Goal: Transaction & Acquisition: Purchase product/service

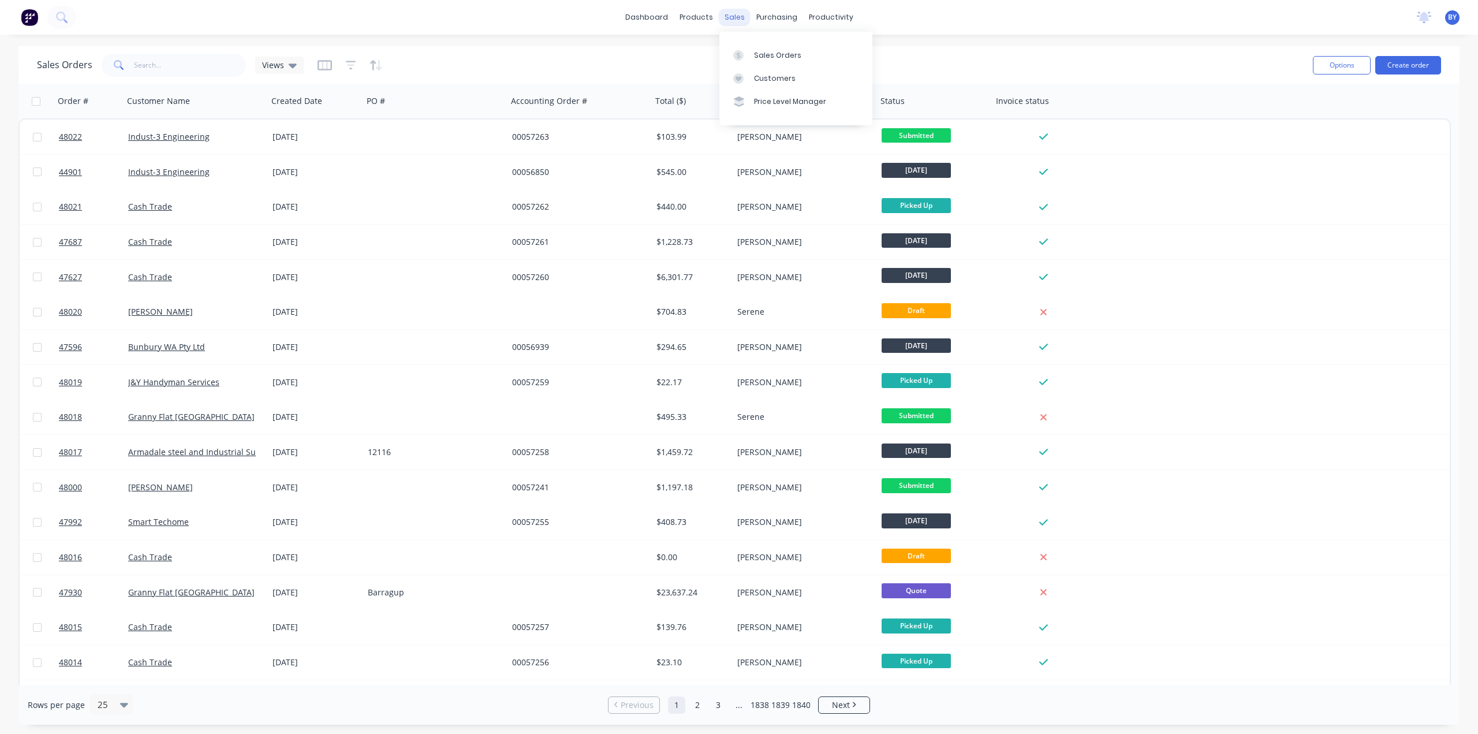
click at [738, 19] on div "sales" at bounding box center [735, 17] width 32 height 17
click at [747, 53] on div at bounding box center [741, 55] width 17 height 10
click at [1392, 59] on button "Create order" at bounding box center [1408, 65] width 66 height 18
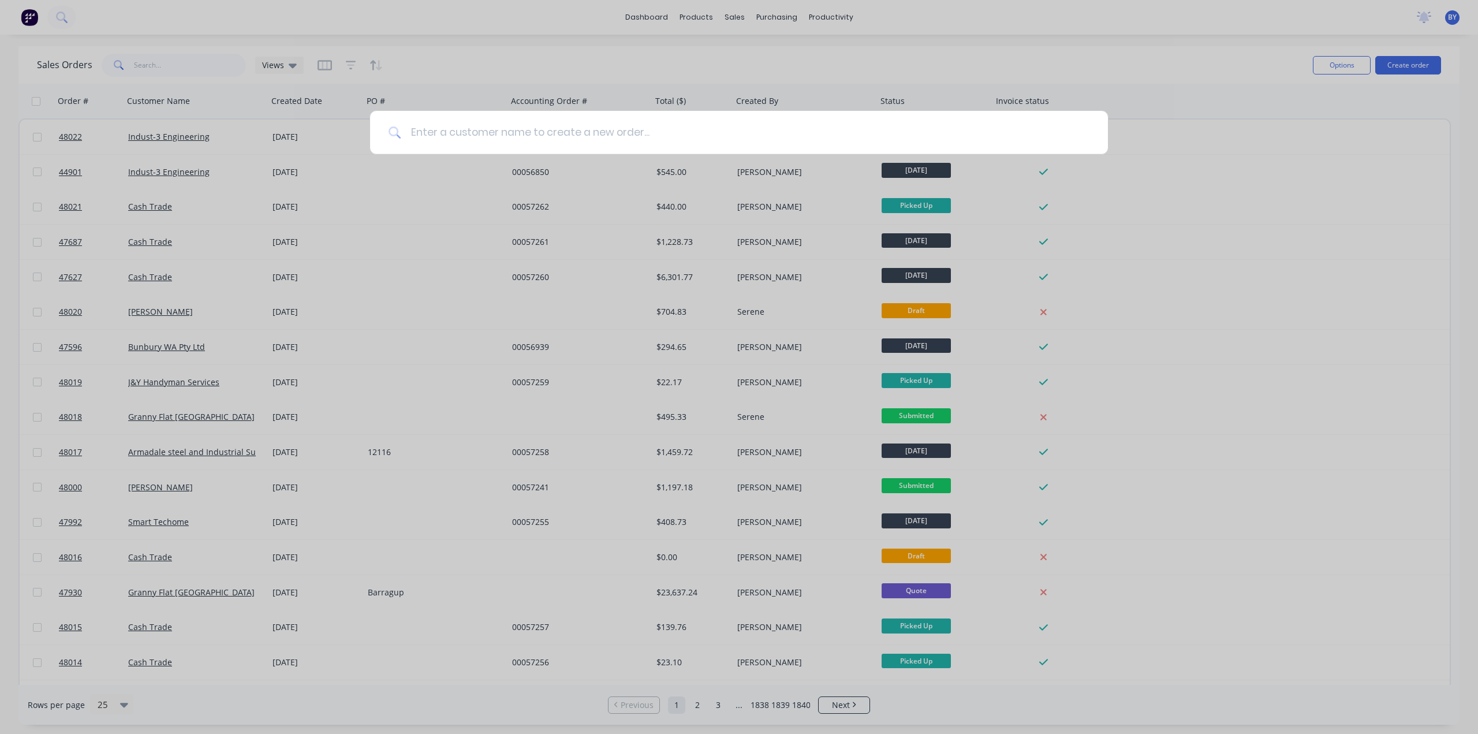
click at [530, 136] on input at bounding box center [745, 132] width 688 height 43
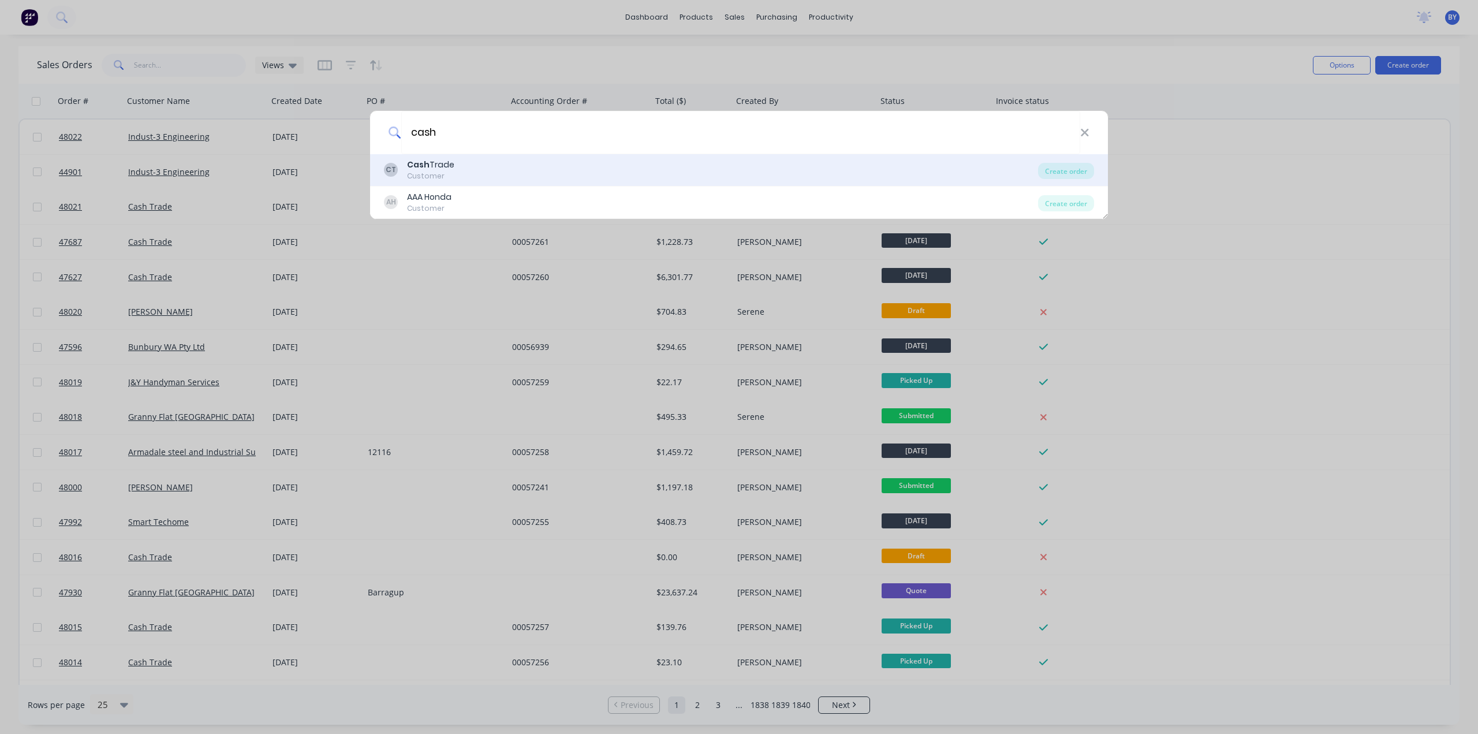
type input "cash"
click at [489, 162] on div "CT Cash Trade Customer" at bounding box center [711, 170] width 654 height 23
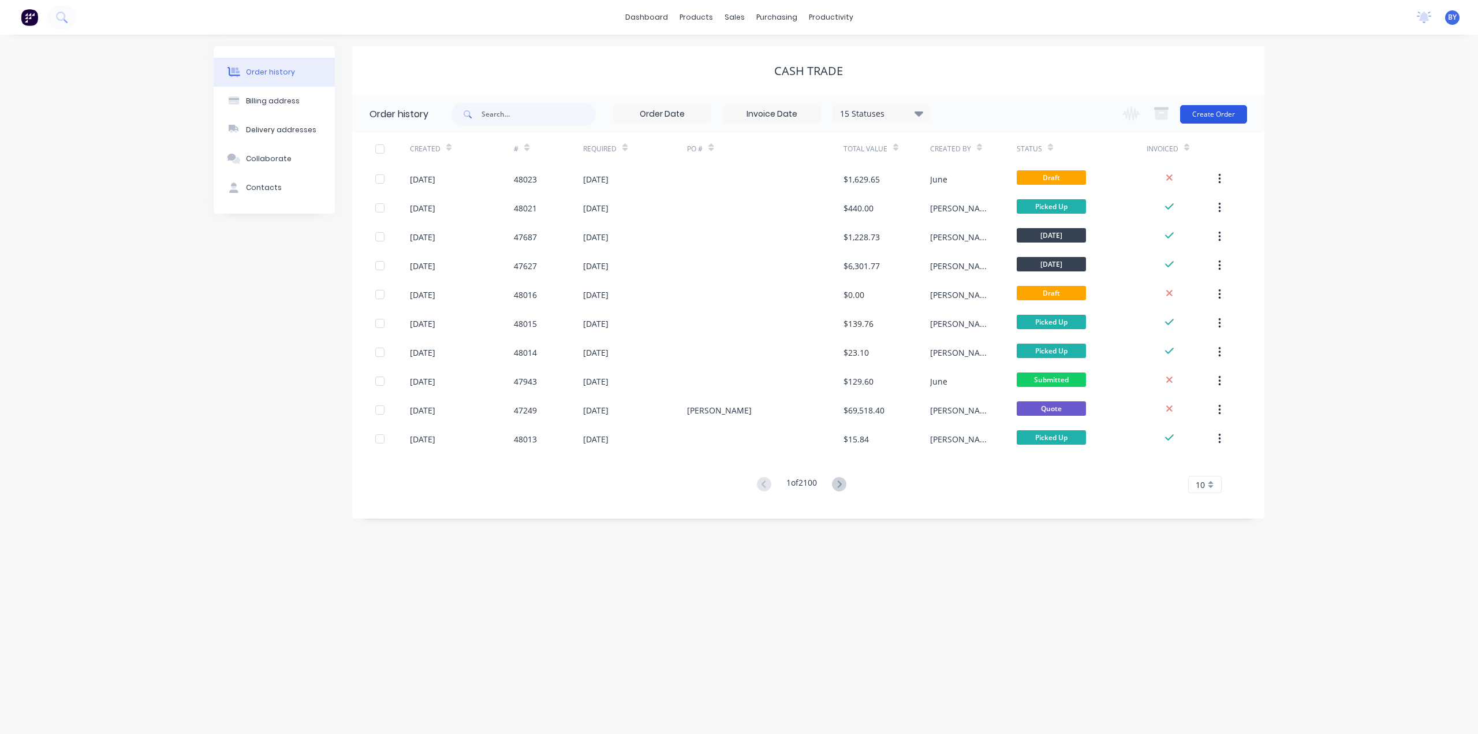
click at [1198, 111] on button "Create Order" at bounding box center [1213, 114] width 67 height 18
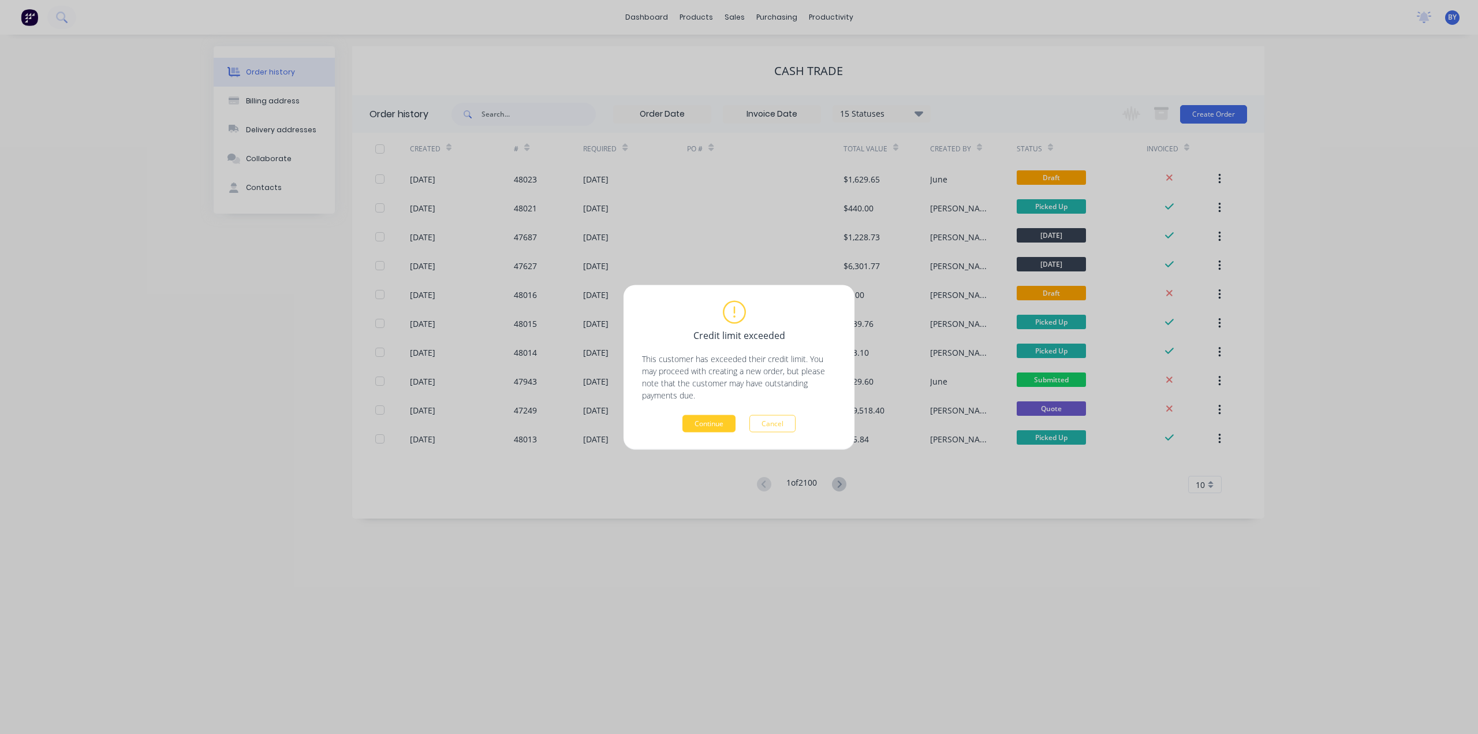
click at [704, 428] on button "Continue" at bounding box center [709, 423] width 53 height 17
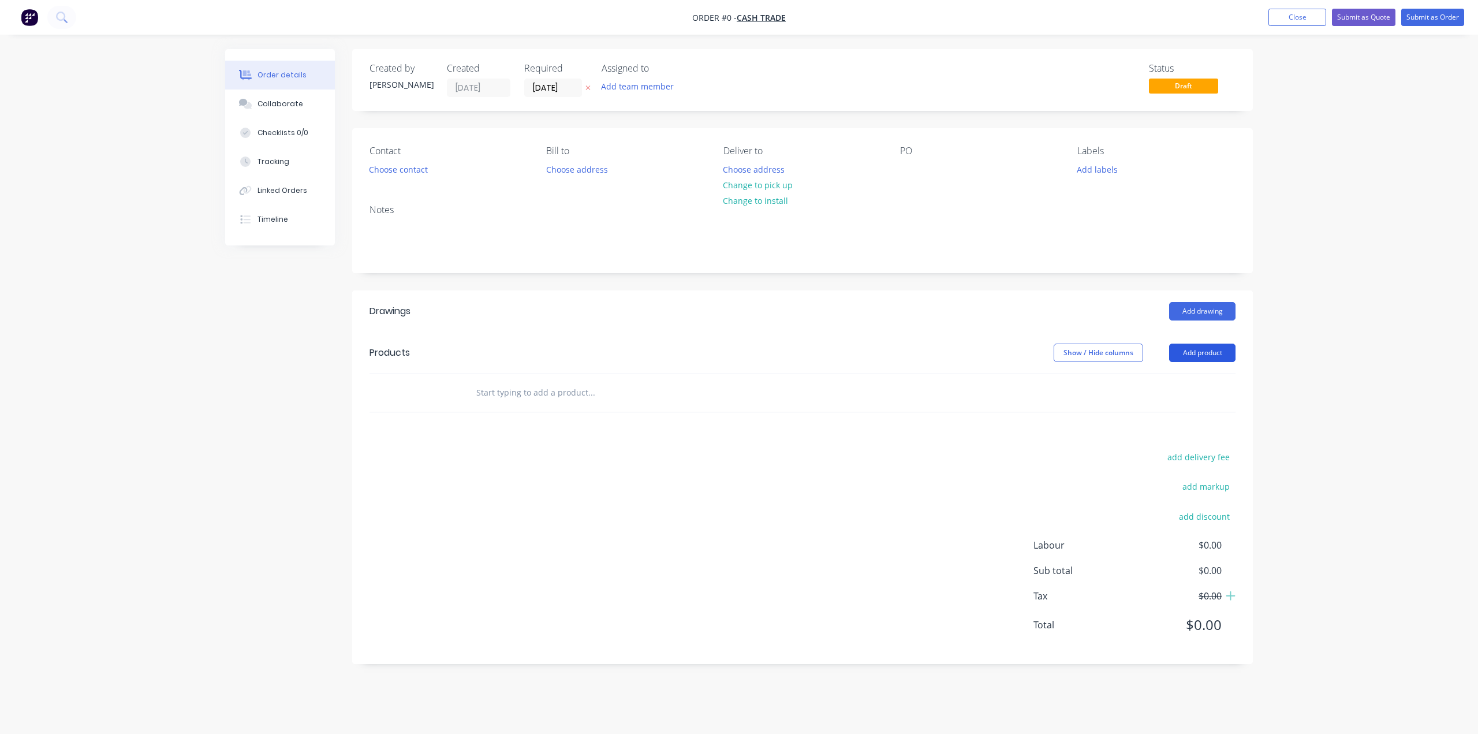
click at [1218, 349] on button "Add product" at bounding box center [1202, 353] width 66 height 18
click at [1180, 380] on div "Product catalogue" at bounding box center [1180, 382] width 89 height 17
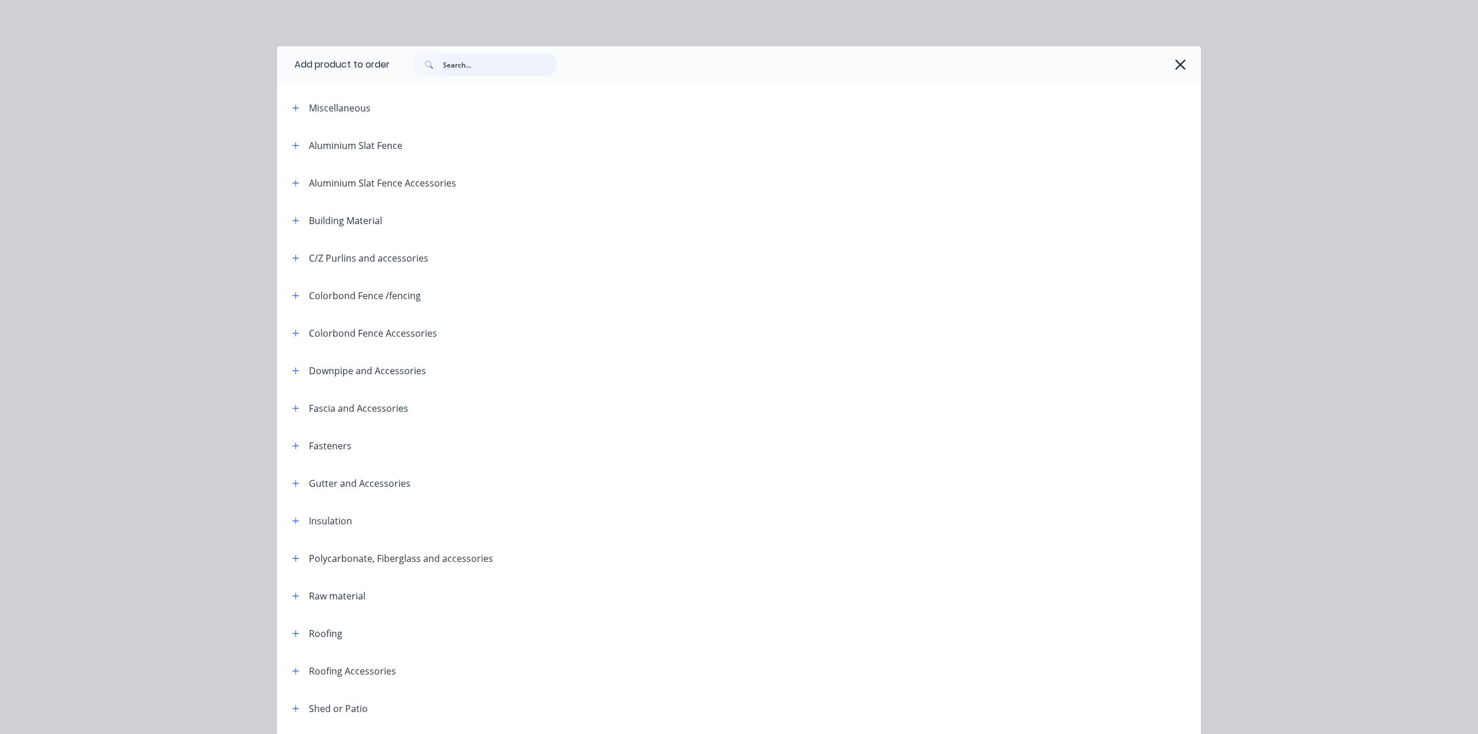
click at [486, 64] on input "text" at bounding box center [500, 64] width 114 height 23
click at [500, 64] on input "text" at bounding box center [500, 64] width 114 height 23
click at [491, 63] on input "text" at bounding box center [500, 64] width 114 height 23
type input "1"
type input "s"
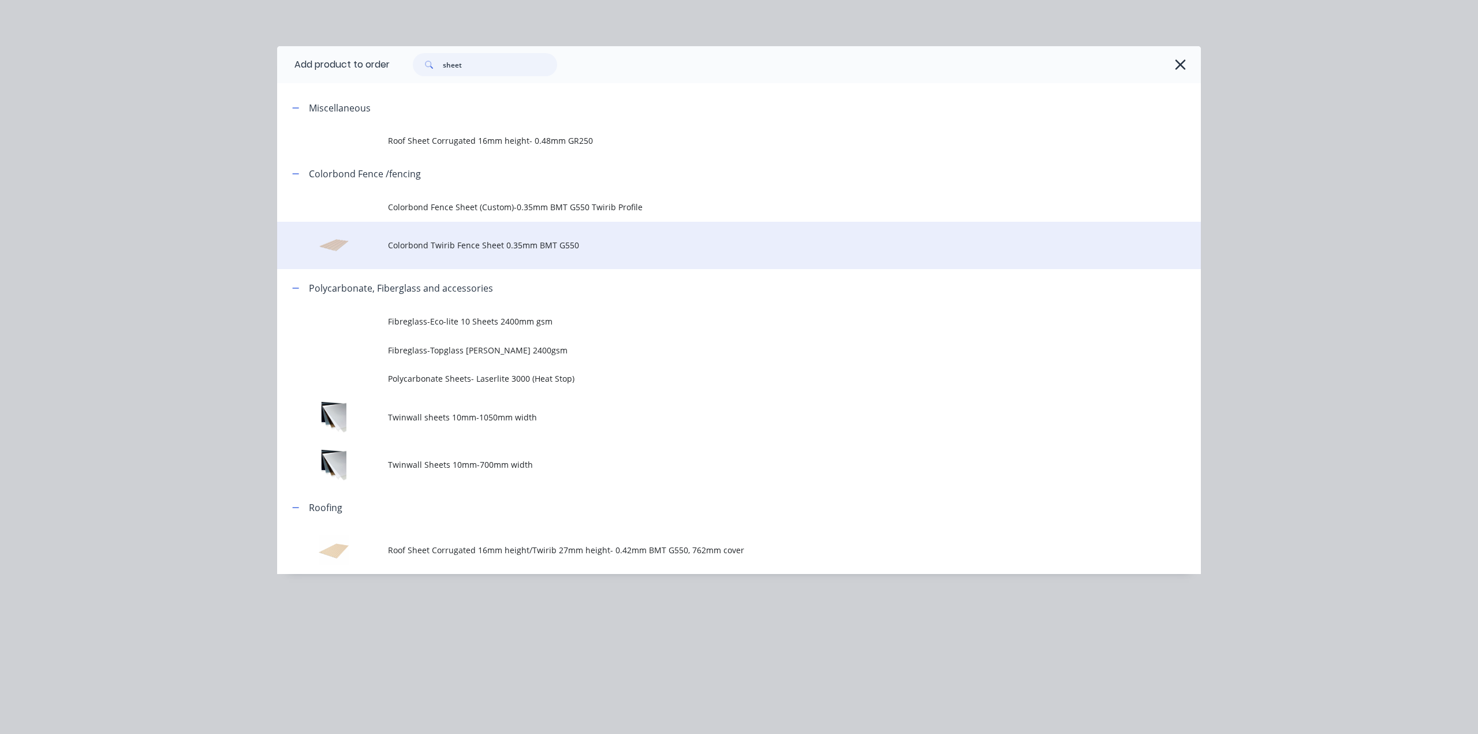
type input "sheet"
click at [513, 252] on td "Colorbond Twirib Fence Sheet 0.35mm BMT G550" at bounding box center [794, 246] width 813 height 48
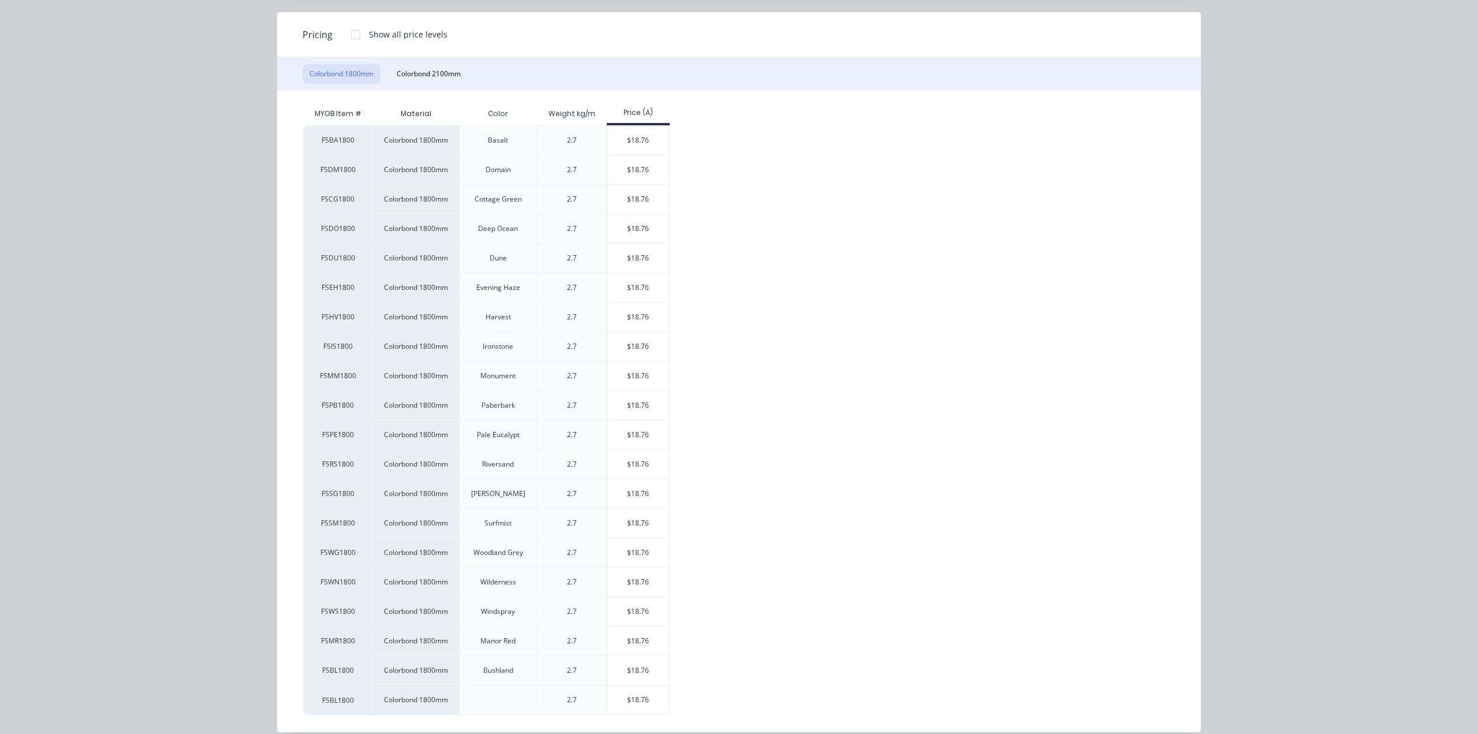
scroll to position [123, 0]
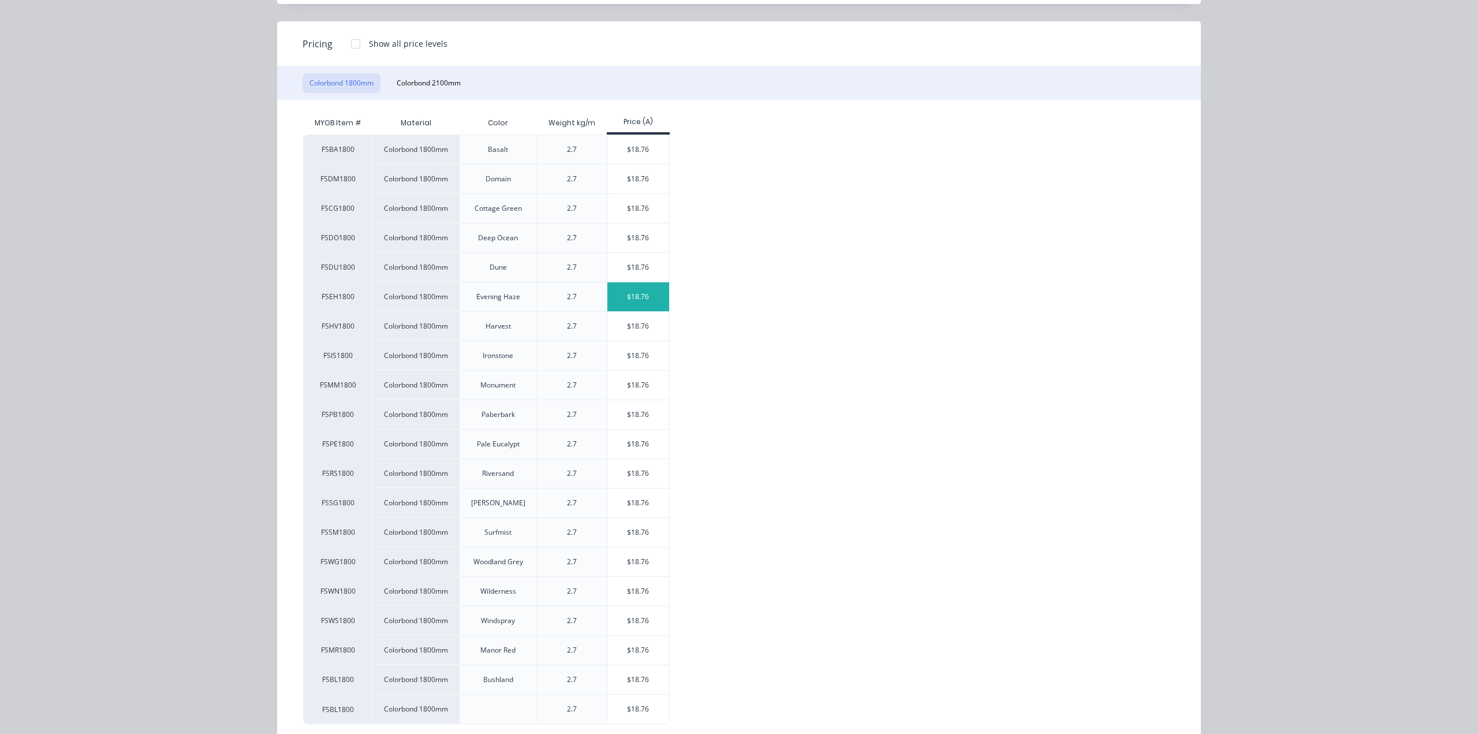
click at [626, 287] on div "$18.76" at bounding box center [638, 296] width 62 height 29
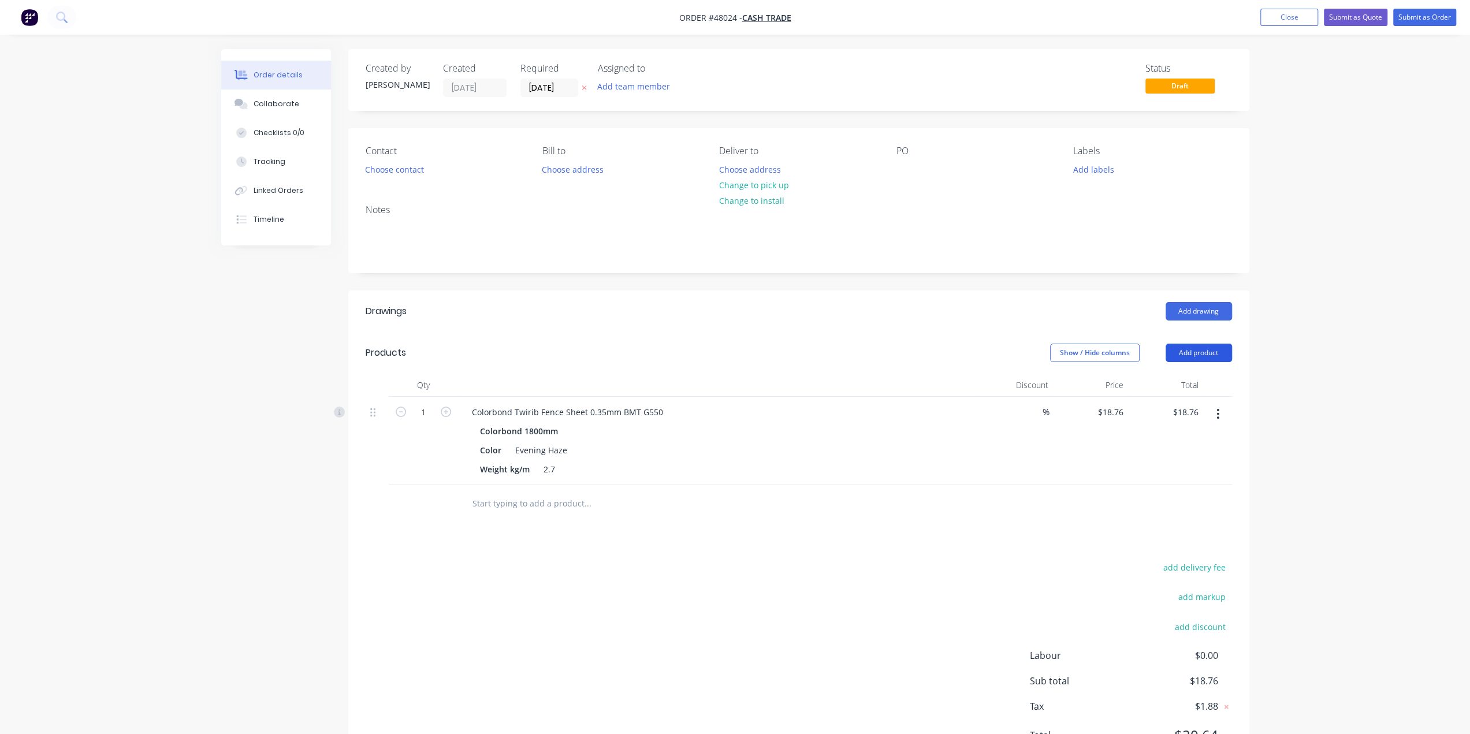
click at [1188, 351] on button "Add product" at bounding box center [1198, 353] width 66 height 18
click at [1183, 381] on div "Product catalogue" at bounding box center [1176, 382] width 89 height 17
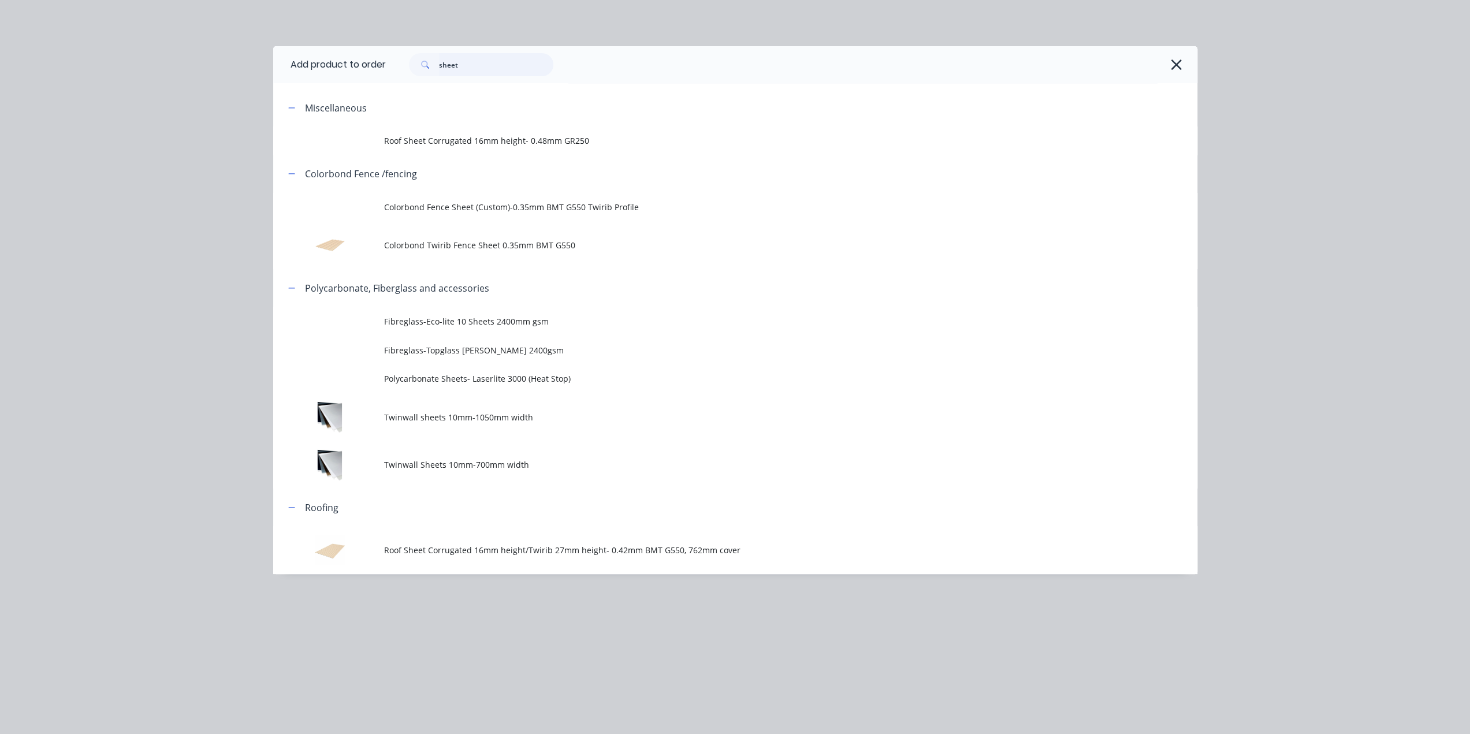
drag, startPoint x: 476, startPoint y: 64, endPoint x: 272, endPoint y: 64, distance: 203.8
click at [271, 64] on div "Add product to order sheet Miscellaneous Roof Sheet Corrugated 16mm height- 0.4…" at bounding box center [735, 367] width 1470 height 734
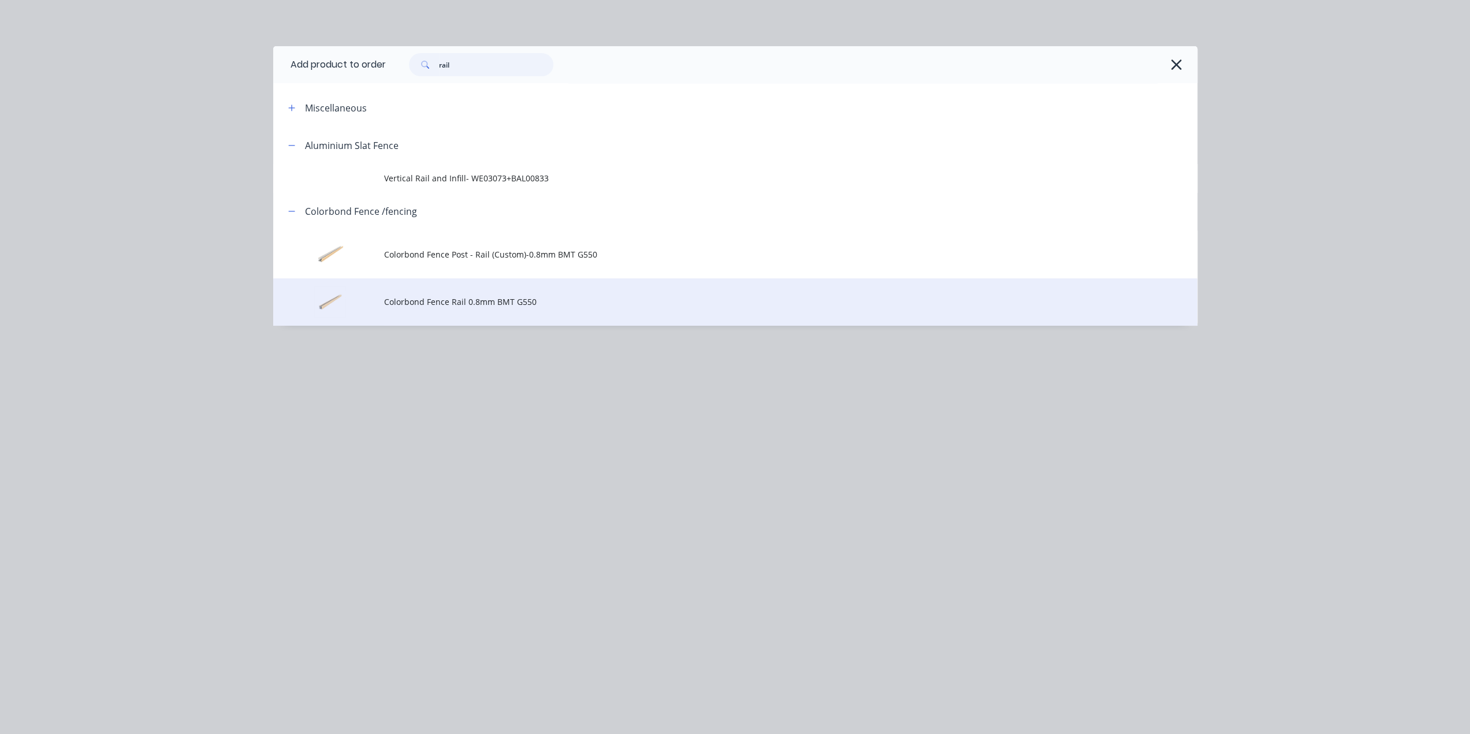
type input "rail"
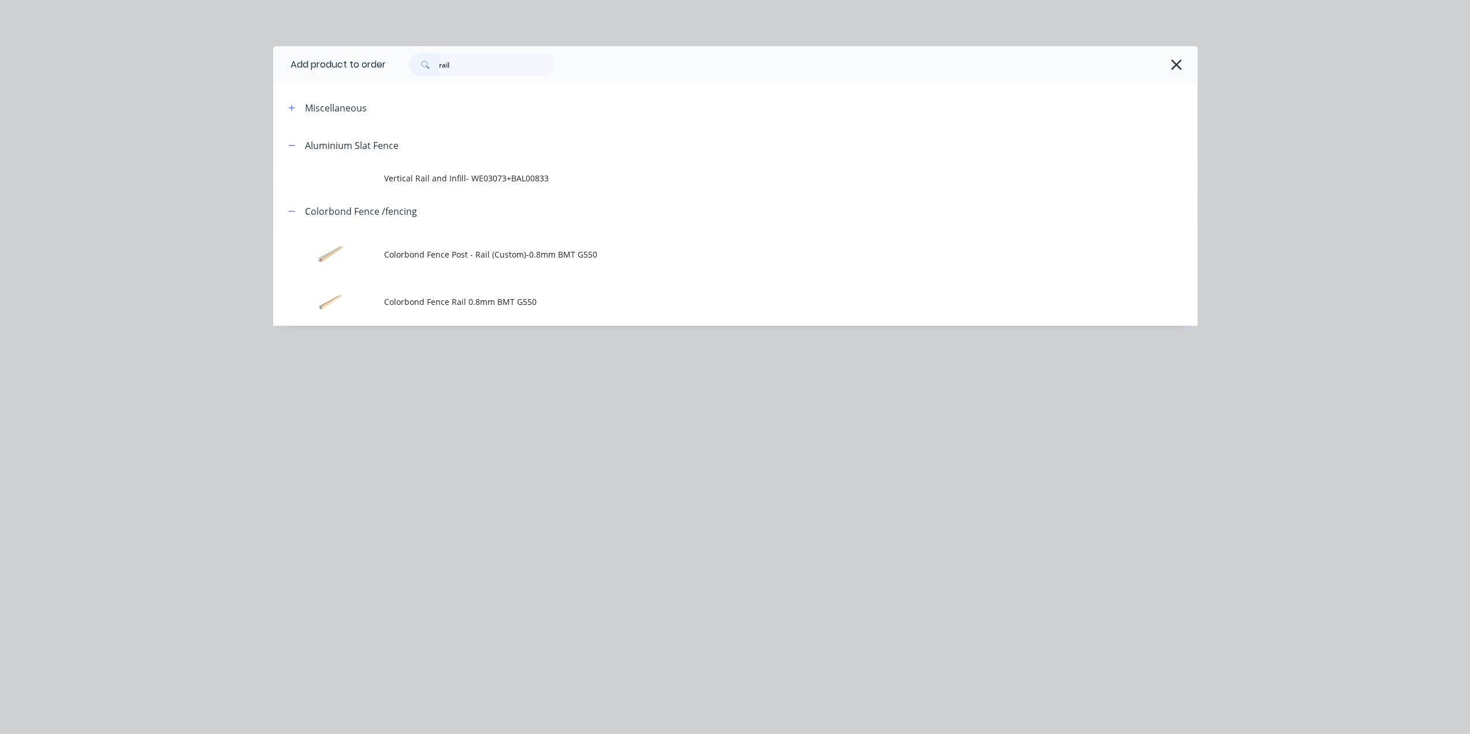
click at [548, 300] on span "Colorbond Fence Rail 0.8mm BMT G550" at bounding box center [709, 302] width 650 height 12
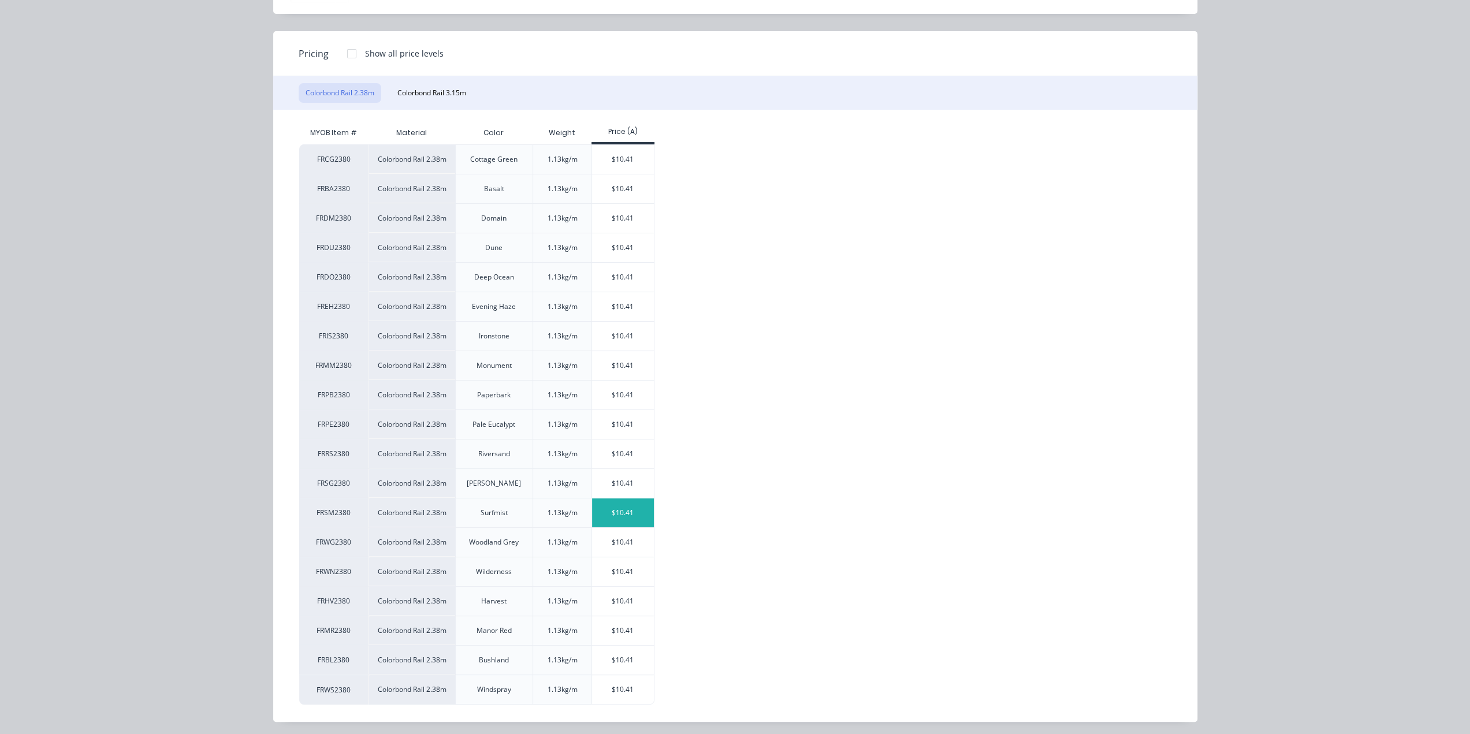
scroll to position [73, 0]
click at [621, 219] on div "$10.41" at bounding box center [623, 218] width 62 height 29
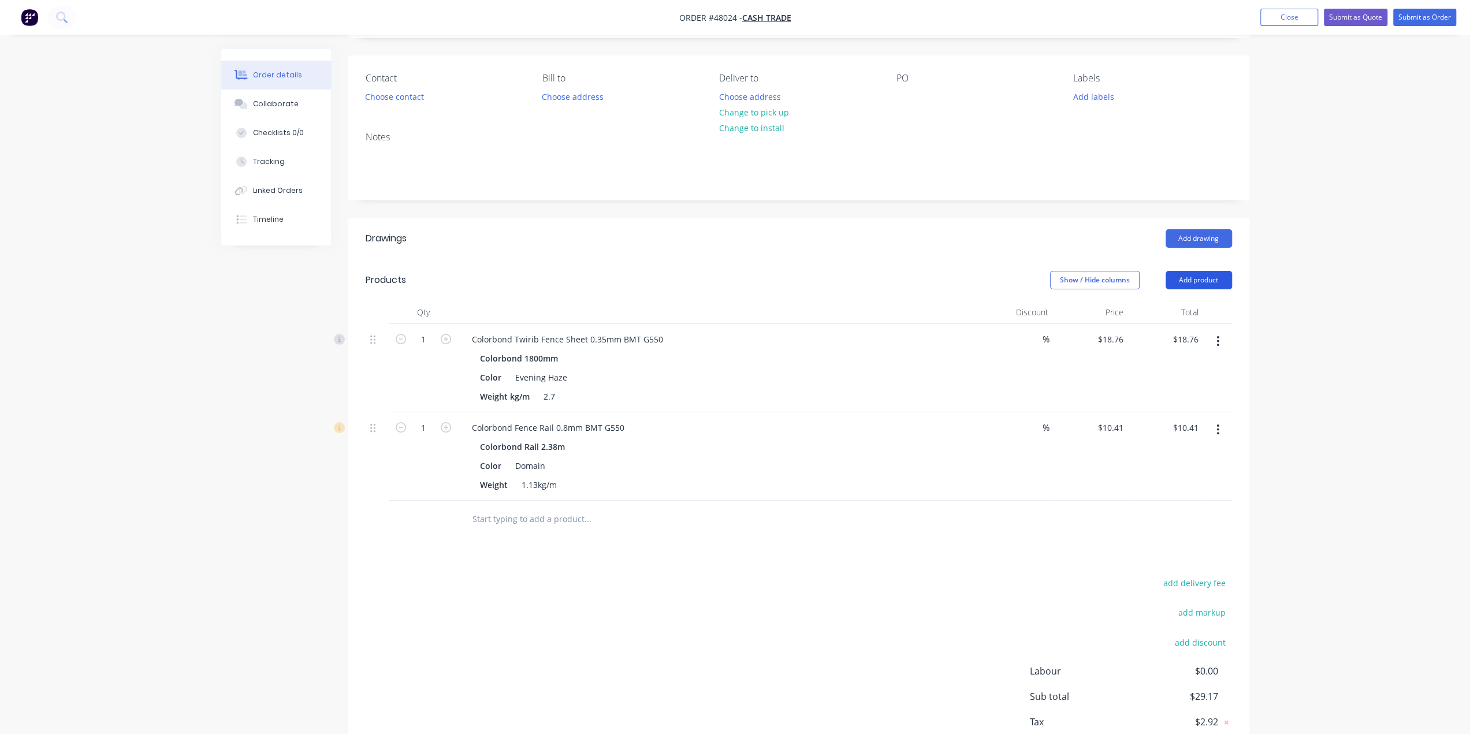
click at [1206, 272] on button "Add product" at bounding box center [1198, 280] width 66 height 18
click at [1196, 302] on div "Product catalogue" at bounding box center [1176, 309] width 89 height 17
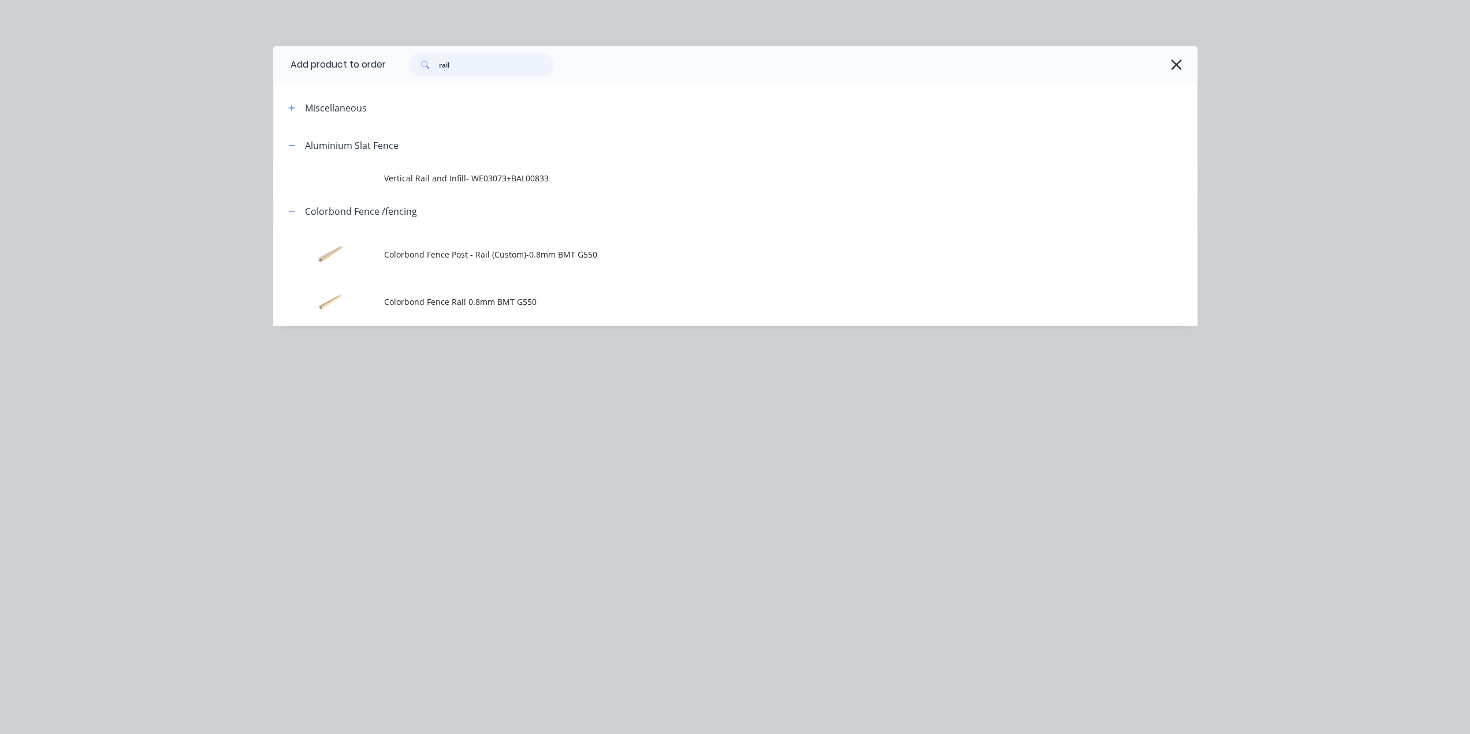
drag, startPoint x: 456, startPoint y: 64, endPoint x: 233, endPoint y: 20, distance: 227.1
click at [276, 42] on div "Add product to order rail Miscellaneous Aluminium Slat Fence Vertical Rail and …" at bounding box center [735, 367] width 1470 height 734
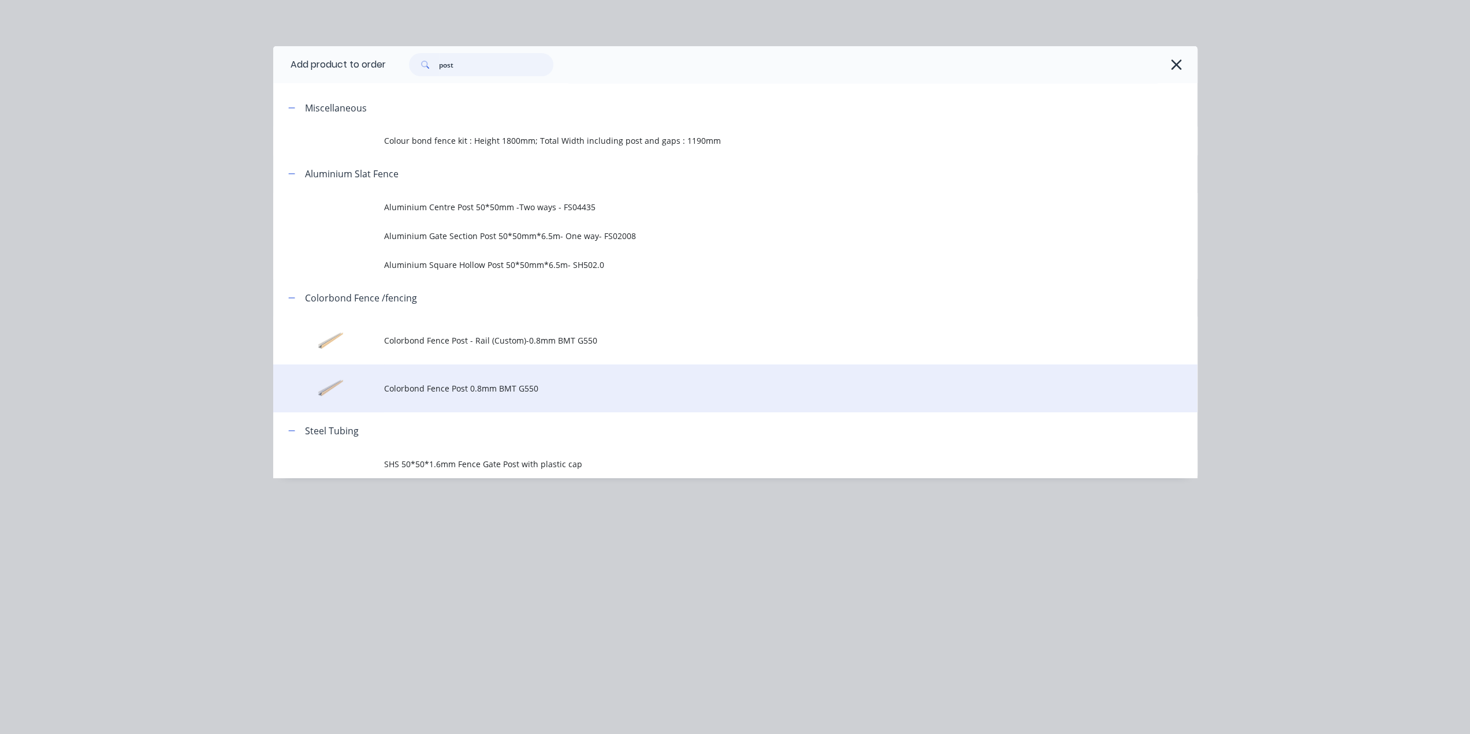
scroll to position [161, 0]
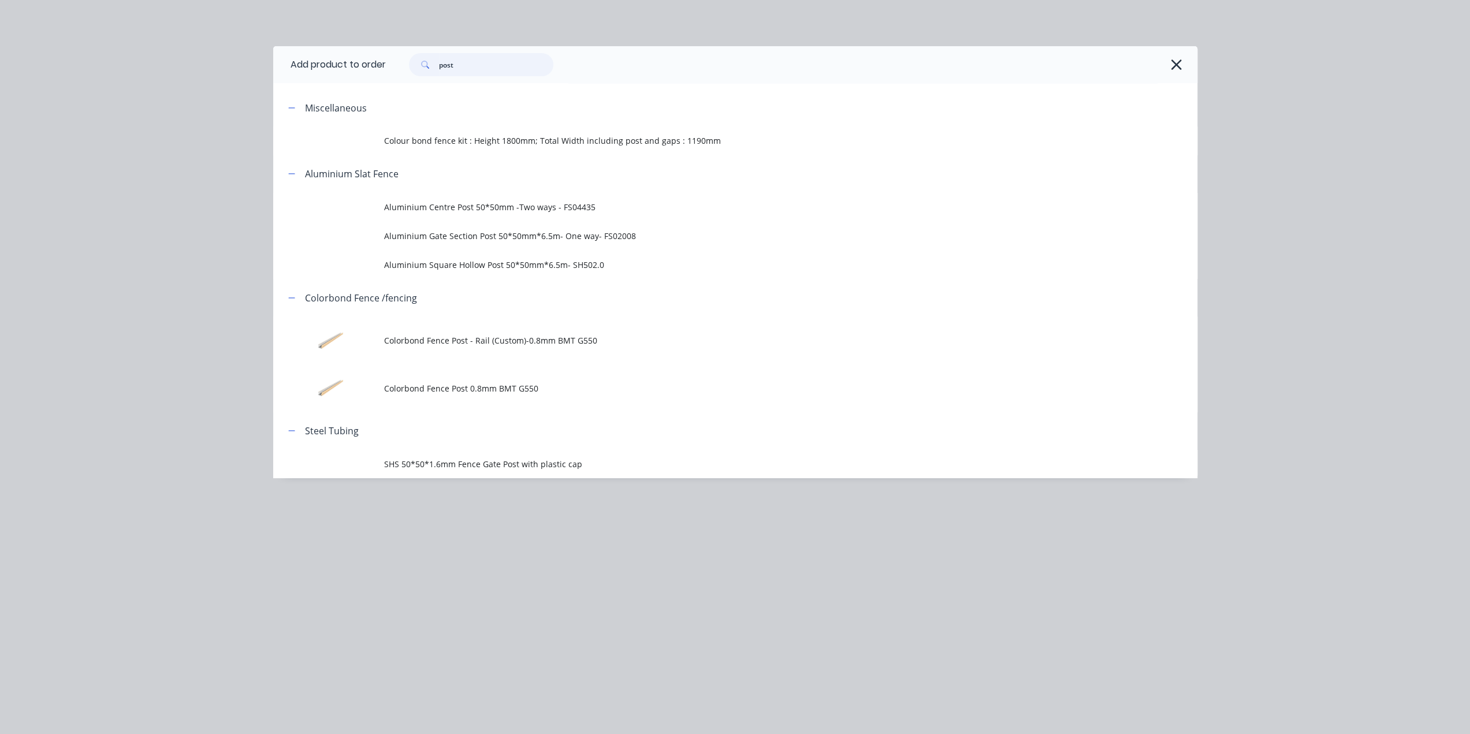
type input "post"
click at [543, 380] on td "Colorbond Fence Post 0.8mm BMT G550" at bounding box center [790, 388] width 813 height 48
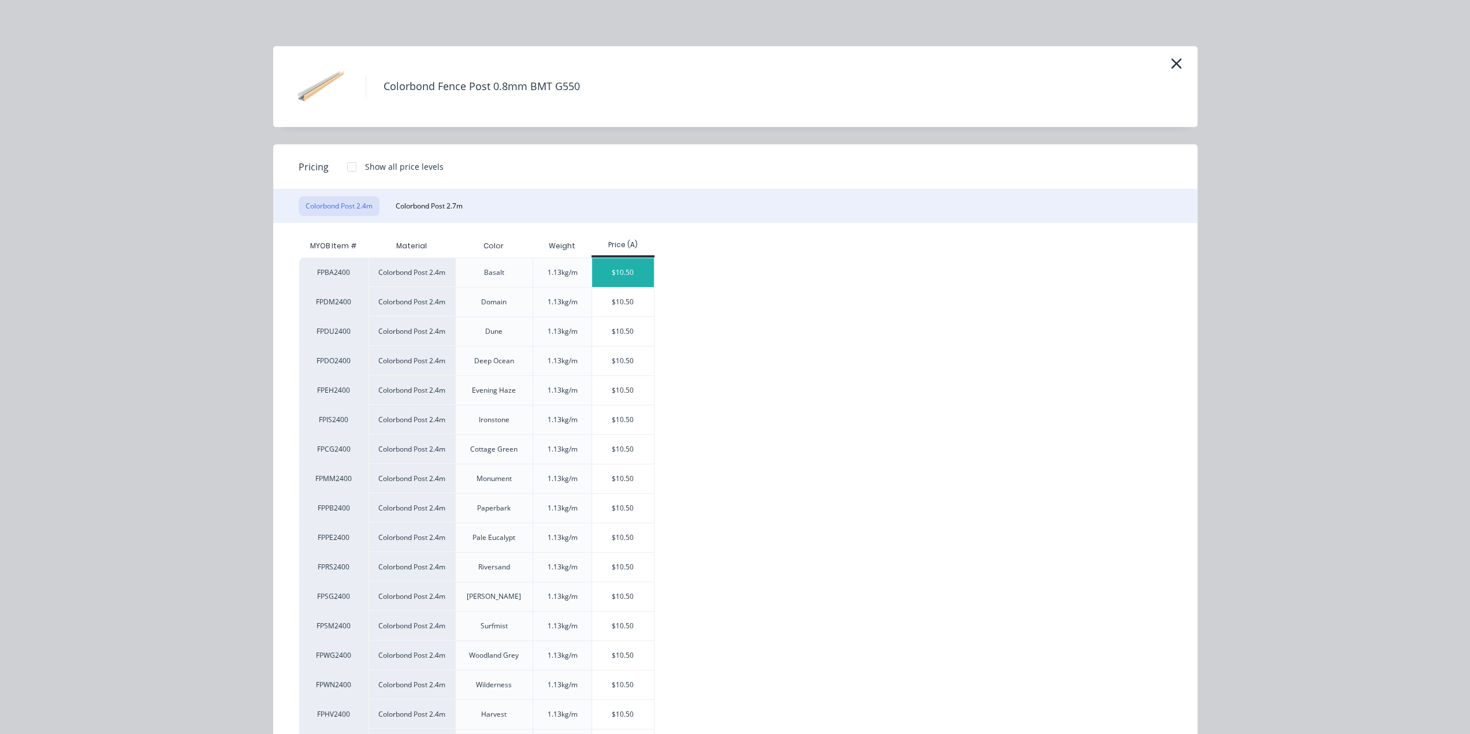
click at [605, 274] on div "$10.50" at bounding box center [623, 272] width 62 height 29
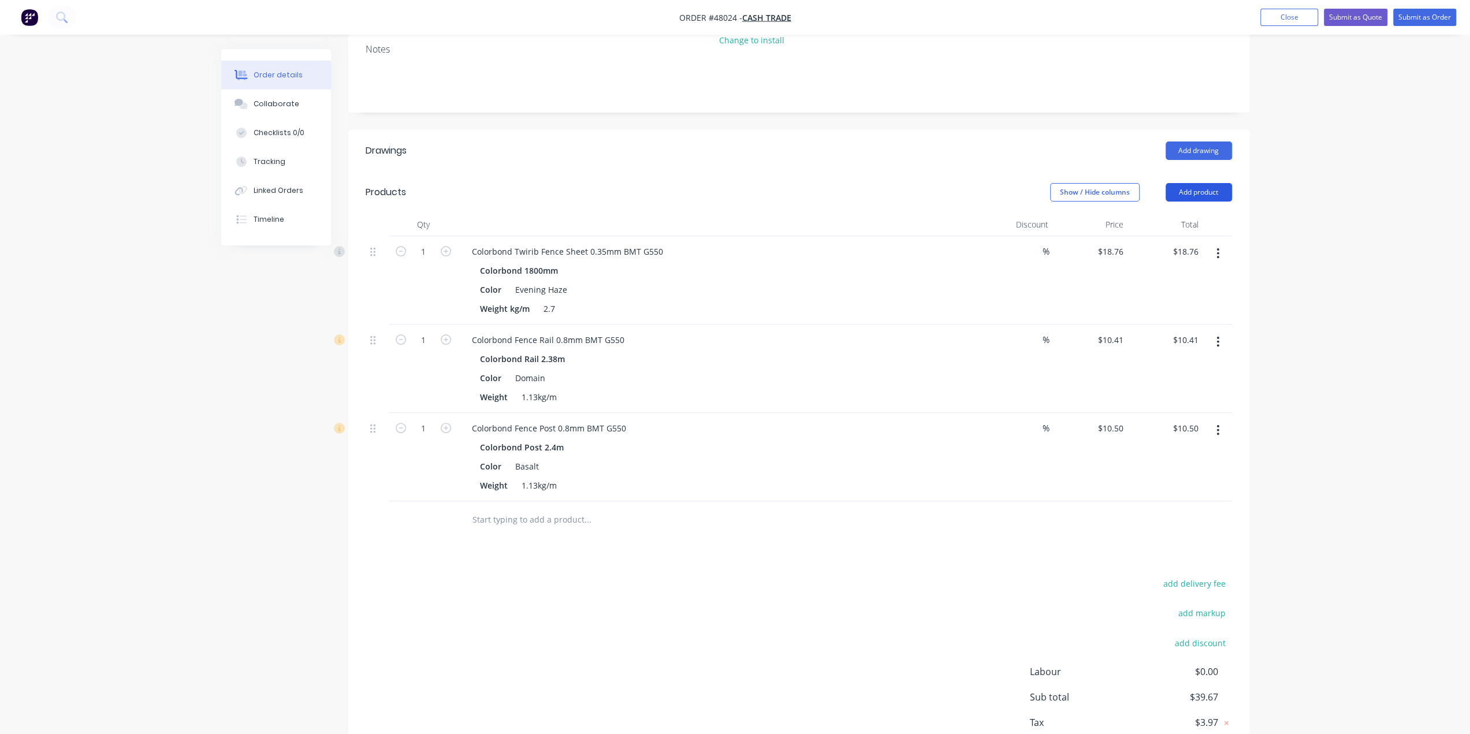
click at [1179, 191] on button "Add product" at bounding box center [1198, 192] width 66 height 18
click at [1180, 215] on div "Product catalogue" at bounding box center [1176, 221] width 89 height 17
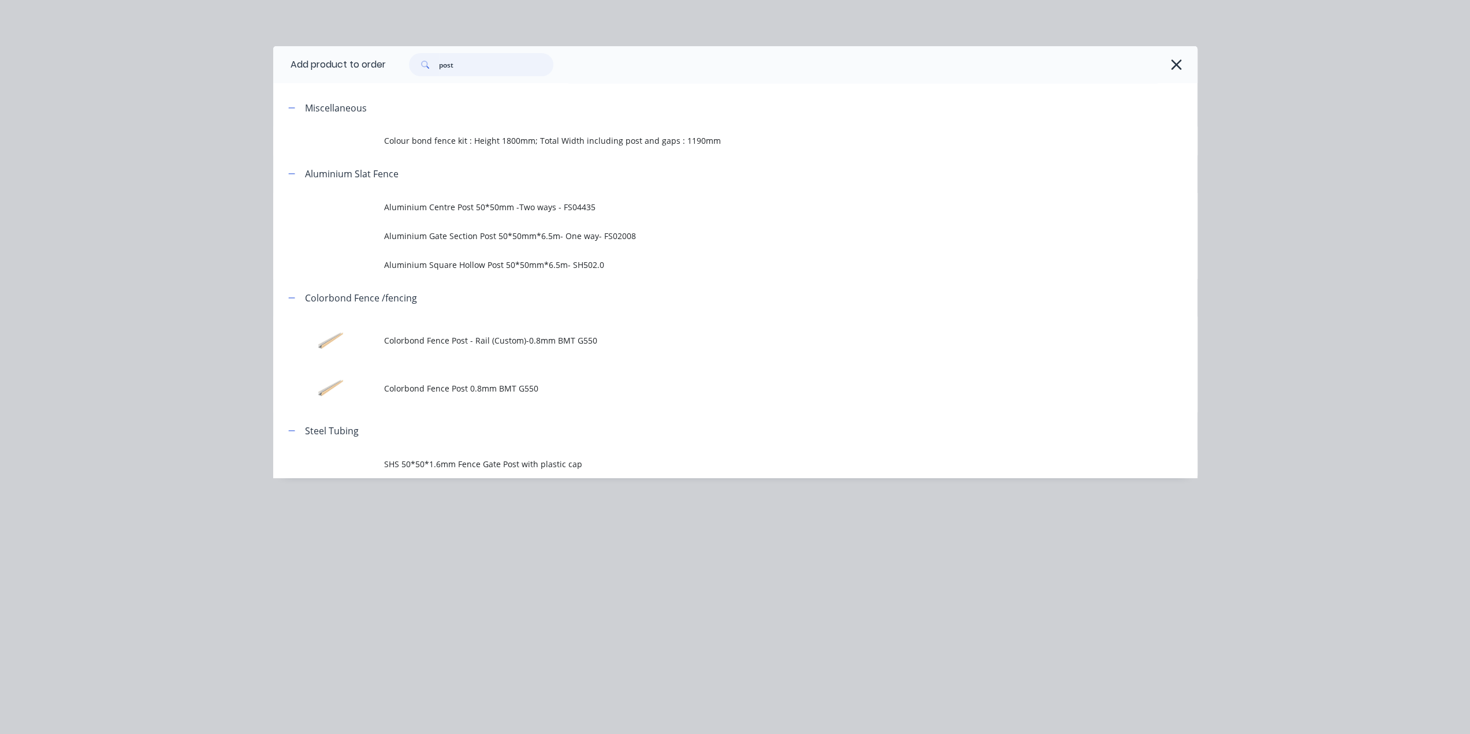
drag, startPoint x: 477, startPoint y: 73, endPoint x: 292, endPoint y: 51, distance: 186.1
click at [352, 65] on header "Add product to order post" at bounding box center [735, 64] width 924 height 37
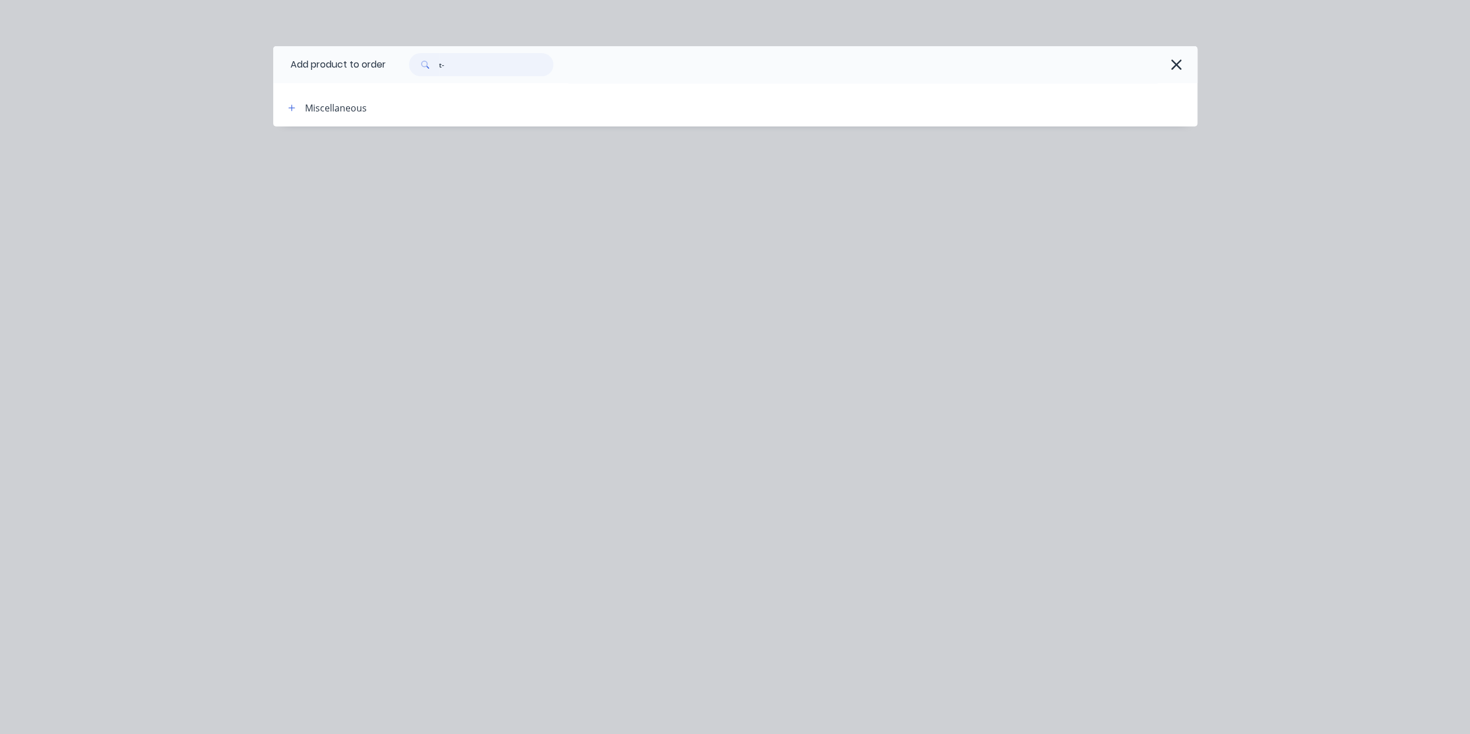
type input "t"
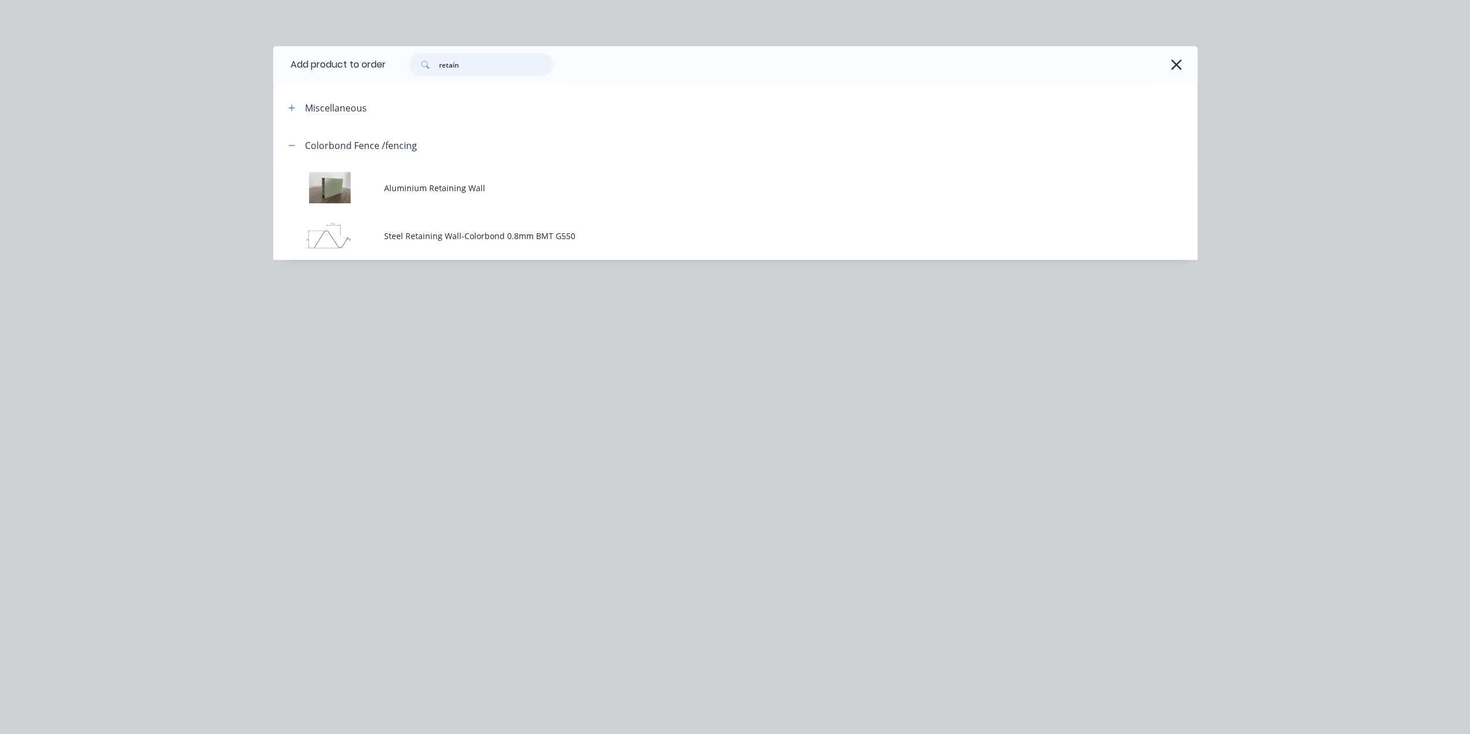
type input "retain"
click at [532, 193] on span "Aluminium Retaining Wall" at bounding box center [709, 188] width 650 height 12
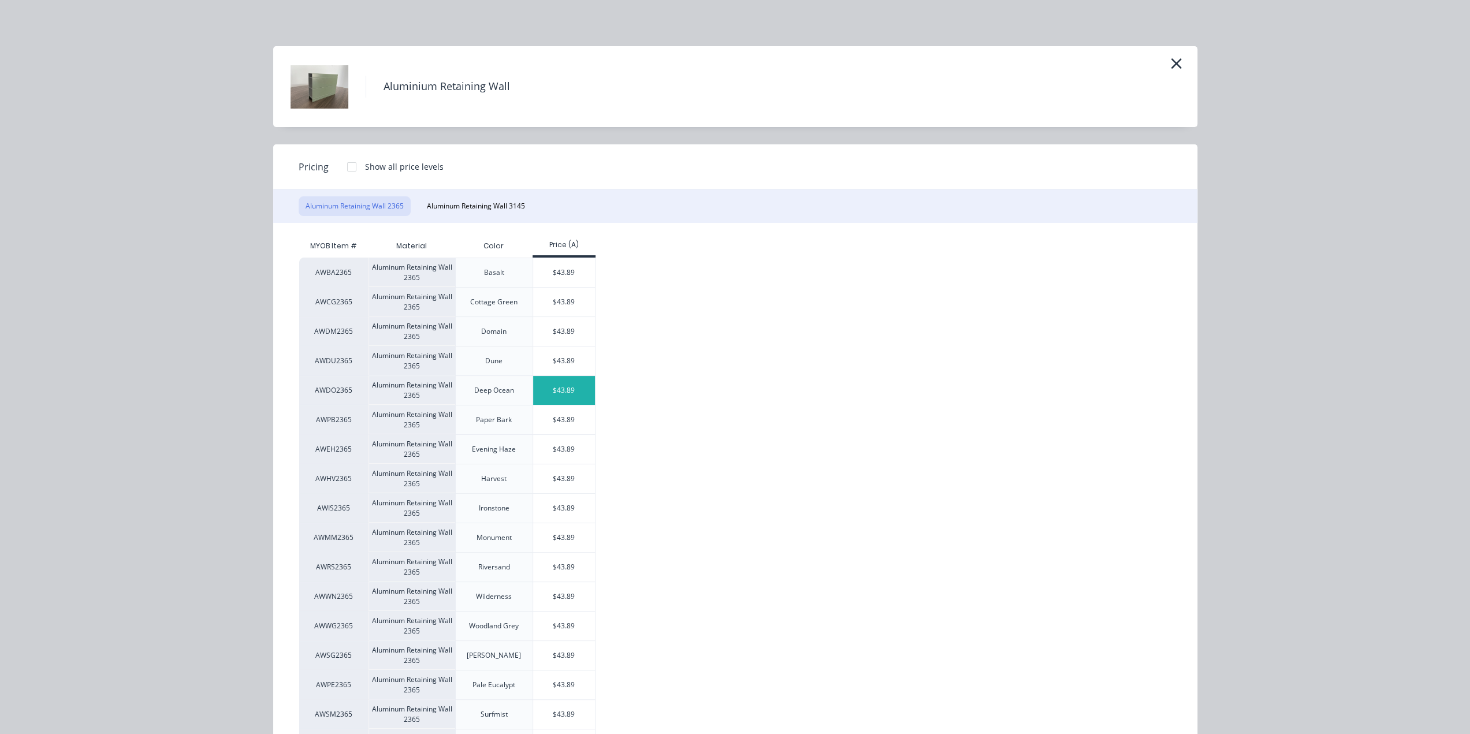
click at [580, 382] on div "$43.89" at bounding box center [564, 390] width 62 height 29
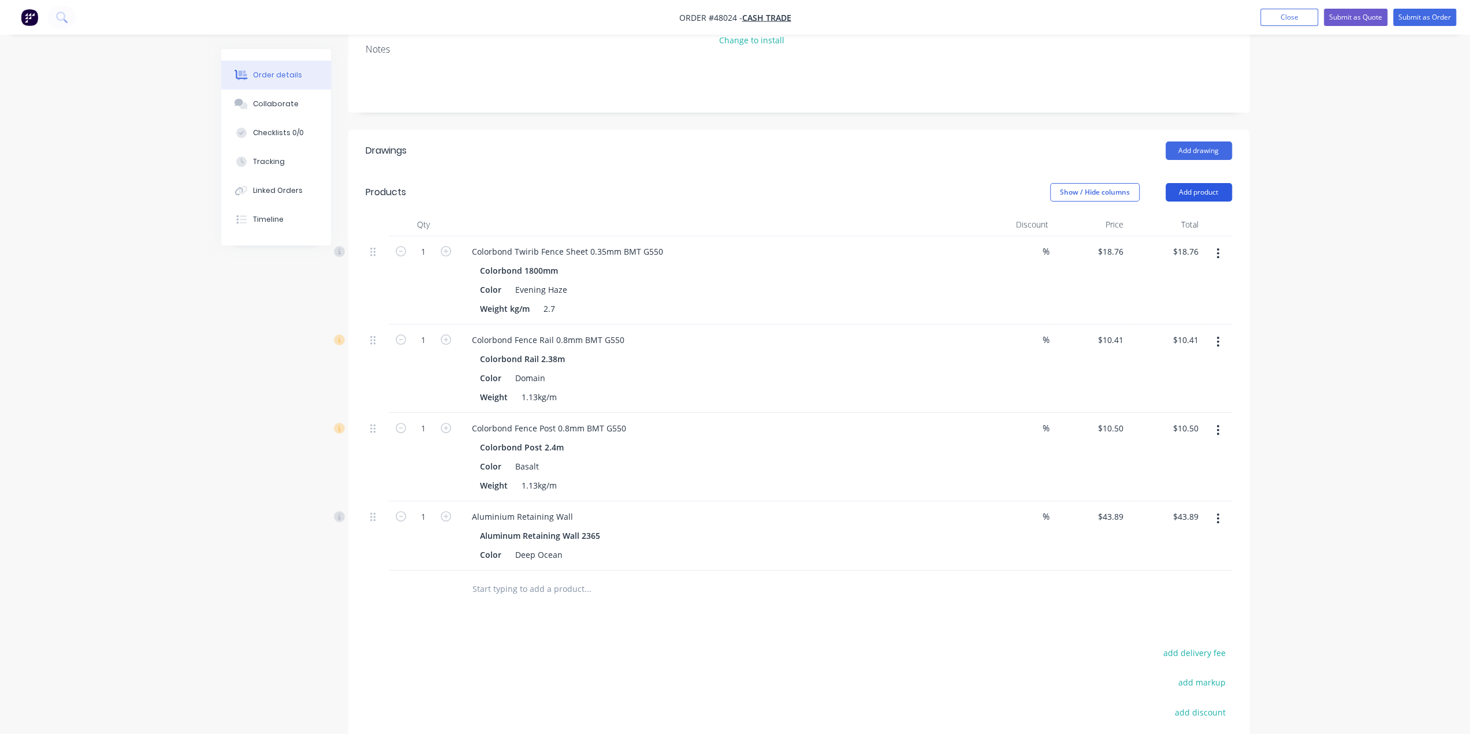
click at [1202, 188] on button "Add product" at bounding box center [1198, 192] width 66 height 18
click at [1186, 223] on div "Product catalogue" at bounding box center [1176, 221] width 89 height 17
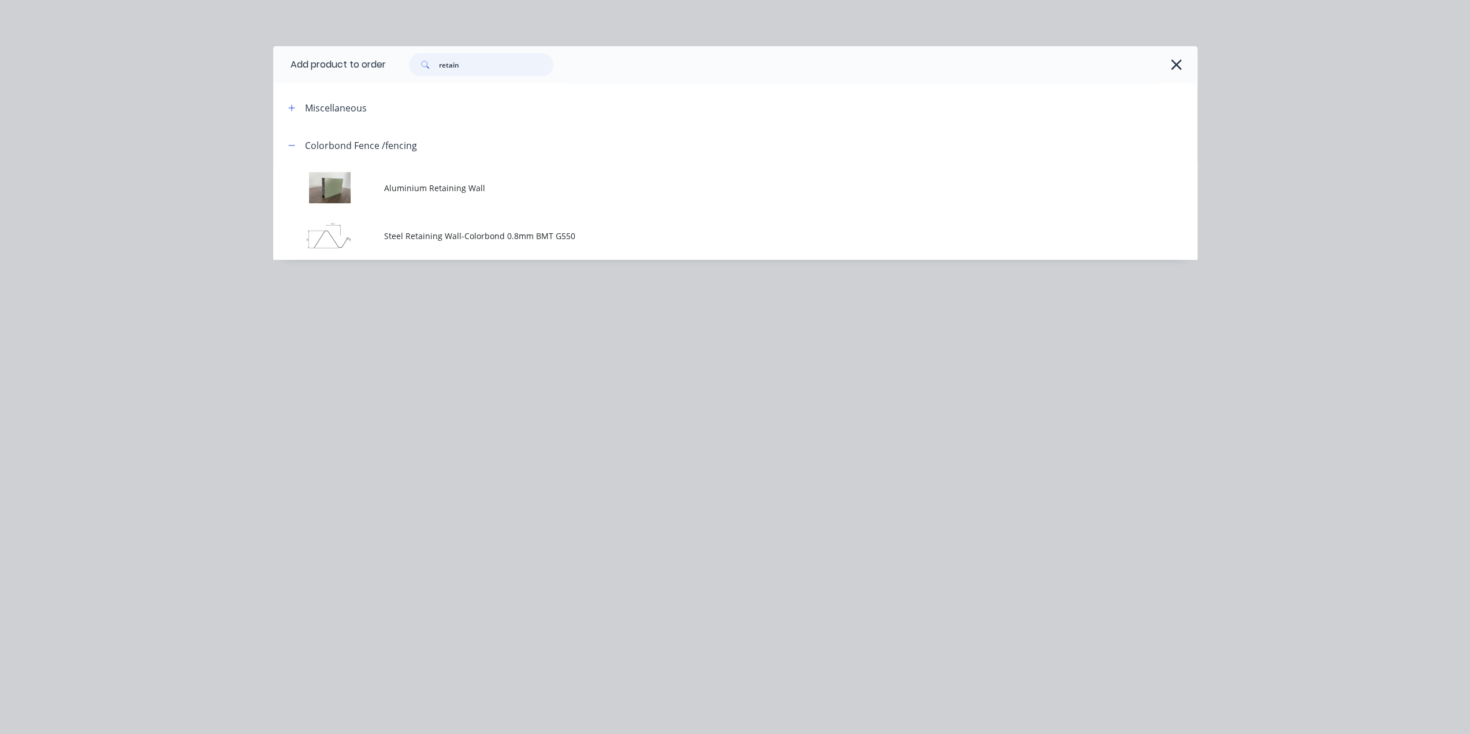
drag, startPoint x: 486, startPoint y: 67, endPoint x: 305, endPoint y: 59, distance: 181.5
click at [305, 59] on header "Add product to order retain" at bounding box center [735, 64] width 924 height 37
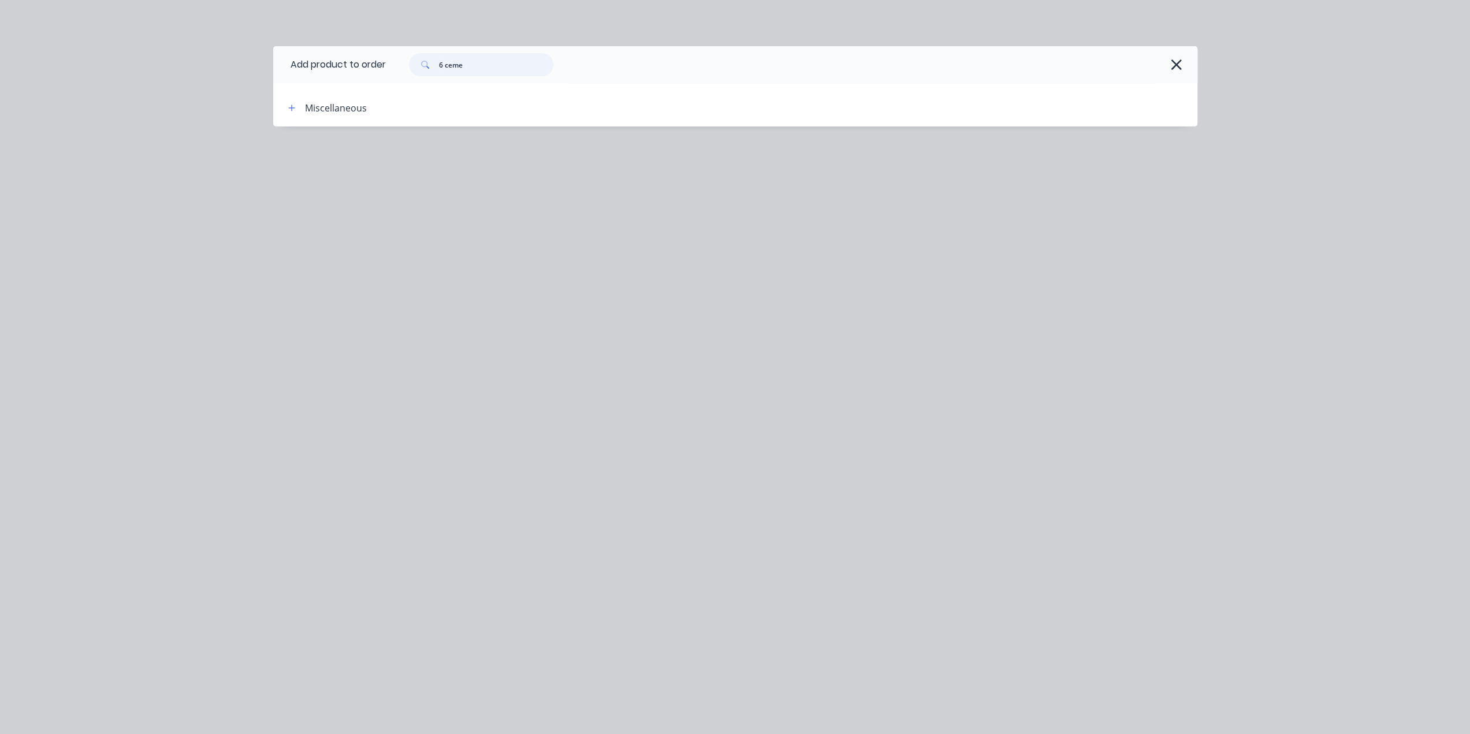
drag, startPoint x: 346, startPoint y: 57, endPoint x: 294, endPoint y: 50, distance: 53.0
click at [294, 50] on header "Add product to order 6 ceme" at bounding box center [735, 64] width 924 height 37
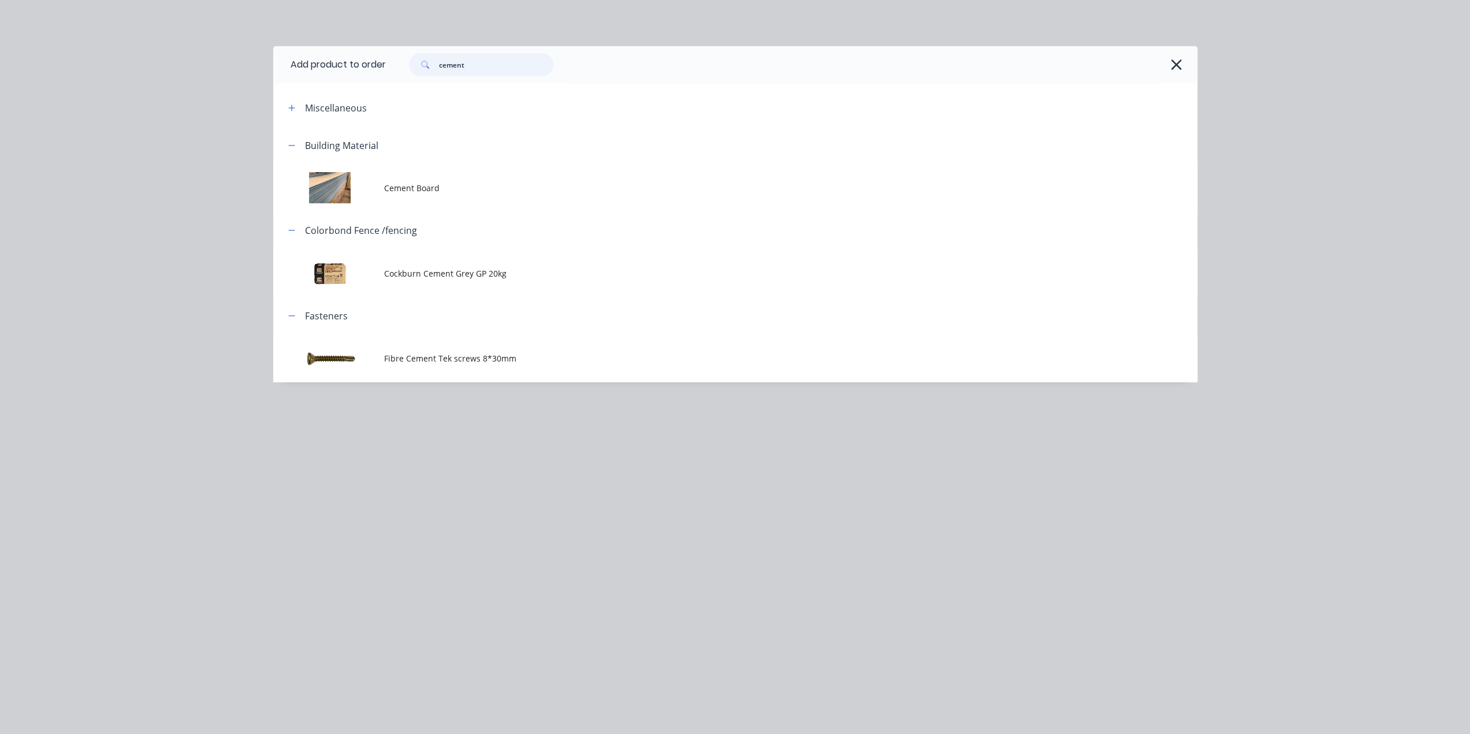
drag, startPoint x: 432, startPoint y: 68, endPoint x: 390, endPoint y: 68, distance: 41.6
click at [395, 68] on div "cement" at bounding box center [786, 64] width 800 height 23
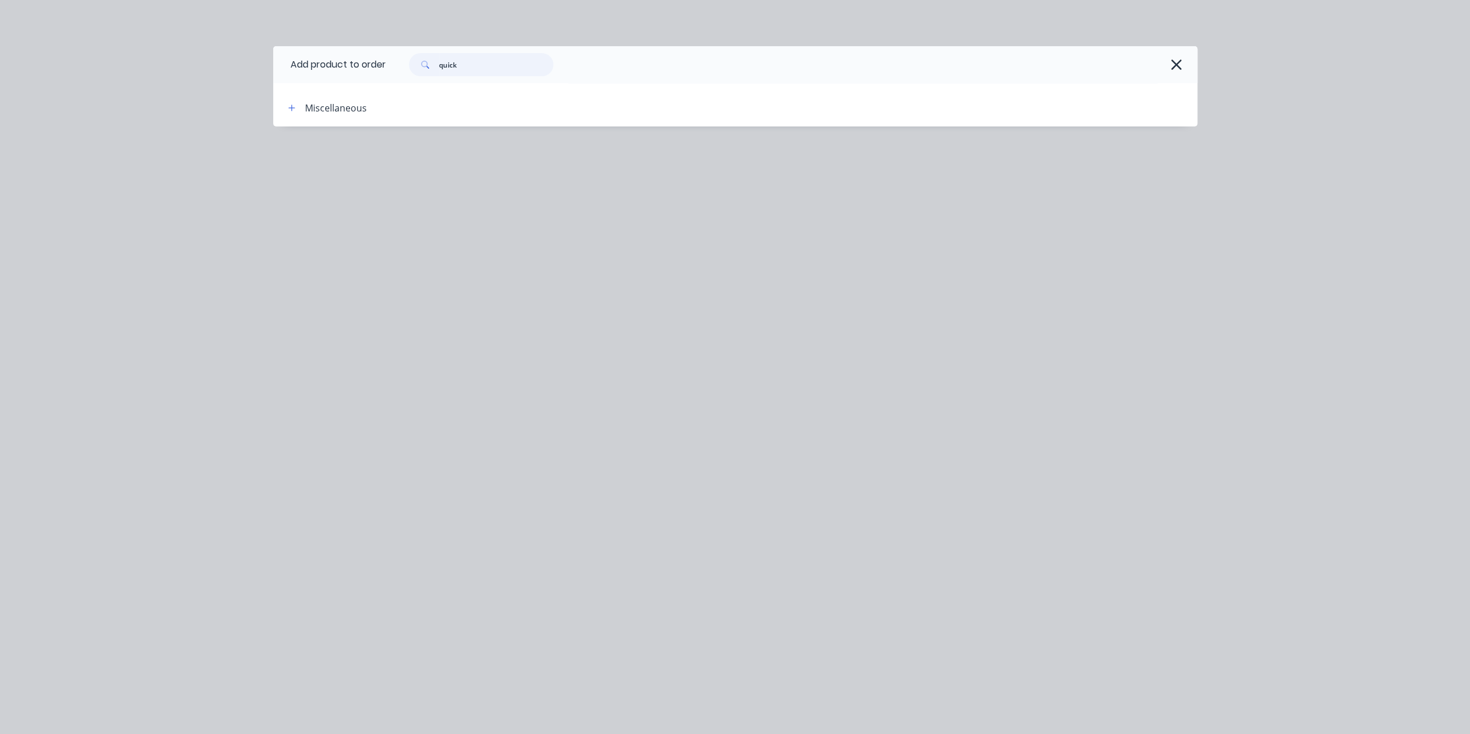
drag, startPoint x: 367, startPoint y: 55, endPoint x: 294, endPoint y: 44, distance: 74.1
click at [298, 46] on div "Add product to order quick Miscellaneous" at bounding box center [735, 367] width 1470 height 734
type input "c"
drag, startPoint x: 462, startPoint y: 66, endPoint x: 307, endPoint y: 40, distance: 156.9
click at [317, 41] on div "Add product to order kiwi Miscellaneous" at bounding box center [735, 367] width 1470 height 734
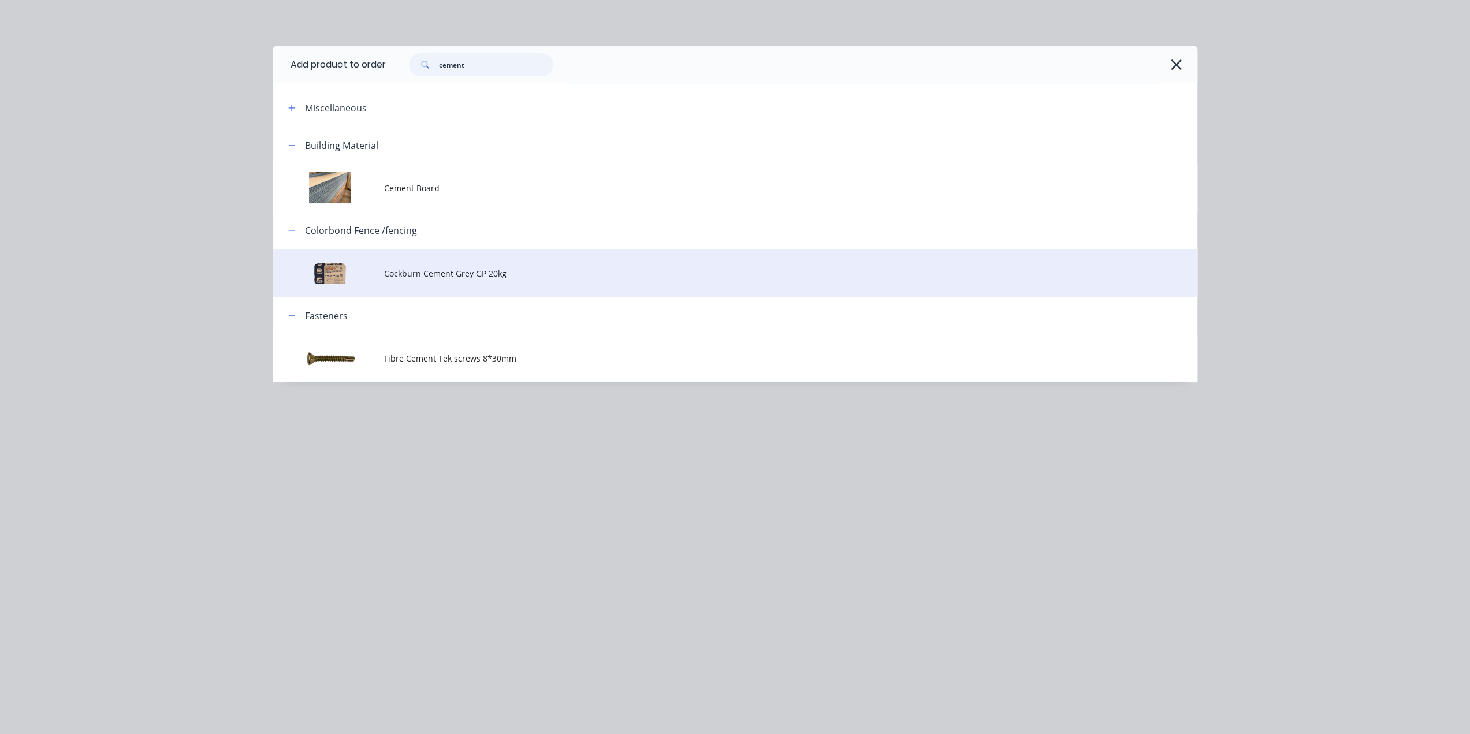
type input "cement"
click at [559, 273] on span "Cockburn Cement Grey GP 20kg" at bounding box center [709, 273] width 650 height 12
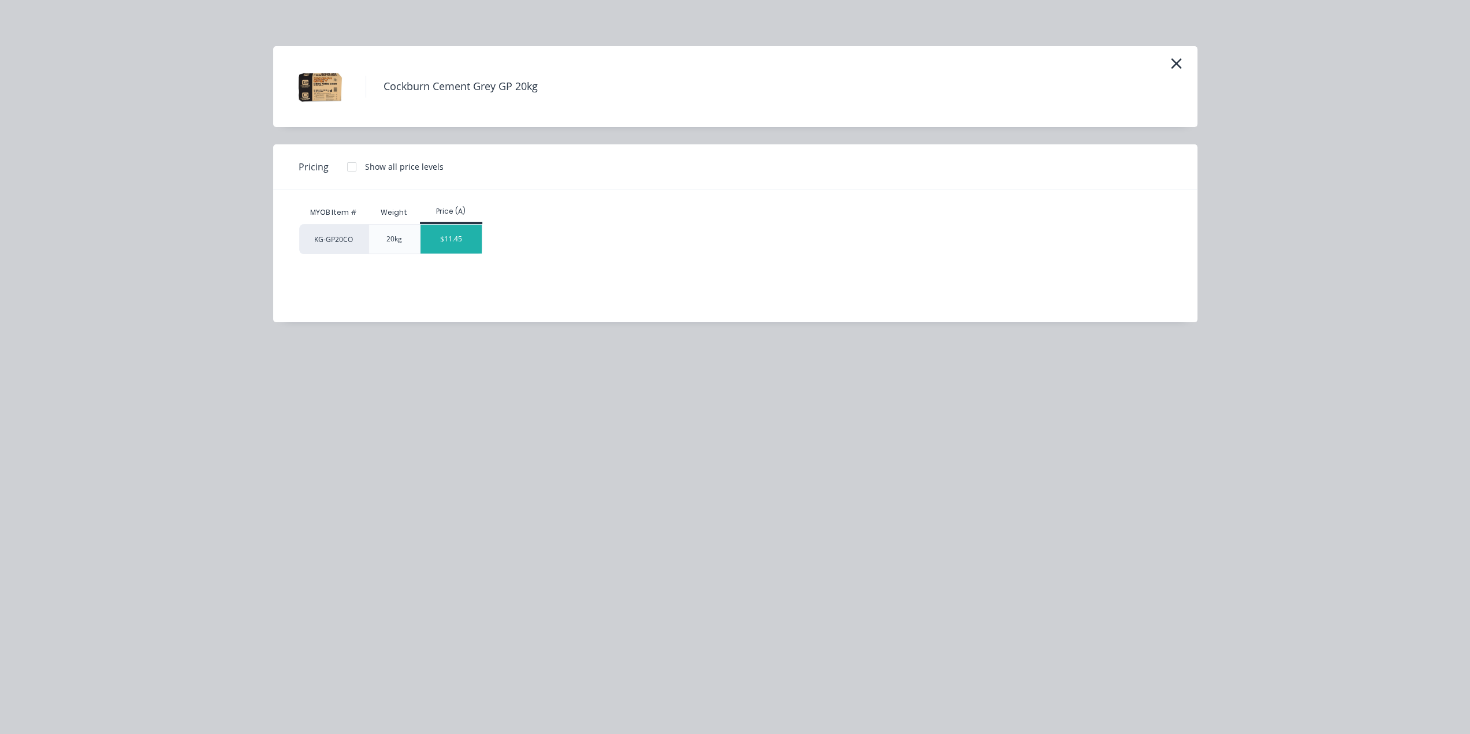
click at [452, 240] on div "$11.45" at bounding box center [451, 239] width 62 height 29
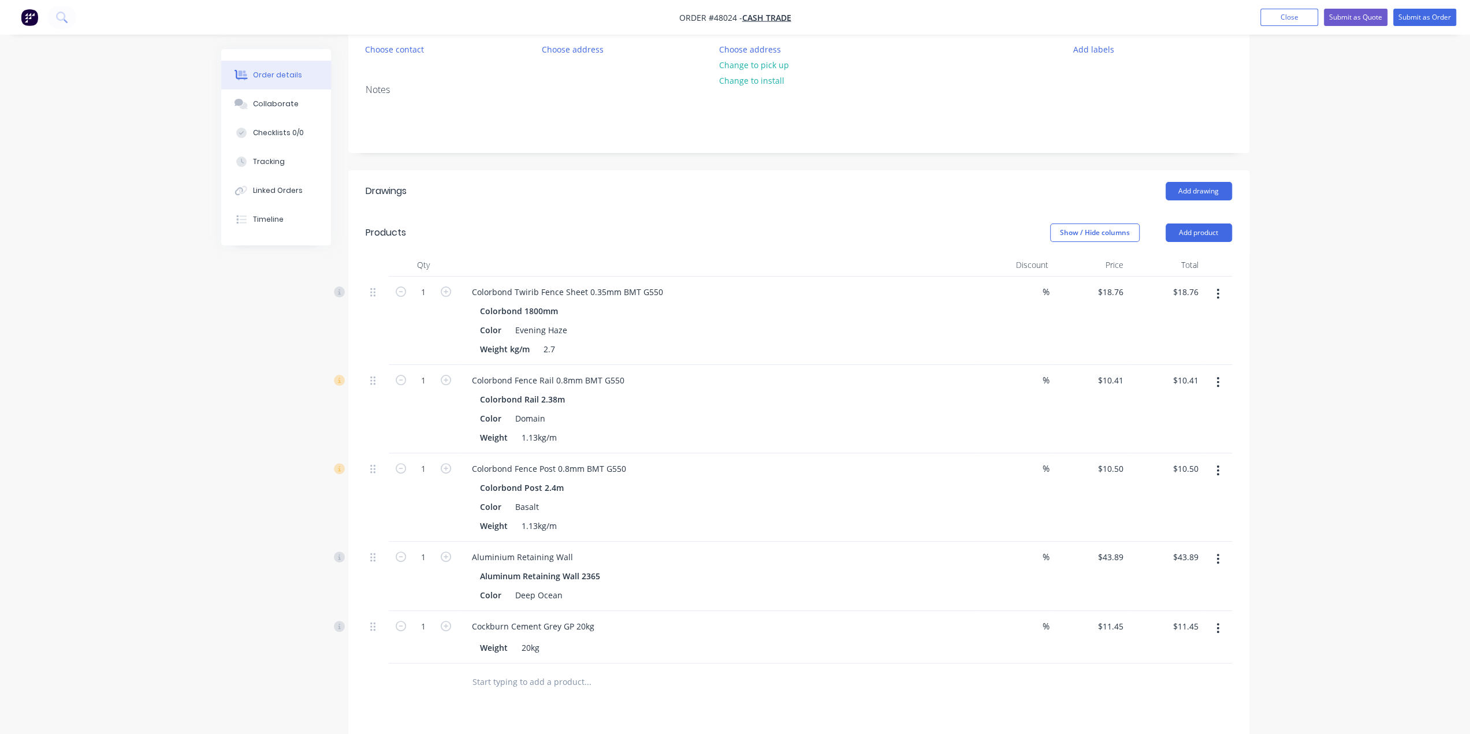
scroll to position [199, 0]
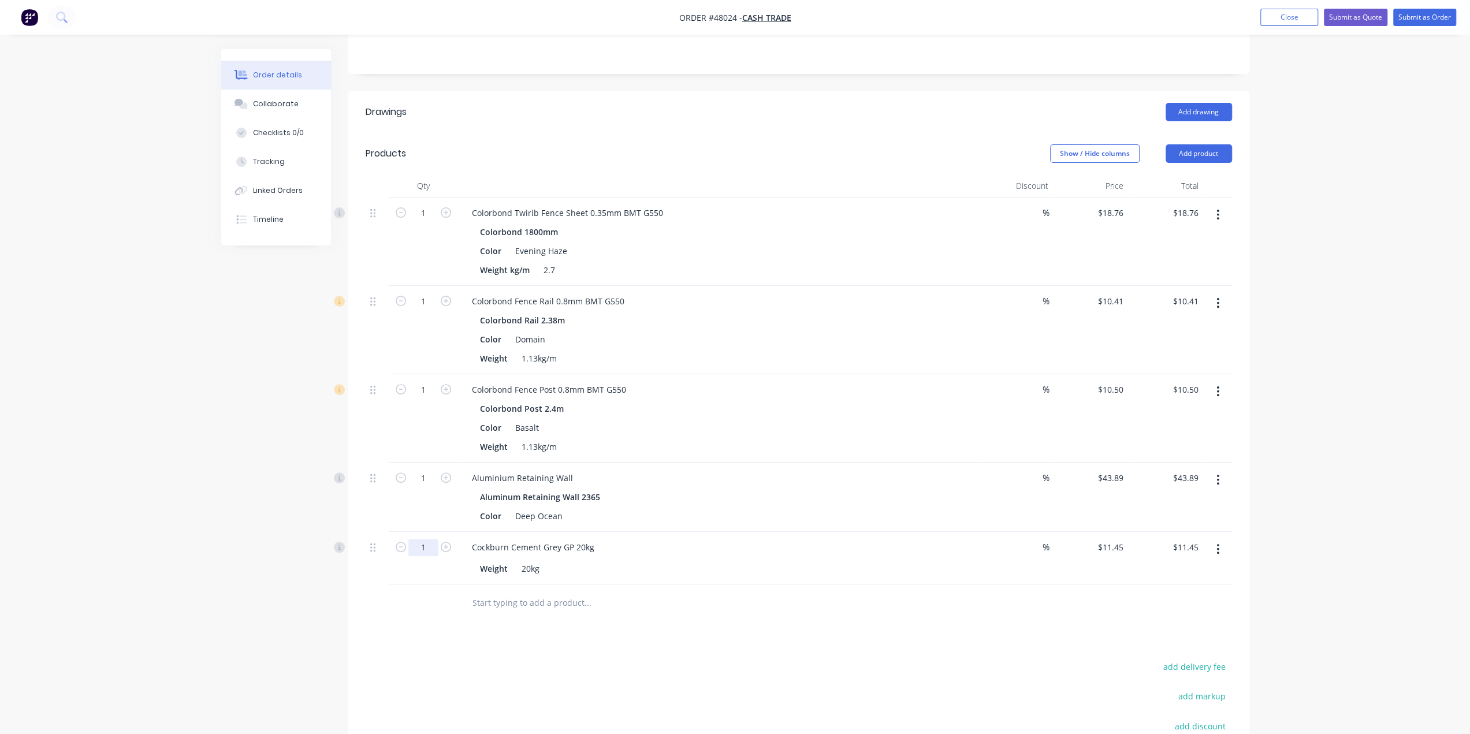
click at [420, 222] on input "1" at bounding box center [423, 212] width 30 height 17
type input "6"
type input "$68.70"
click at [426, 222] on input "1" at bounding box center [423, 212] width 30 height 17
type input "9"
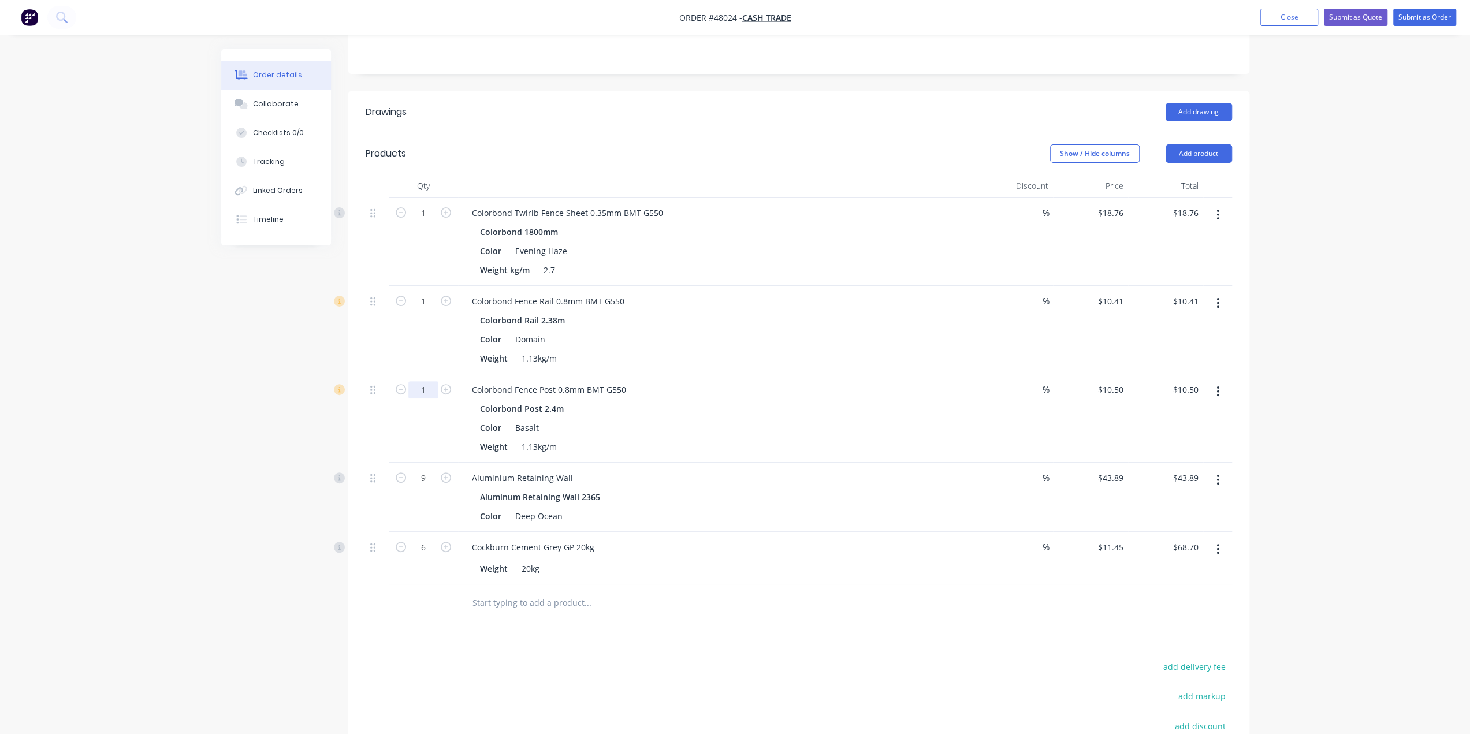
type input "$395.01"
click at [426, 222] on input "1" at bounding box center [423, 212] width 30 height 17
type input "10"
type input "$105.00"
click at [427, 222] on input "1" at bounding box center [423, 212] width 30 height 17
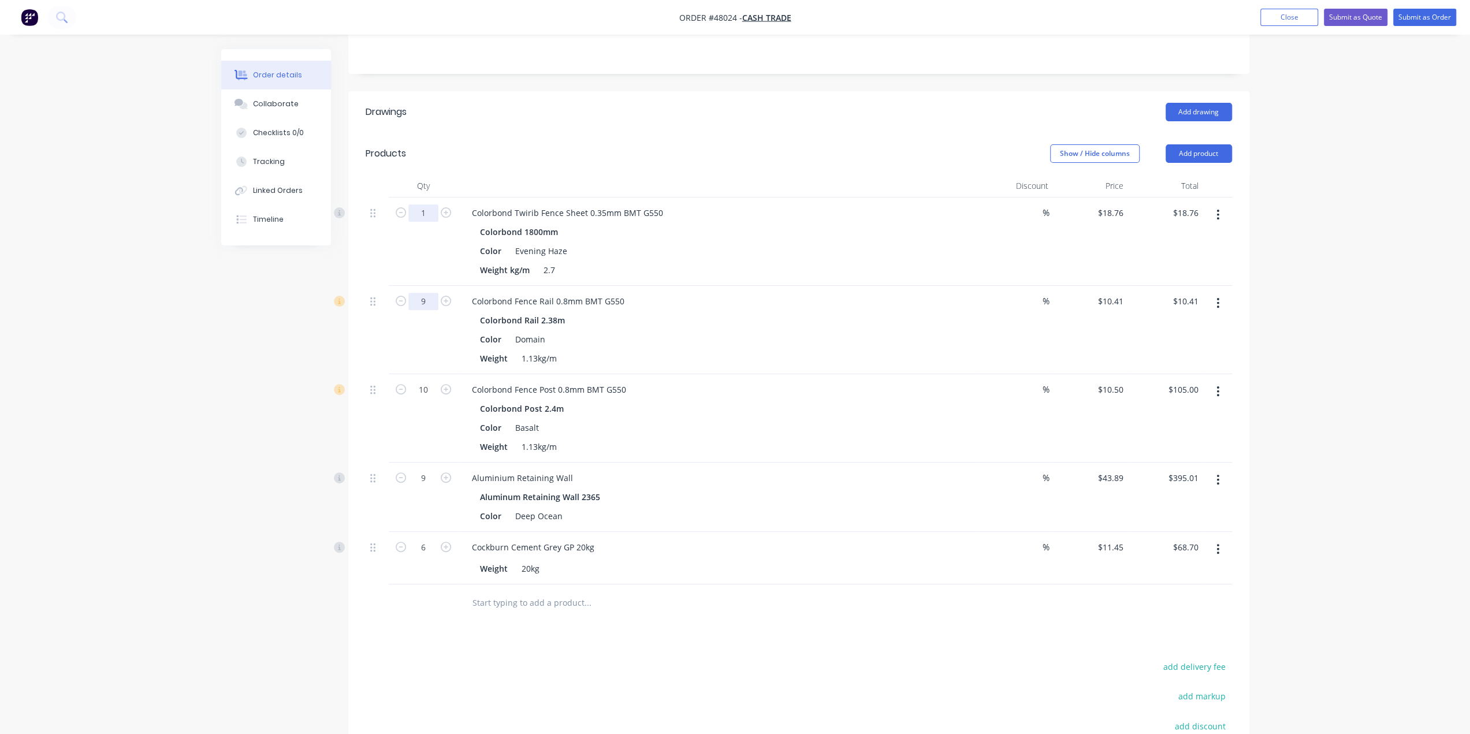
type input "9"
type input "$93.69"
click at [426, 212] on input "1" at bounding box center [423, 212] width 30 height 17
type input "13"
type input "$243.88"
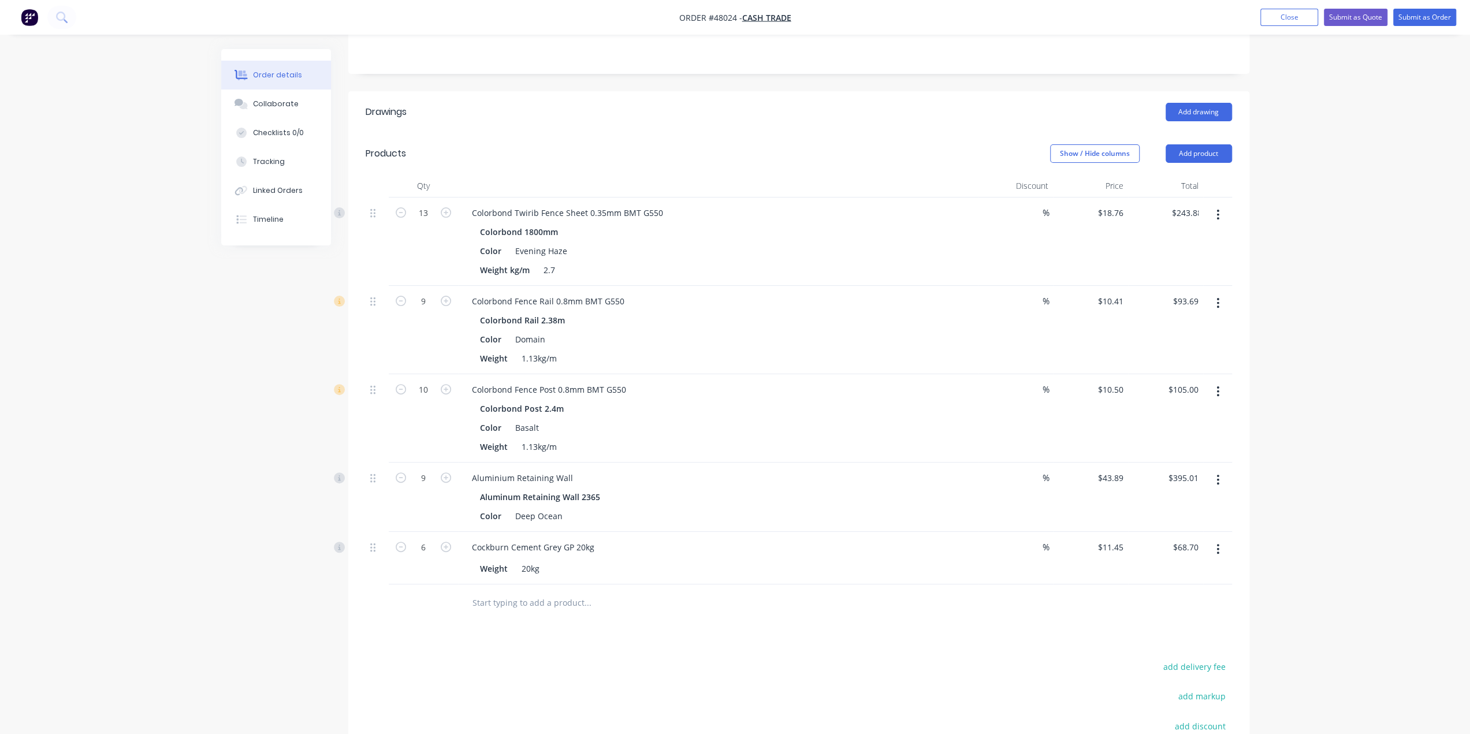
click at [193, 408] on div "Order details Collaborate Checklists 0/0 Tracking Linked Orders Timeline Order …" at bounding box center [735, 346] width 1470 height 1090
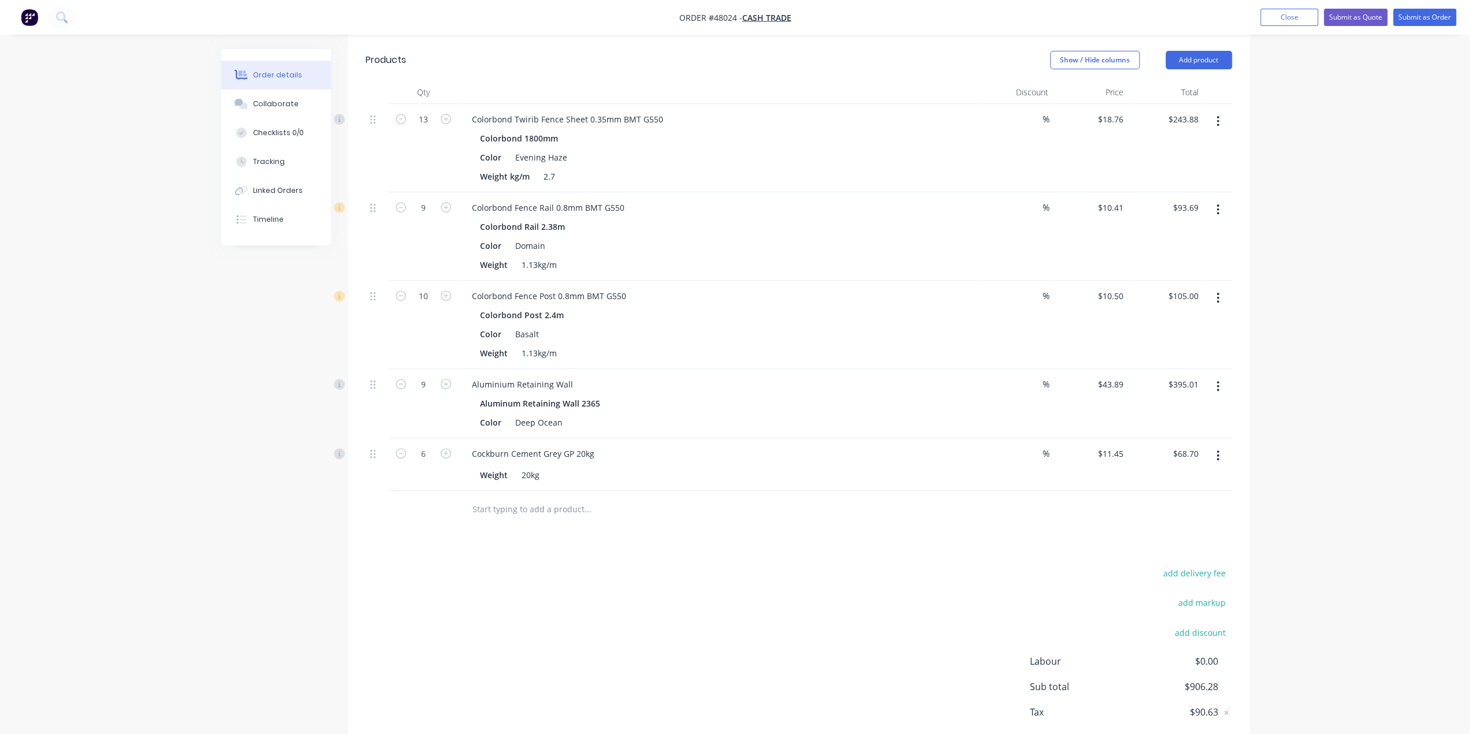
scroll to position [354, 0]
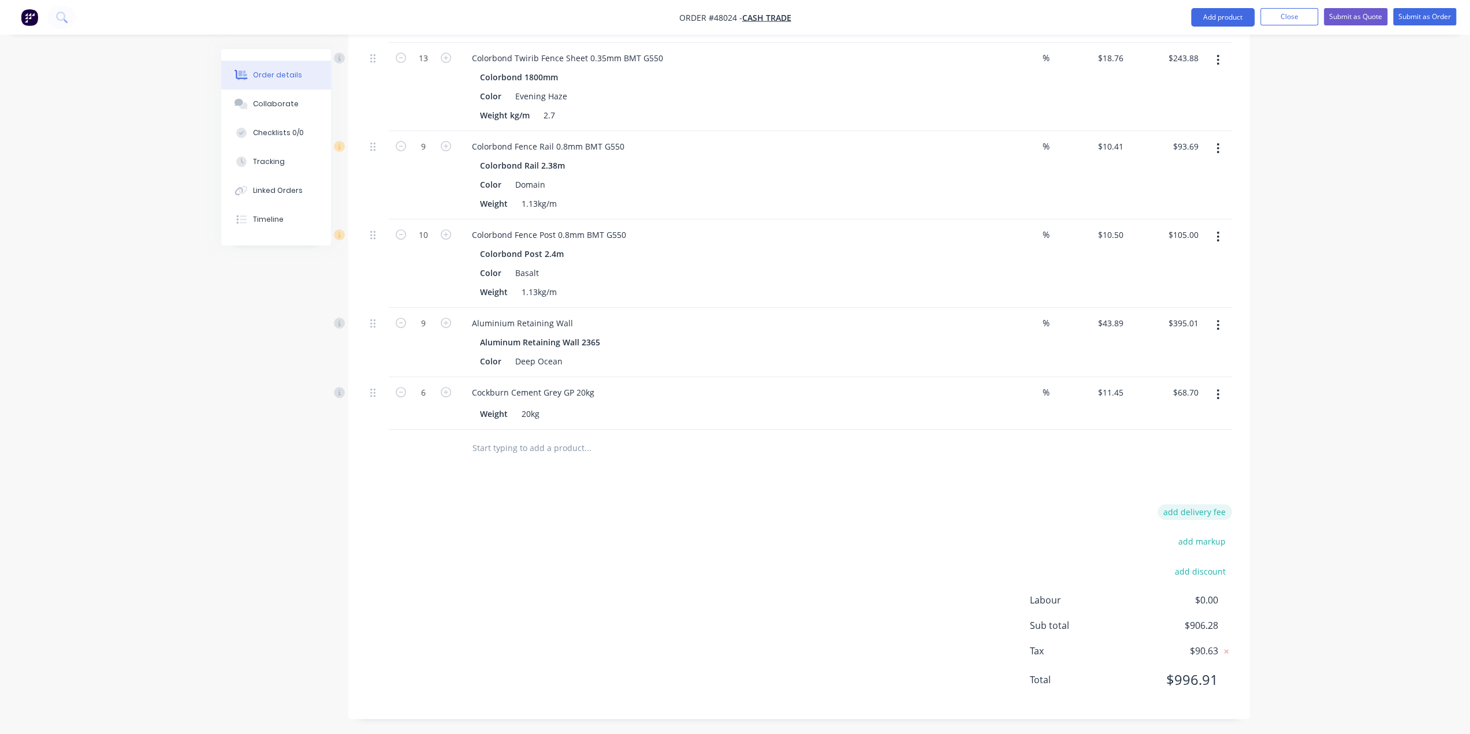
click at [1196, 512] on button "add delivery fee" at bounding box center [1194, 512] width 74 height 16
type input "80"
click input "submit" at bounding box center [0, 0] width 0 height 0
click at [837, 517] on div "Delivery fee $80.00 add markup add discount Labour $0.00 Sub total $986.28 Tax …" at bounding box center [799, 605] width 866 height 192
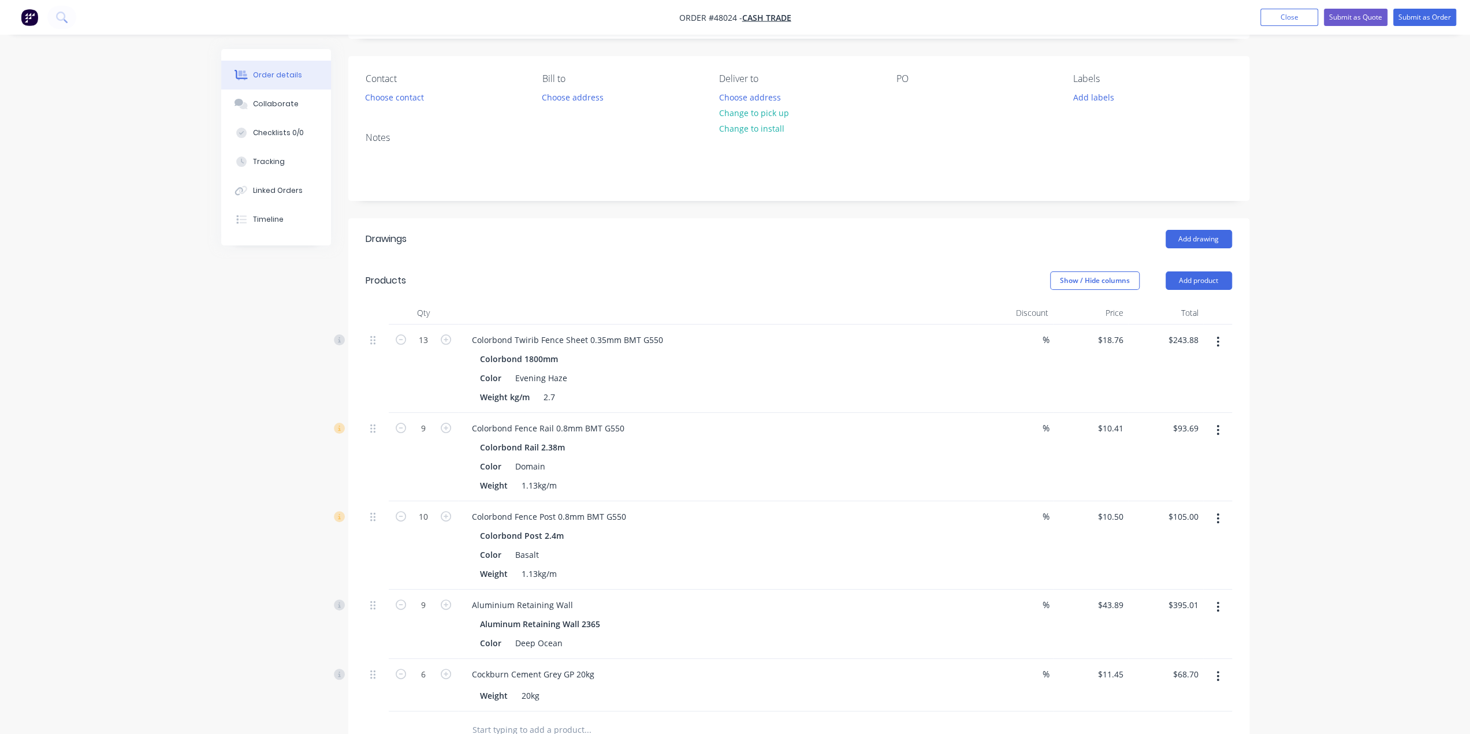
scroll to position [211, 0]
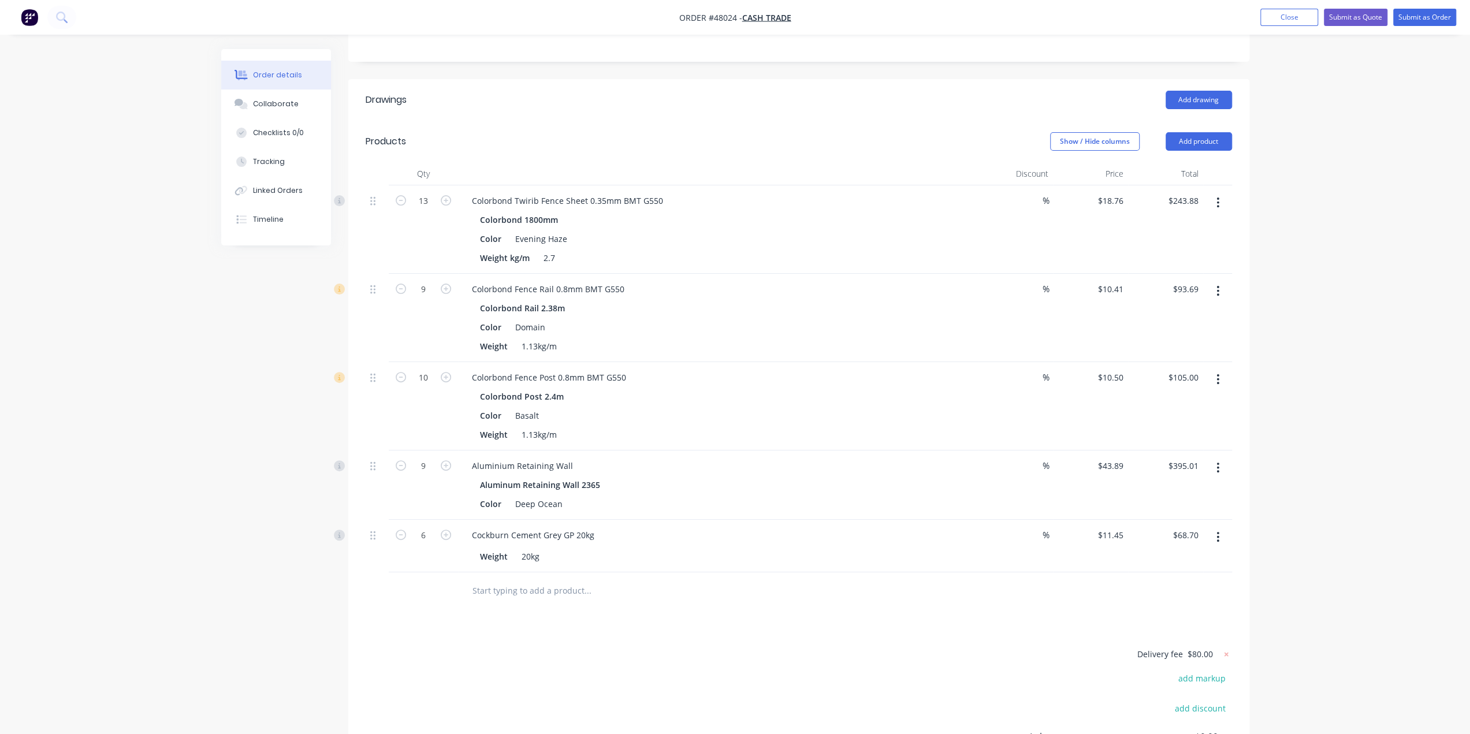
click at [1416, 337] on div "Order details Collaborate Checklists 0/0 Tracking Linked Orders Timeline Order …" at bounding box center [735, 331] width 1470 height 1084
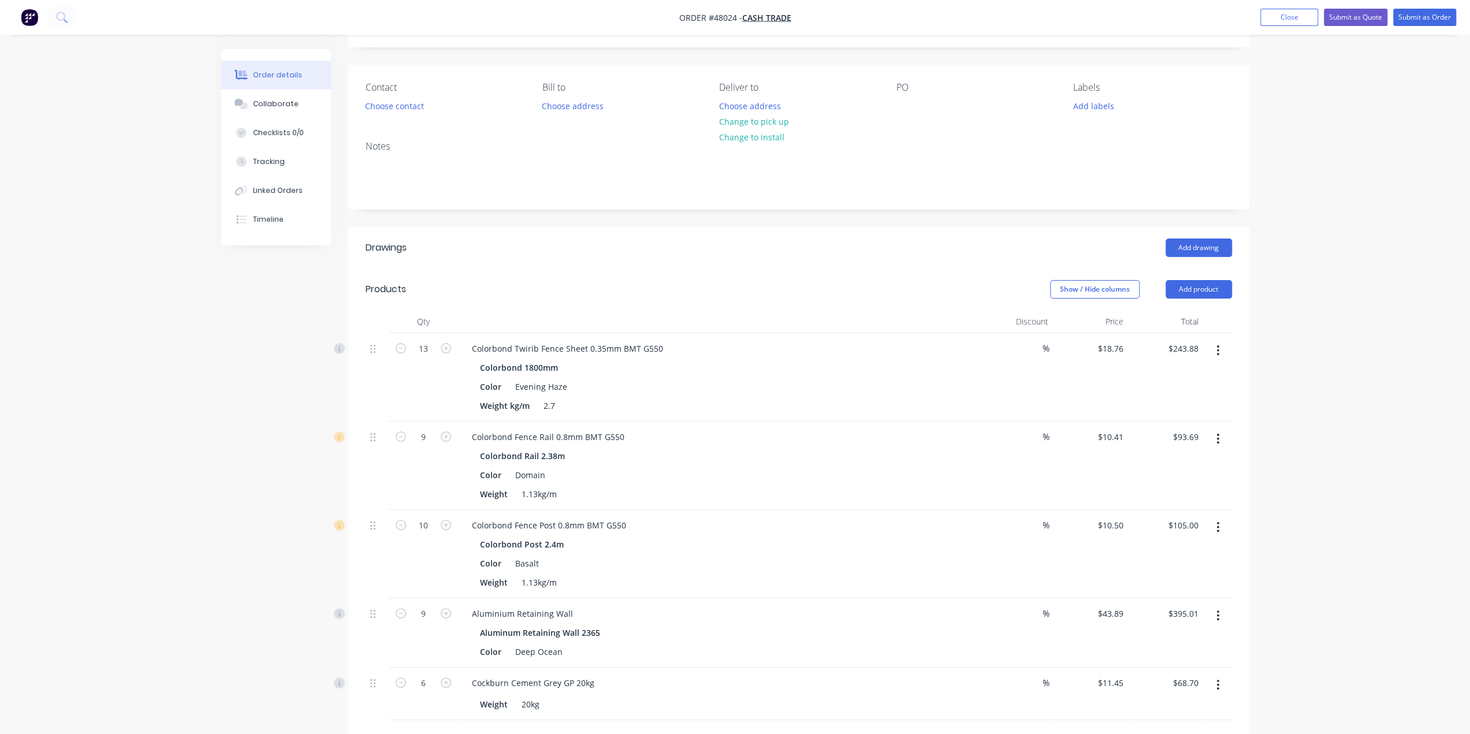
scroll to position [231, 0]
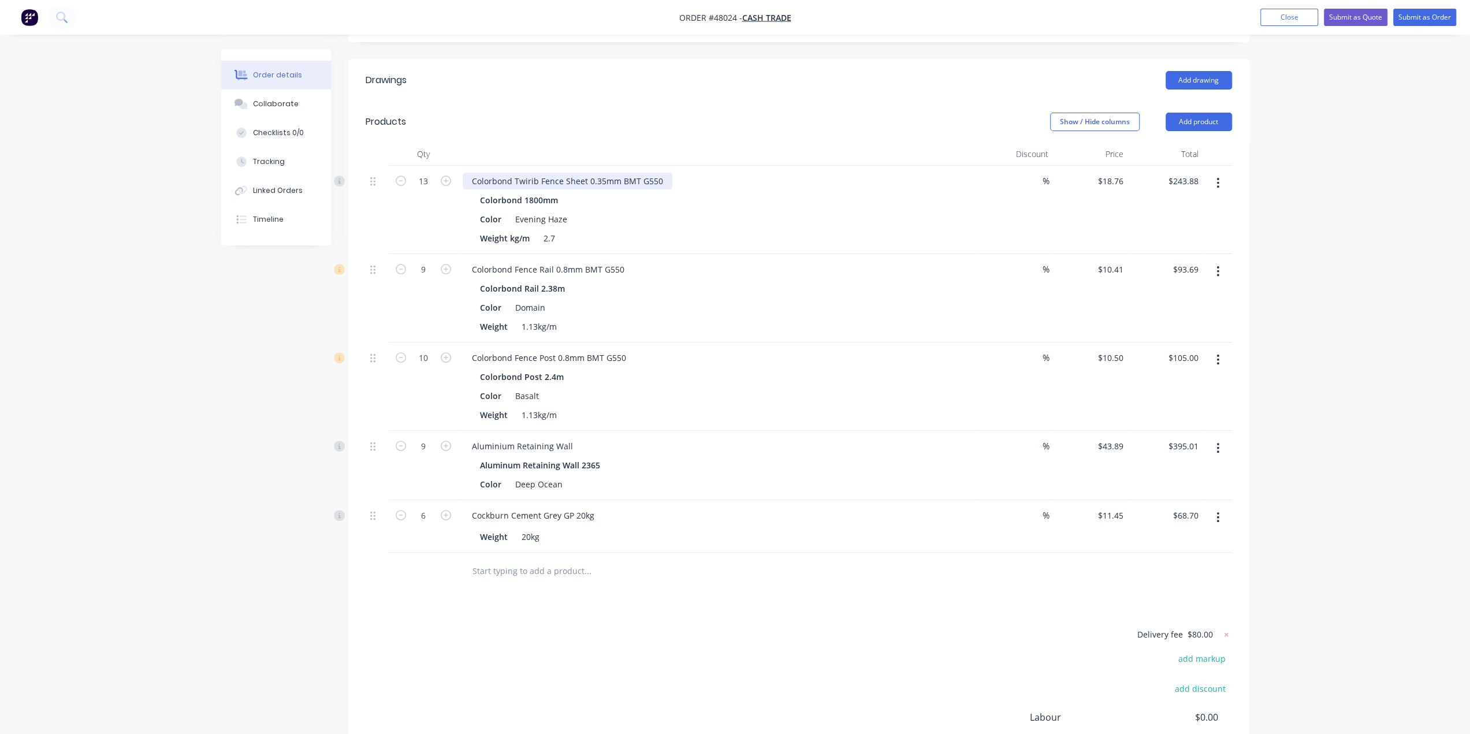
click at [658, 177] on div "Colorbond Twirib Fence Sheet 0.35mm BMT G550" at bounding box center [568, 181] width 210 height 17
click at [680, 221] on div "Color Evening Haze" at bounding box center [715, 219] width 480 height 17
click at [688, 214] on div "Color Evening Haze" at bounding box center [715, 219] width 480 height 17
click at [726, 178] on div "Colorbond Twirib Fence Sheet 0.35mm BMT G550 - cut to 1500mm" at bounding box center [600, 181] width 275 height 17
click at [818, 241] on div "Weight kg/m 2.7" at bounding box center [715, 238] width 480 height 17
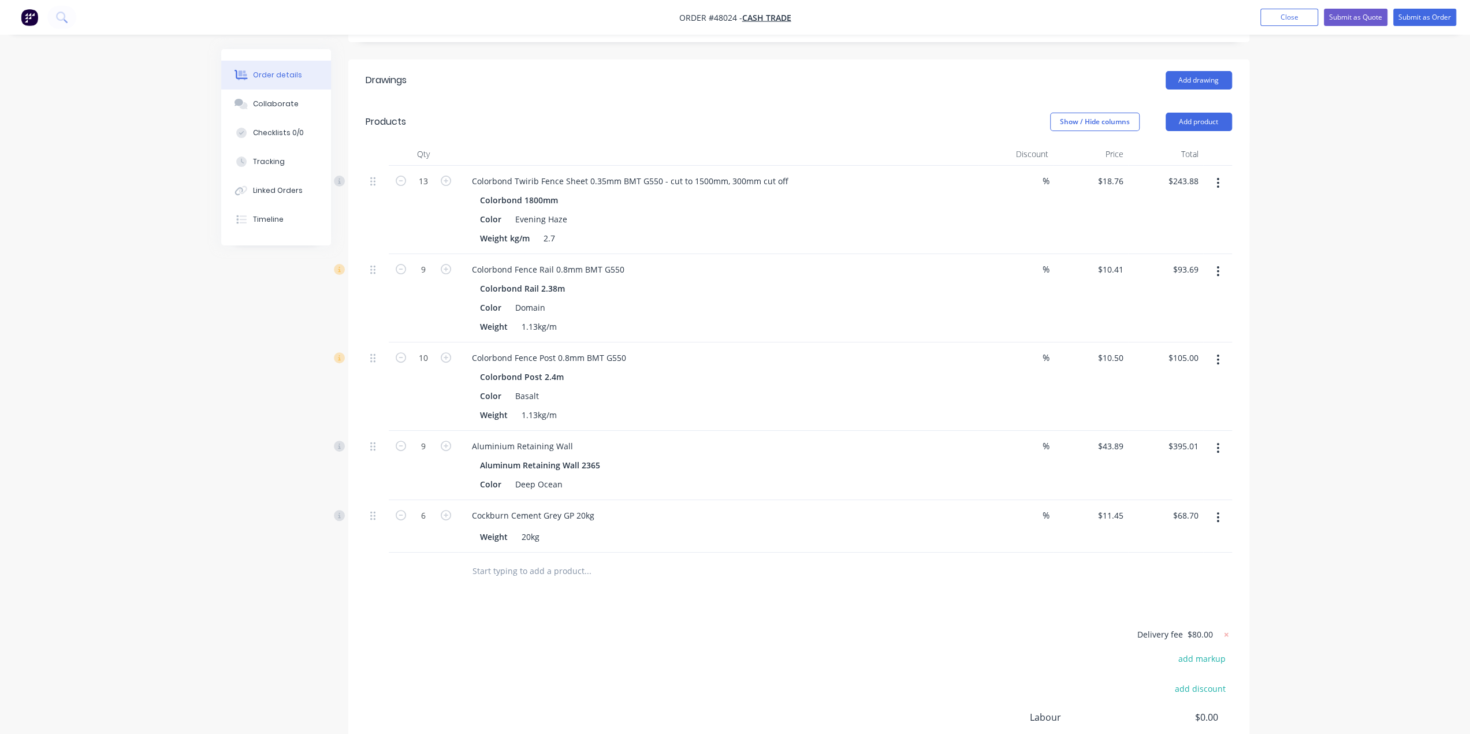
click at [719, 269] on div "Colorbond Fence Rail 0.8mm BMT G550" at bounding box center [718, 269] width 510 height 17
click at [773, 327] on div "Weight 1.13kg/m" at bounding box center [715, 326] width 480 height 17
click at [750, 281] on div "Colorbond Rail 2.38m" at bounding box center [718, 288] width 476 height 17
click at [771, 285] on div "Colorbond Rail 2.38m" at bounding box center [718, 288] width 476 height 17
drag, startPoint x: 518, startPoint y: 306, endPoint x: 618, endPoint y: 304, distance: 99.9
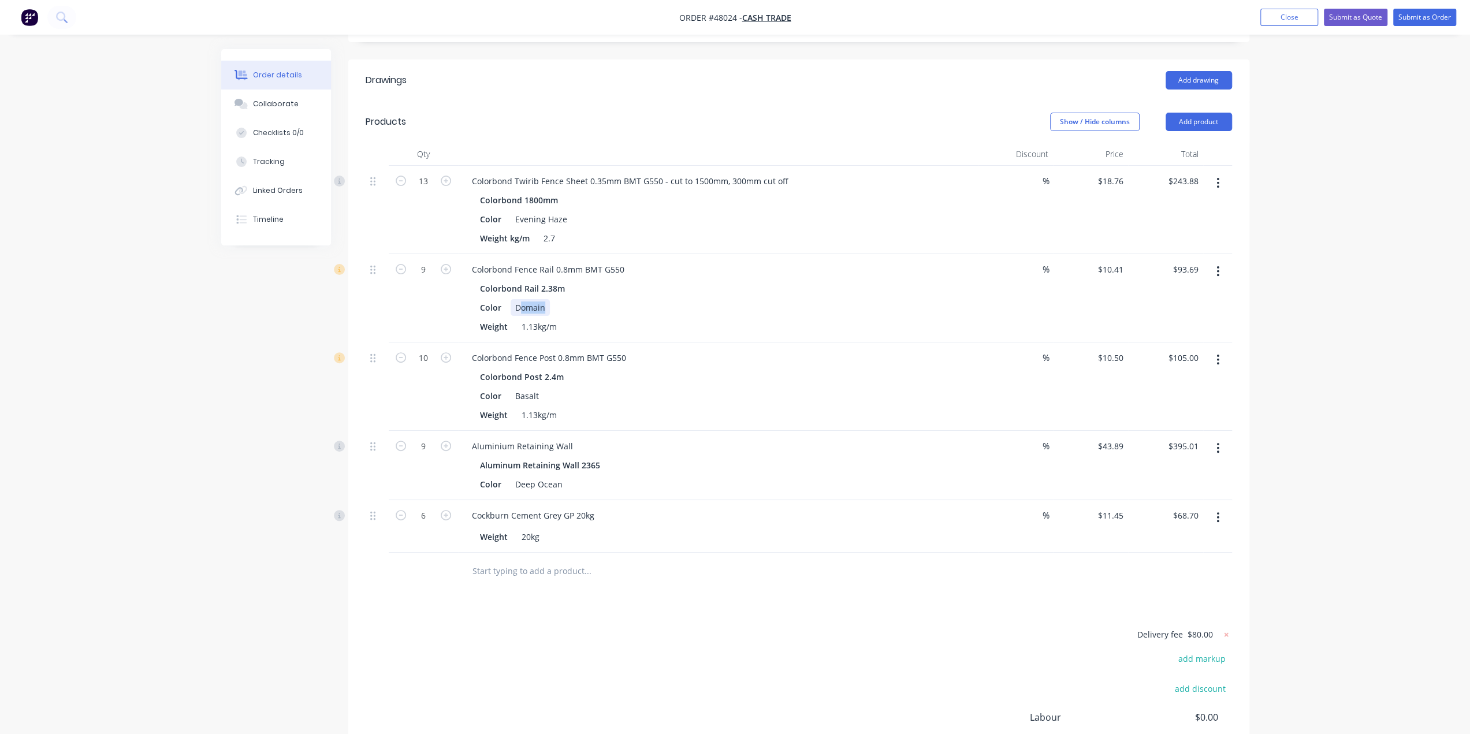
click at [618, 304] on div "Color Domain" at bounding box center [715, 307] width 480 height 17
click at [696, 299] on div "Color Domain" at bounding box center [715, 307] width 480 height 17
drag, startPoint x: 515, startPoint y: 309, endPoint x: 692, endPoint y: 315, distance: 177.4
click at [692, 317] on div "Colorbond Rail 2.38m Color Domain Weight 1.13kg/m" at bounding box center [718, 307] width 510 height 55
click at [696, 210] on div "Colorbond 1800mm Color Evening Haze Weight kg/m 2.7" at bounding box center [718, 219] width 510 height 55
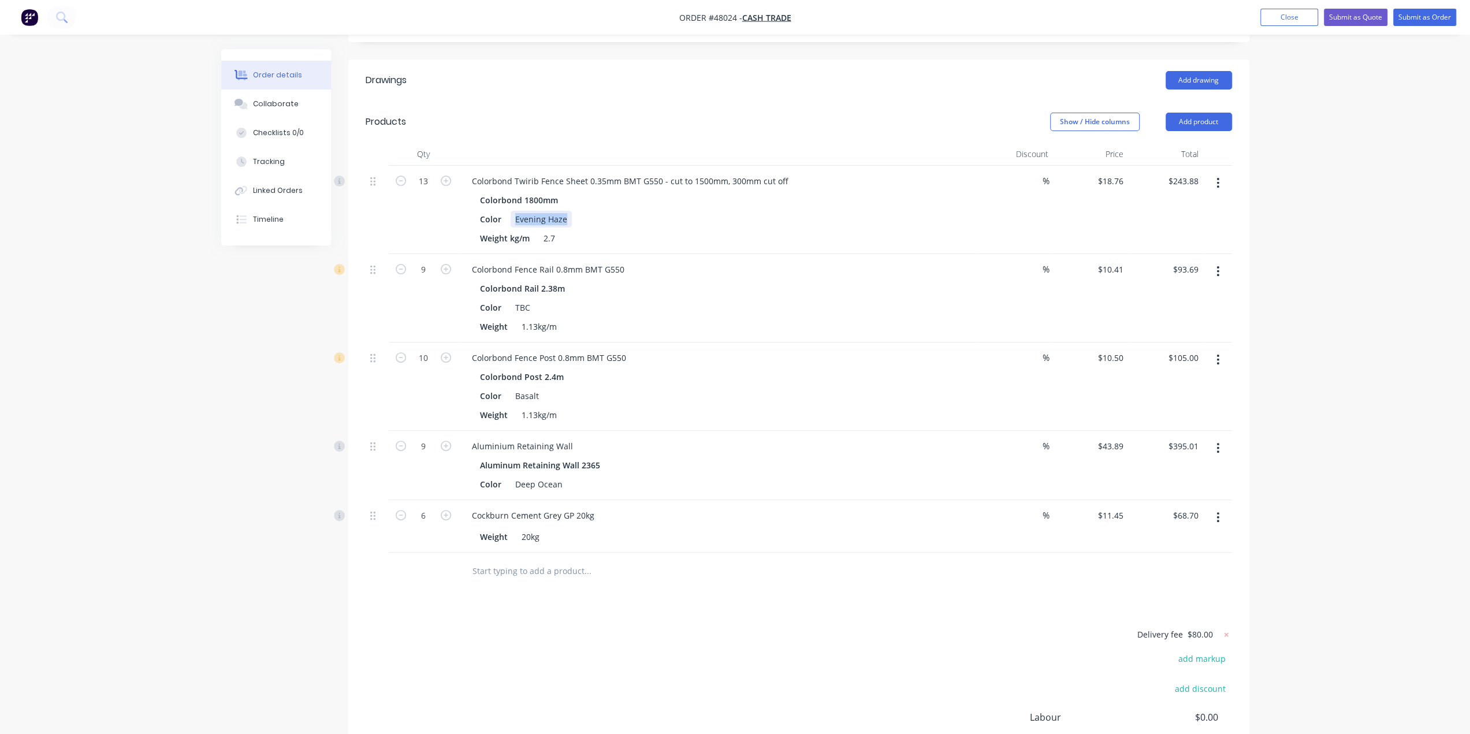
drag, startPoint x: 515, startPoint y: 217, endPoint x: 830, endPoint y: 223, distance: 315.4
click at [827, 225] on div "Color Evening Haze" at bounding box center [715, 219] width 480 height 17
drag, startPoint x: 580, startPoint y: 394, endPoint x: 758, endPoint y: 396, distance: 178.4
click at [742, 396] on div "Color Basalt" at bounding box center [715, 395] width 480 height 17
click at [769, 438] on div "Aluminium Retaining Wall" at bounding box center [718, 446] width 510 height 17
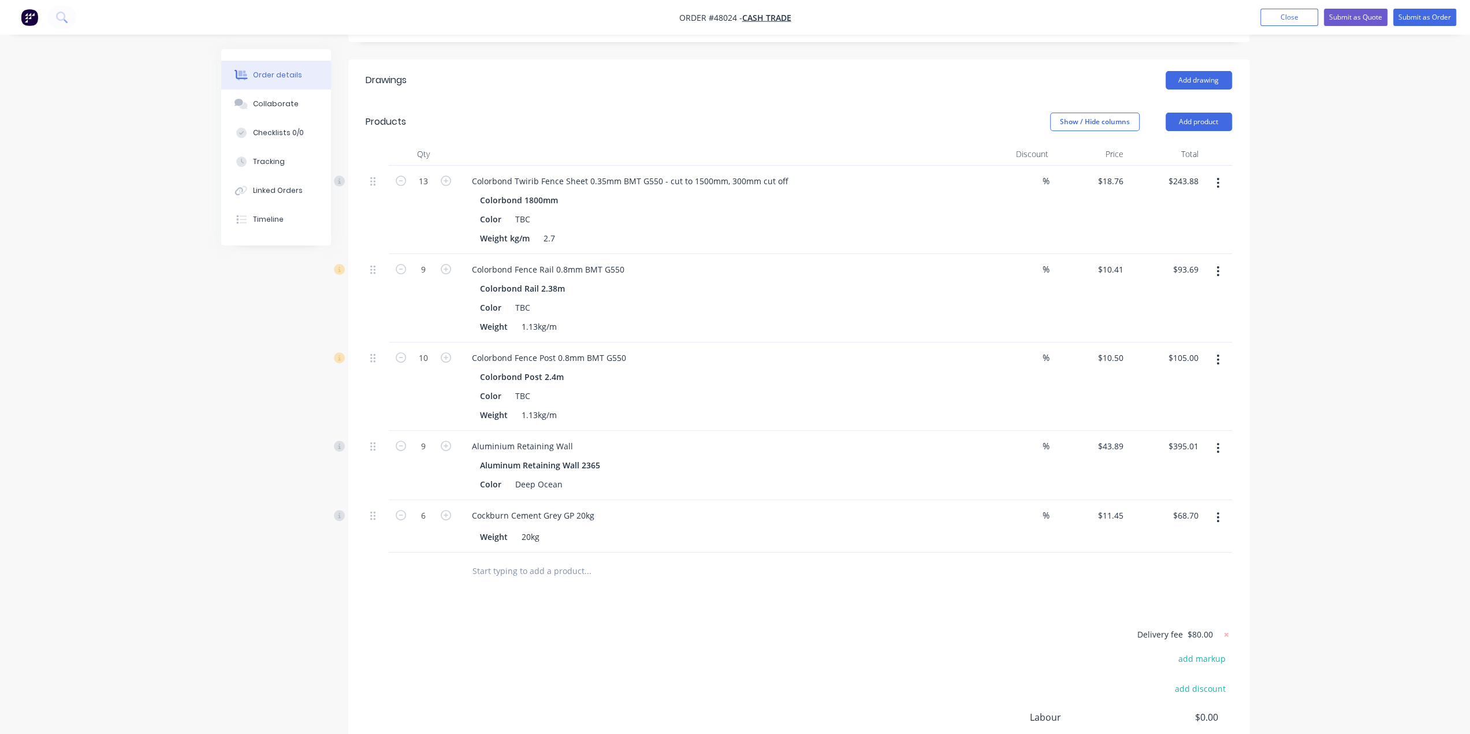
click at [676, 471] on div "Aluminum Retaining Wall 2365" at bounding box center [718, 465] width 476 height 17
drag, startPoint x: 516, startPoint y: 483, endPoint x: 893, endPoint y: 489, distance: 376.5
click at [893, 489] on div "Color Deep Ocean" at bounding box center [715, 484] width 480 height 17
click at [859, 483] on div "Color TBC" at bounding box center [715, 484] width 480 height 17
click at [1203, 121] on button "Add product" at bounding box center [1198, 122] width 66 height 18
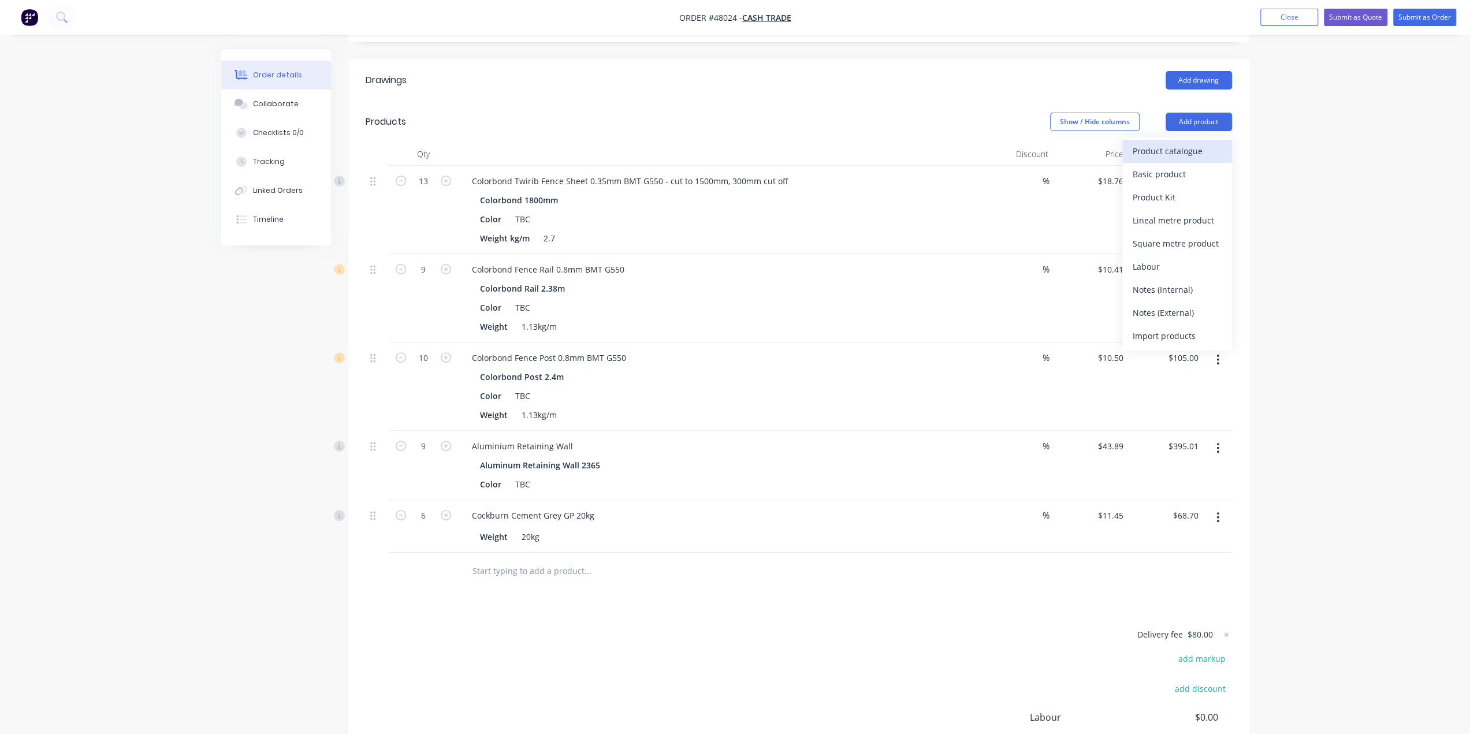
click at [1186, 148] on div "Product catalogue" at bounding box center [1176, 151] width 89 height 17
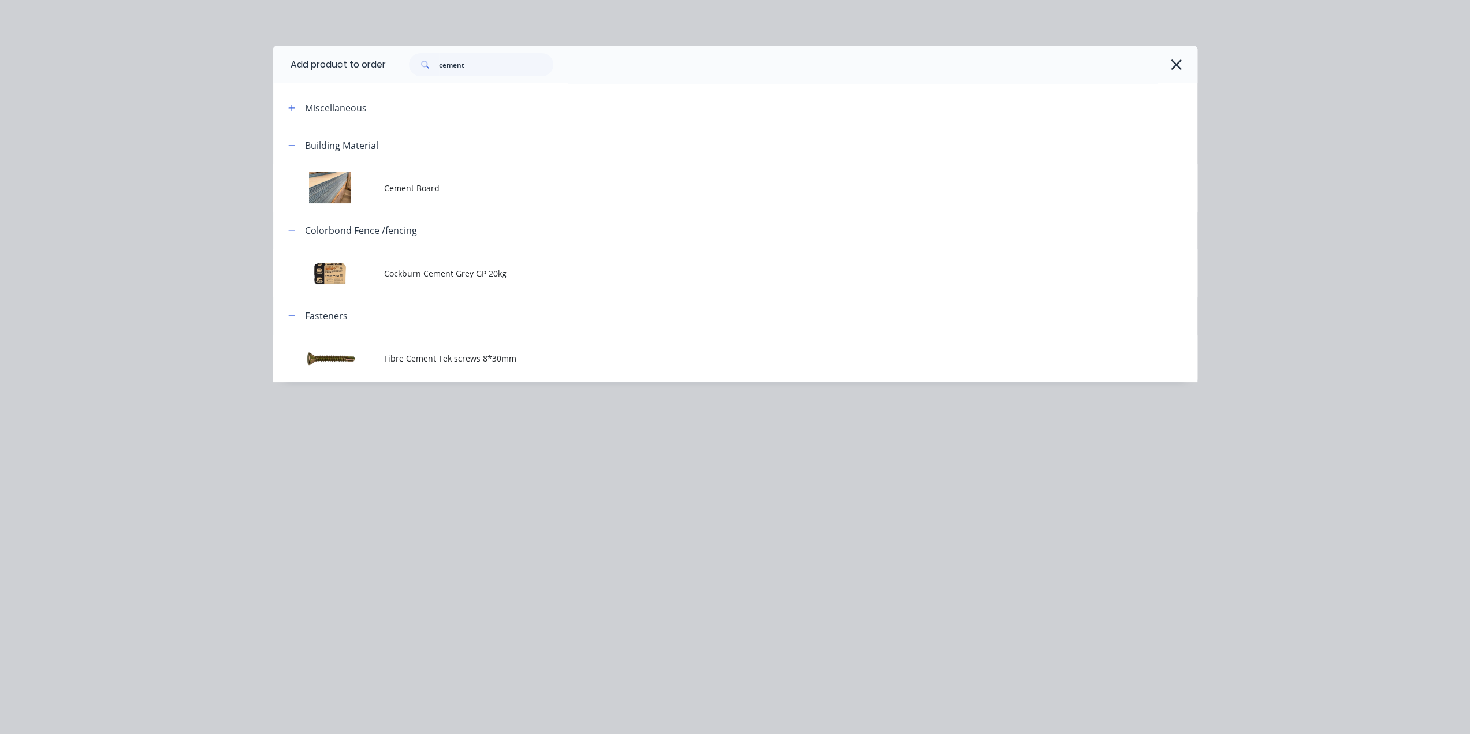
click at [1175, 66] on icon "button" at bounding box center [1176, 65] width 12 height 16
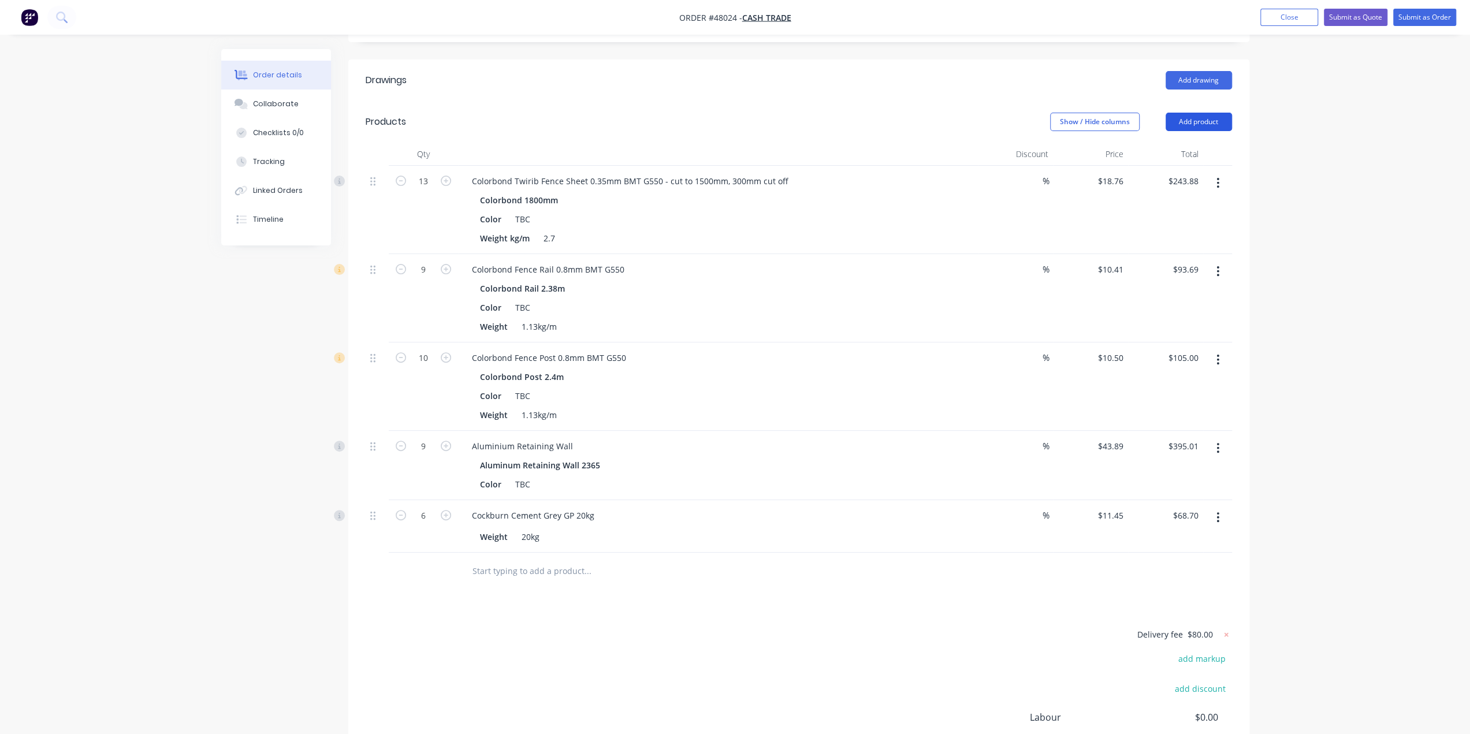
click at [1210, 122] on button "Add product" at bounding box center [1198, 122] width 66 height 18
click at [1183, 150] on div "Product catalogue" at bounding box center [1176, 151] width 89 height 17
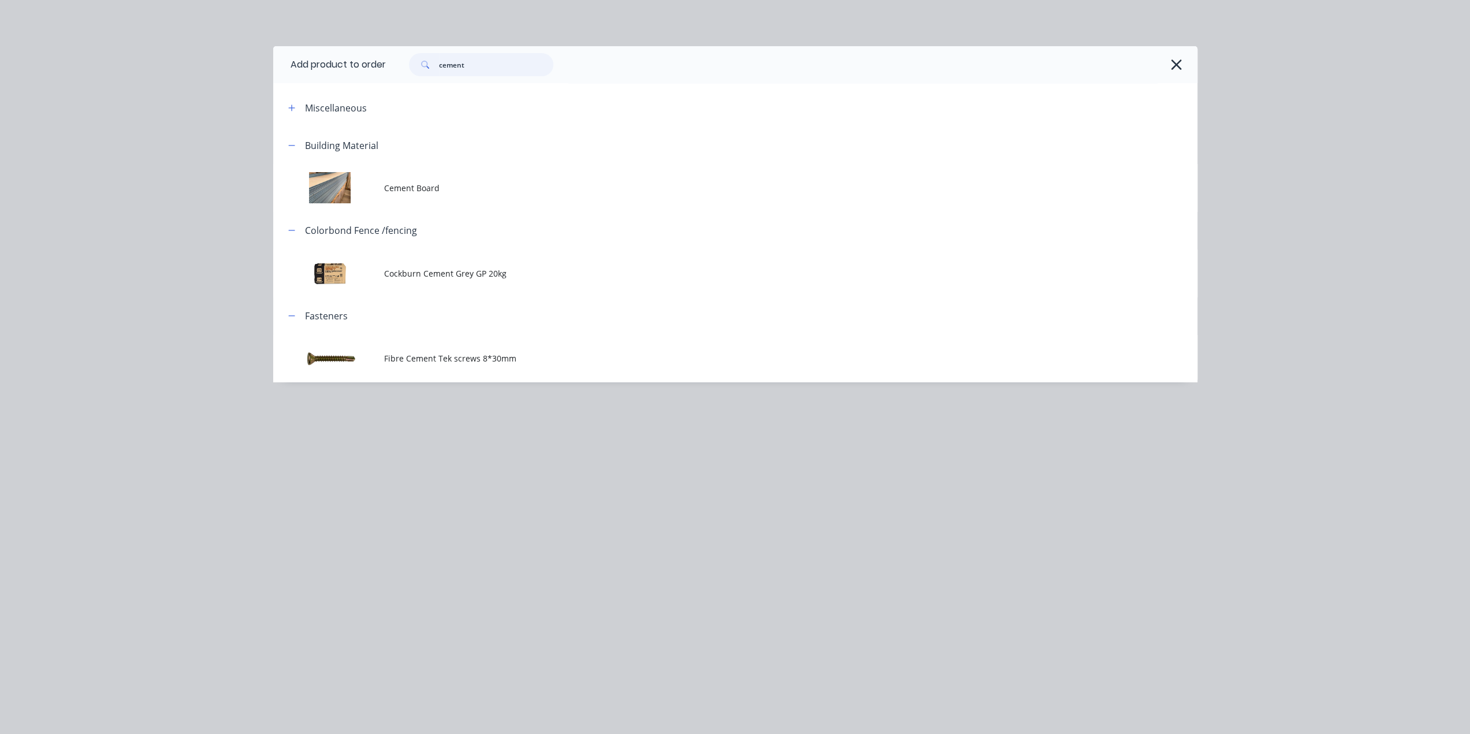
drag, startPoint x: 465, startPoint y: 64, endPoint x: 373, endPoint y: 59, distance: 91.9
click at [373, 59] on header "Add product to order cement" at bounding box center [735, 64] width 924 height 37
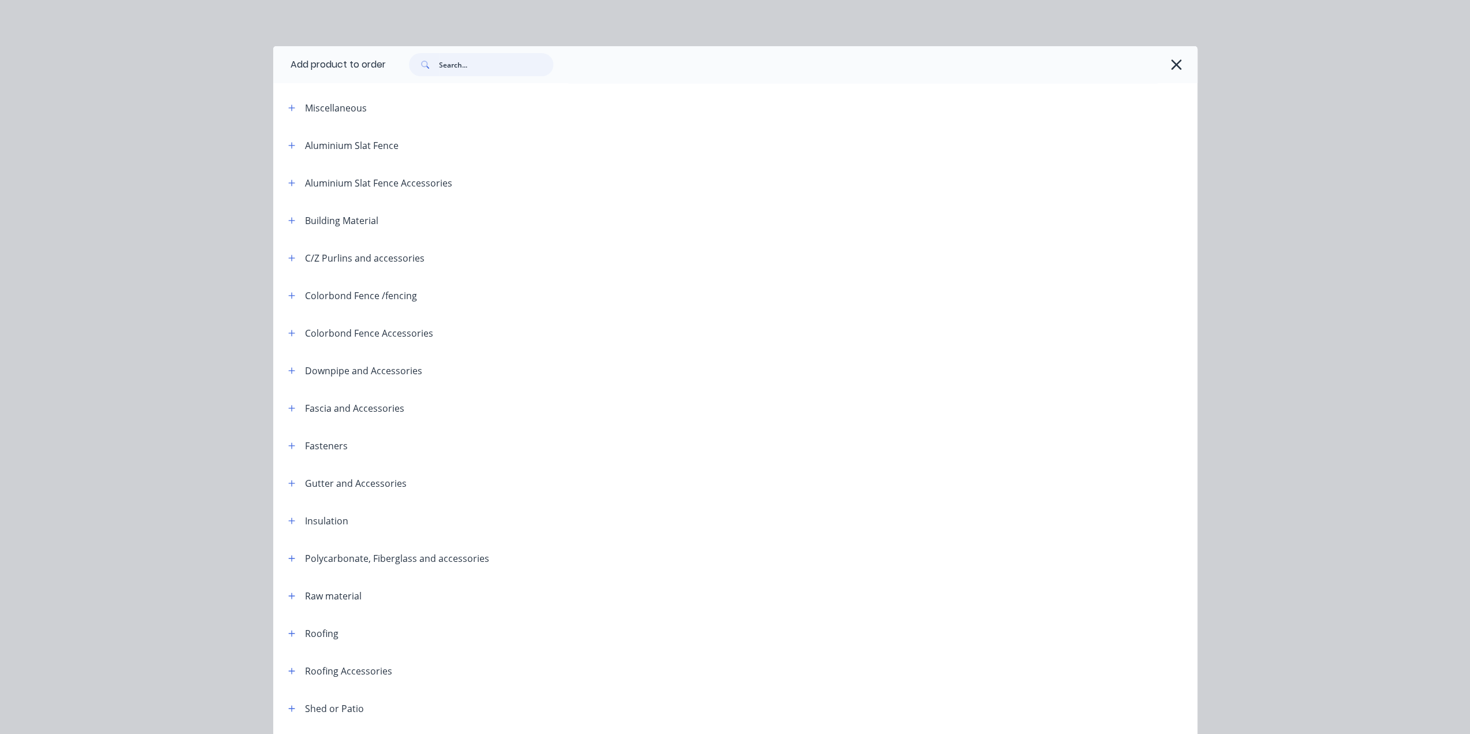
scroll to position [269, 0]
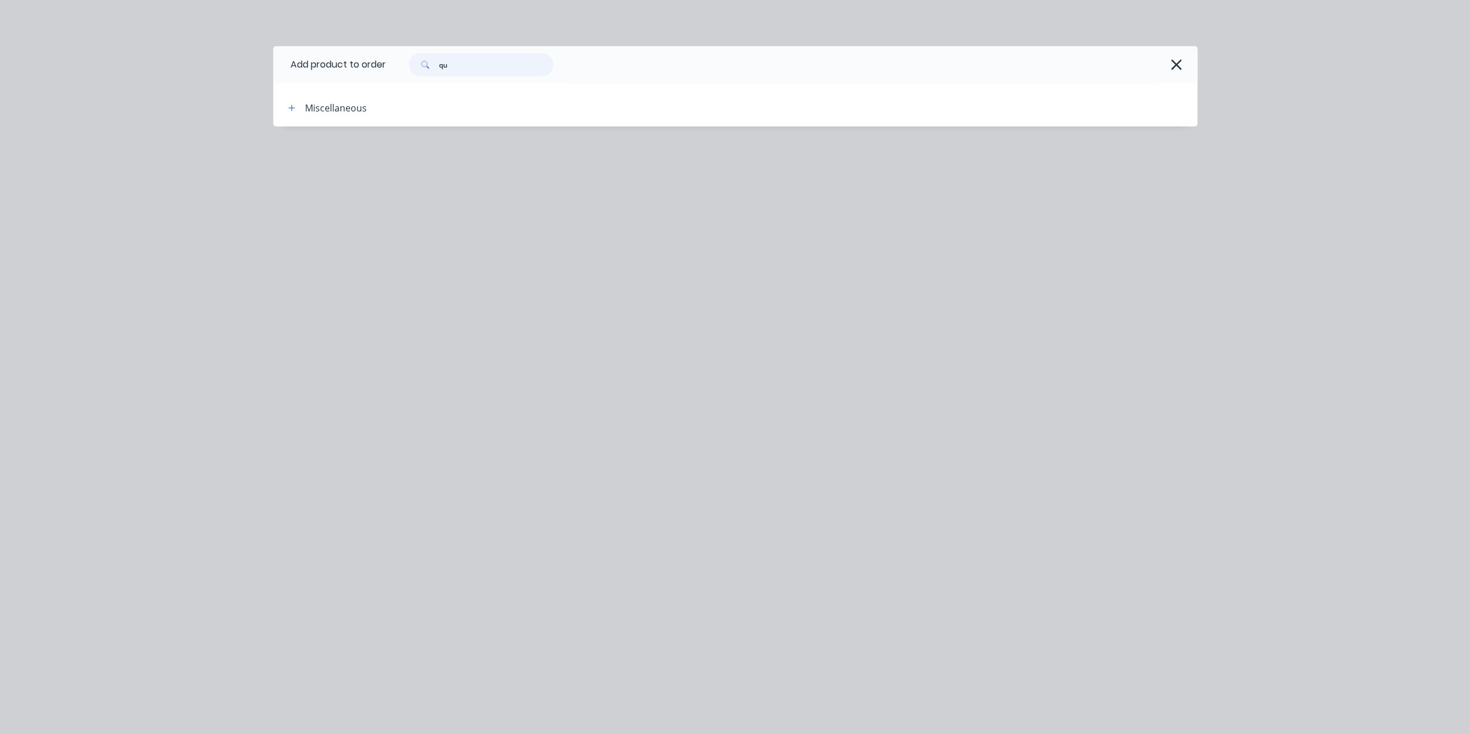
type input "q"
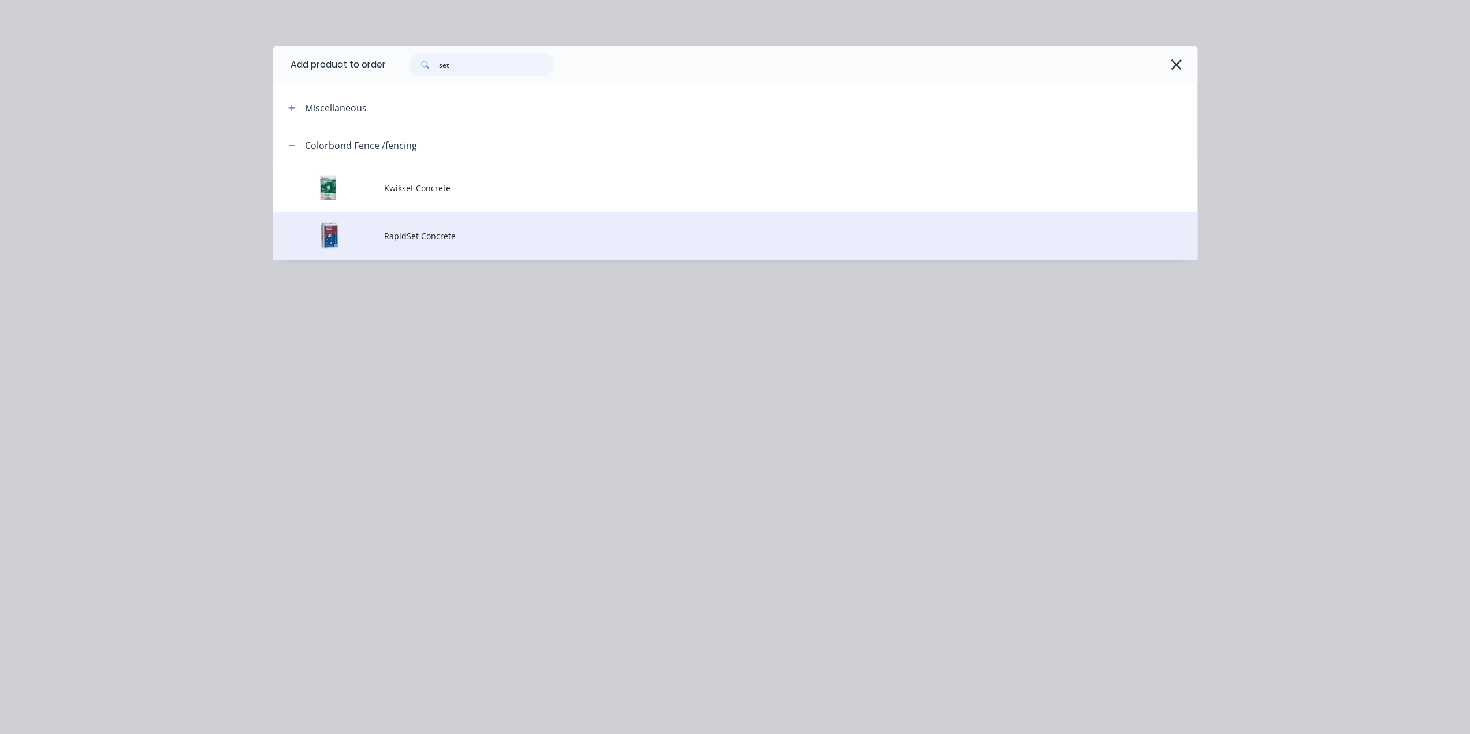
type input "set"
click at [477, 234] on span "RapidSet Concrete" at bounding box center [709, 236] width 650 height 12
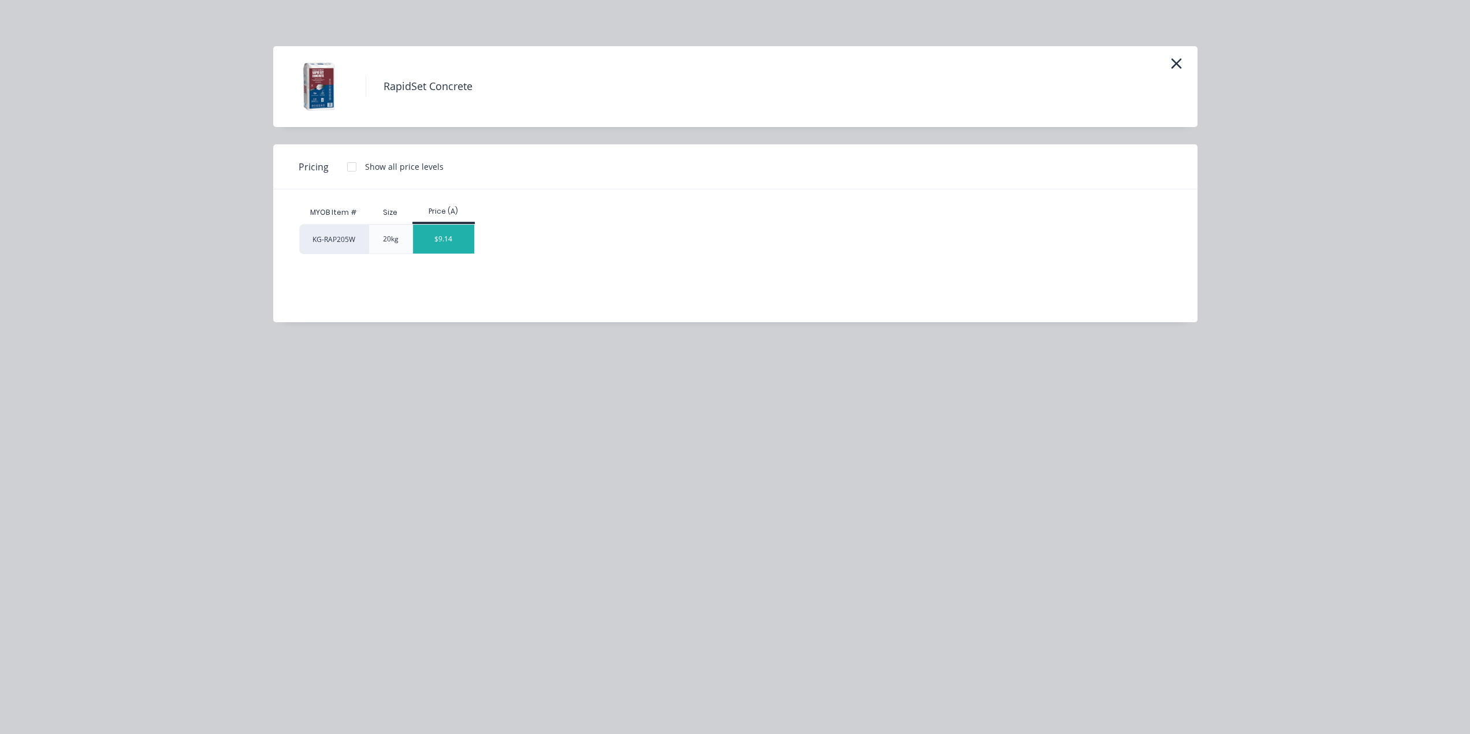
click at [449, 239] on div "$9.14" at bounding box center [444, 239] width 62 height 29
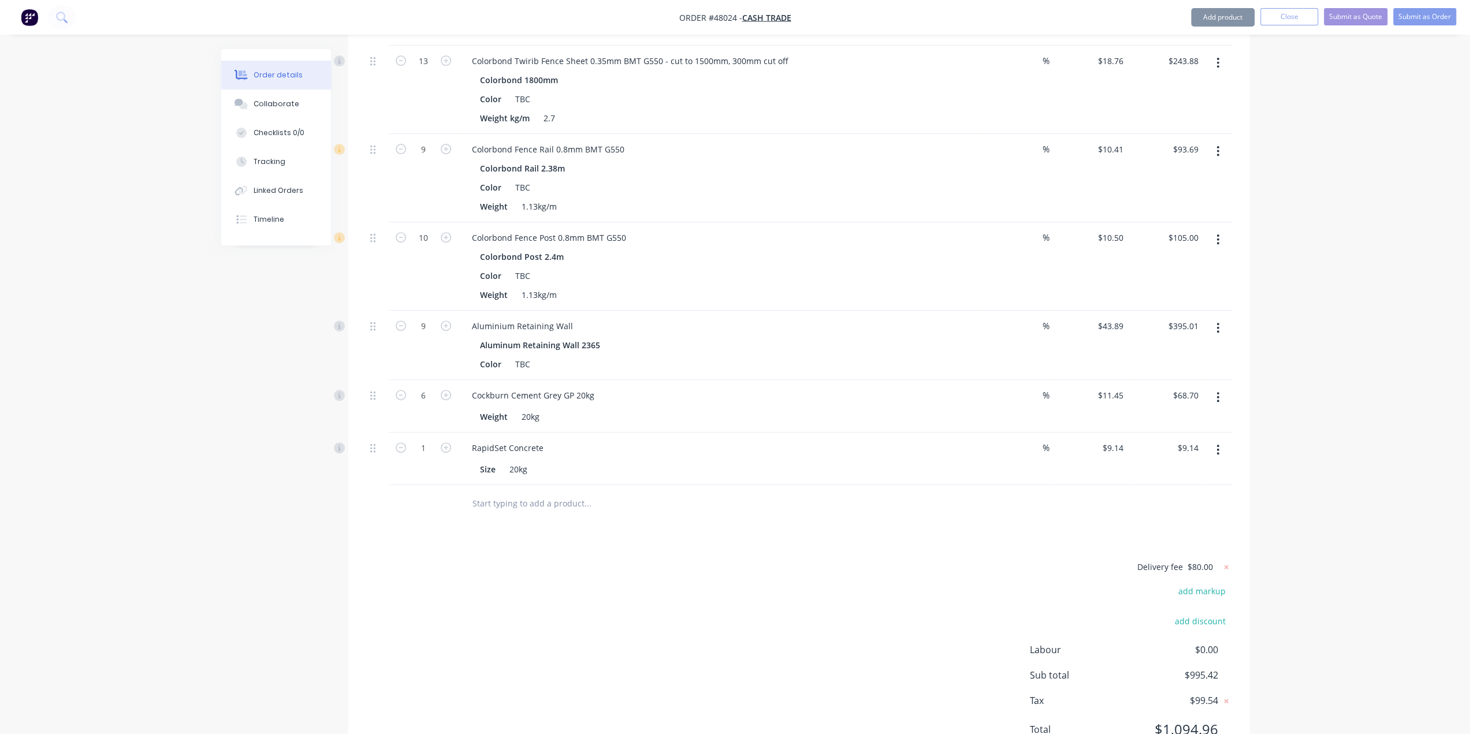
scroll to position [401, 0]
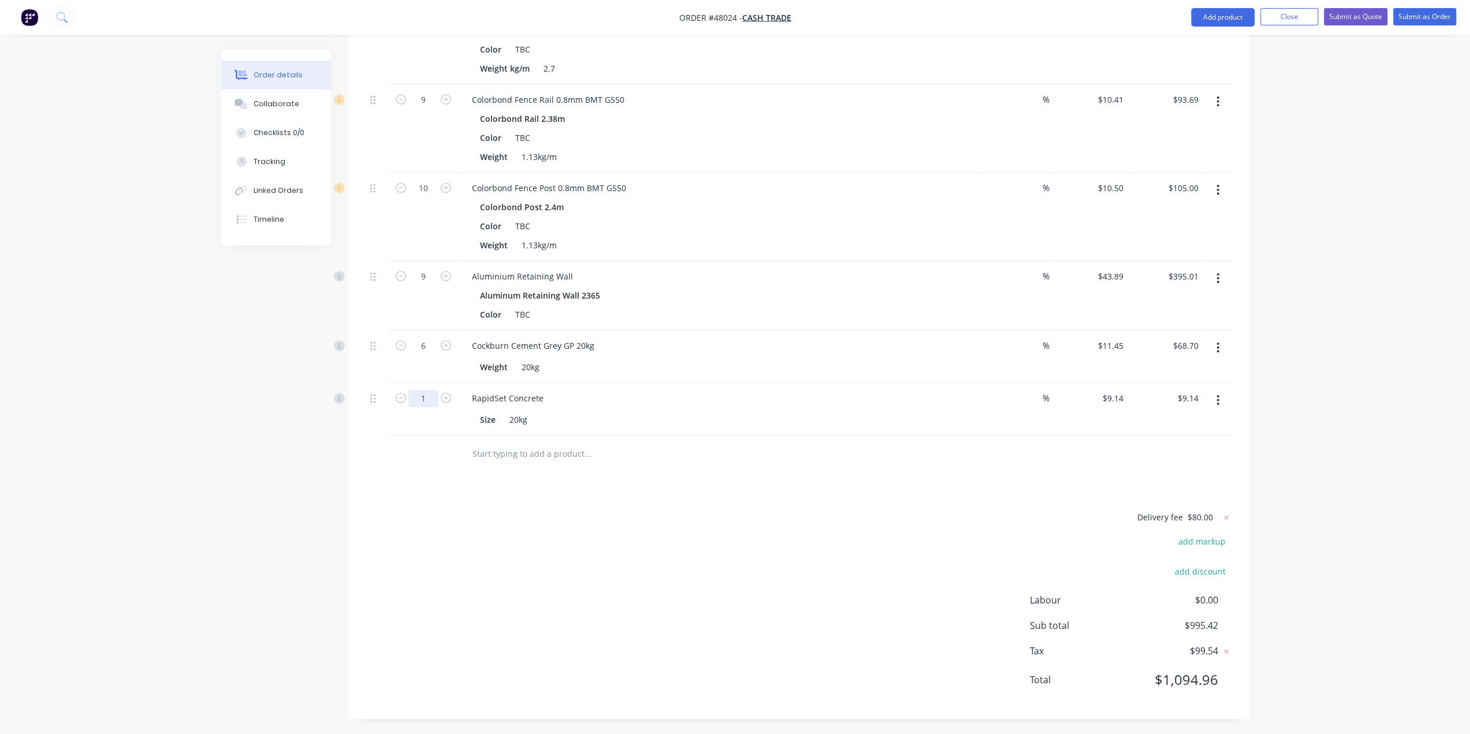
click at [427, 20] on input "1" at bounding box center [423, 11] width 30 height 17
type input "6"
type input "$54.84"
drag, startPoint x: 885, startPoint y: 521, endPoint x: 1049, endPoint y: 443, distance: 181.6
click at [885, 521] on div "Delivery fee $80.00 add markup add discount Labour $0.00 Sub total $995.42 Tax …" at bounding box center [799, 606] width 866 height 192
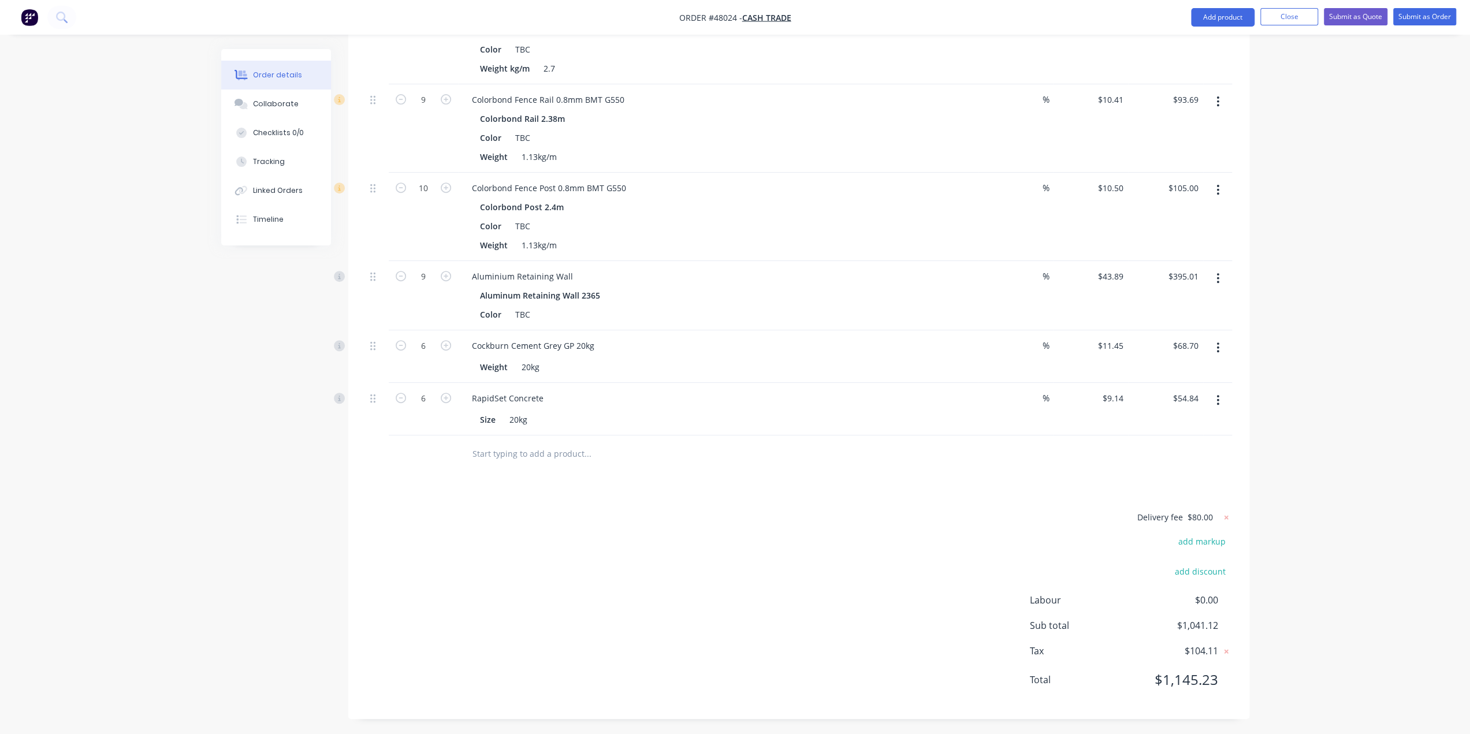
click at [1220, 342] on button "button" at bounding box center [1217, 347] width 27 height 21
click at [1192, 443] on div "Delete" at bounding box center [1176, 447] width 89 height 17
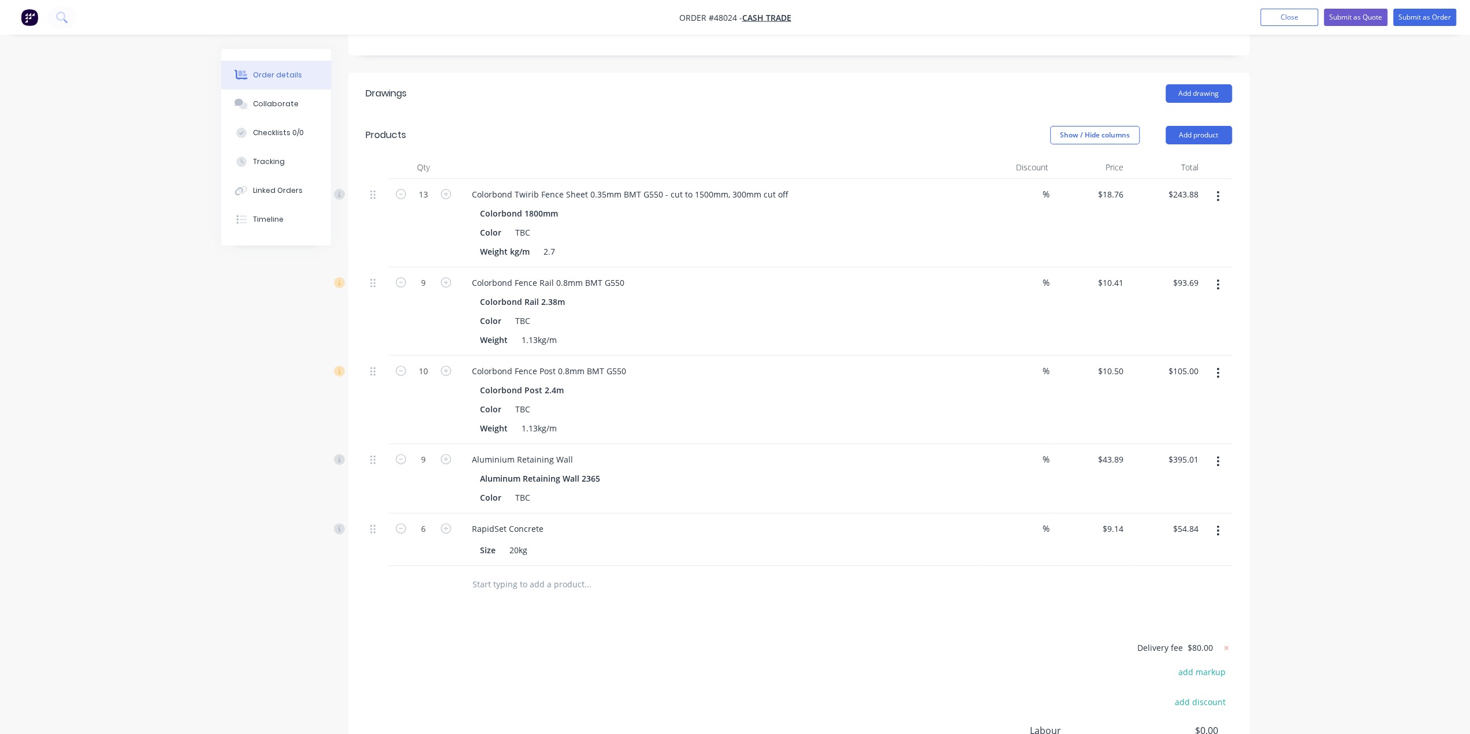
scroll to position [214, 0]
click at [1318, 281] on div "Order details Collaborate Checklists 0/0 Tracking Linked Orders Timeline Order …" at bounding box center [735, 328] width 1470 height 1084
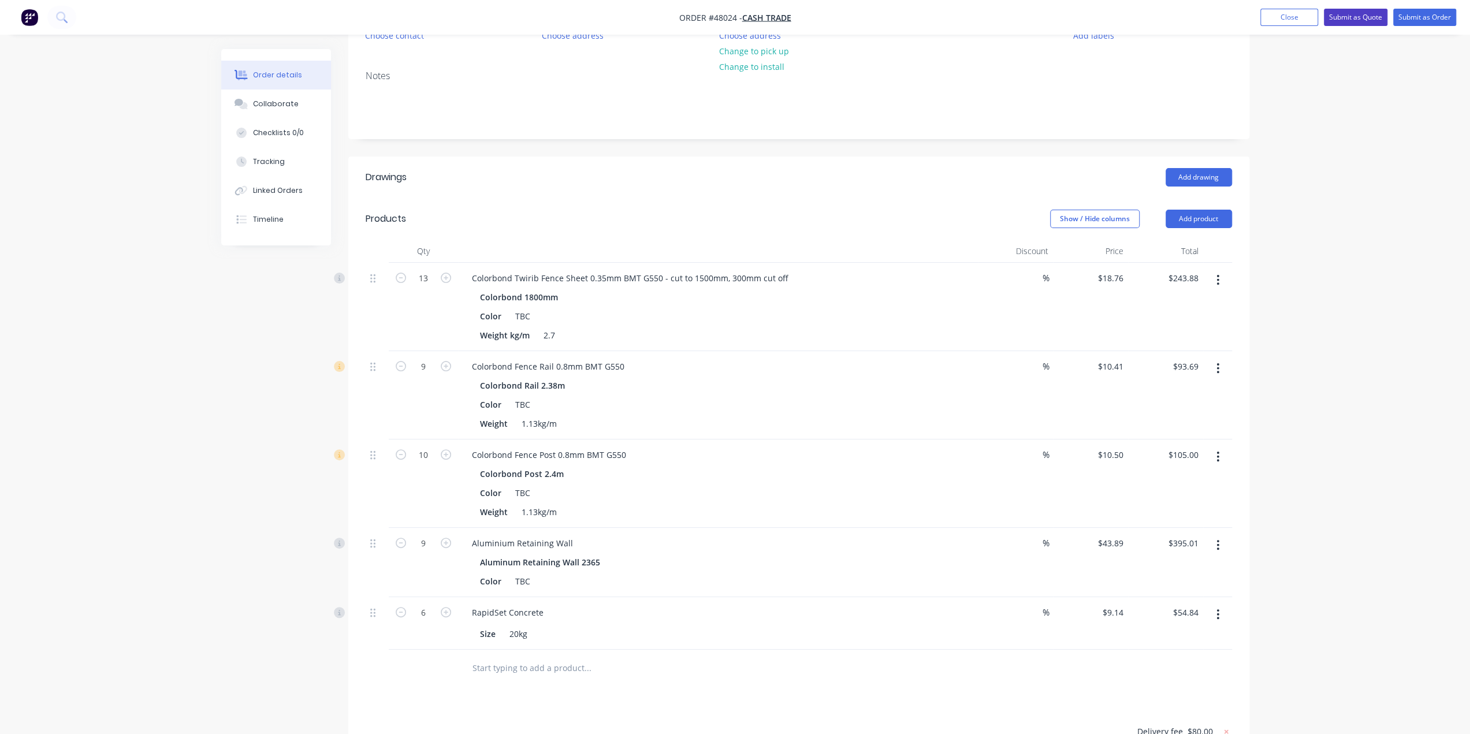
scroll to position [2, 0]
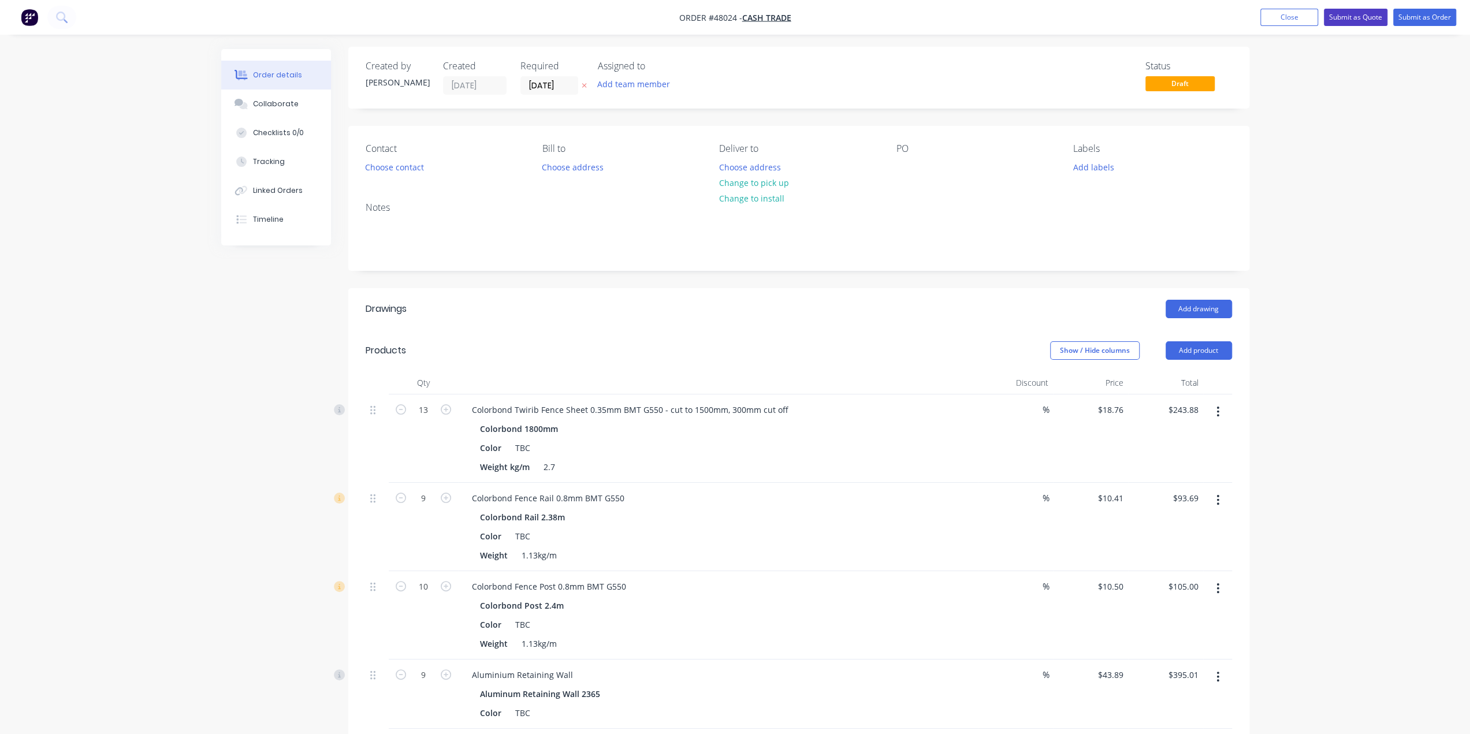
click at [1350, 16] on button "Submit as Quote" at bounding box center [1356, 17] width 64 height 17
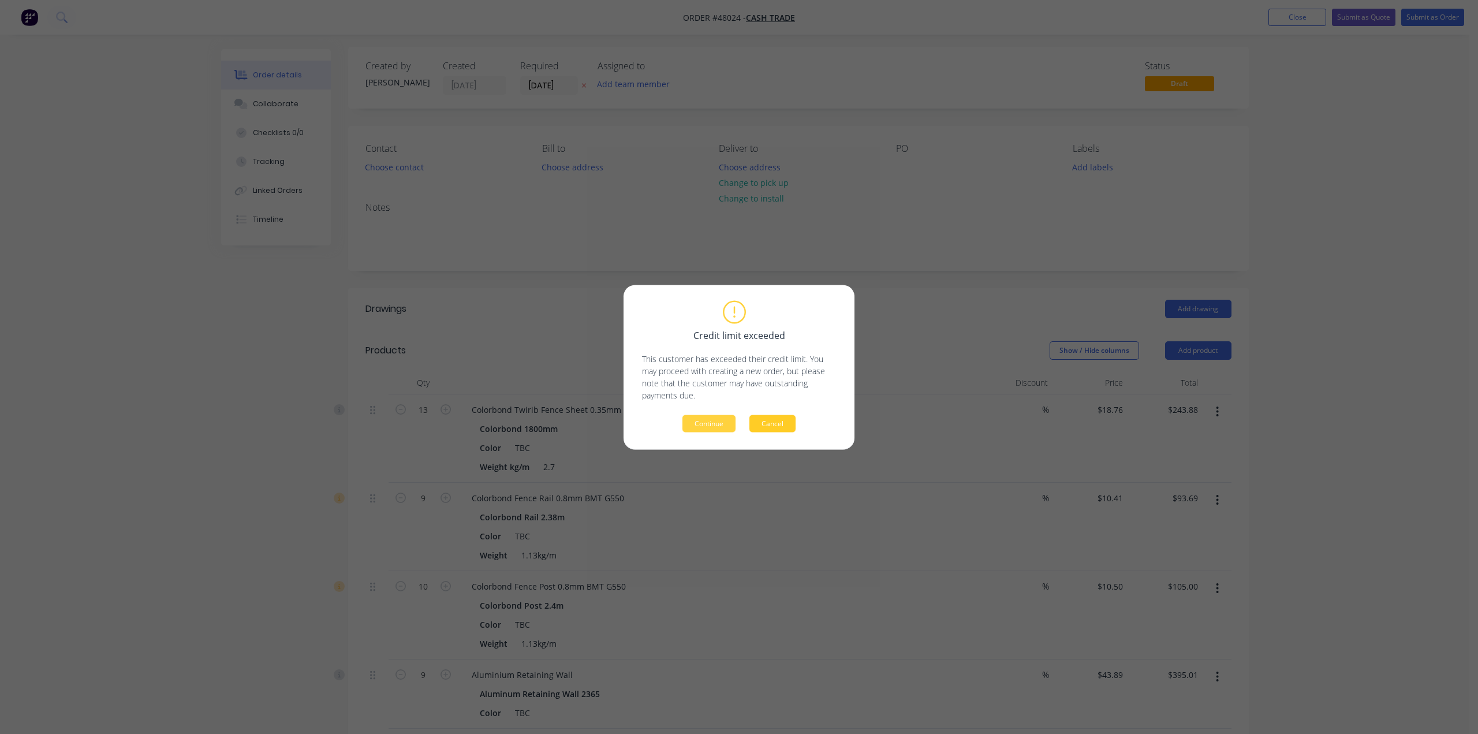
click at [773, 422] on button "Cancel" at bounding box center [773, 423] width 46 height 17
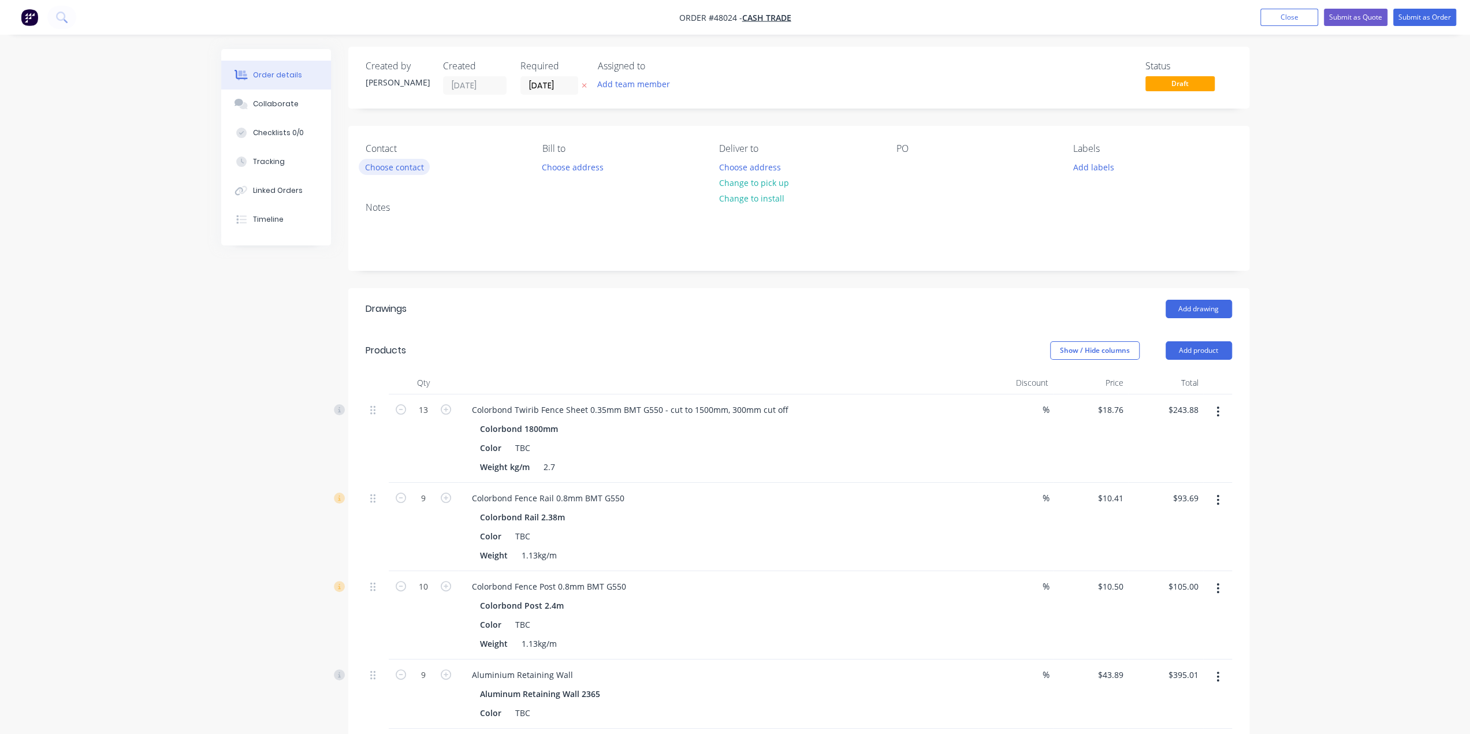
click at [393, 169] on button "Choose contact" at bounding box center [394, 167] width 71 height 16
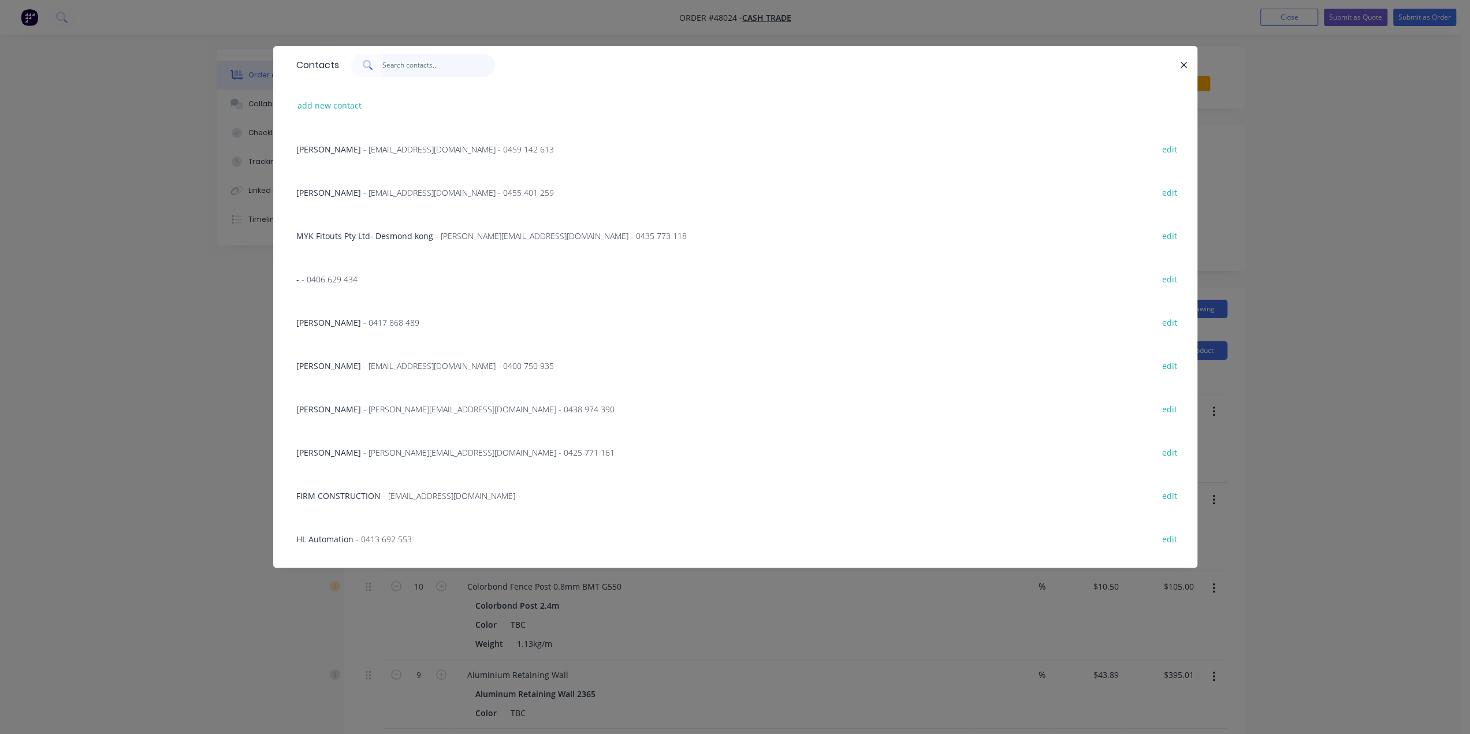
click at [408, 69] on input "text" at bounding box center [438, 65] width 113 height 23
paste input "James Wilson 0447 673 540 james@jameswilson.biz"
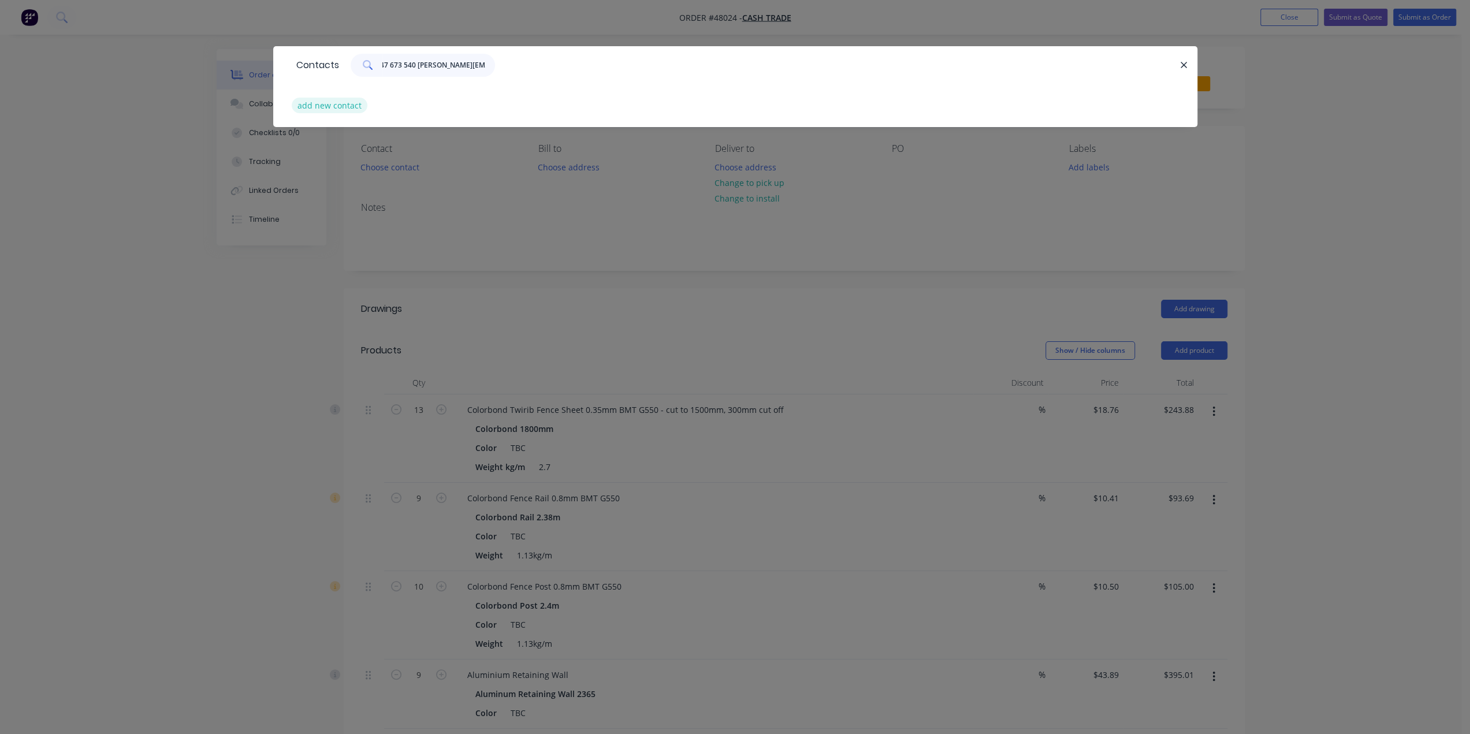
type input "James Wilson 0447 673 540 james@jameswilson.biz"
click at [341, 101] on button "add new contact" at bounding box center [330, 106] width 76 height 16
select select "AU"
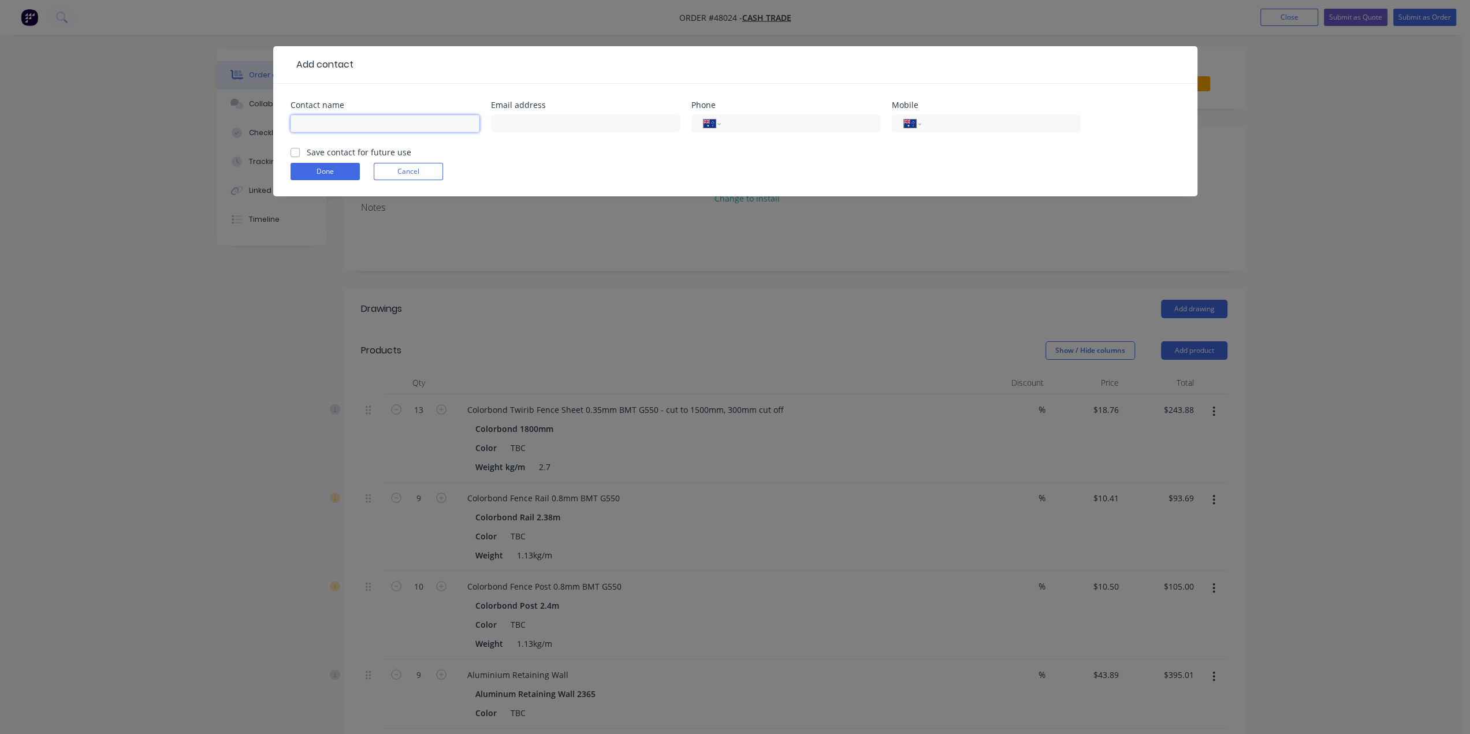
click at [364, 119] on input "text" at bounding box center [384, 123] width 189 height 17
paste input "James Wilson 0447 673 540 james@jameswilson.biz"
drag, startPoint x: 342, startPoint y: 123, endPoint x: 188, endPoint y: 124, distance: 154.2
click at [188, 124] on div "Add contact Contact name James Wilson 0447 673 540 james@jameswilson.biz Email …" at bounding box center [735, 367] width 1470 height 734
click at [349, 123] on input "James Wilson 0447 673 540 james@jameswilson.biz" at bounding box center [384, 123] width 189 height 17
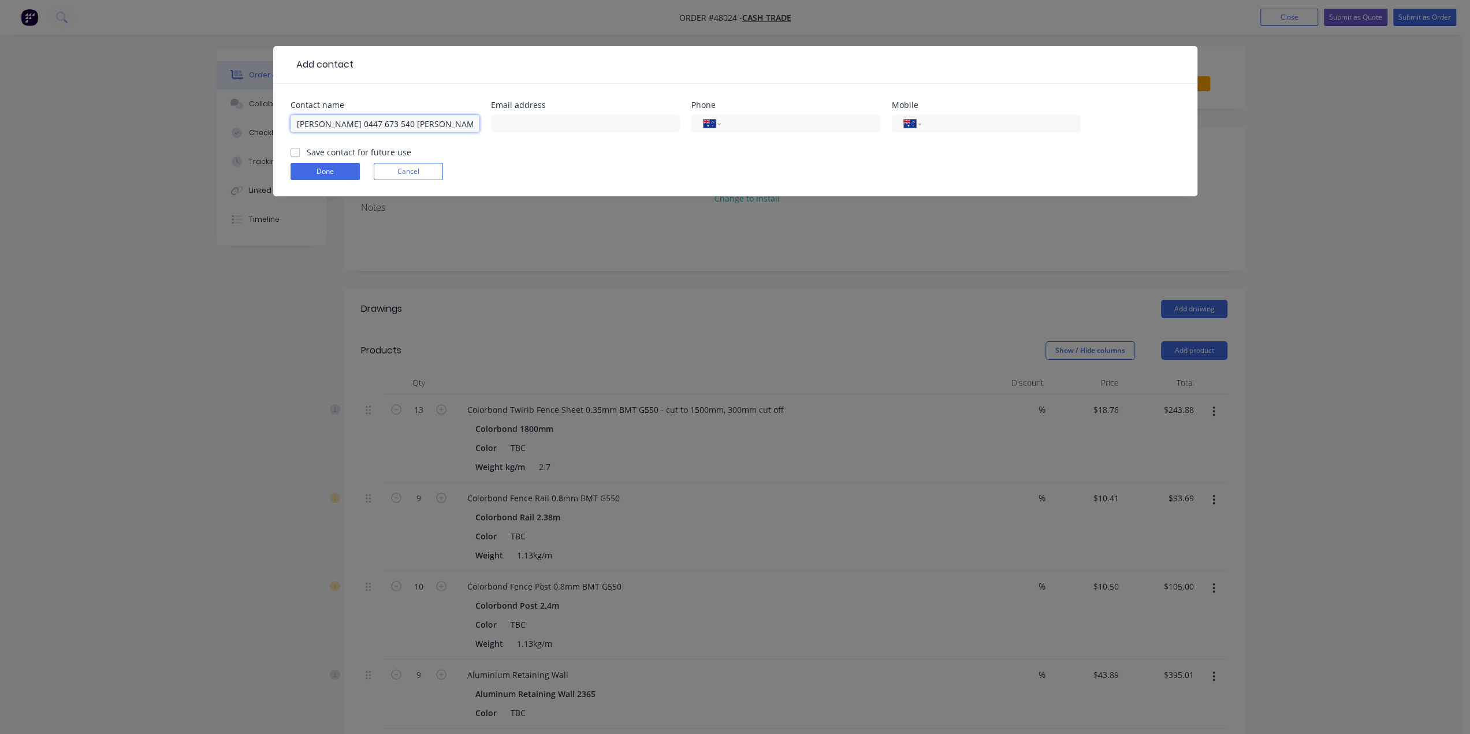
drag, startPoint x: 348, startPoint y: 124, endPoint x: 400, endPoint y: 126, distance: 52.0
click at [400, 126] on input "James Wilson 0447 673 540 james@jameswilson.biz" at bounding box center [384, 123] width 189 height 17
type input "James Wilson james@jameswilson.biz"
click at [955, 127] on input "tel" at bounding box center [998, 123] width 139 height 13
paste input "0447 673 540"
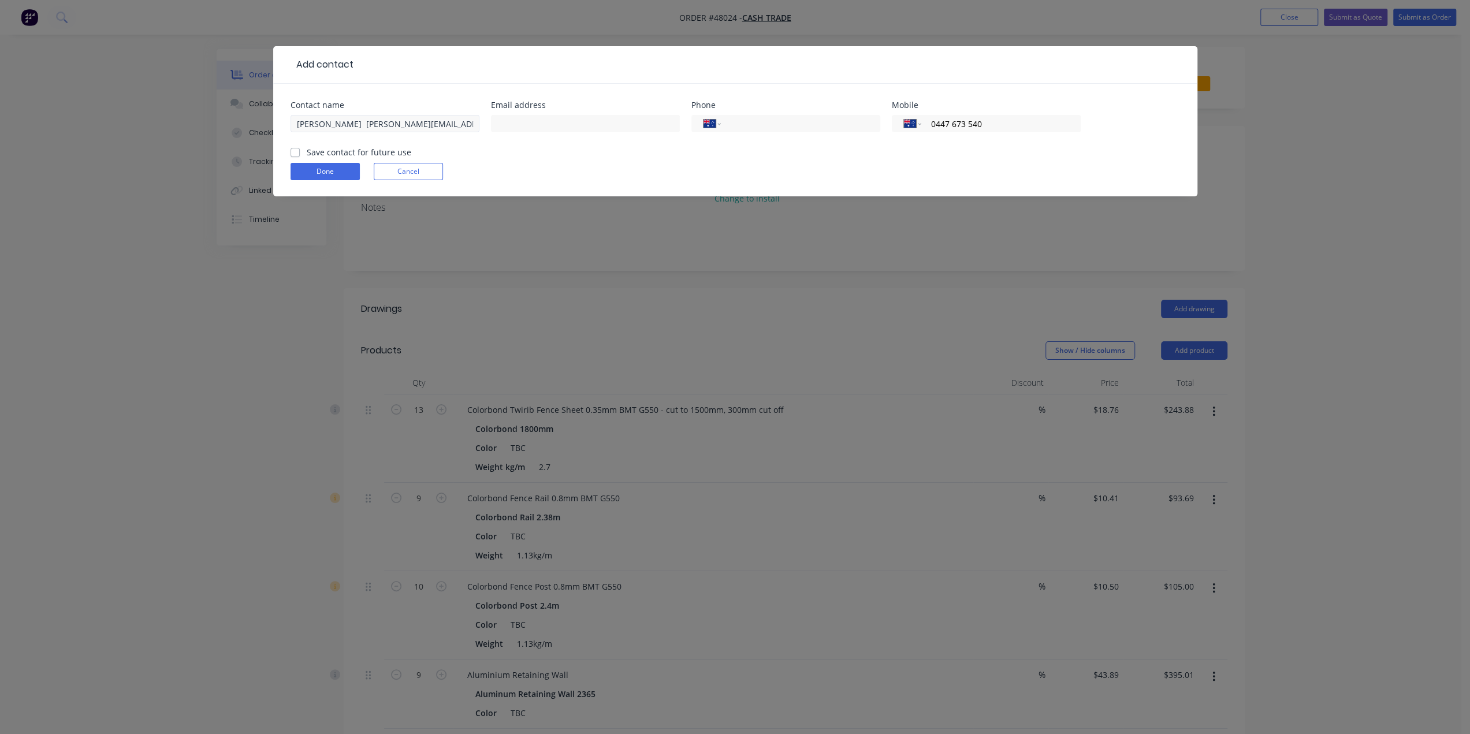
type input "0447 673 540"
drag, startPoint x: 345, startPoint y: 124, endPoint x: 612, endPoint y: 129, distance: 267.4
click at [615, 128] on div "Contact name James Wilson james@jameswilson.biz Email address Phone Internation…" at bounding box center [734, 123] width 889 height 45
type input "James Wilson"
click at [559, 122] on input "text" at bounding box center [585, 123] width 189 height 17
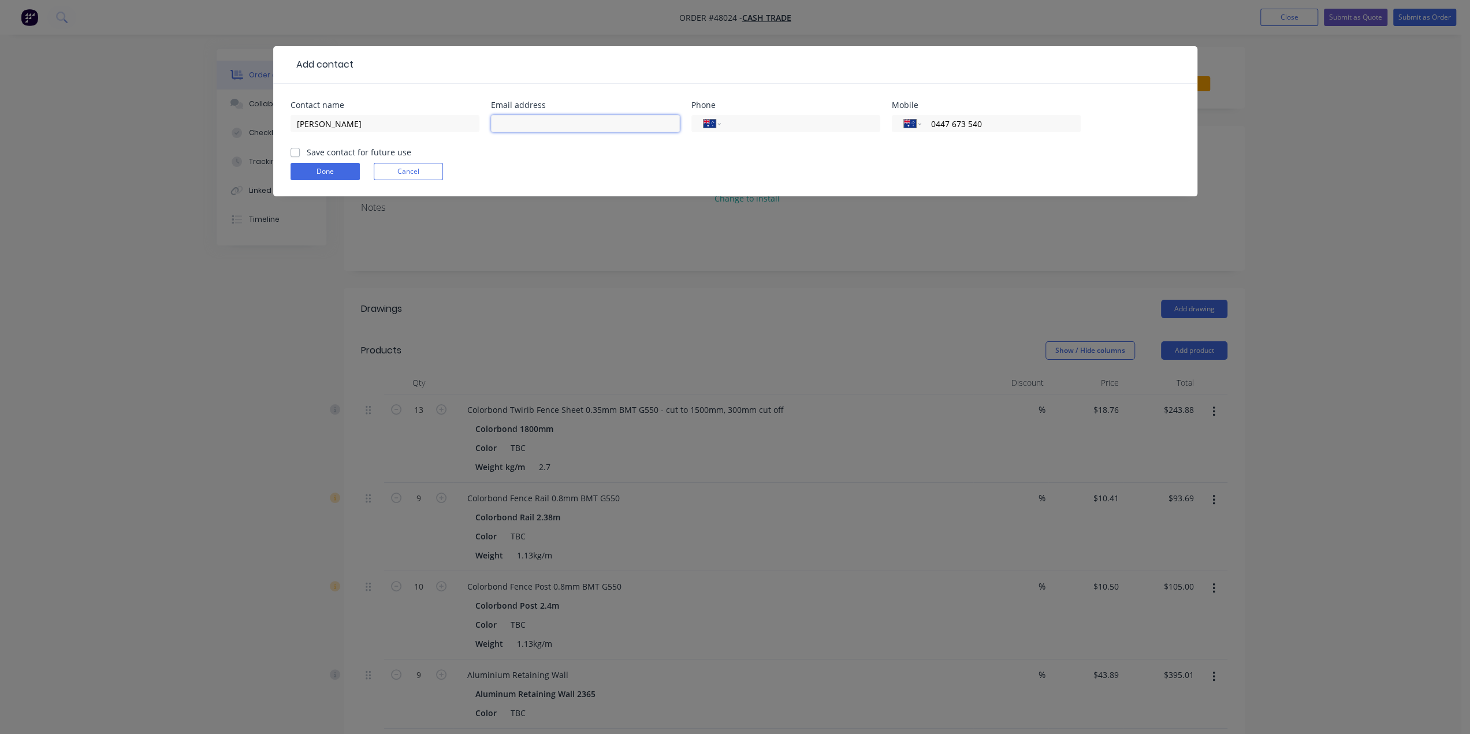
paste input "james@jameswilson.biz"
click at [340, 176] on button "Done" at bounding box center [324, 171] width 69 height 17
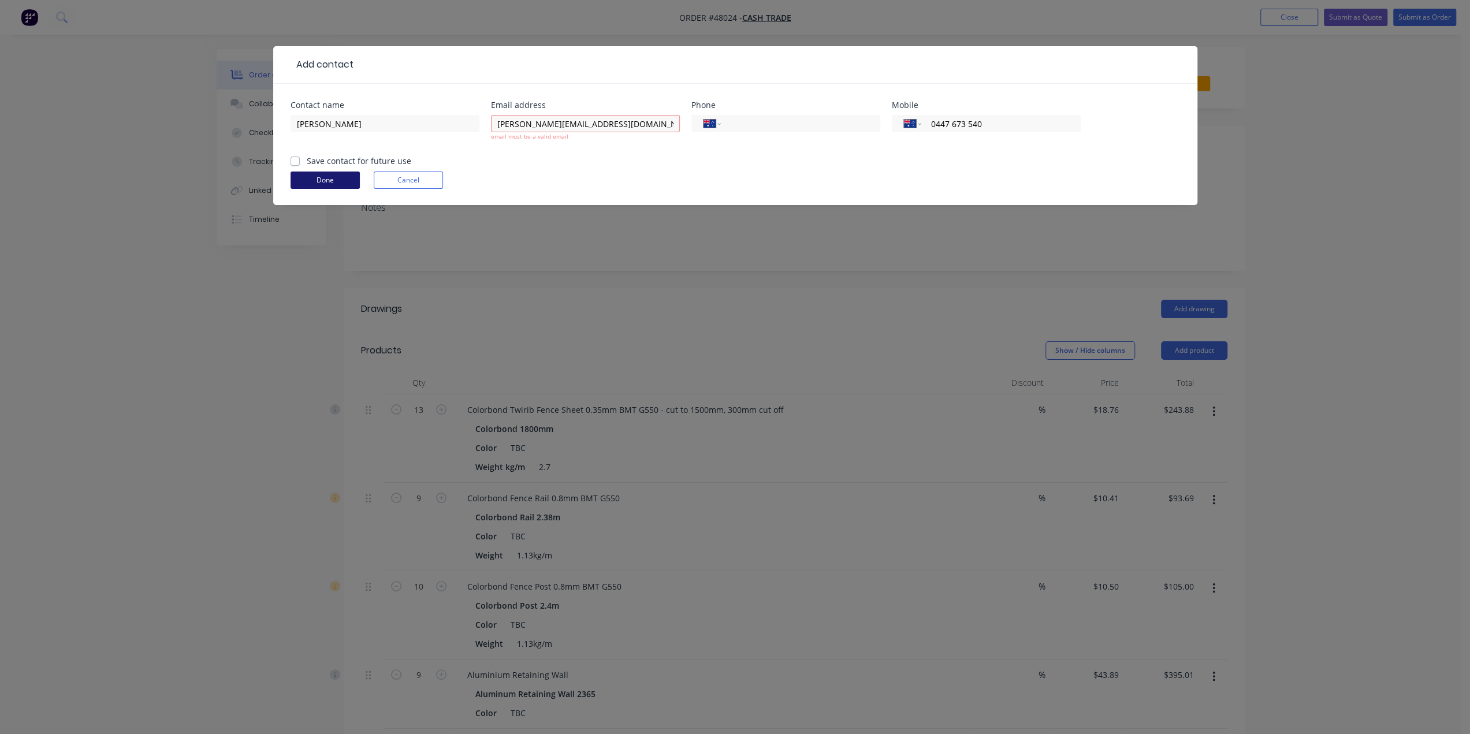
click at [327, 182] on button "Done" at bounding box center [324, 180] width 69 height 17
drag, startPoint x: 499, startPoint y: 125, endPoint x: 443, endPoint y: 140, distance: 58.0
click at [457, 121] on div "Contact name James Wilson Email address james@jameswilson.biz email must be a v…" at bounding box center [734, 128] width 889 height 54
type input "james@jameswilson.biz"
click at [339, 178] on button "Done" at bounding box center [324, 180] width 69 height 17
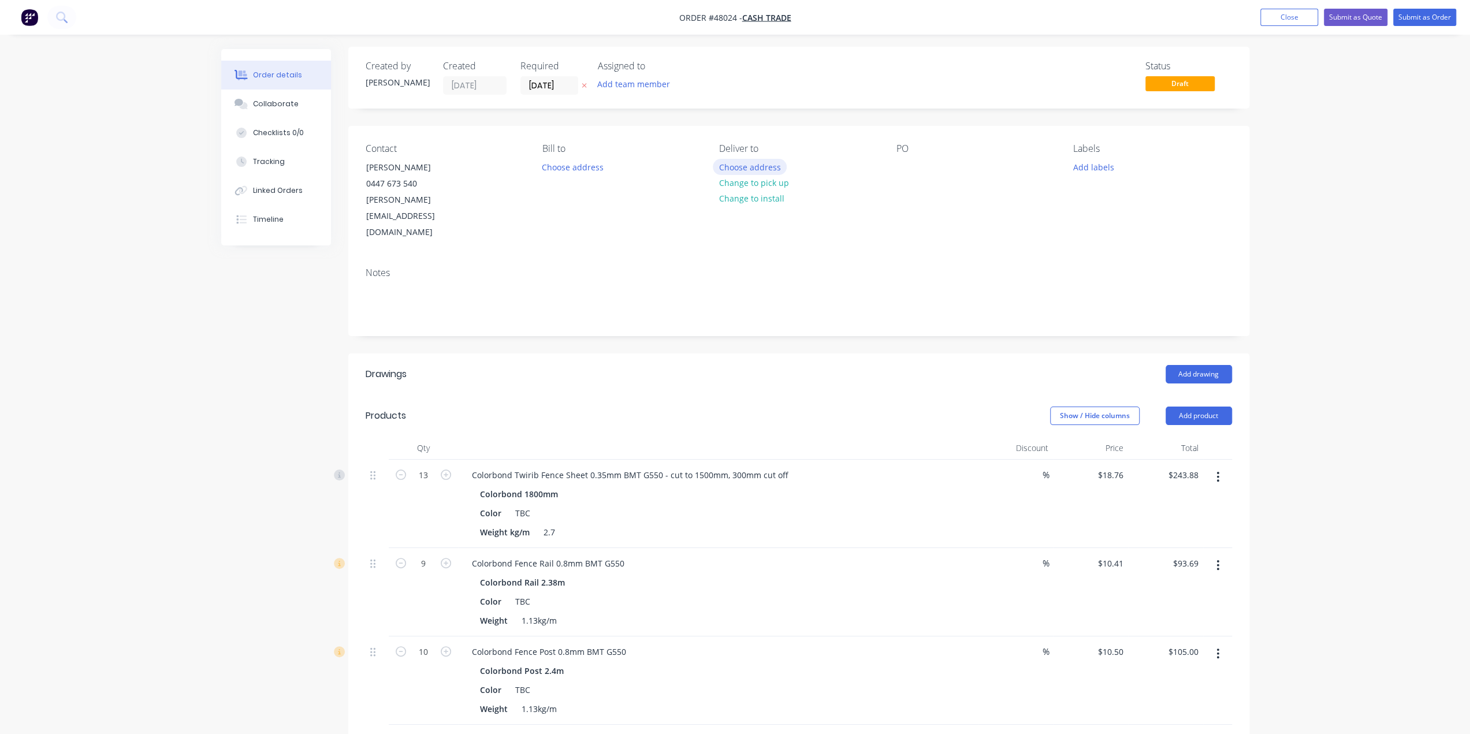
click at [734, 169] on button "Choose address" at bounding box center [750, 167] width 74 height 16
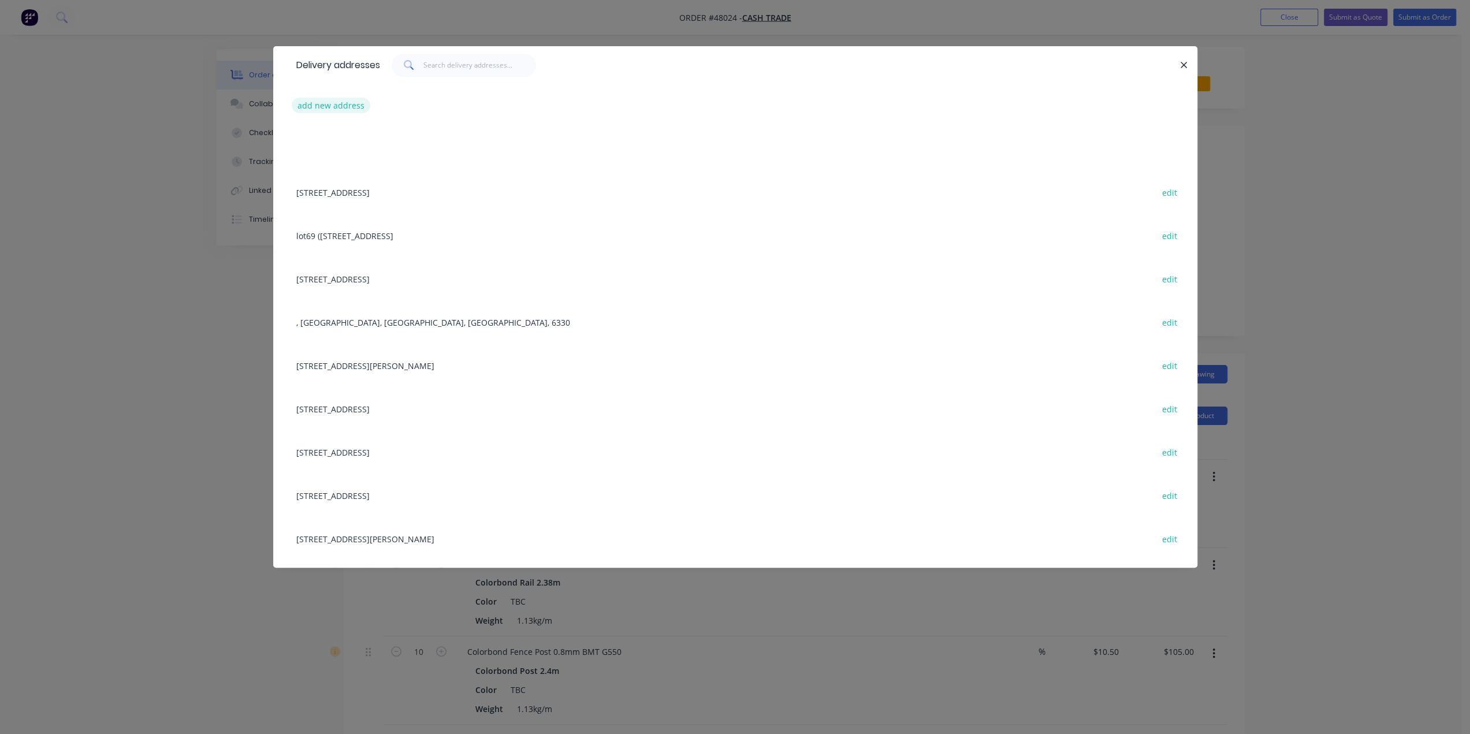
click at [330, 106] on button "add new address" at bounding box center [331, 106] width 79 height 16
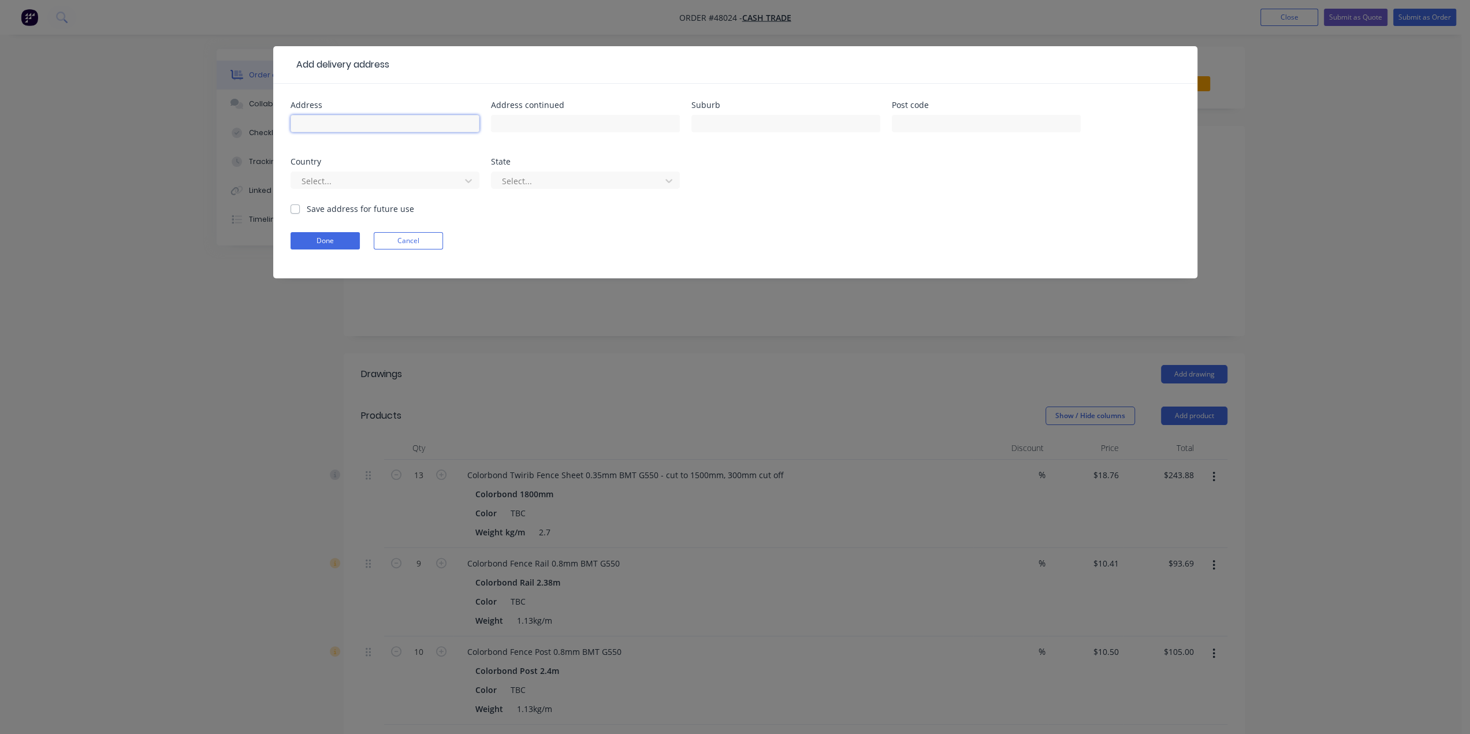
click at [339, 120] on input "text" at bounding box center [384, 123] width 189 height 17
paste input "Hepburn Way, Booragoon WA 6154"
drag, startPoint x: 357, startPoint y: 124, endPoint x: 391, endPoint y: 124, distance: 34.1
click at [391, 124] on input "Hepburn Way, Booragoon WA 6154" at bounding box center [384, 123] width 189 height 17
type input "Hepburn Way, WA 6154"
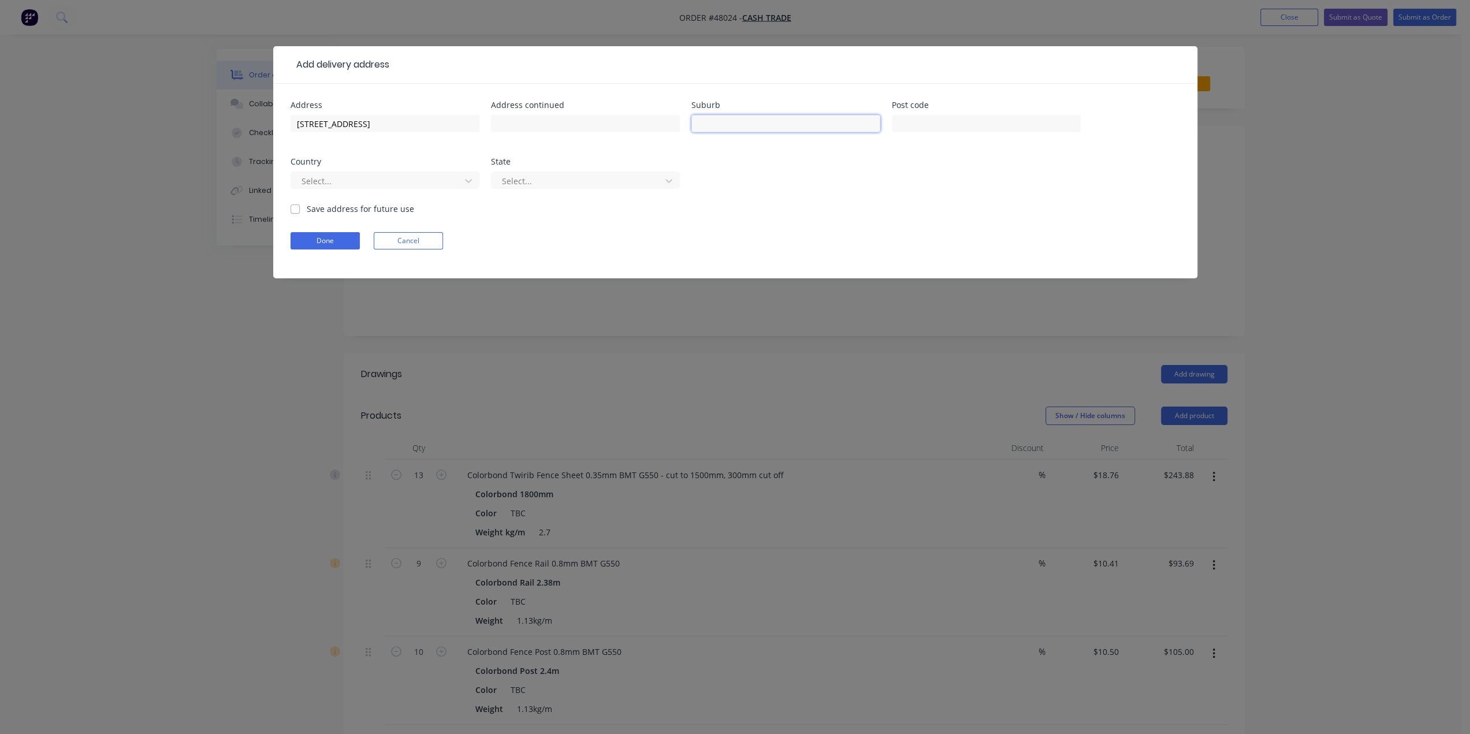
click at [739, 123] on input "text" at bounding box center [785, 123] width 189 height 17
paste input "Booragoon"
type input "Booragoon"
click at [919, 122] on input "text" at bounding box center [986, 123] width 189 height 17
type input "6154"
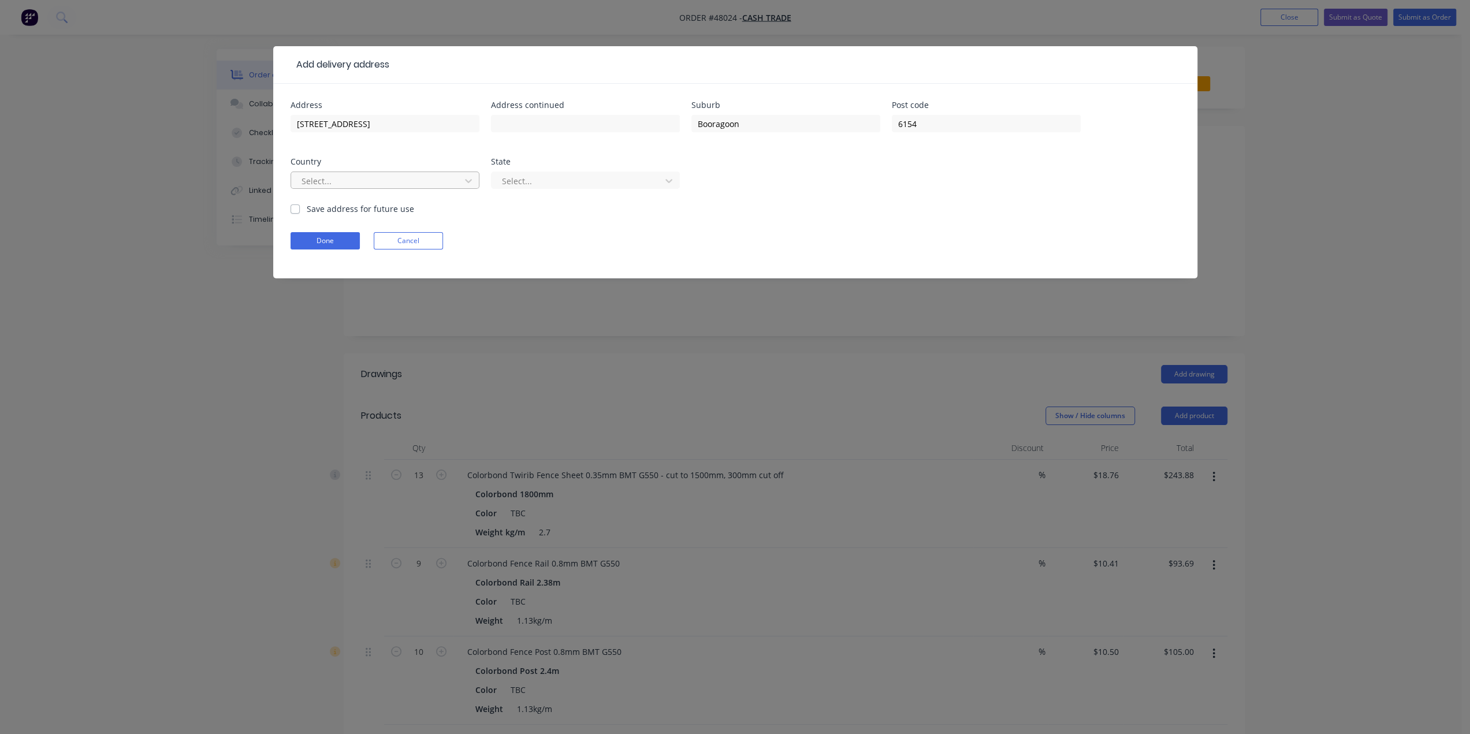
click at [372, 180] on div at bounding box center [377, 181] width 154 height 14
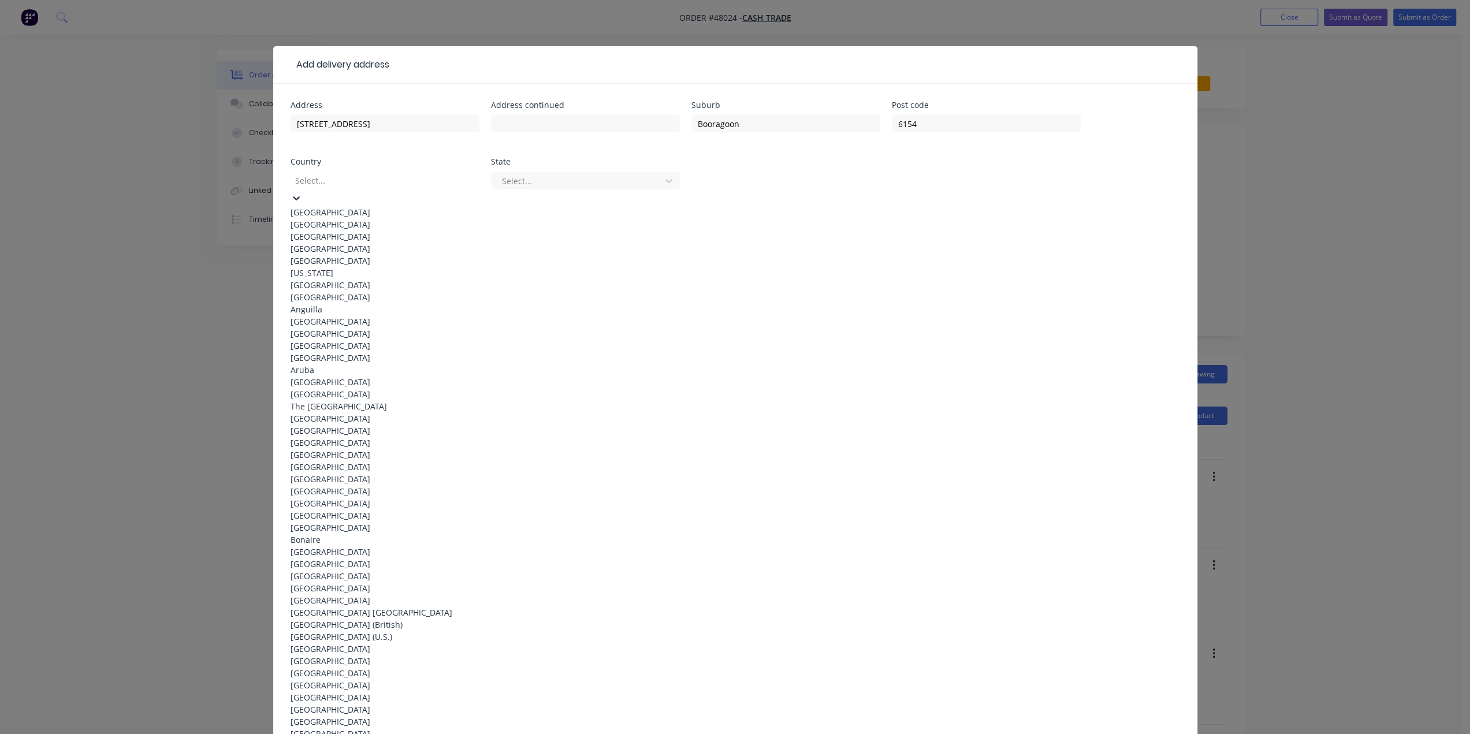
click at [352, 206] on div "[GEOGRAPHIC_DATA]" at bounding box center [384, 212] width 189 height 12
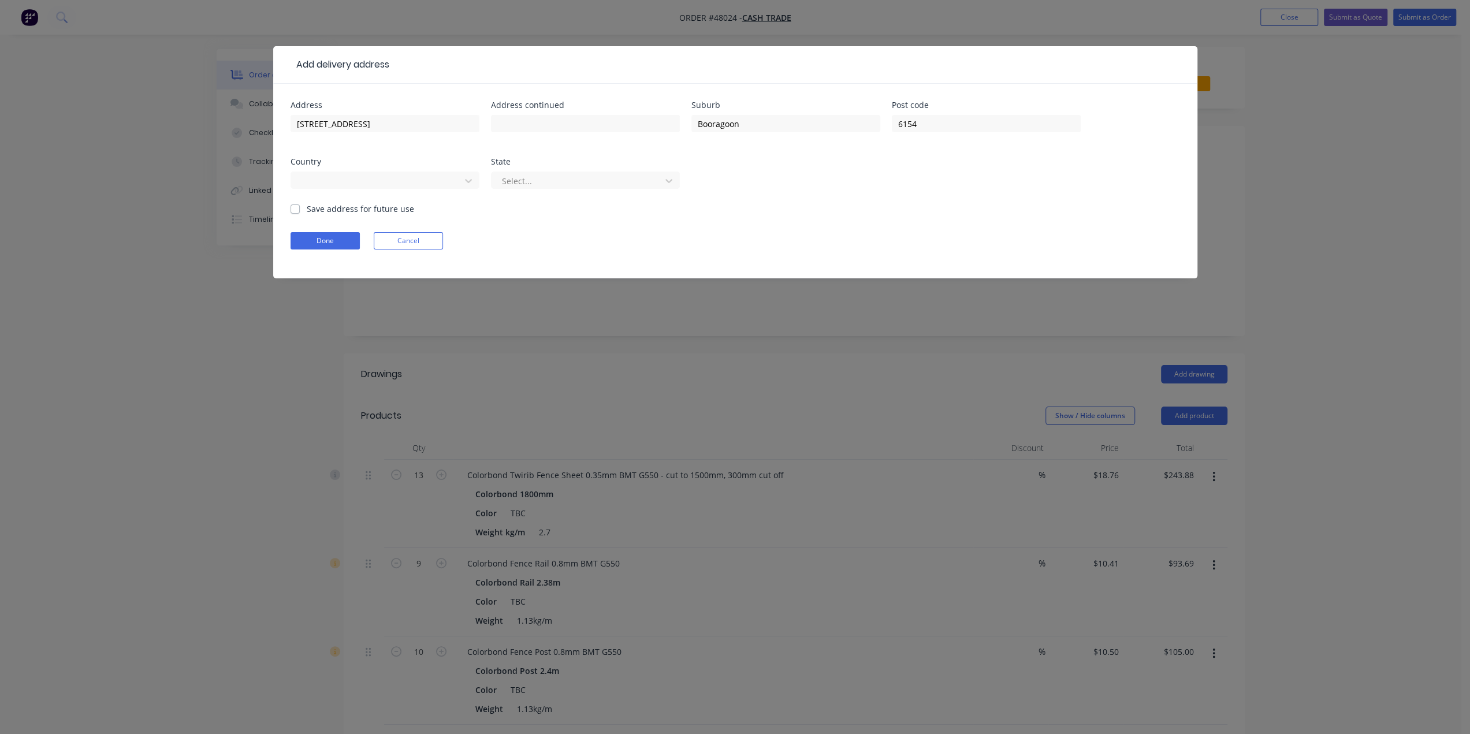
click at [523, 193] on div "Select..." at bounding box center [585, 186] width 189 height 34
click at [522, 184] on div at bounding box center [578, 181] width 154 height 14
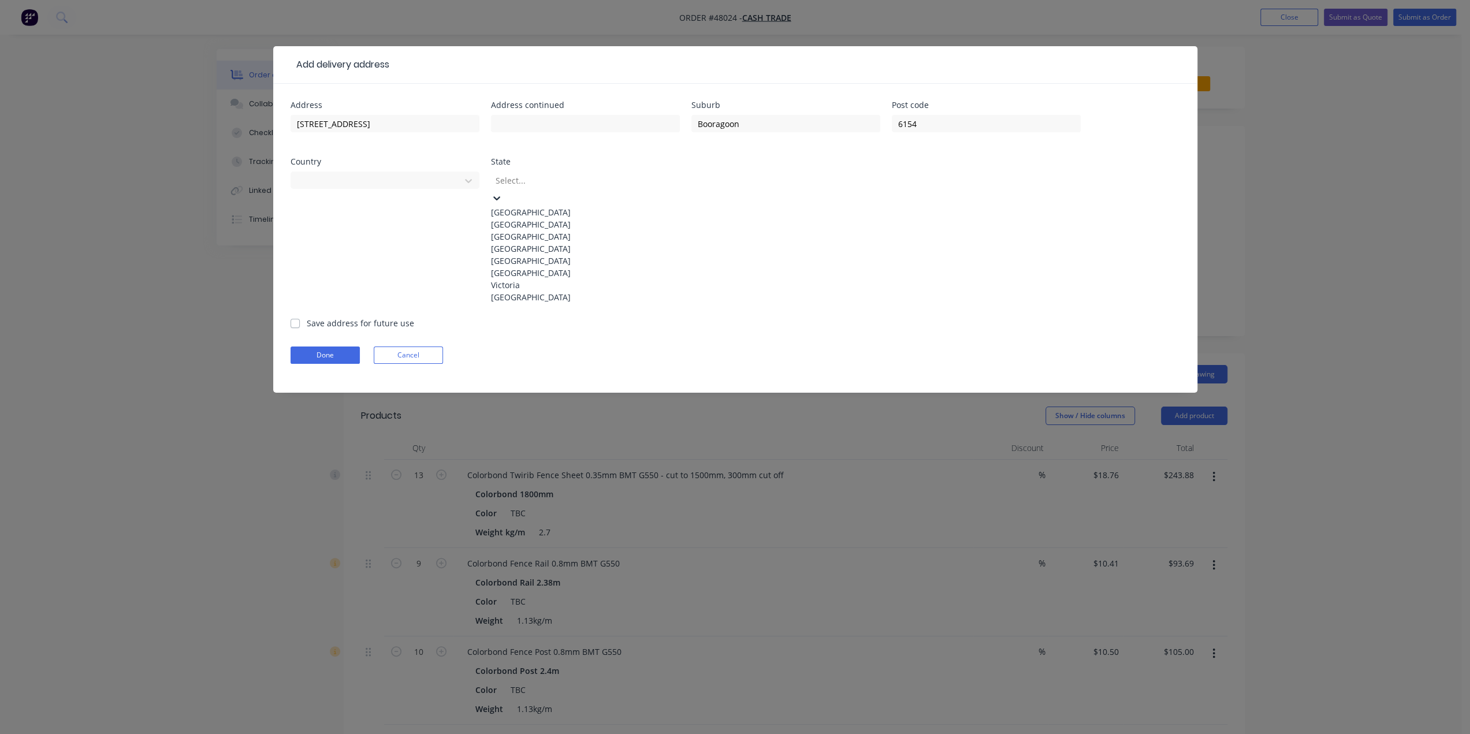
click at [524, 210] on div "Australian Capital Territory" at bounding box center [585, 212] width 189 height 12
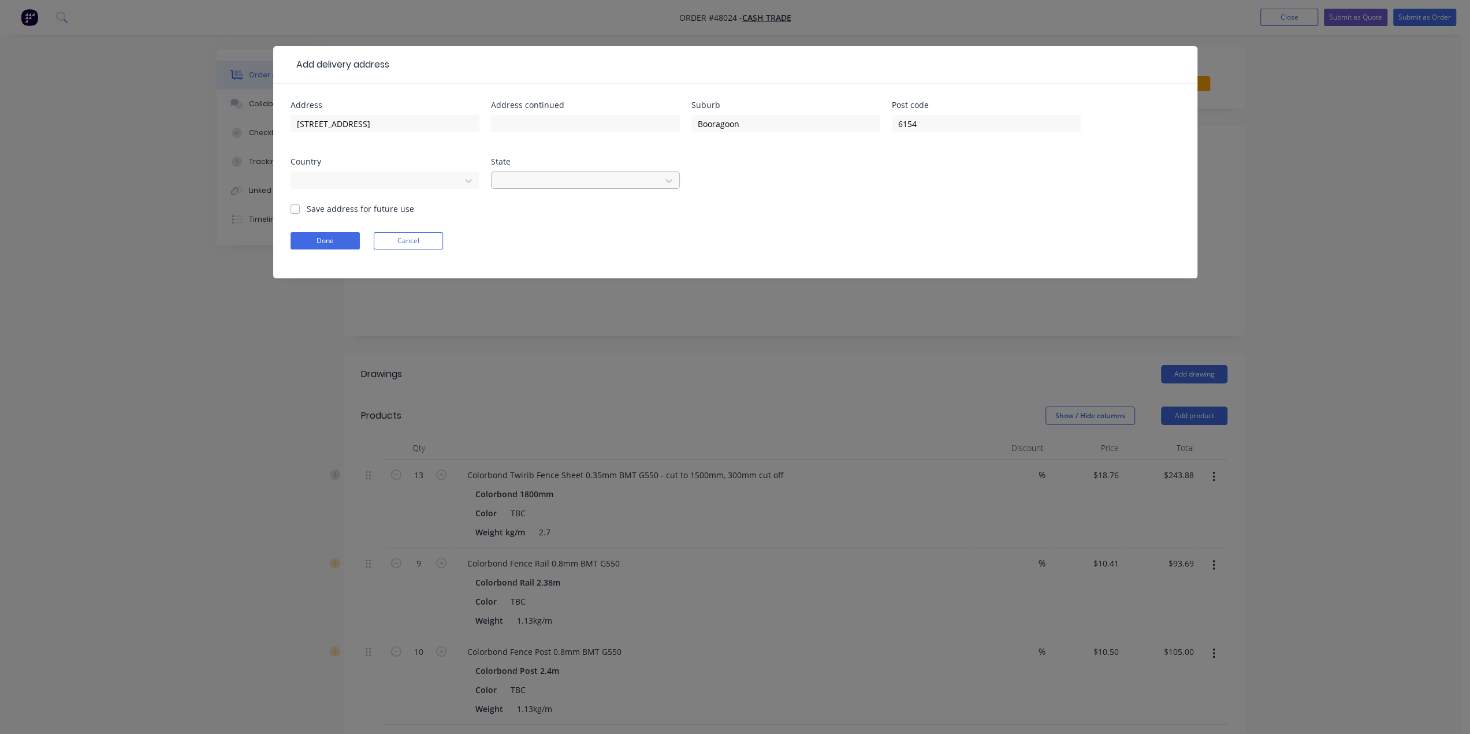
click at [523, 173] on div "Australian Capital Territory" at bounding box center [577, 180] width 161 height 17
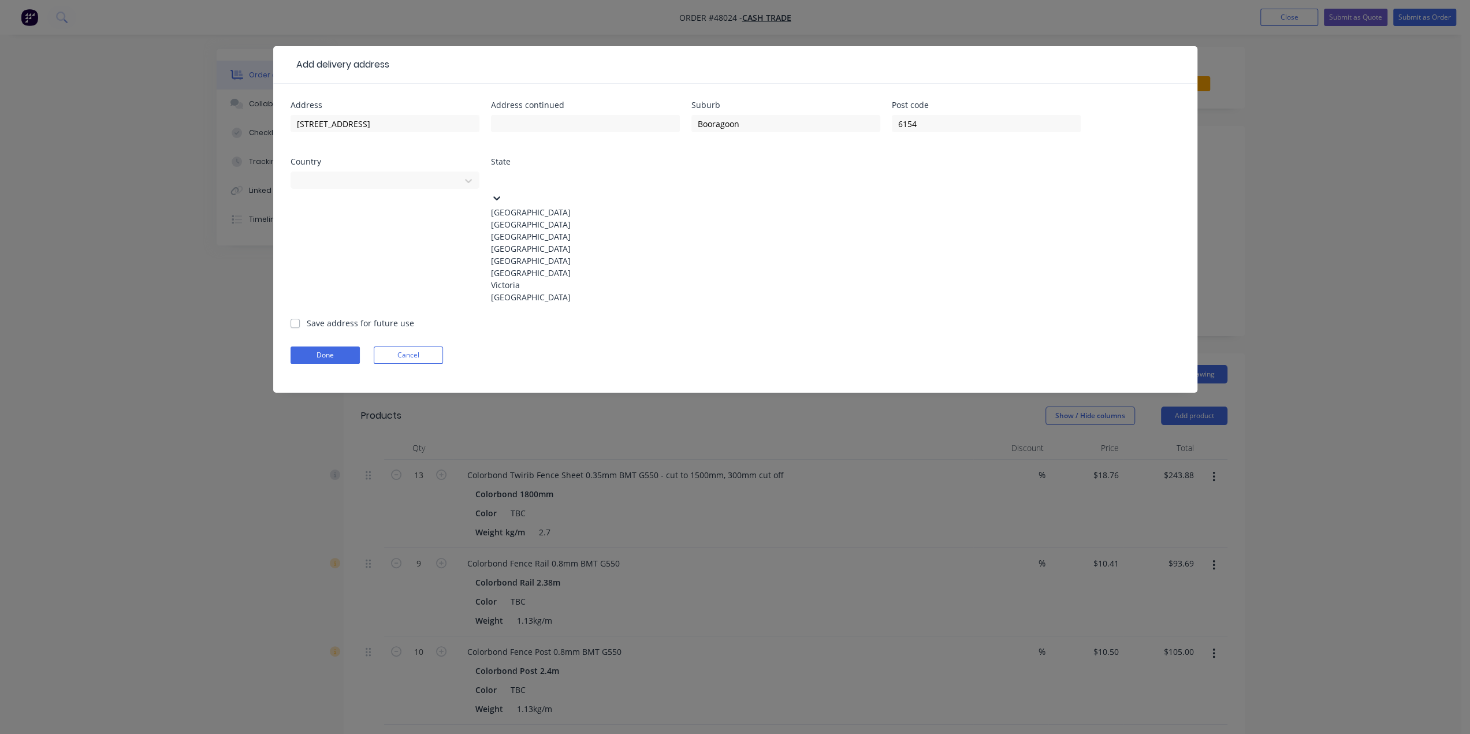
click at [557, 303] on div "Western Australia" at bounding box center [585, 297] width 189 height 12
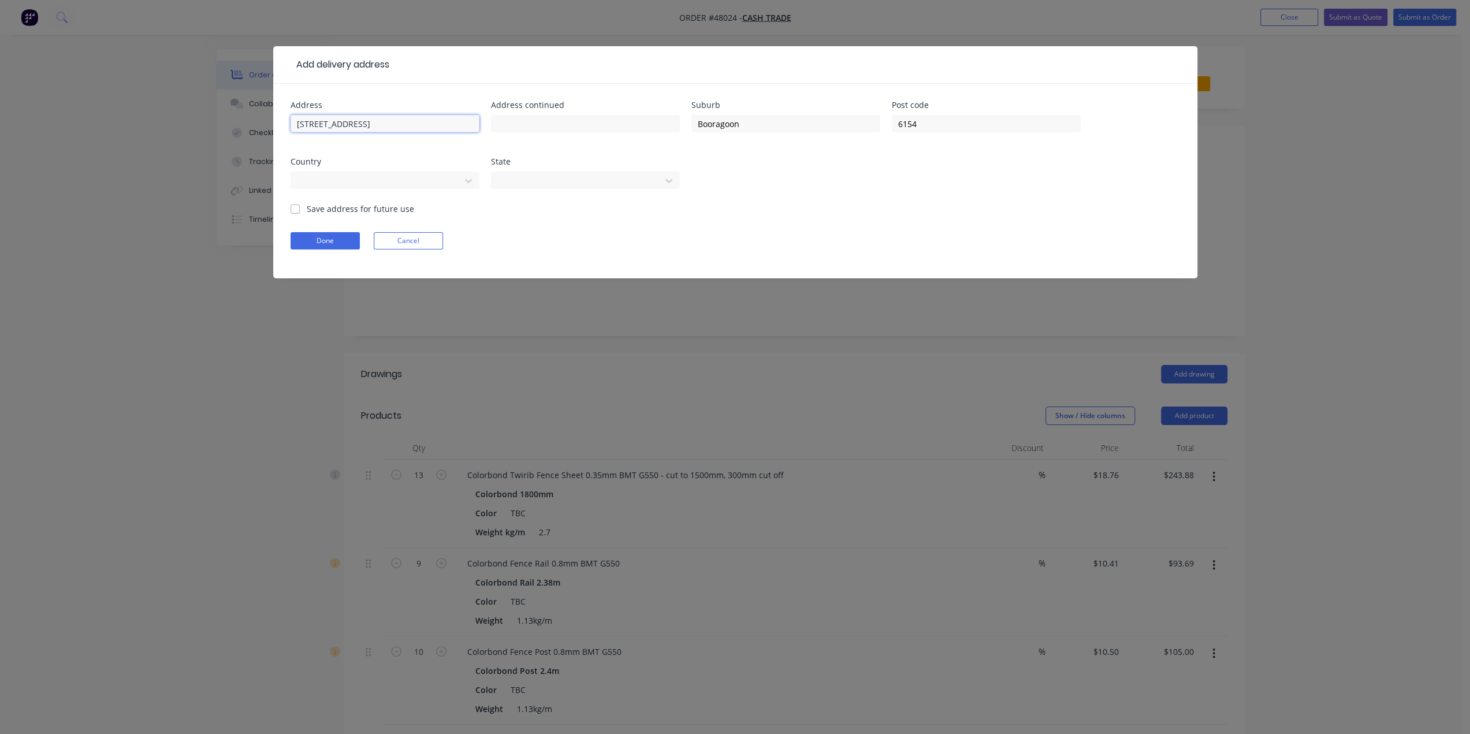
drag, startPoint x: 407, startPoint y: 124, endPoint x: 351, endPoint y: 124, distance: 56.0
click at [351, 124] on input "Hepburn Way, WA 6154" at bounding box center [384, 123] width 189 height 17
type input "Hepburn Way,"
click at [328, 241] on button "Done" at bounding box center [324, 240] width 69 height 17
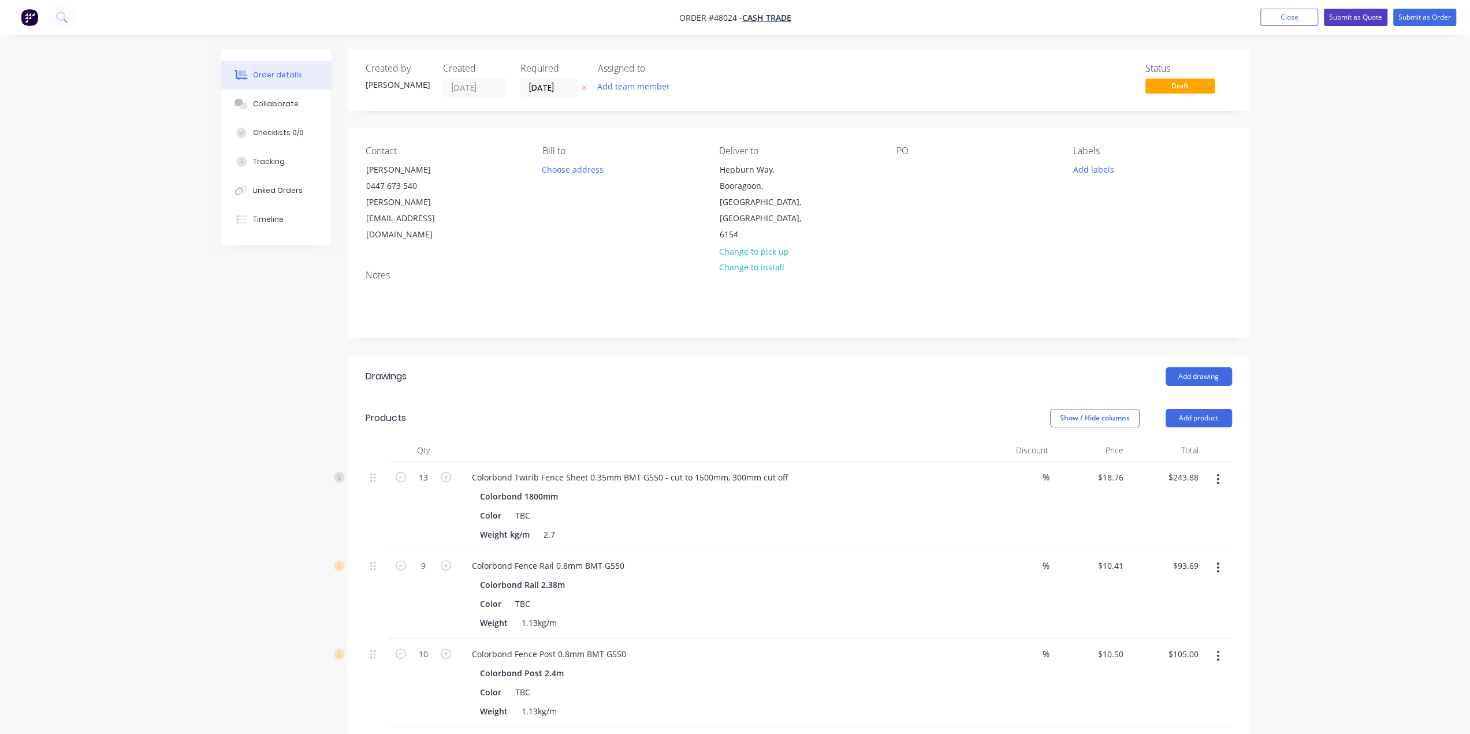
click at [1342, 16] on button "Submit as Quote" at bounding box center [1356, 17] width 64 height 17
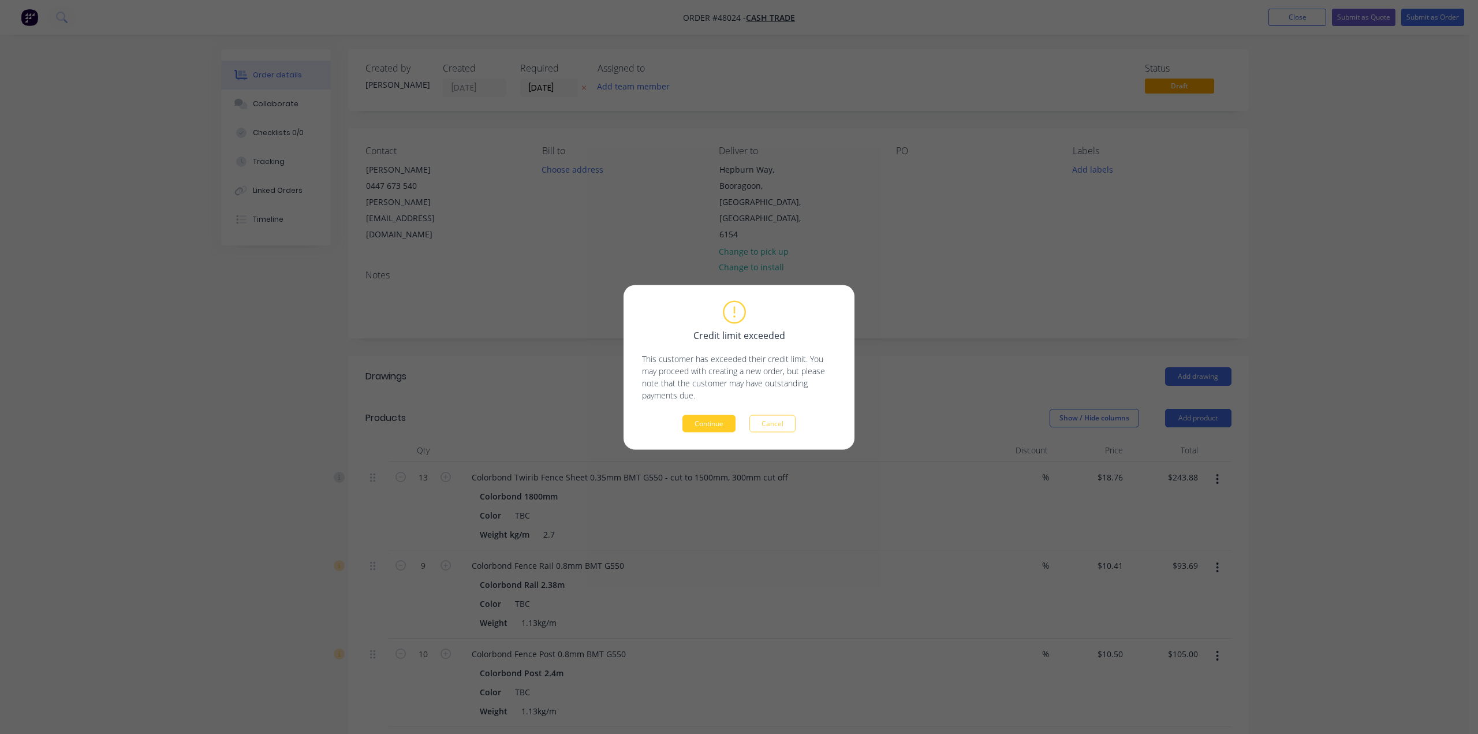
click at [710, 423] on button "Continue" at bounding box center [709, 423] width 53 height 17
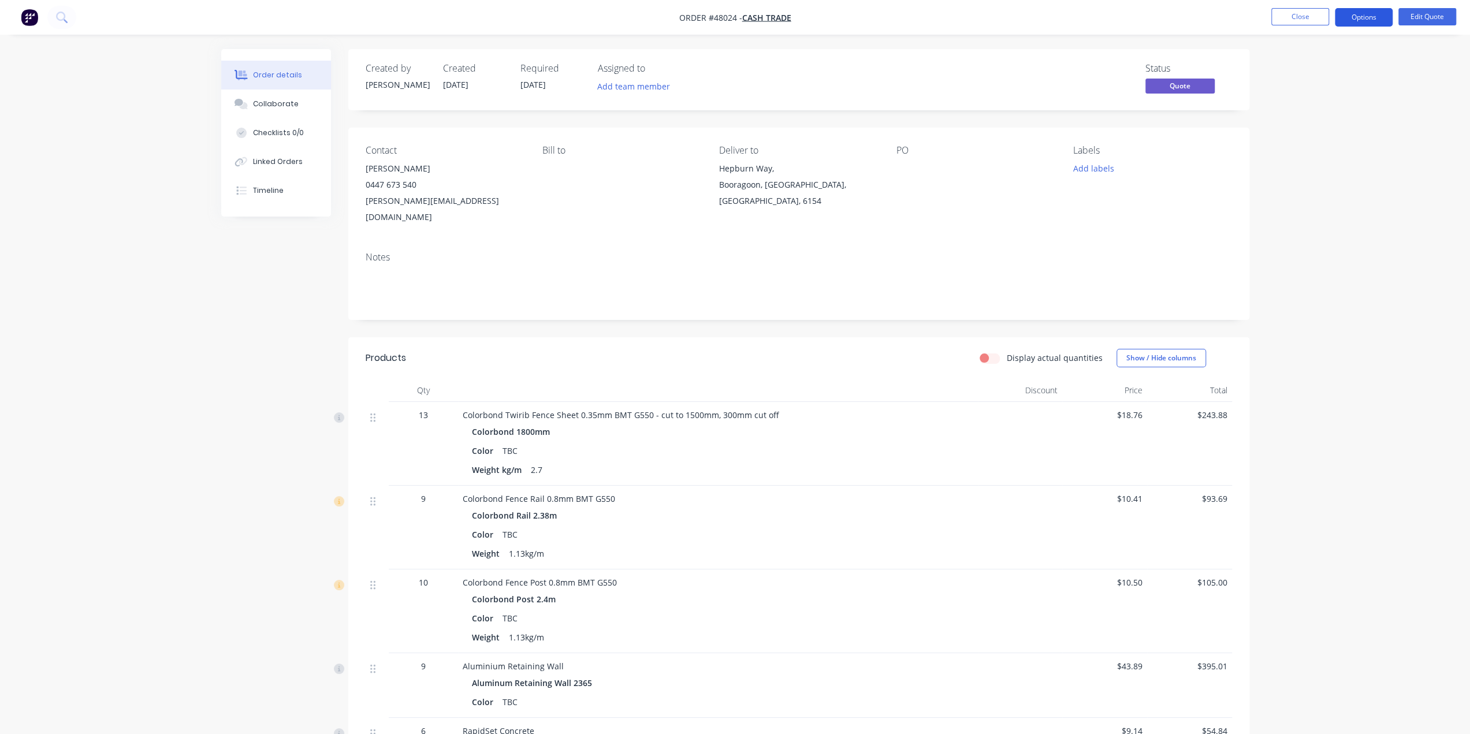
click at [1376, 17] on button "Options" at bounding box center [1363, 17] width 58 height 18
click at [1342, 65] on div "Quote" at bounding box center [1329, 70] width 106 height 17
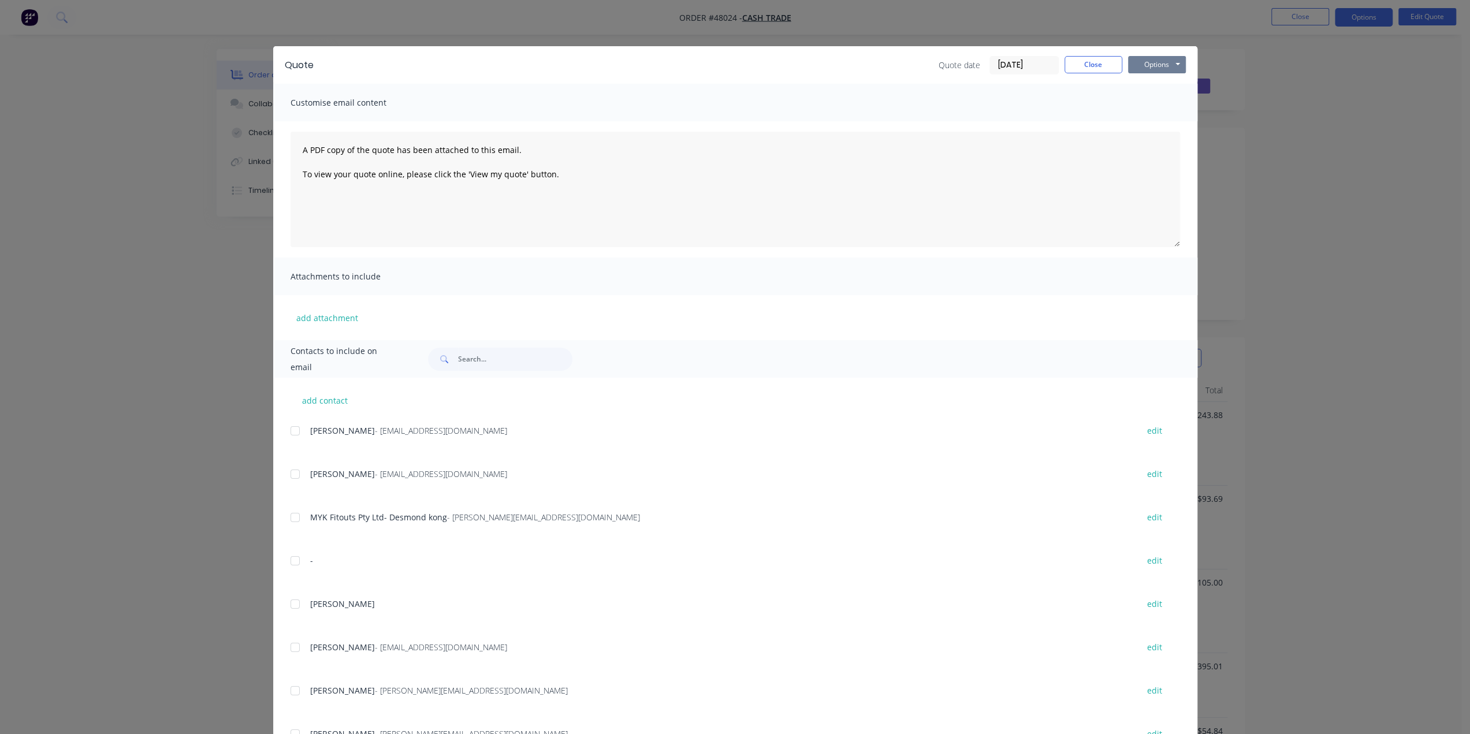
click at [1151, 66] on button "Options" at bounding box center [1157, 64] width 58 height 17
click at [1142, 103] on button "Print" at bounding box center [1165, 104] width 74 height 19
click at [1297, 224] on div "Quote Quote date 13/08/25 Close Options Preview Print Email Customise email con…" at bounding box center [735, 367] width 1470 height 734
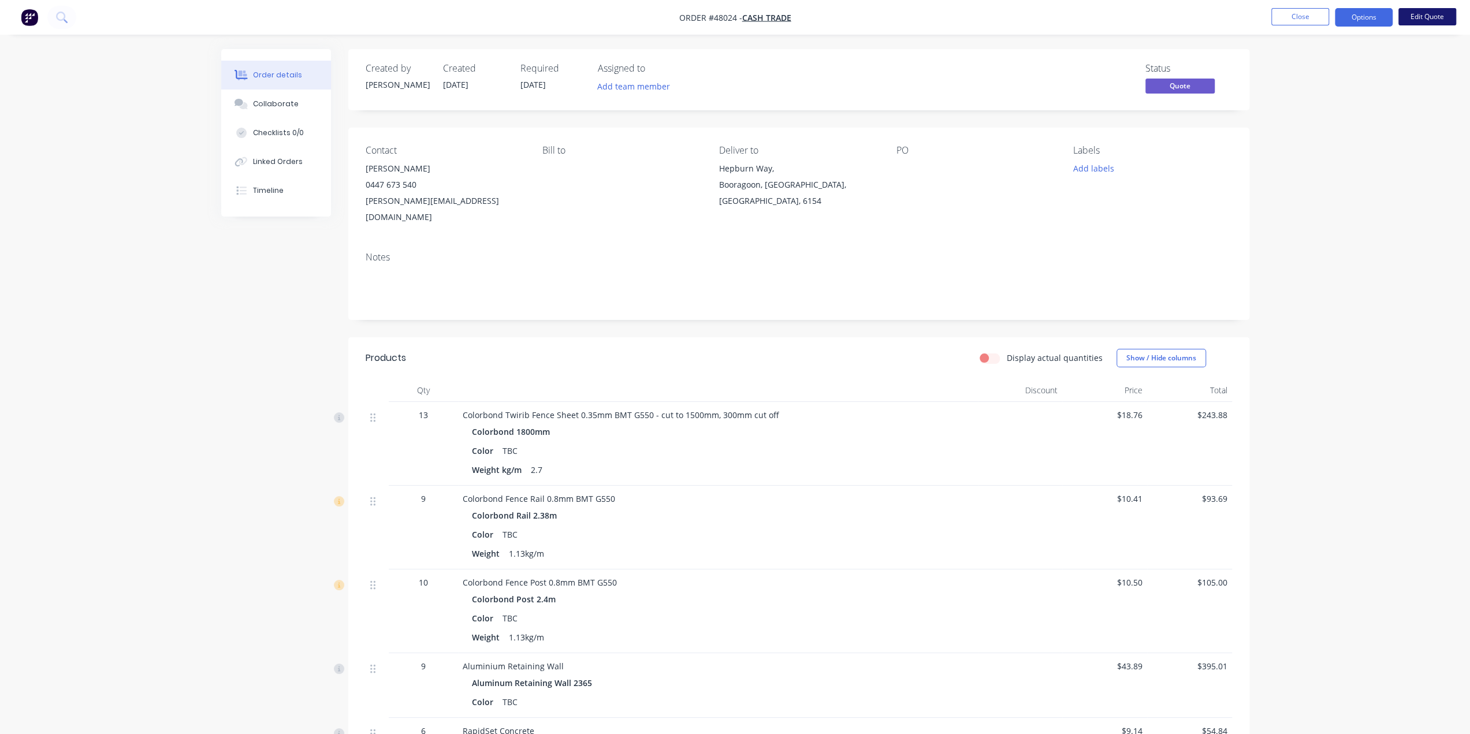
click at [1434, 13] on button "Edit Quote" at bounding box center [1427, 16] width 58 height 17
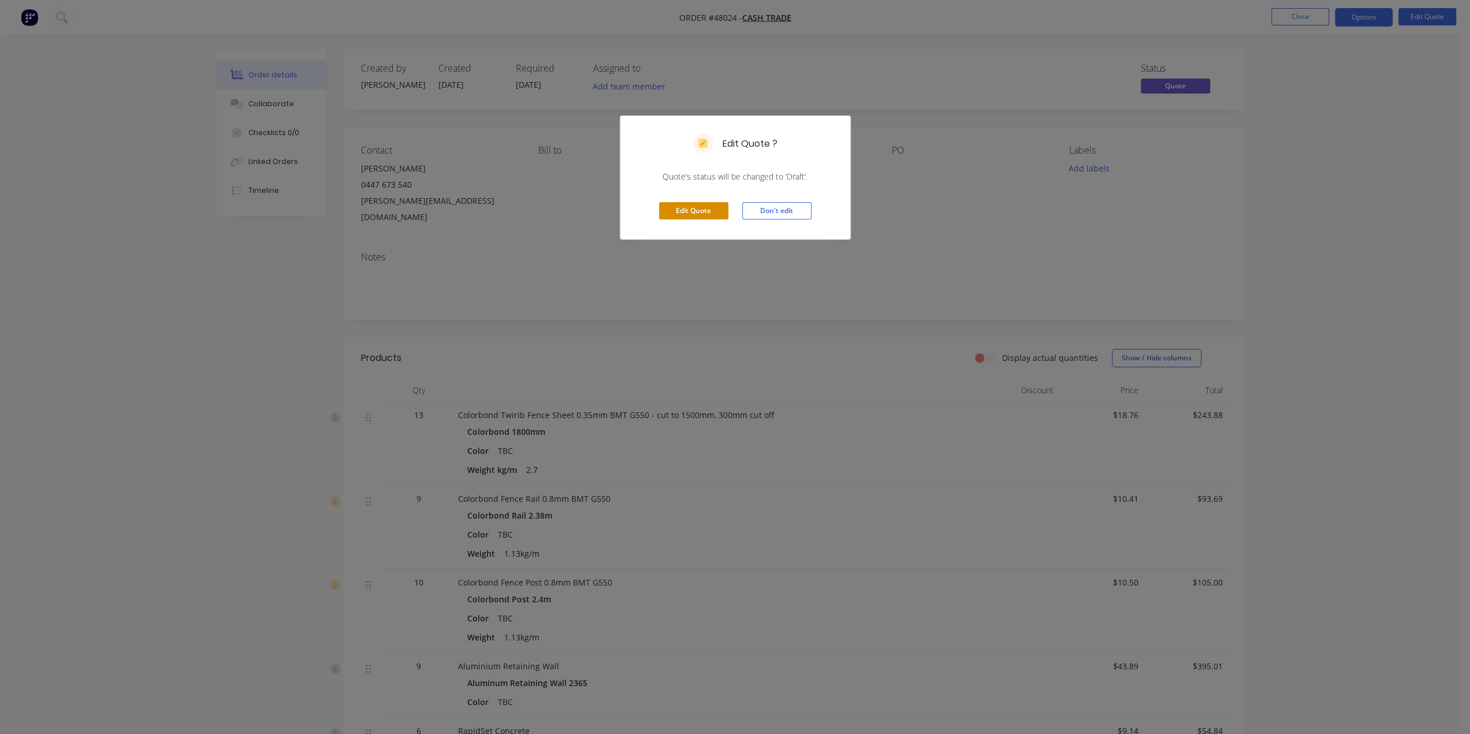
click at [703, 213] on button "Edit Quote" at bounding box center [693, 210] width 69 height 17
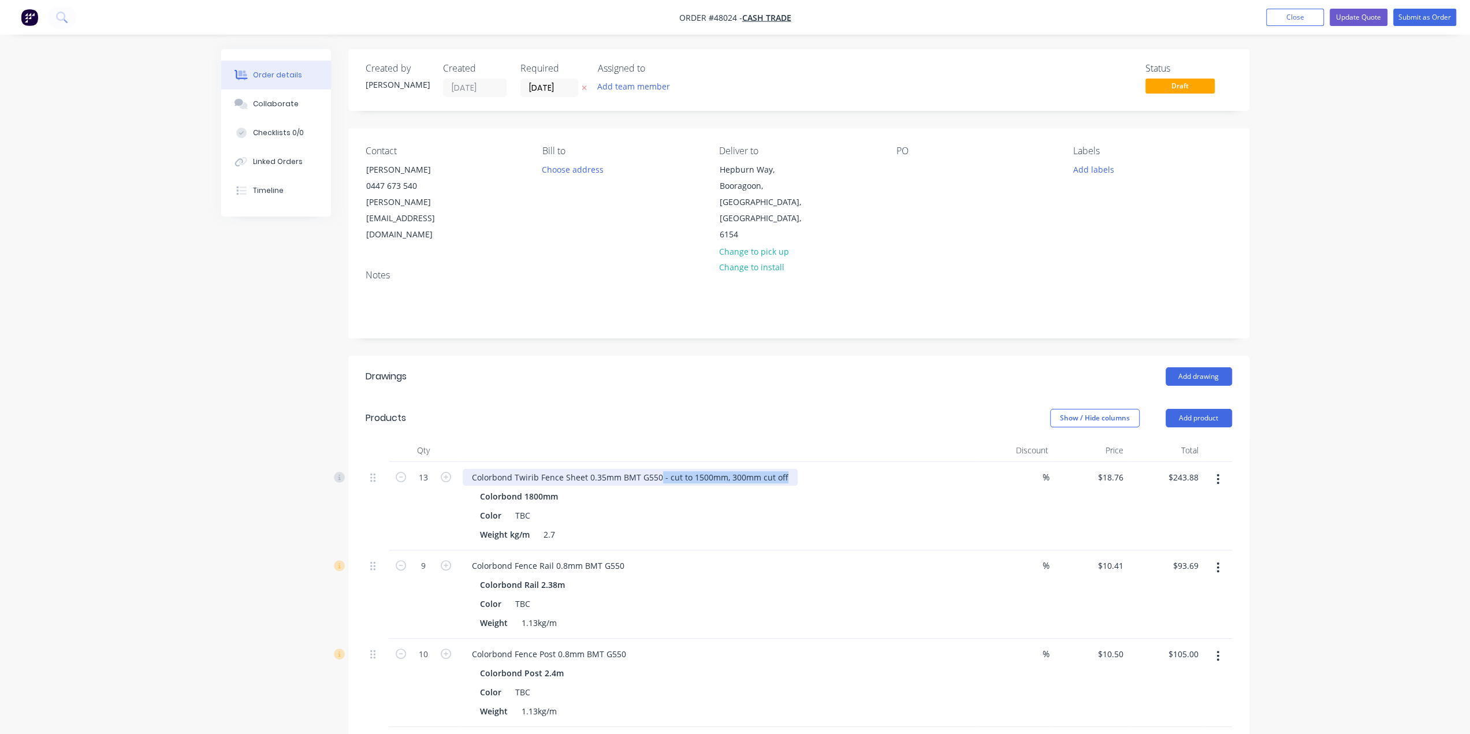
drag, startPoint x: 658, startPoint y: 442, endPoint x: 923, endPoint y: 442, distance: 265.6
click at [923, 469] on div "Colorbond Twirib Fence Sheet 0.35mm BMT G550 - cut to 1500mm, 300mm cut off" at bounding box center [718, 477] width 510 height 17
click at [1331, 425] on div "Order details Collaborate Checklists 0/0 Linked Orders Timeline Order details C…" at bounding box center [735, 575] width 1470 height 1150
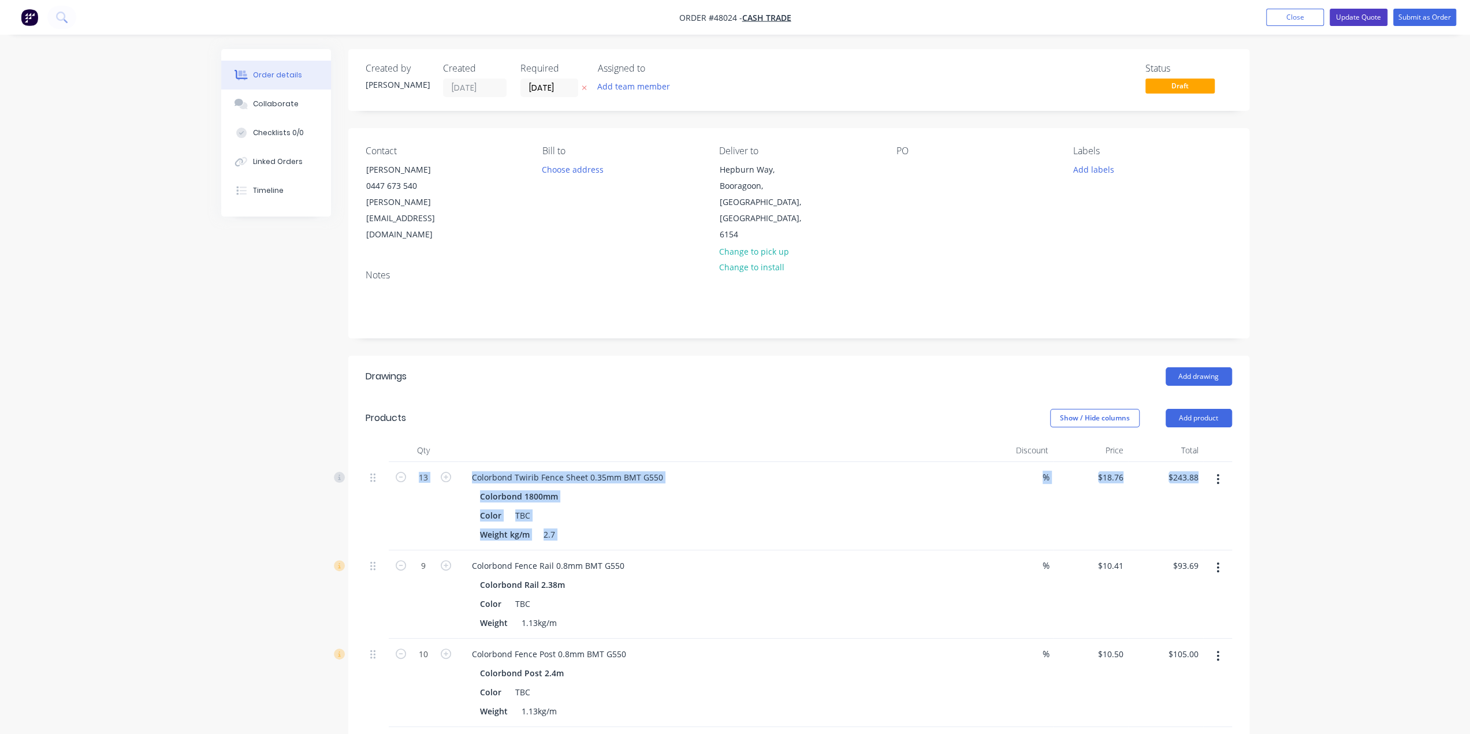
click at [1361, 16] on button "Update Quote" at bounding box center [1358, 17] width 58 height 17
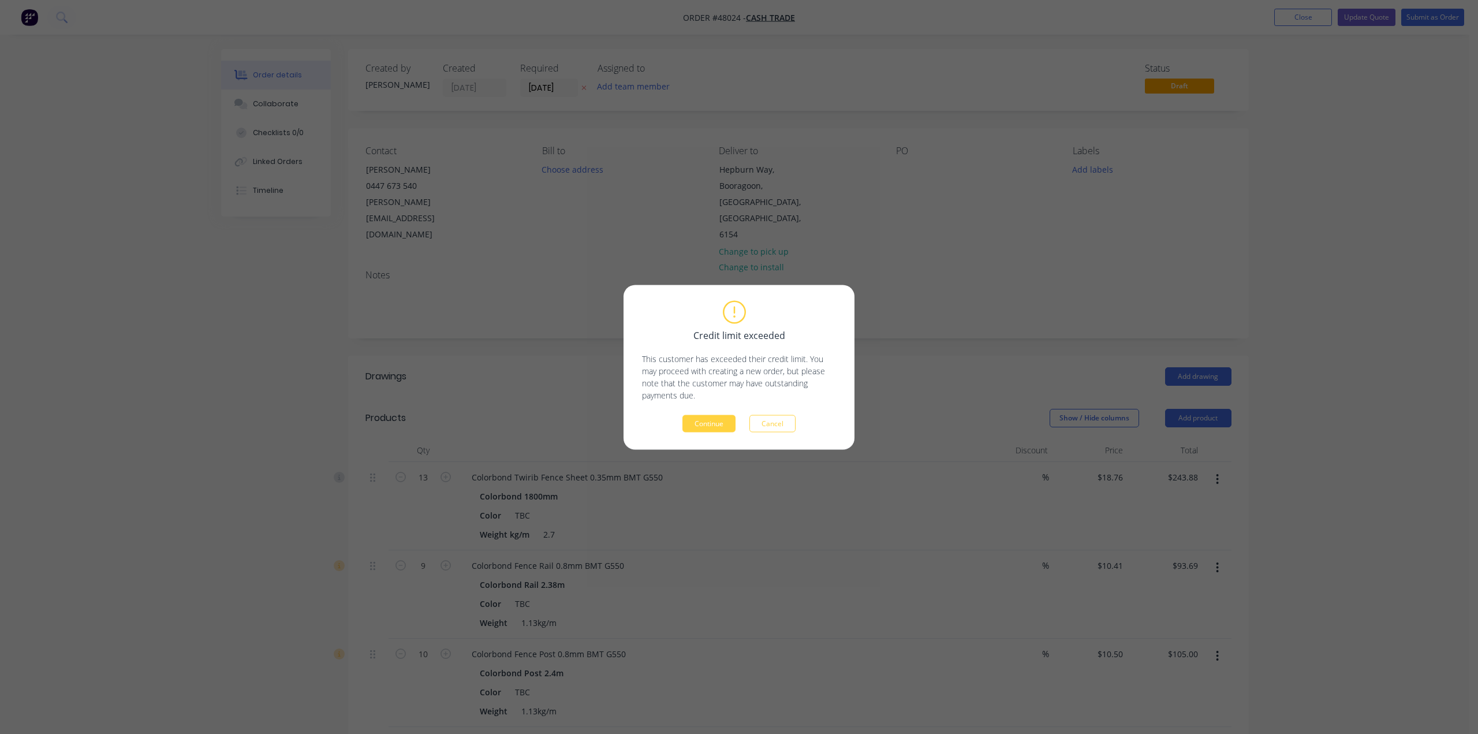
drag, startPoint x: 1365, startPoint y: 79, endPoint x: 1389, endPoint y: 178, distance: 102.2
click at [1386, 266] on div "Credit limit exceeded This customer has exceeded their credit limit. You may pr…" at bounding box center [739, 367] width 1478 height 734
click at [701, 427] on button "Continue" at bounding box center [709, 423] width 53 height 17
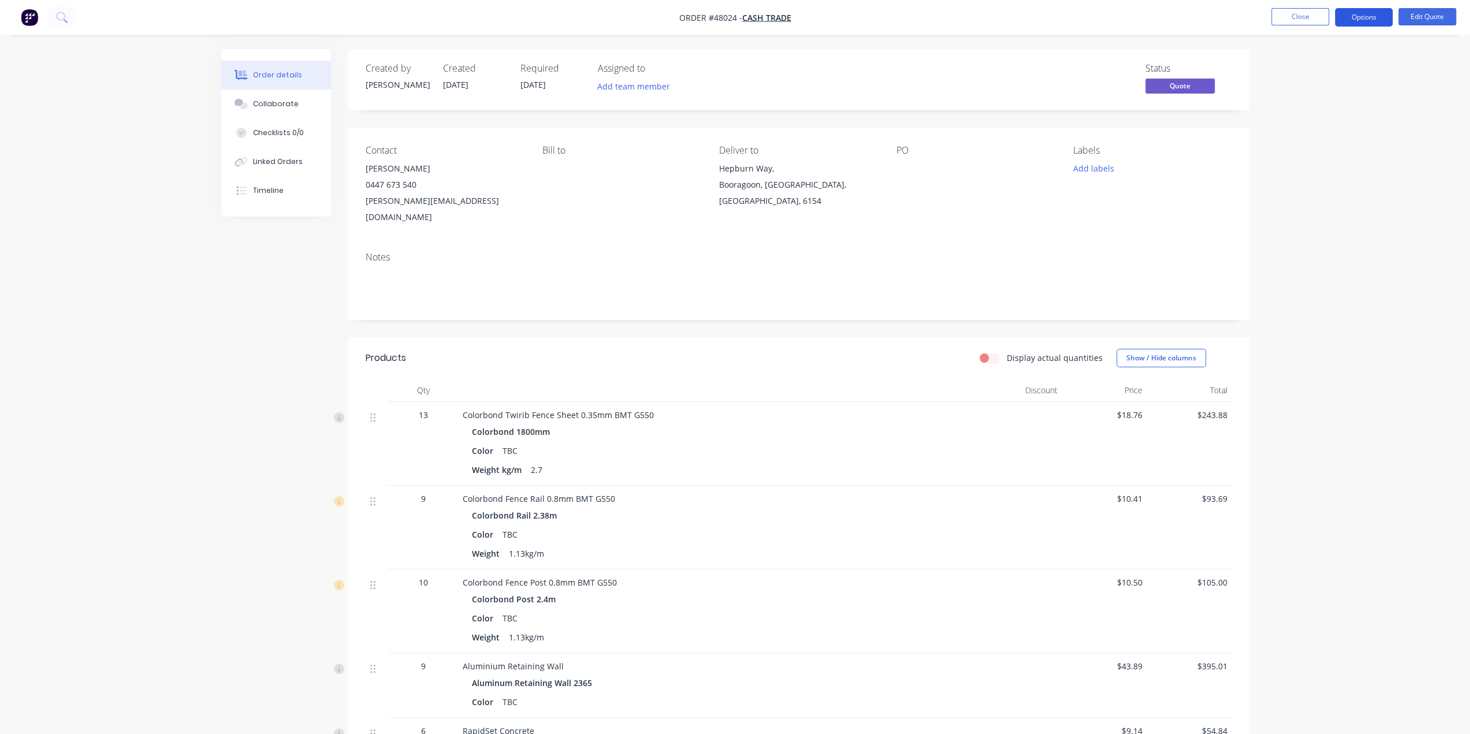
click at [1368, 18] on button "Options" at bounding box center [1363, 17] width 58 height 18
click at [1296, 68] on div "Quote" at bounding box center [1329, 70] width 106 height 17
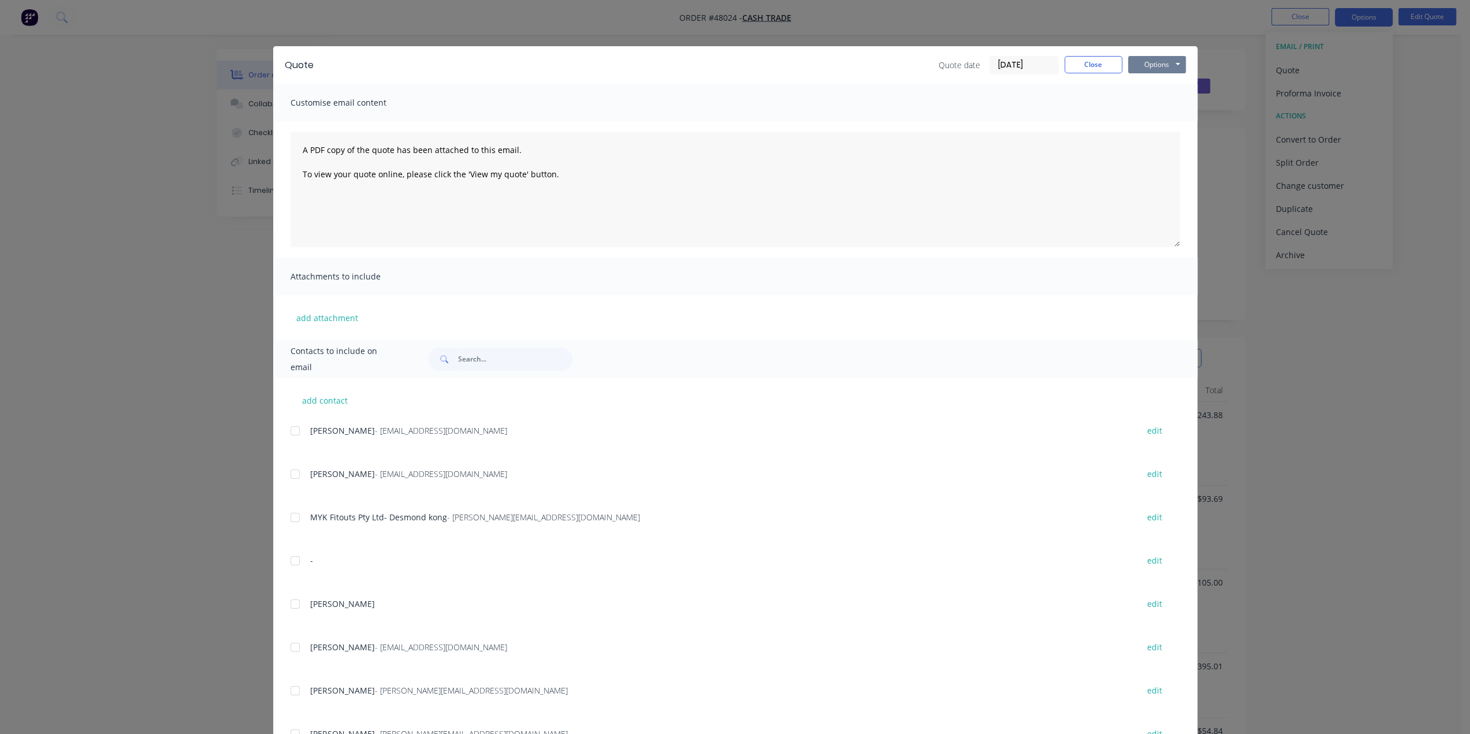
click at [1143, 65] on button "Options" at bounding box center [1157, 64] width 58 height 17
click at [1148, 100] on button "Print" at bounding box center [1165, 104] width 74 height 19
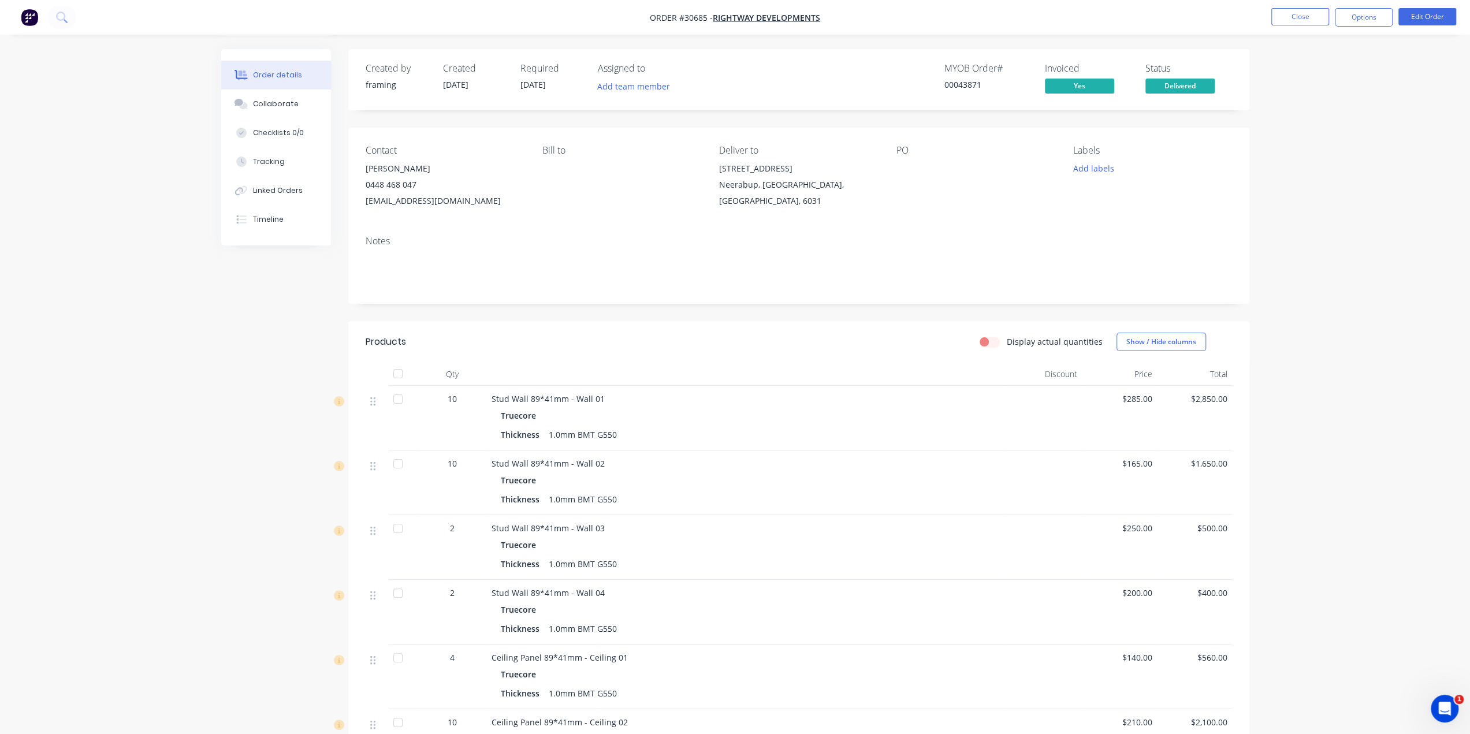
click at [35, 20] on img "button" at bounding box center [29, 17] width 17 height 17
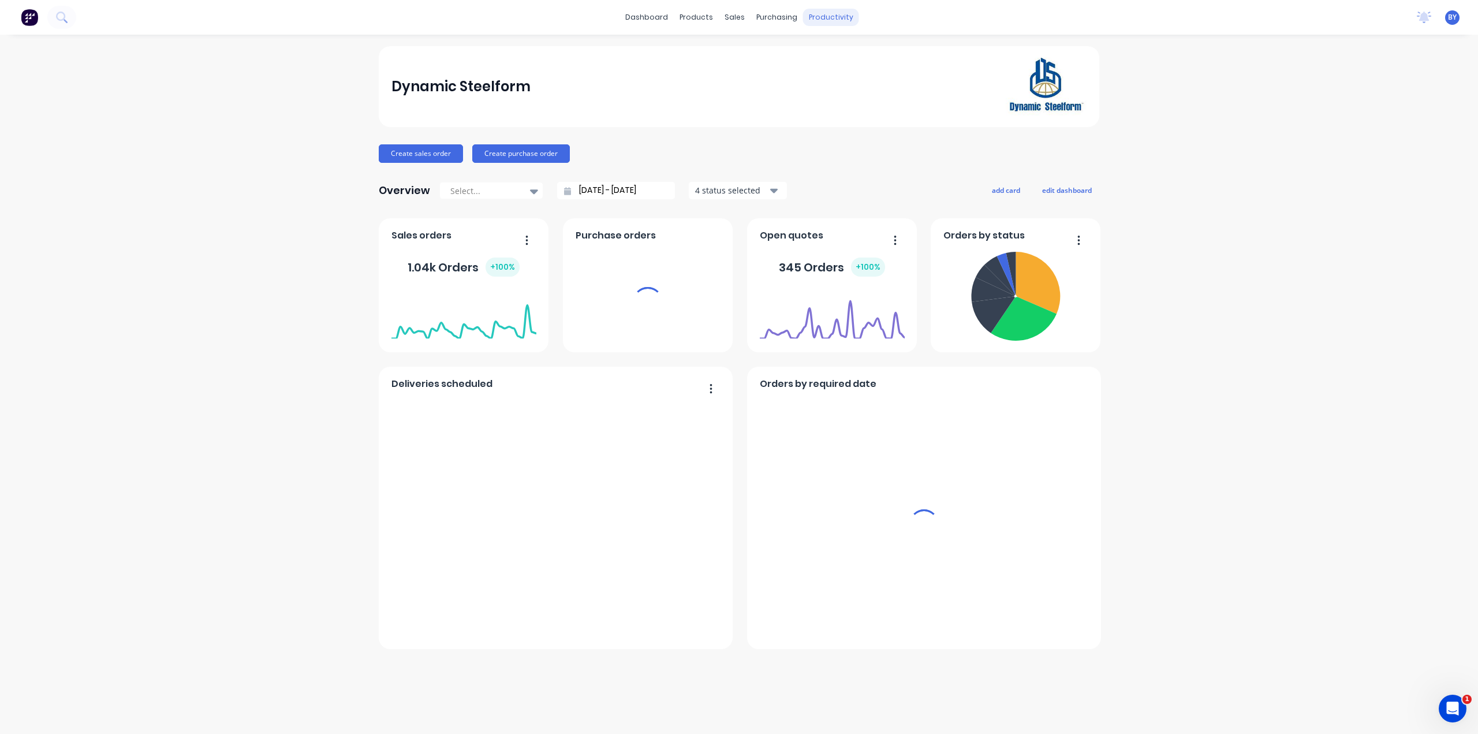
click at [830, 20] on div "productivity" at bounding box center [831, 17] width 56 height 17
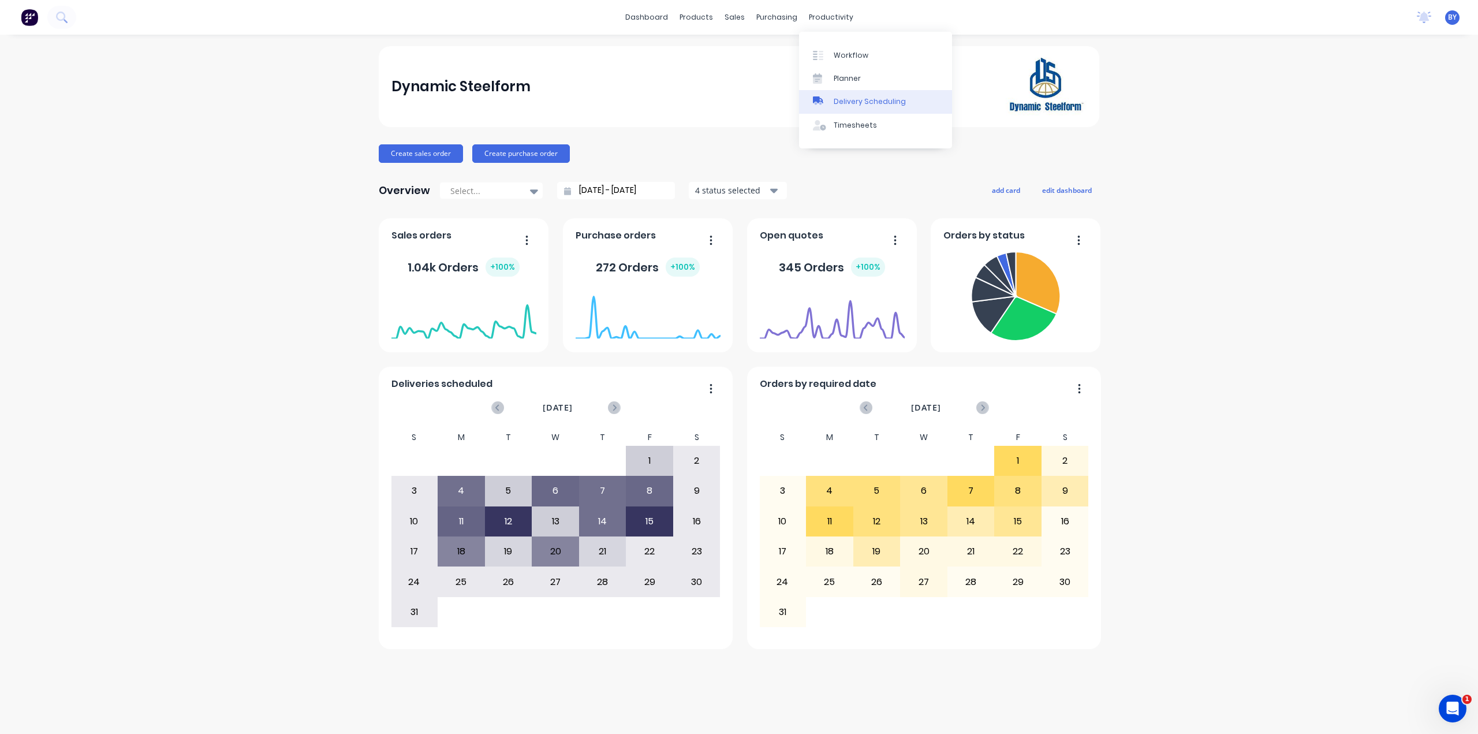
click at [836, 98] on div "Delivery Scheduling" at bounding box center [870, 101] width 72 height 10
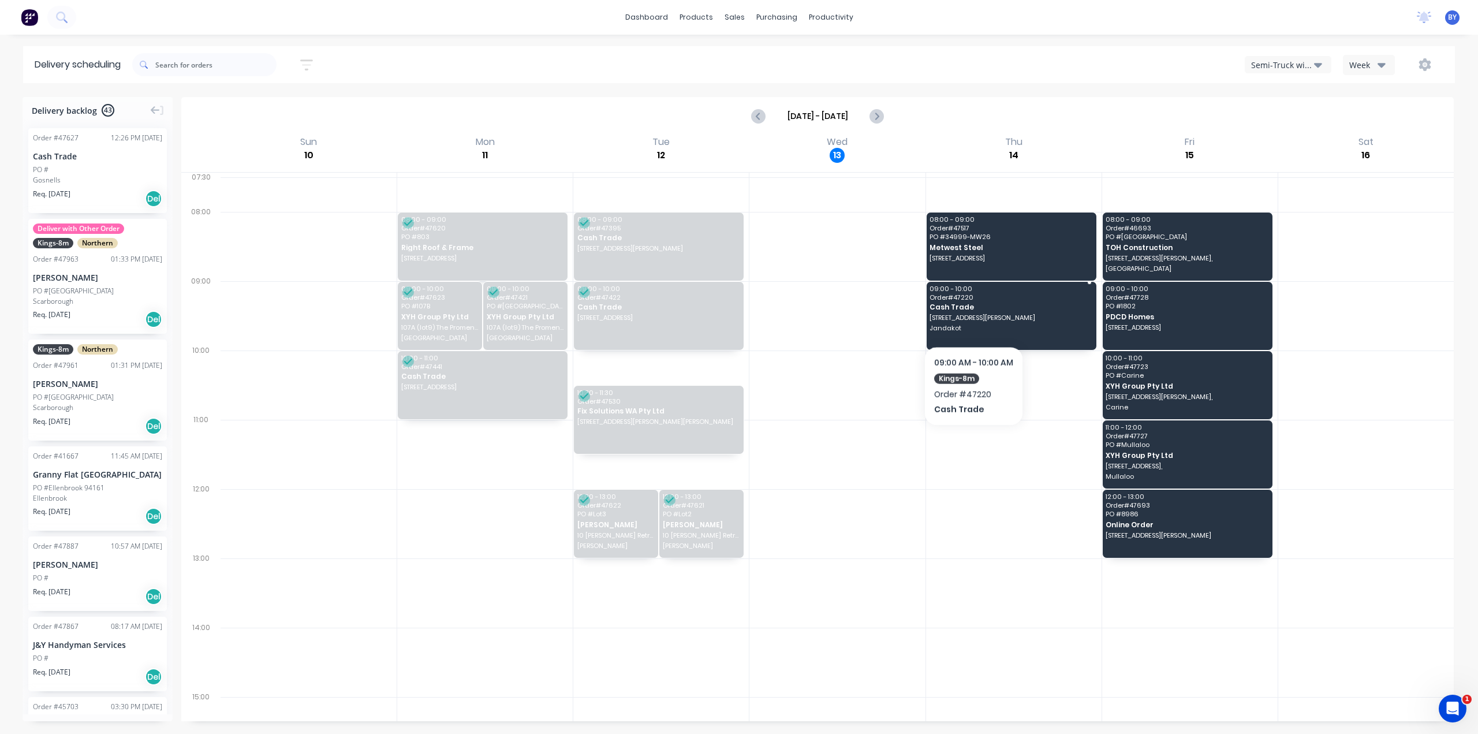
click at [985, 311] on div "09:00 - 10:00 Order # 47220 Cash Trade 208 Merrit Loop Jandakot" at bounding box center [1012, 316] width 170 height 68
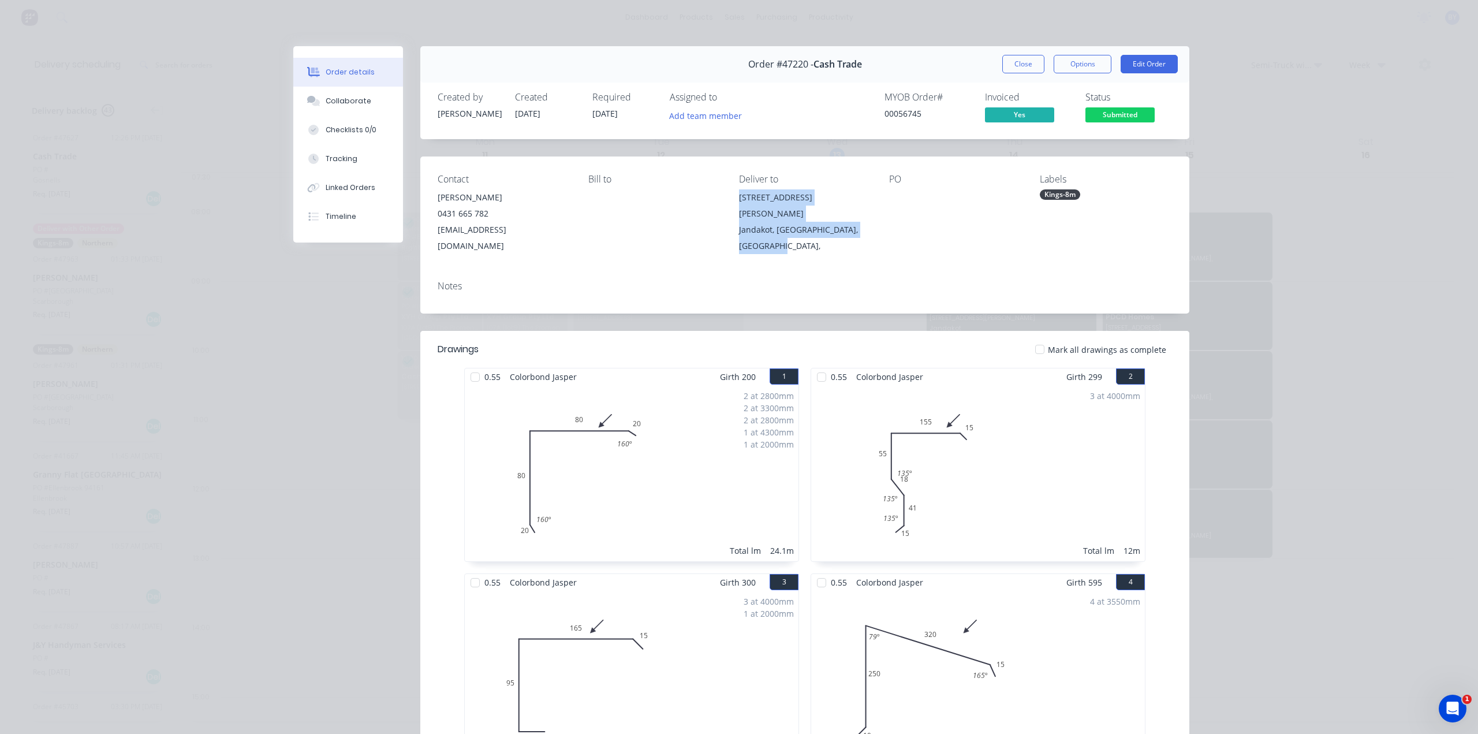
drag, startPoint x: 730, startPoint y: 196, endPoint x: 815, endPoint y: 226, distance: 90.0
click at [815, 226] on div "Contact Kim Tye 0431 665 782 kimtye8@gmail.com Bill to Deliver to 208 Merrit Lo…" at bounding box center [804, 213] width 769 height 115
copy div "208 Merrit Loop Jandakot, Western Australia, Australia,"
click at [1359, 309] on div "Order details Collaborate Checklists 0/0 Tracking Linked Orders Timeline Order …" at bounding box center [739, 367] width 1478 height 734
click at [1022, 66] on button "Close" at bounding box center [1023, 64] width 42 height 18
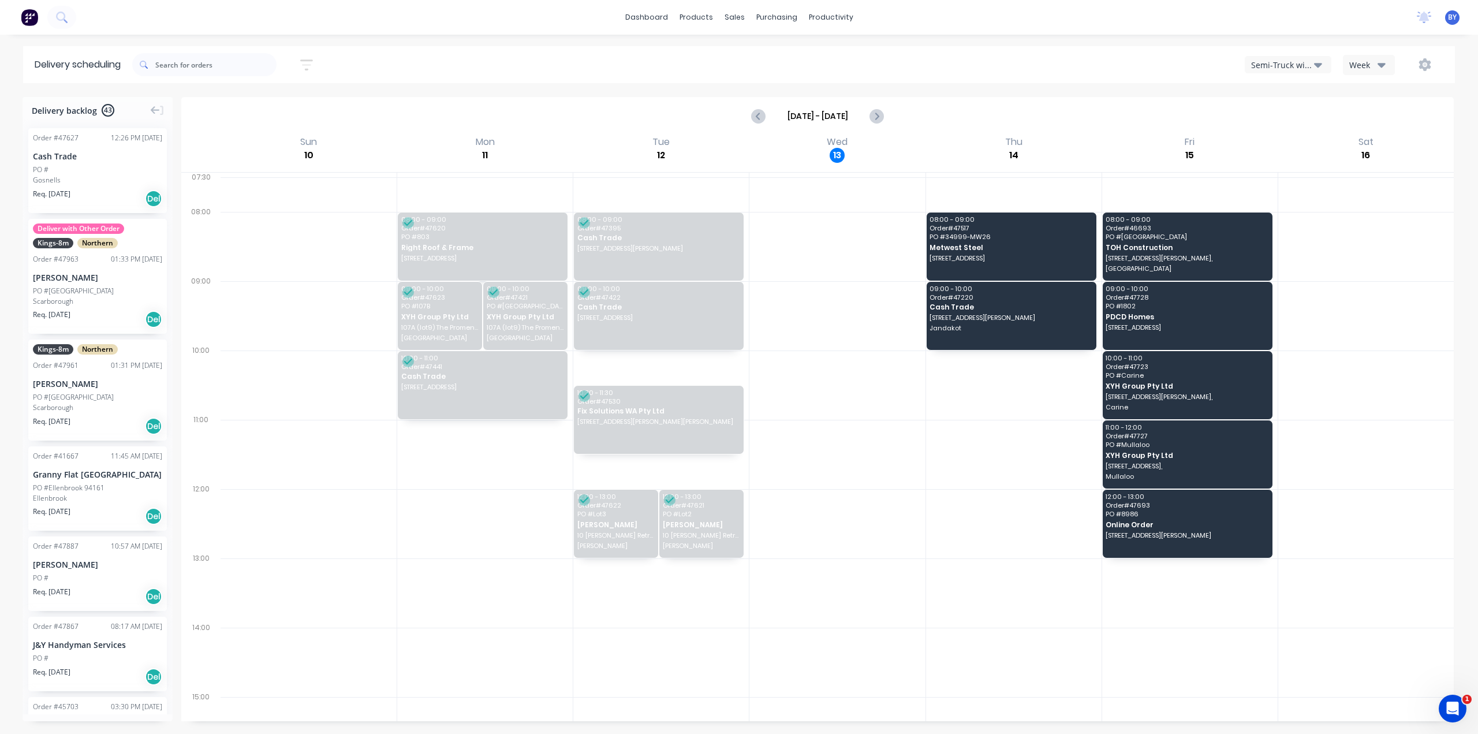
click at [1298, 66] on div "Semi-Truck with Hiab" at bounding box center [1282, 65] width 63 height 12
click at [1276, 137] on div "Utes Delivery" at bounding box center [1303, 140] width 114 height 23
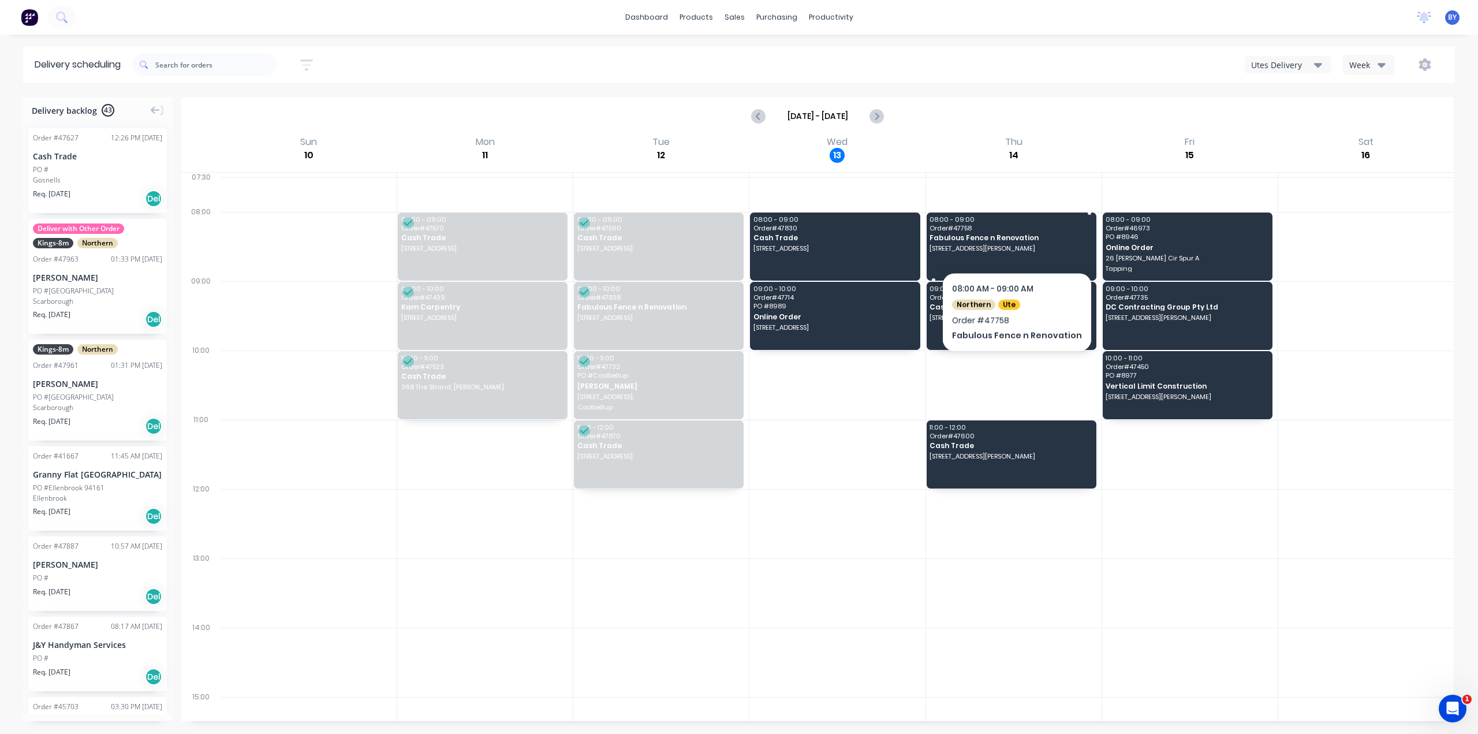
click at [1012, 242] on div "08:00 - 09:00 Order # 47758 Fabulous Fence n Renovation 11 Camillo St, Coolbell…" at bounding box center [1012, 247] width 170 height 68
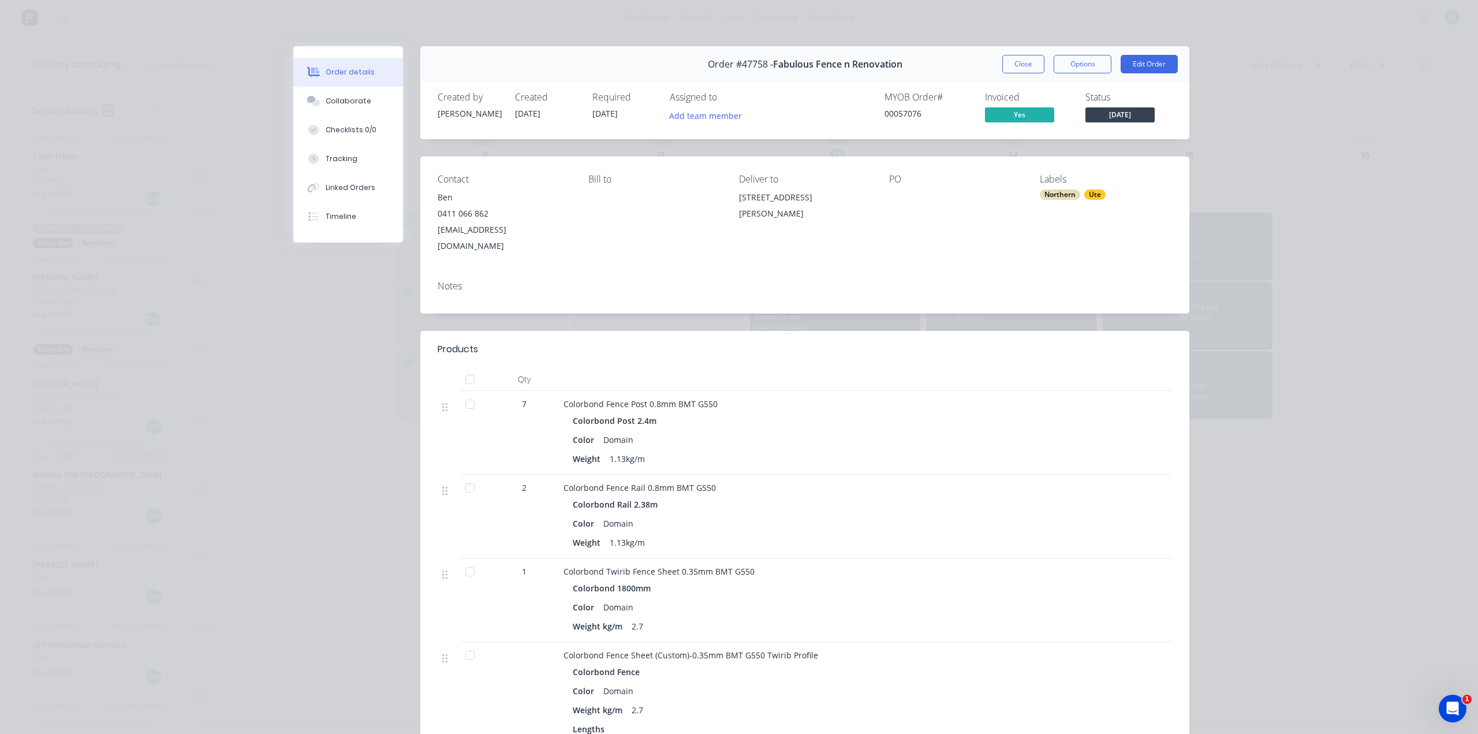
drag, startPoint x: 729, startPoint y: 195, endPoint x: 827, endPoint y: 197, distance: 98.8
click at [840, 198] on div "Contact Ben 0411 066 862 fabulousfence@gmail.com Bill to Deliver to 11 Camillo …" at bounding box center [804, 213] width 769 height 115
click at [703, 214] on div "Bill to" at bounding box center [654, 214] width 132 height 80
drag, startPoint x: 739, startPoint y: 199, endPoint x: 849, endPoint y: 196, distance: 109.8
click at [859, 196] on div "Contact Ben 0411 066 862 fabulousfence@gmail.com Bill to Deliver to 11 Camillo …" at bounding box center [804, 213] width 769 height 115
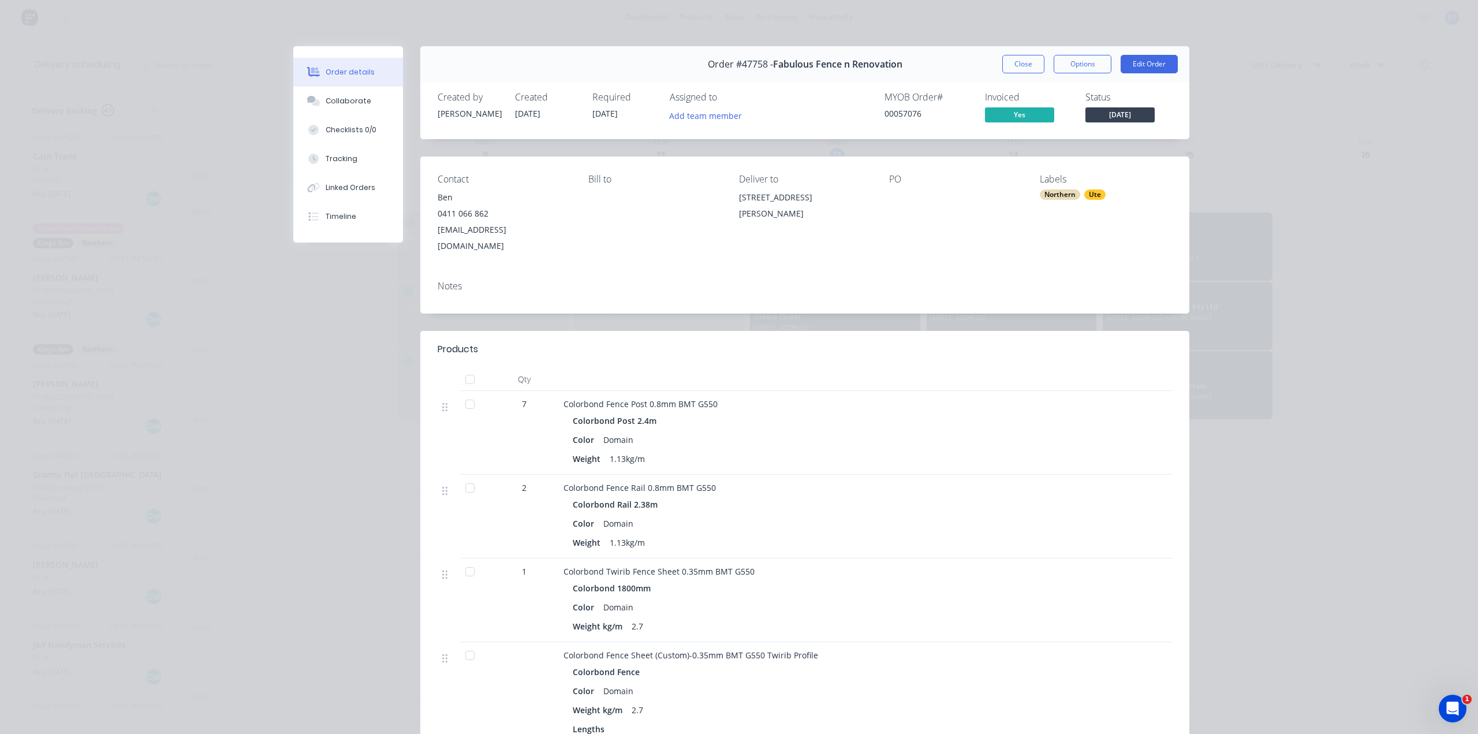
copy div "11 Camillo St, Coolbellup WA 616"
drag, startPoint x: 1023, startPoint y: 61, endPoint x: 1034, endPoint y: 78, distance: 20.2
click at [1023, 60] on button "Close" at bounding box center [1023, 64] width 42 height 18
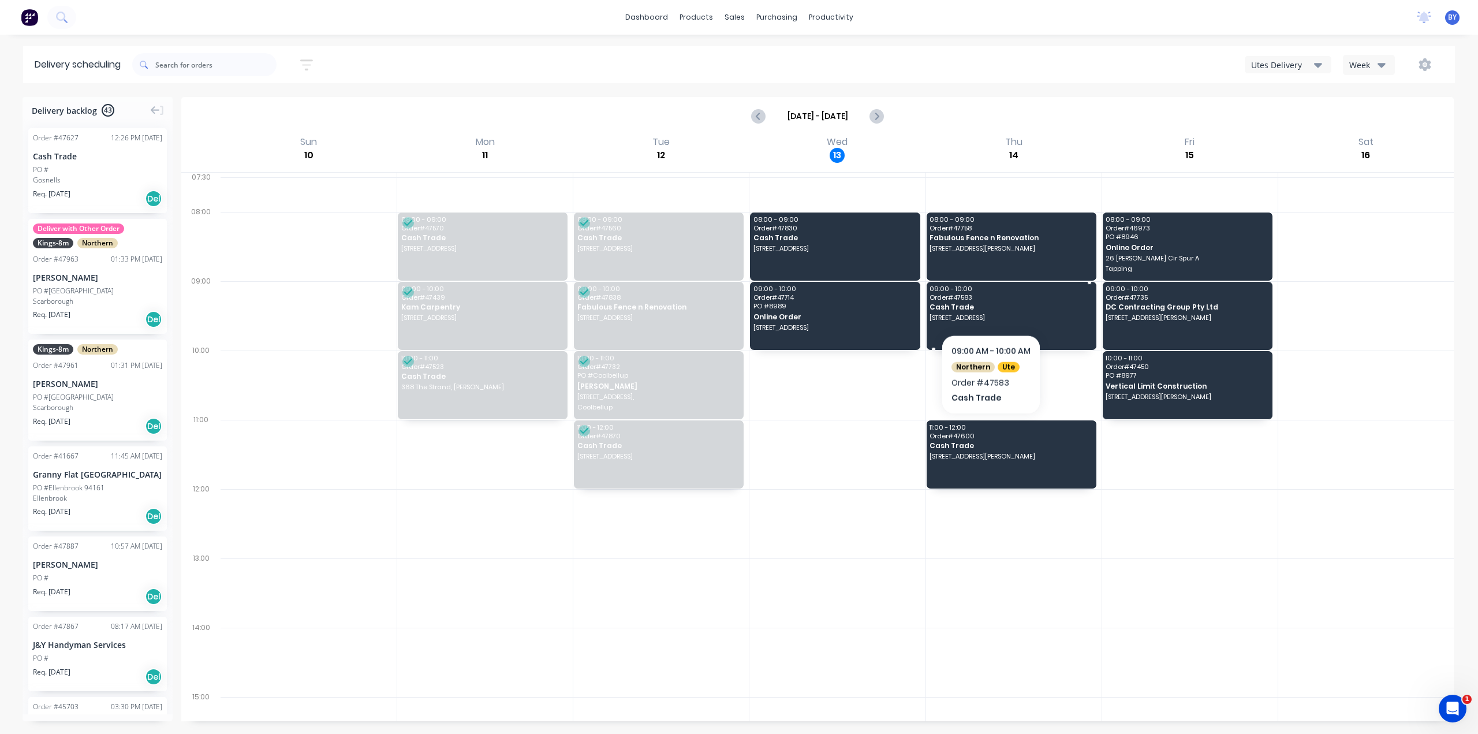
click at [991, 304] on span "Cash Trade" at bounding box center [1011, 307] width 162 height 8
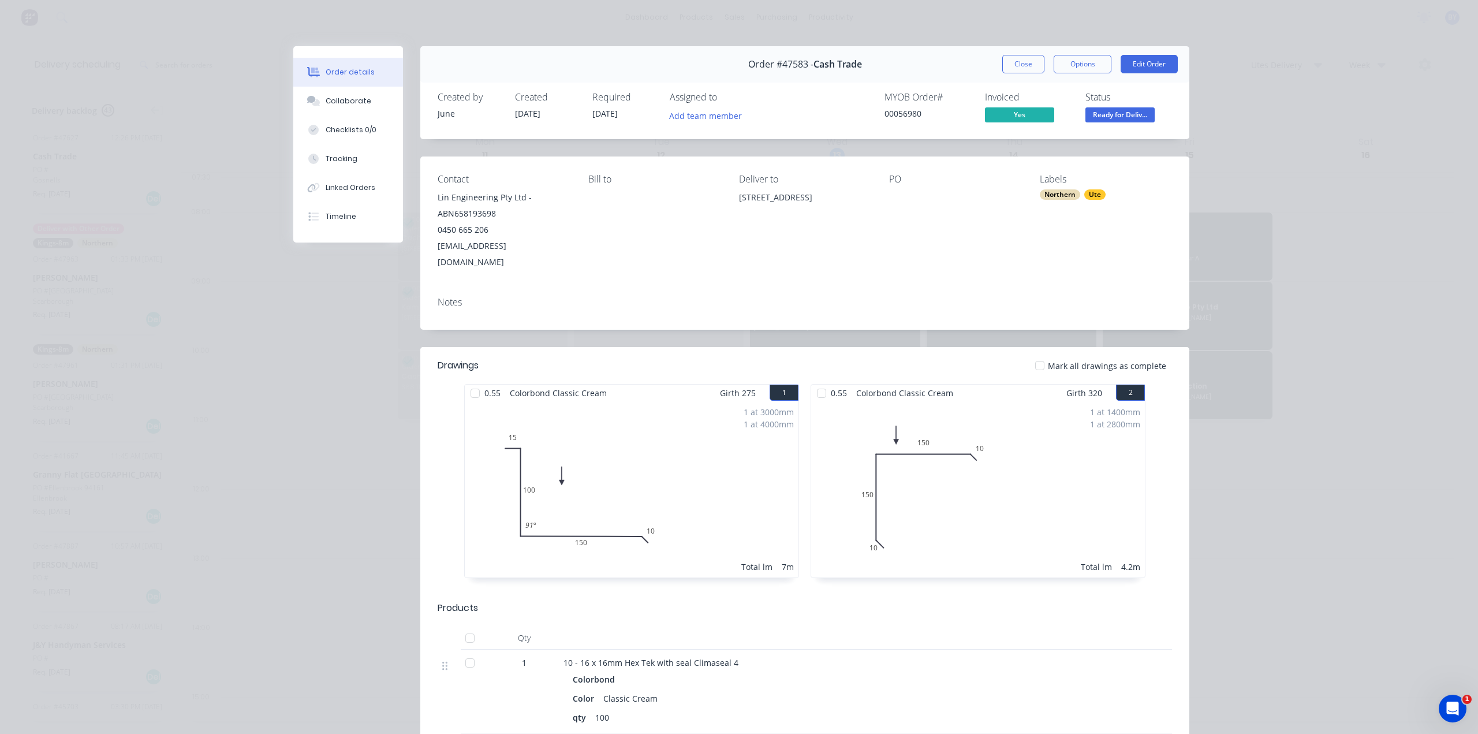
drag, startPoint x: 723, startPoint y: 200, endPoint x: 822, endPoint y: 202, distance: 99.3
click at [822, 202] on div "Contact Lin Engineering Pty Ltd -ABN658193698 0450 665 206 jinguolin523@gmail.c…" at bounding box center [804, 221] width 769 height 131
click at [722, 217] on div "Contact Lin Engineering Pty Ltd -ABN658193698 0450 665 206 jinguolin523@gmail.c…" at bounding box center [804, 221] width 769 height 131
drag, startPoint x: 730, startPoint y: 201, endPoint x: 862, endPoint y: 202, distance: 131.7
click at [862, 202] on div "Contact Lin Engineering Pty Ltd -ABN658193698 0450 665 206 jinguolin523@gmail.c…" at bounding box center [804, 221] width 769 height 131
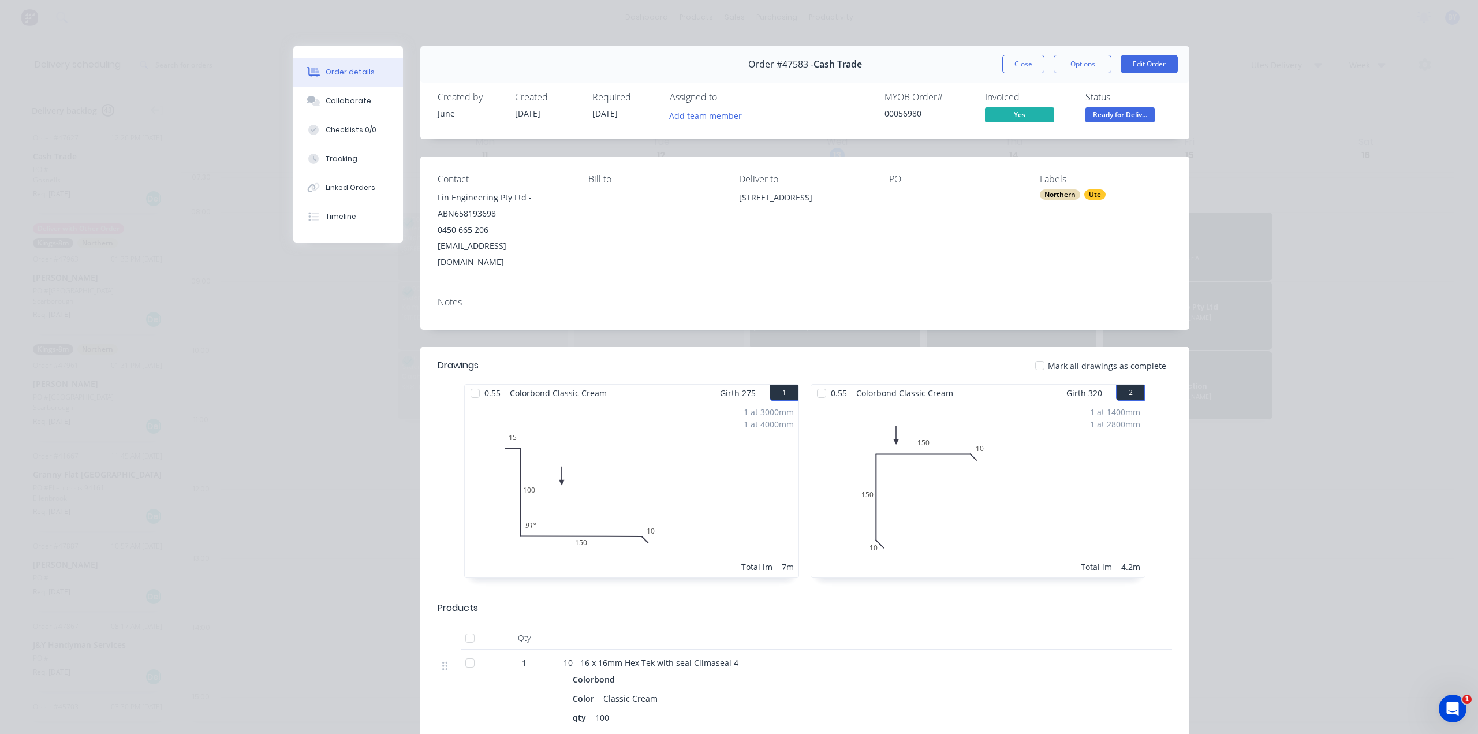
copy div "8 Aherne Ct, Bull Creek WA 6149"
click at [1269, 235] on div "Order details Collaborate Checklists 0/0 Tracking Linked Orders Timeline Order …" at bounding box center [739, 367] width 1478 height 734
click at [1008, 64] on button "Close" at bounding box center [1023, 64] width 42 height 18
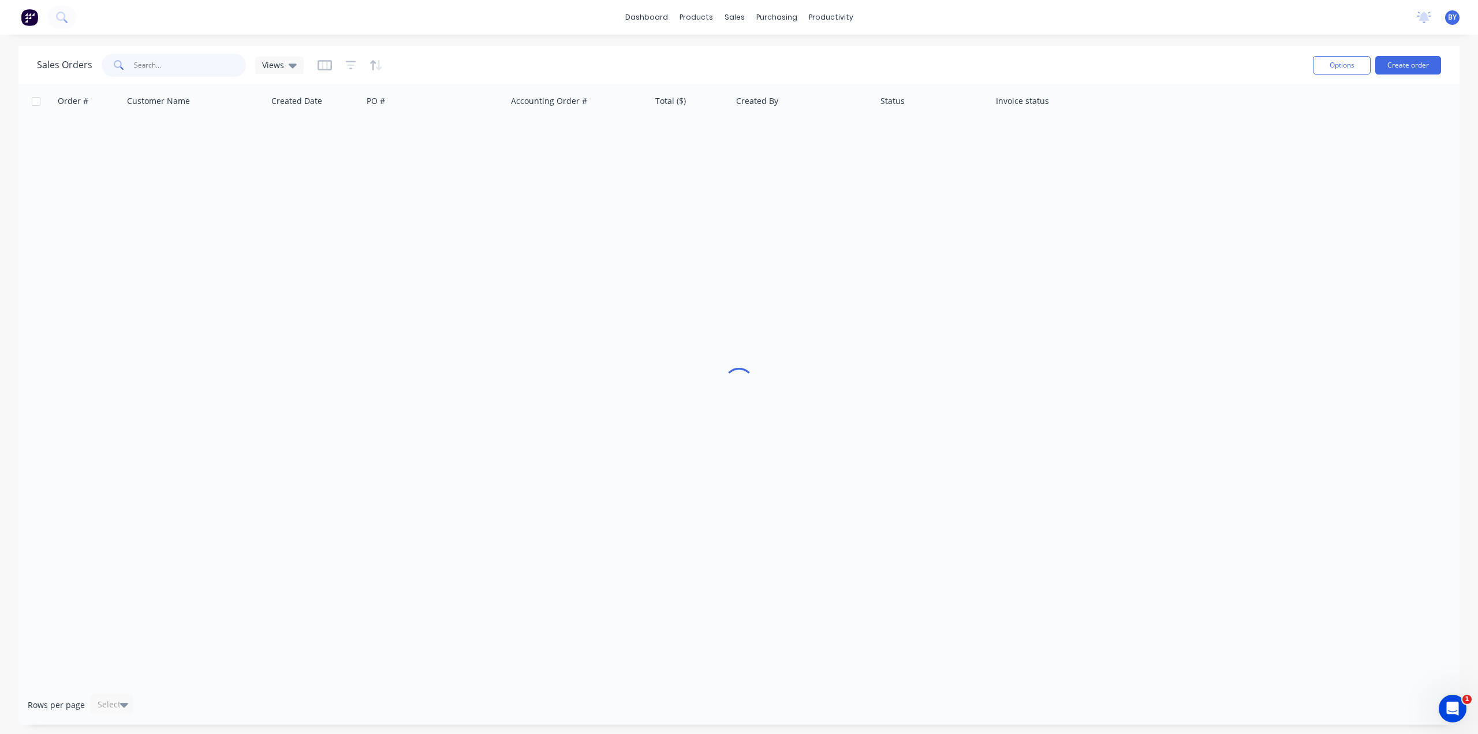
click at [206, 69] on input "text" at bounding box center [190, 65] width 113 height 23
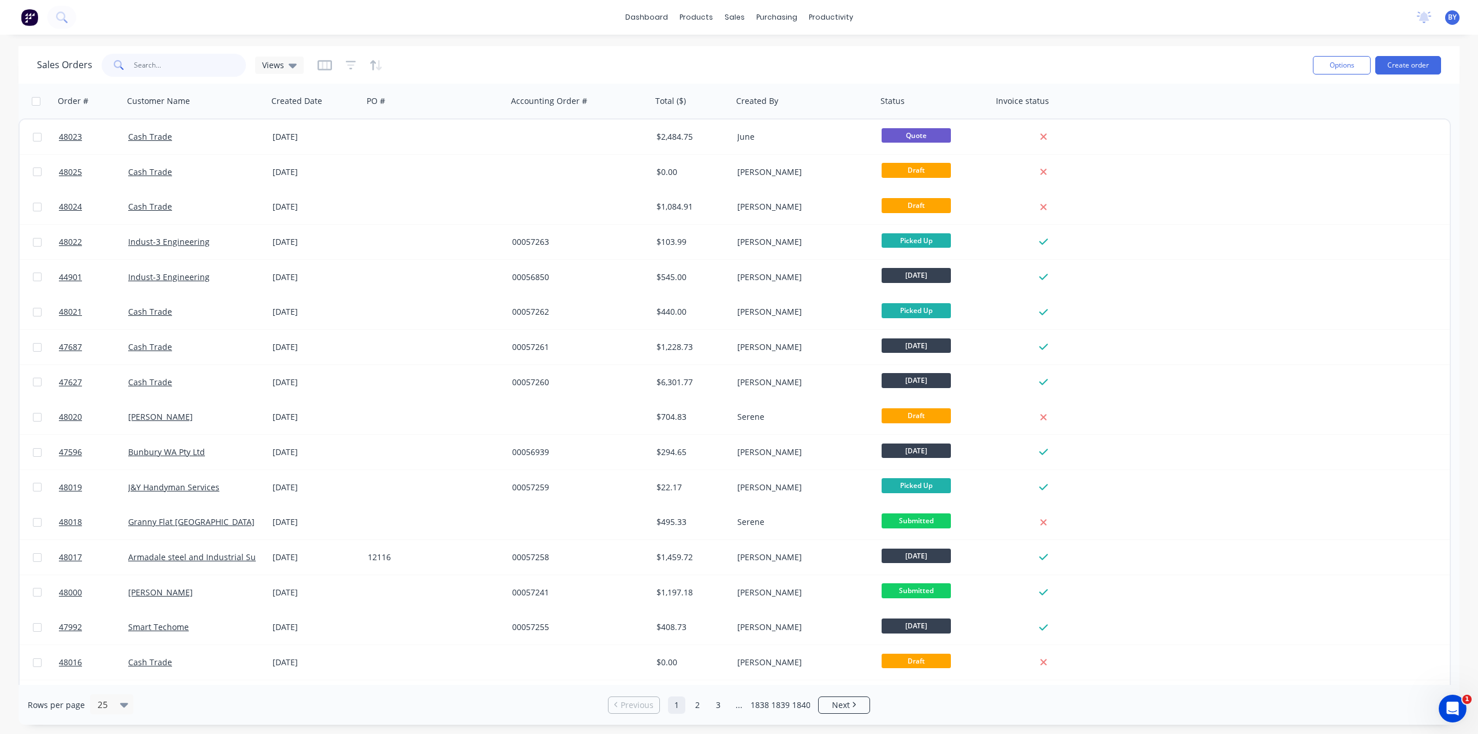
click at [161, 72] on input "text" at bounding box center [190, 65] width 113 height 23
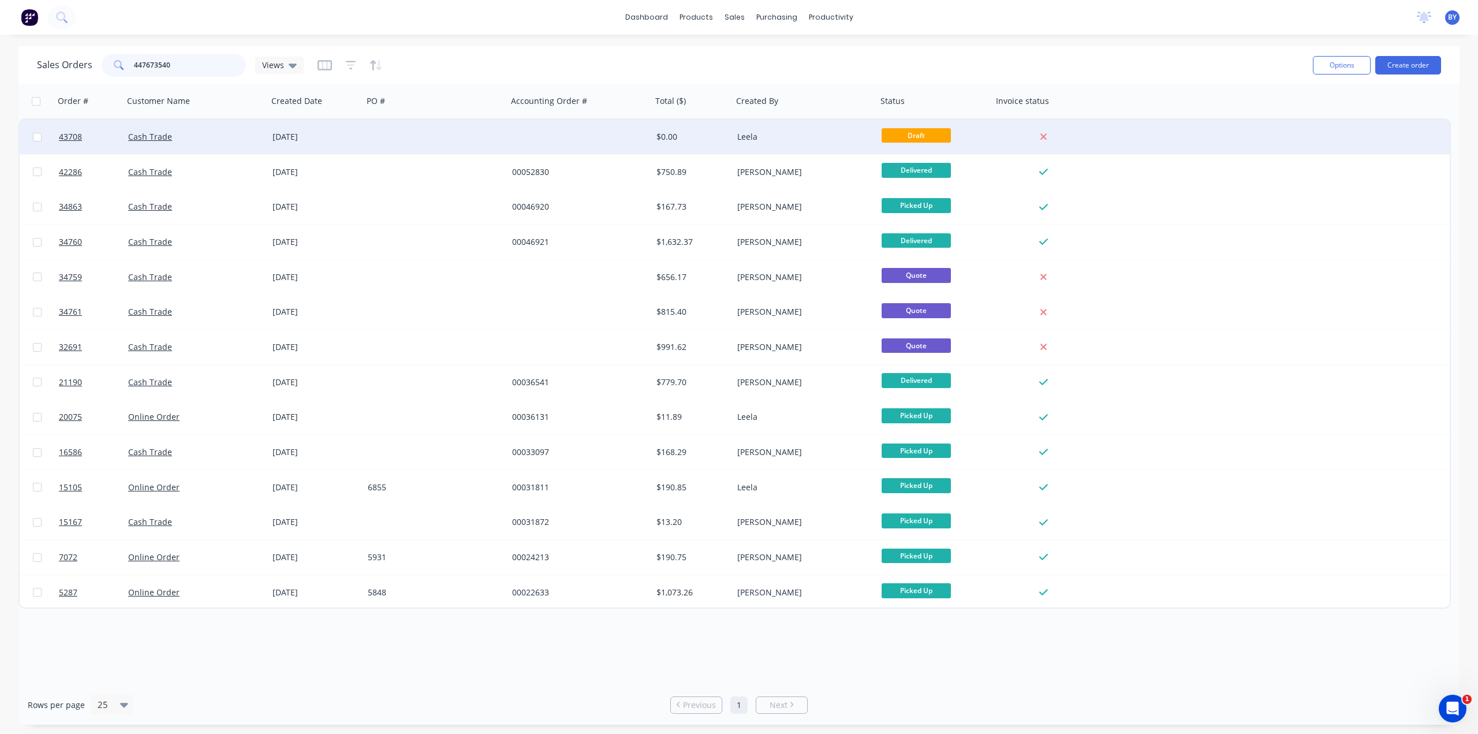
type input "447673540"
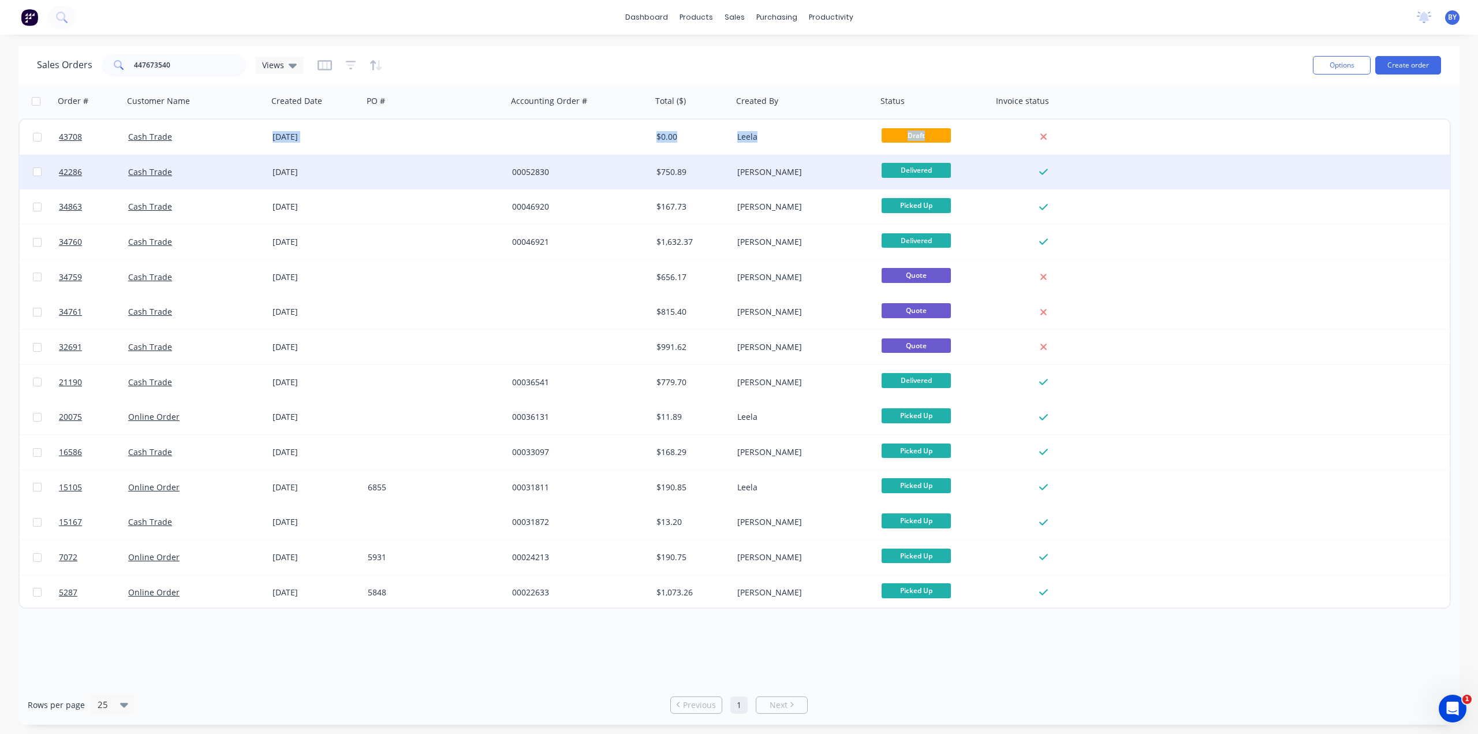
drag, startPoint x: 237, startPoint y: 148, endPoint x: 238, endPoint y: 178, distance: 30.6
click at [238, 178] on div "43708 Cash Trade 23 Apr 2025 $0.00 Leela Draft 42286 Cash Trade 17 Mar 2025 000…" at bounding box center [734, 363] width 1433 height 490
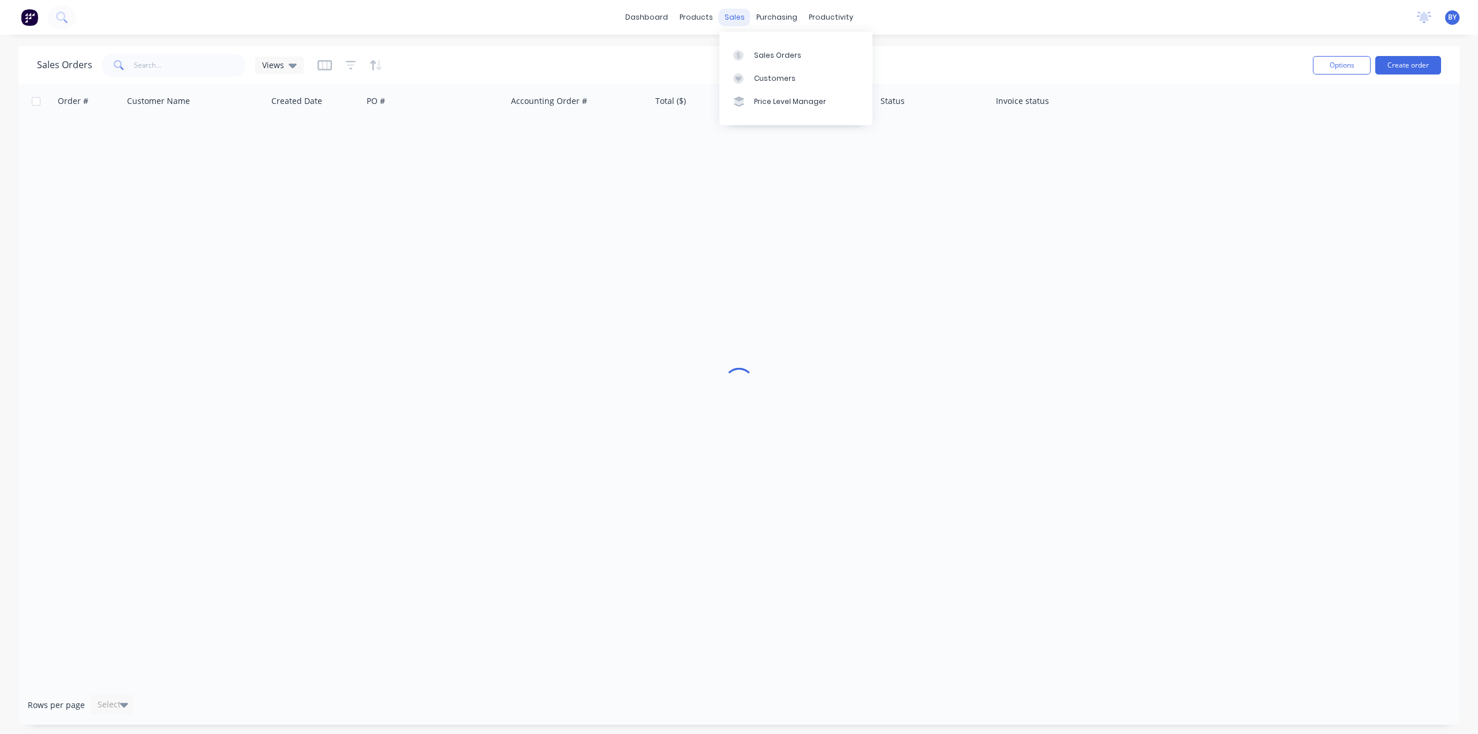
click at [733, 20] on div "sales" at bounding box center [735, 17] width 32 height 17
click at [752, 54] on link "Sales Orders" at bounding box center [796, 54] width 153 height 23
click at [738, 20] on div "sales" at bounding box center [735, 17] width 32 height 17
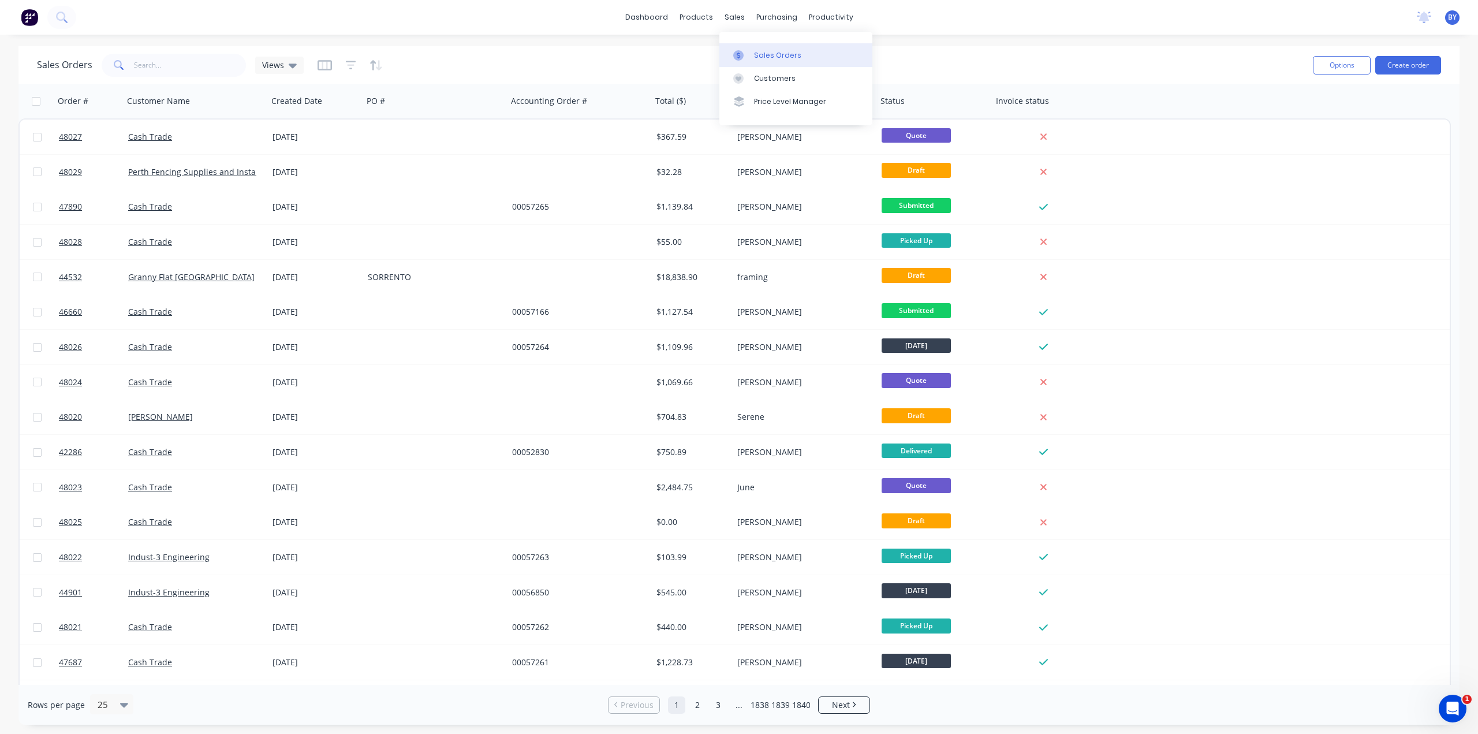
click at [747, 49] on link "Sales Orders" at bounding box center [796, 54] width 153 height 23
click at [214, 65] on input "text" at bounding box center [190, 65] width 113 height 23
click at [211, 63] on input "text" at bounding box center [190, 65] width 113 height 23
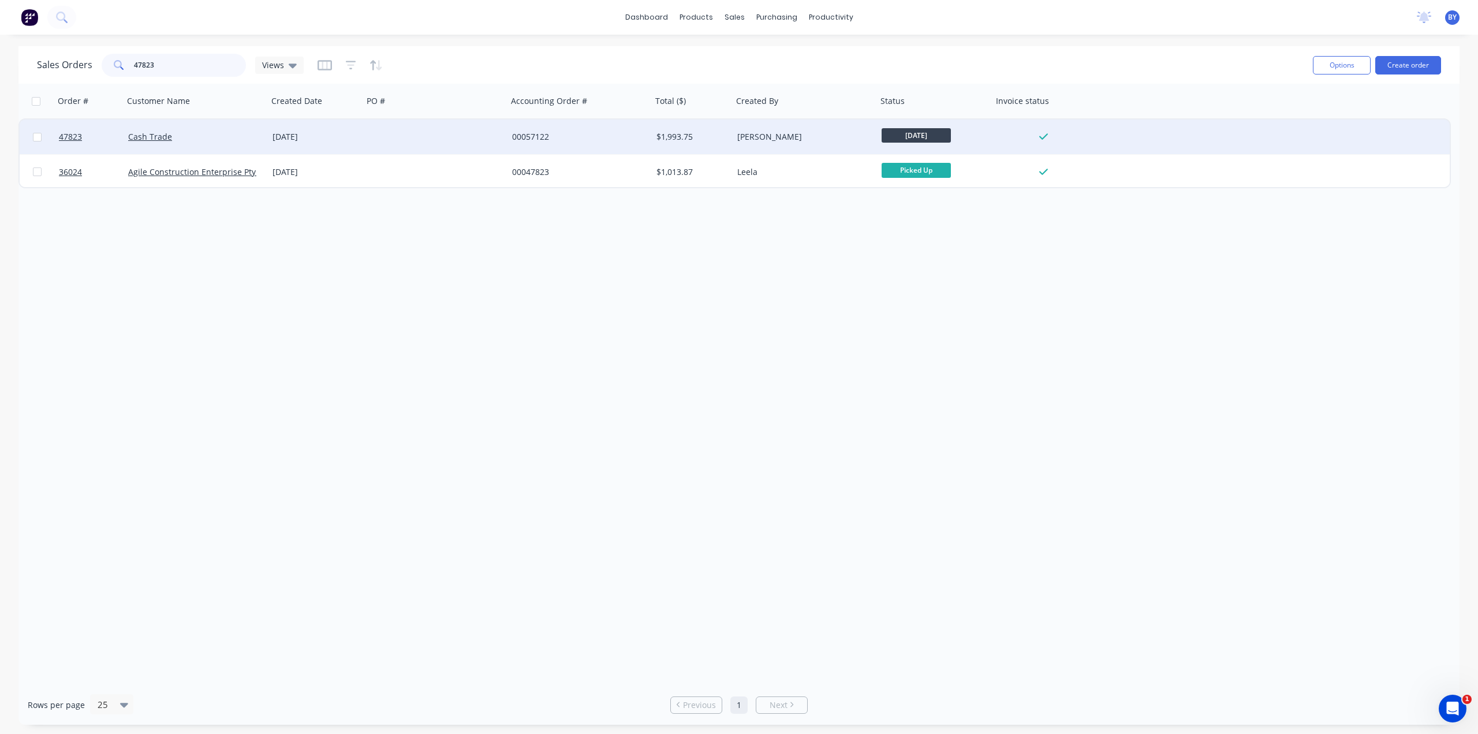
type input "47823"
click at [367, 140] on div at bounding box center [435, 137] width 144 height 35
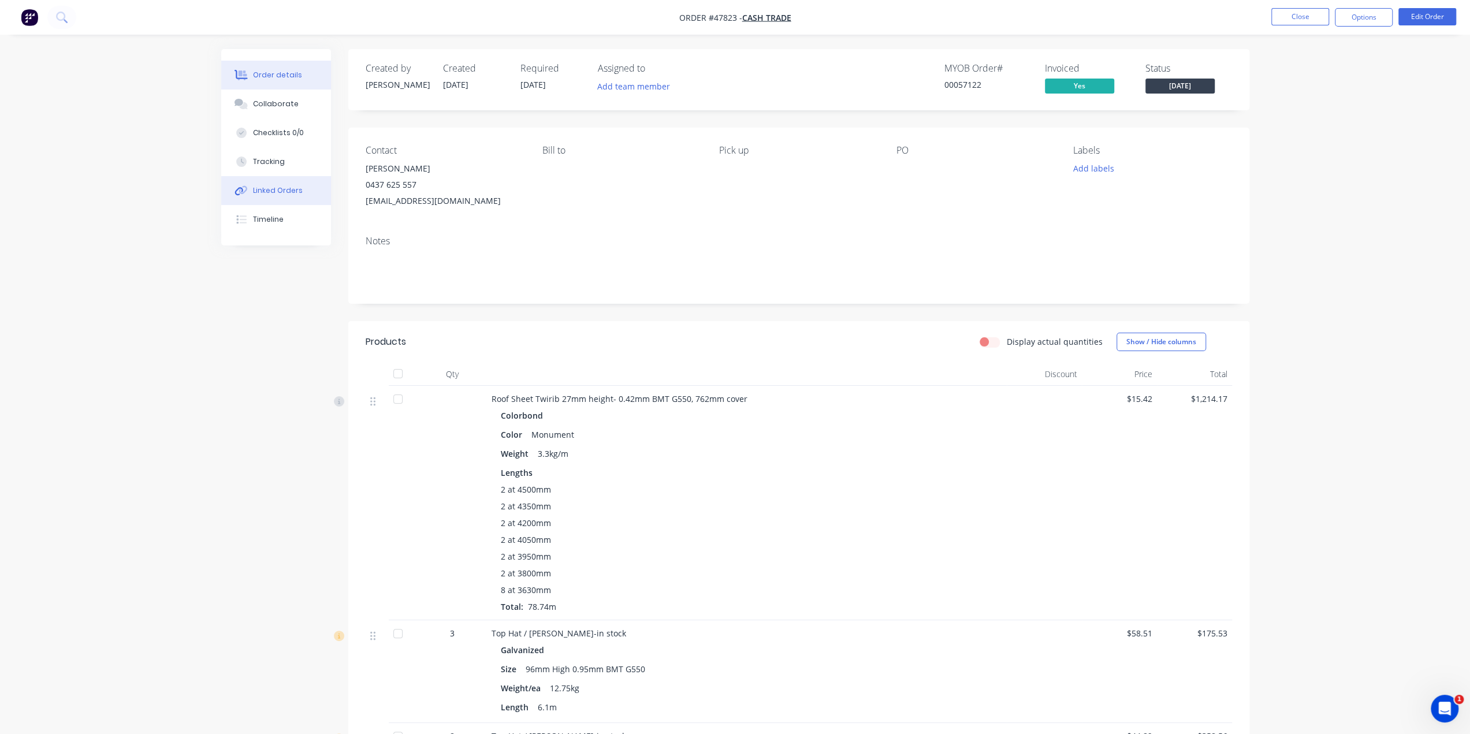
click at [266, 189] on div "Linked Orders" at bounding box center [278, 190] width 50 height 10
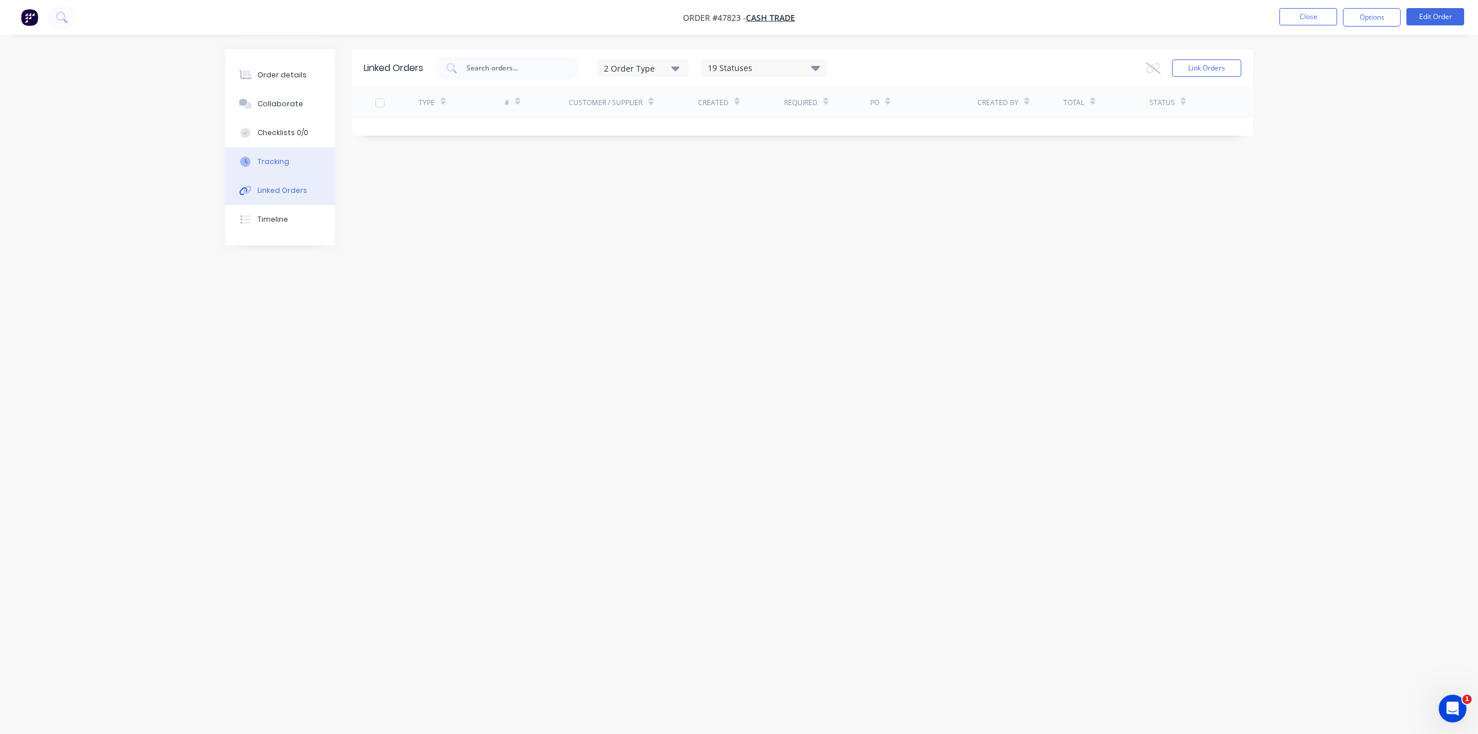
click at [269, 164] on div "Tracking" at bounding box center [274, 161] width 32 height 10
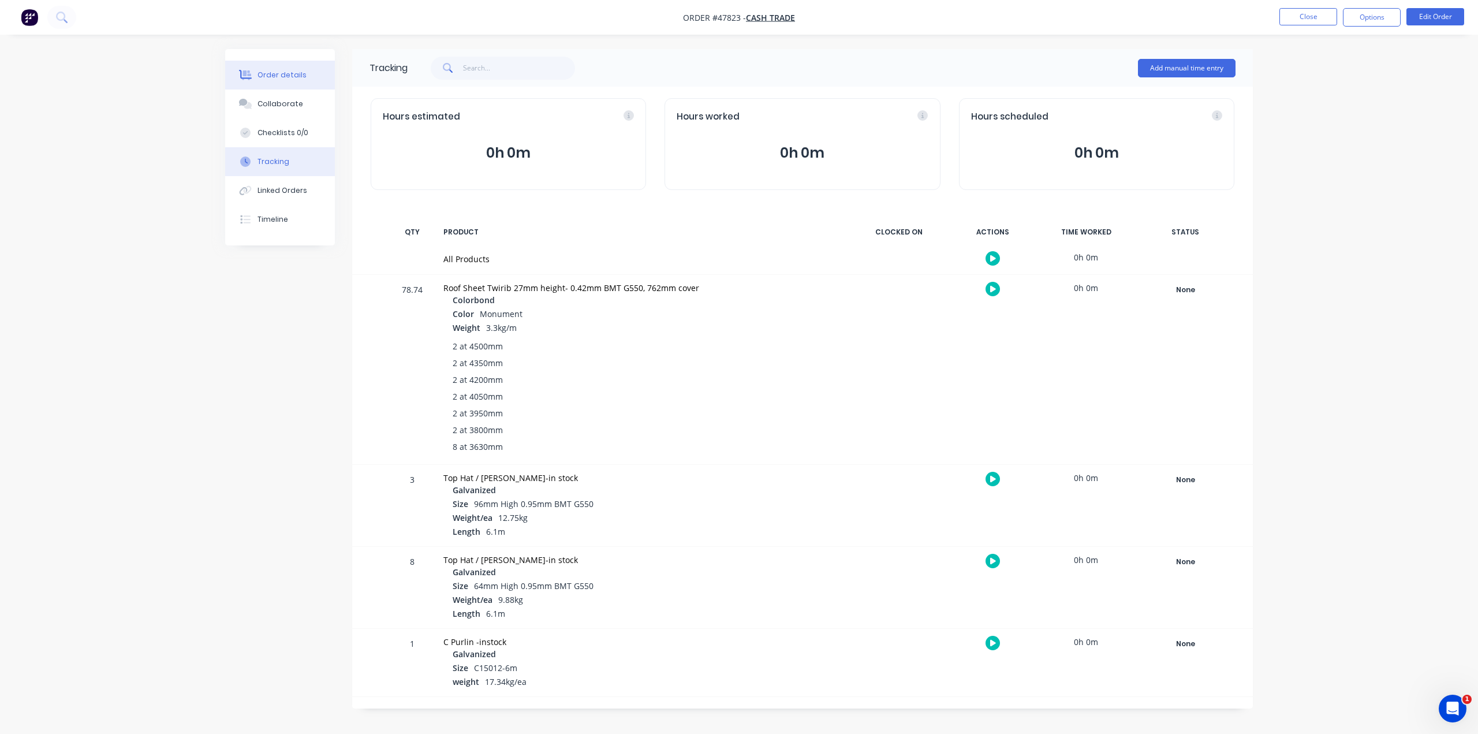
click at [282, 73] on div "Order details" at bounding box center [282, 75] width 49 height 10
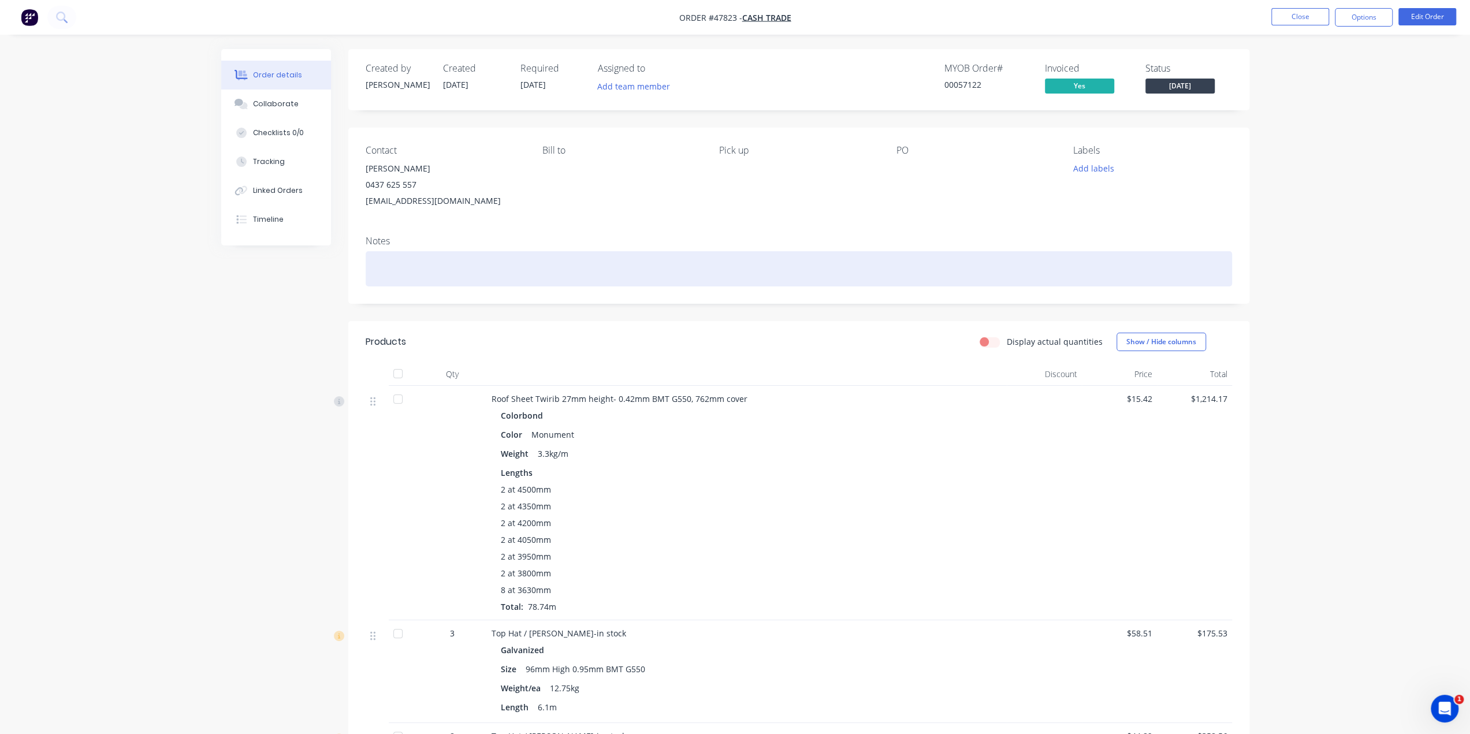
click at [747, 270] on div at bounding box center [799, 268] width 866 height 35
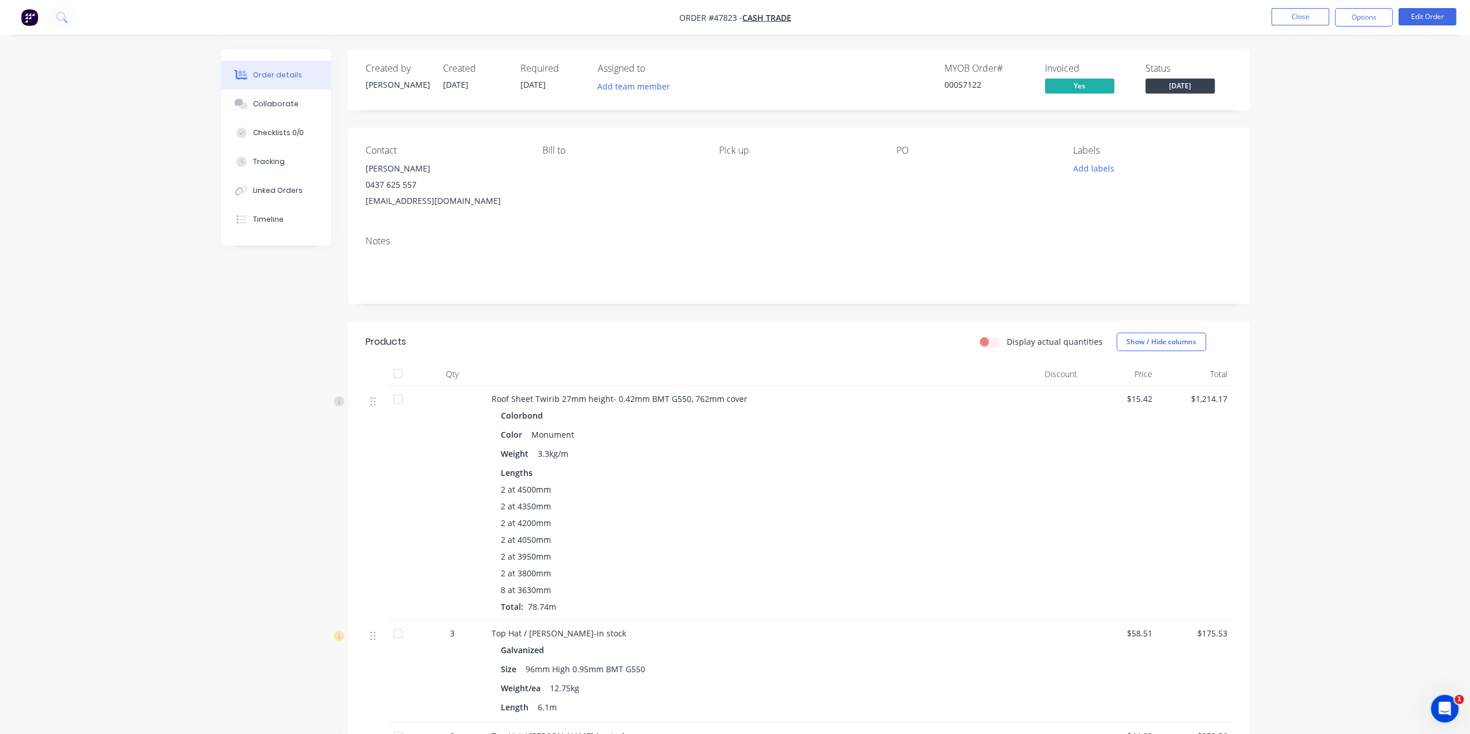
click at [736, 238] on div "Notes" at bounding box center [799, 241] width 866 height 11
click at [260, 198] on button "Linked Orders" at bounding box center [276, 190] width 110 height 29
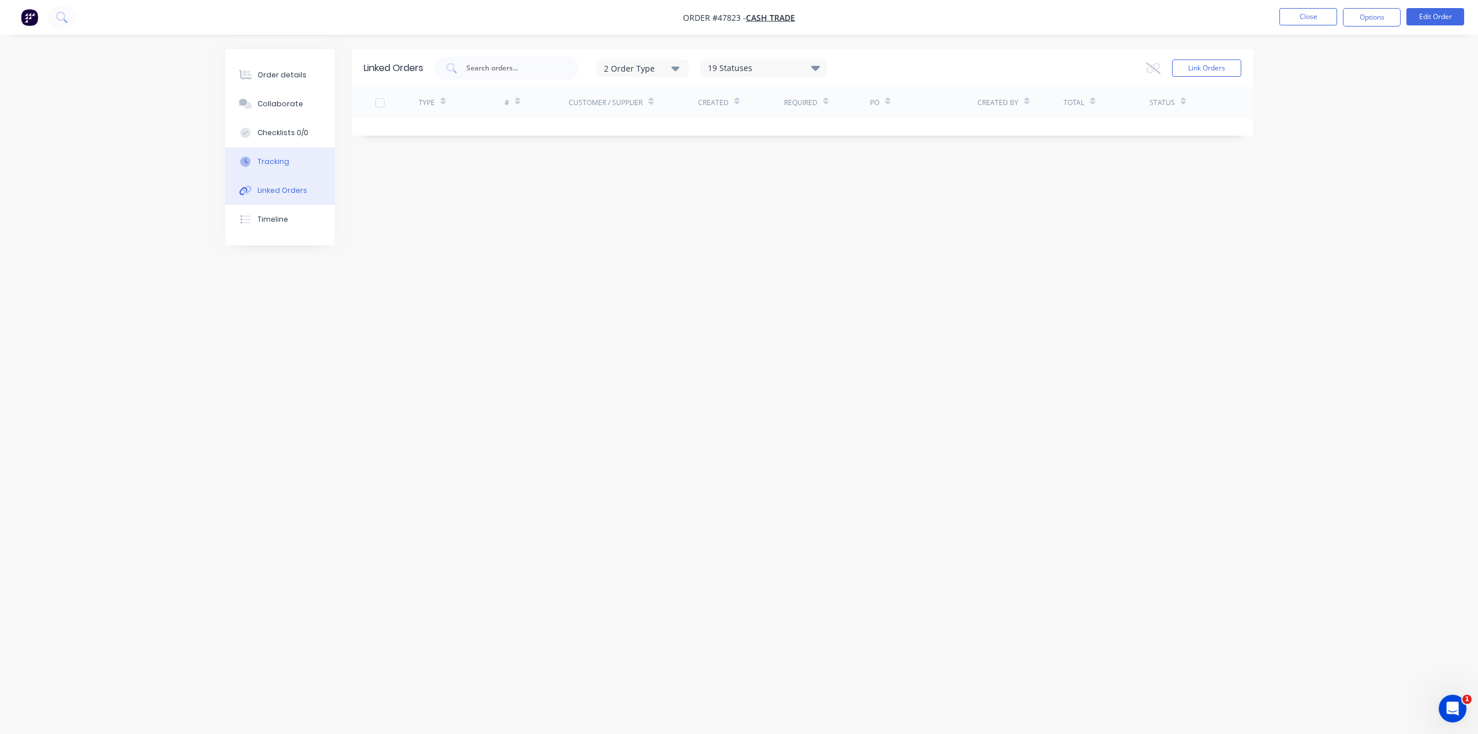
click at [277, 158] on div "Tracking" at bounding box center [274, 161] width 32 height 10
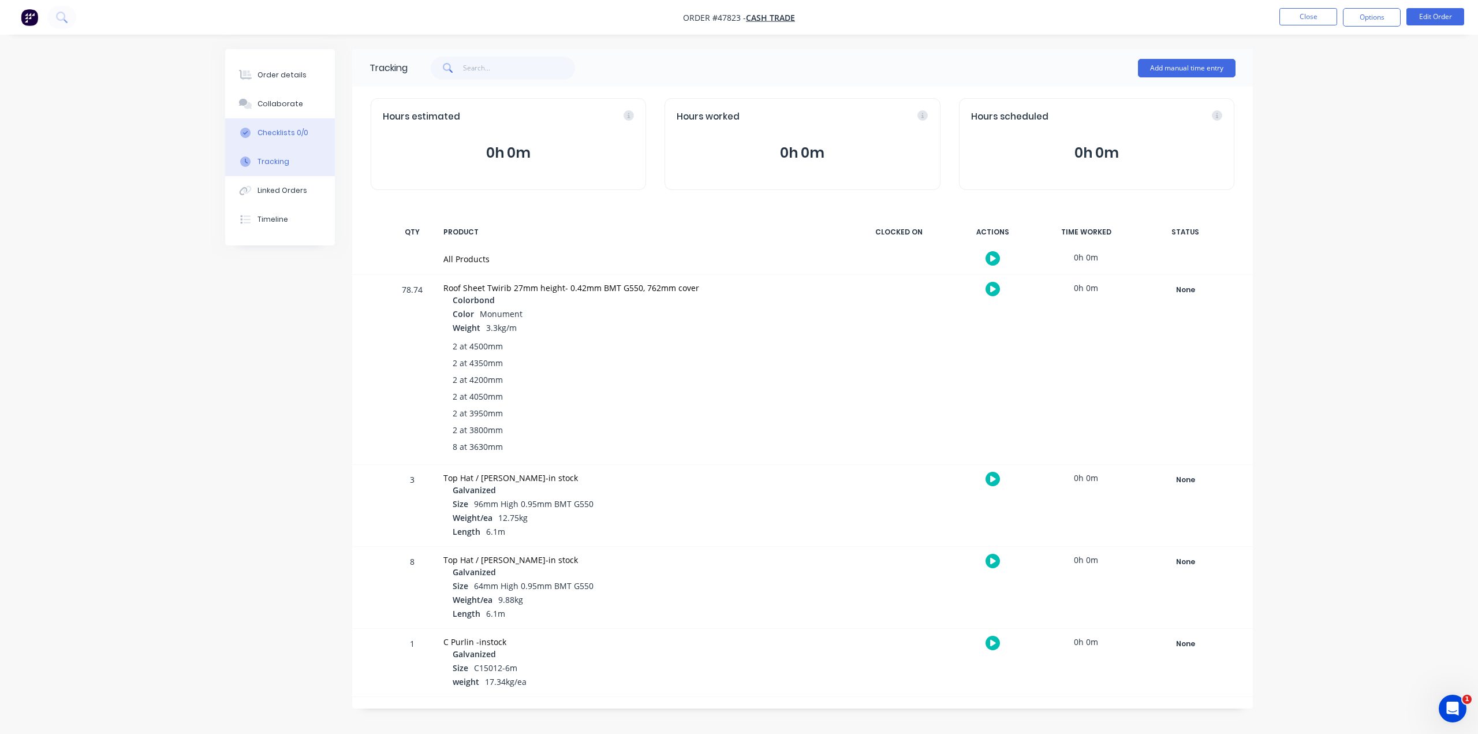
click at [269, 137] on div "Checklists 0/0" at bounding box center [283, 133] width 51 height 10
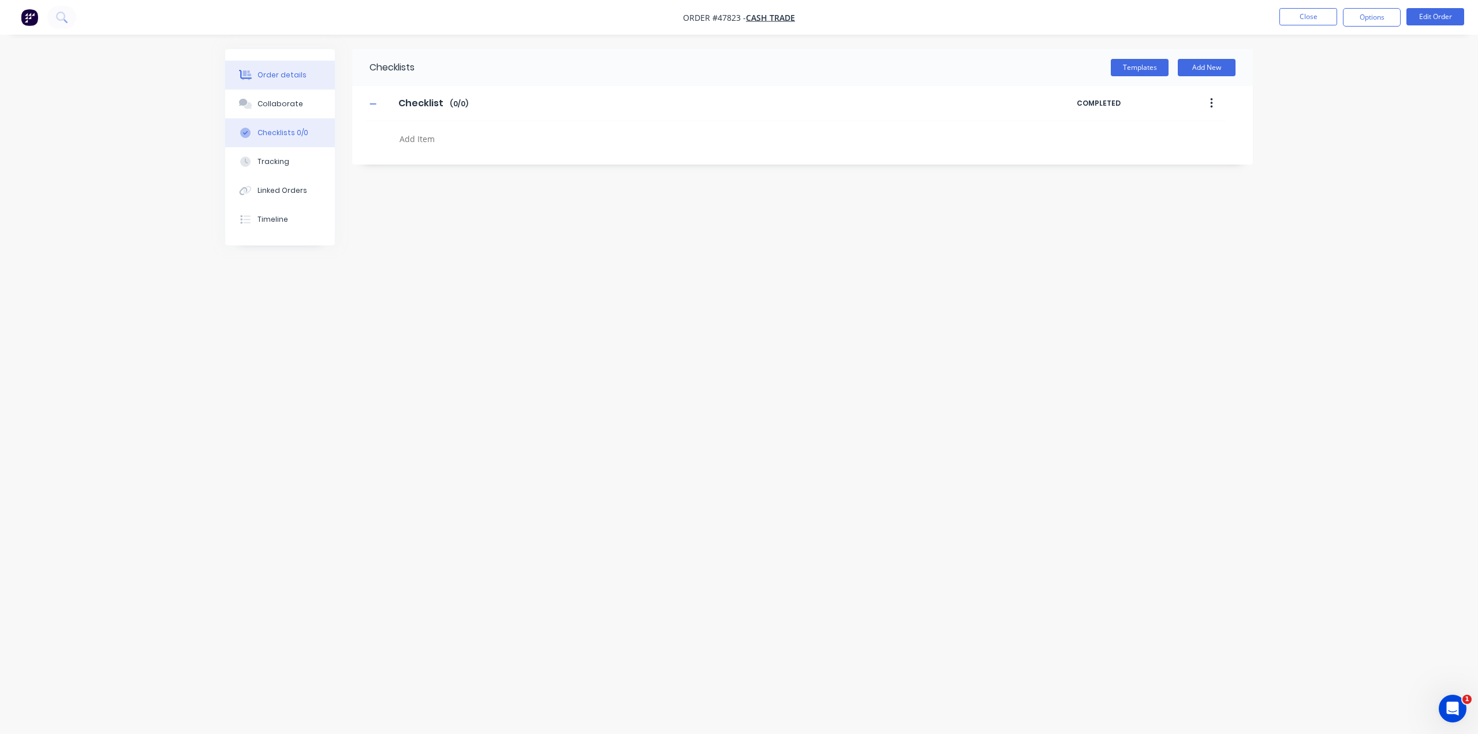
click at [270, 74] on div "Order details" at bounding box center [282, 75] width 49 height 10
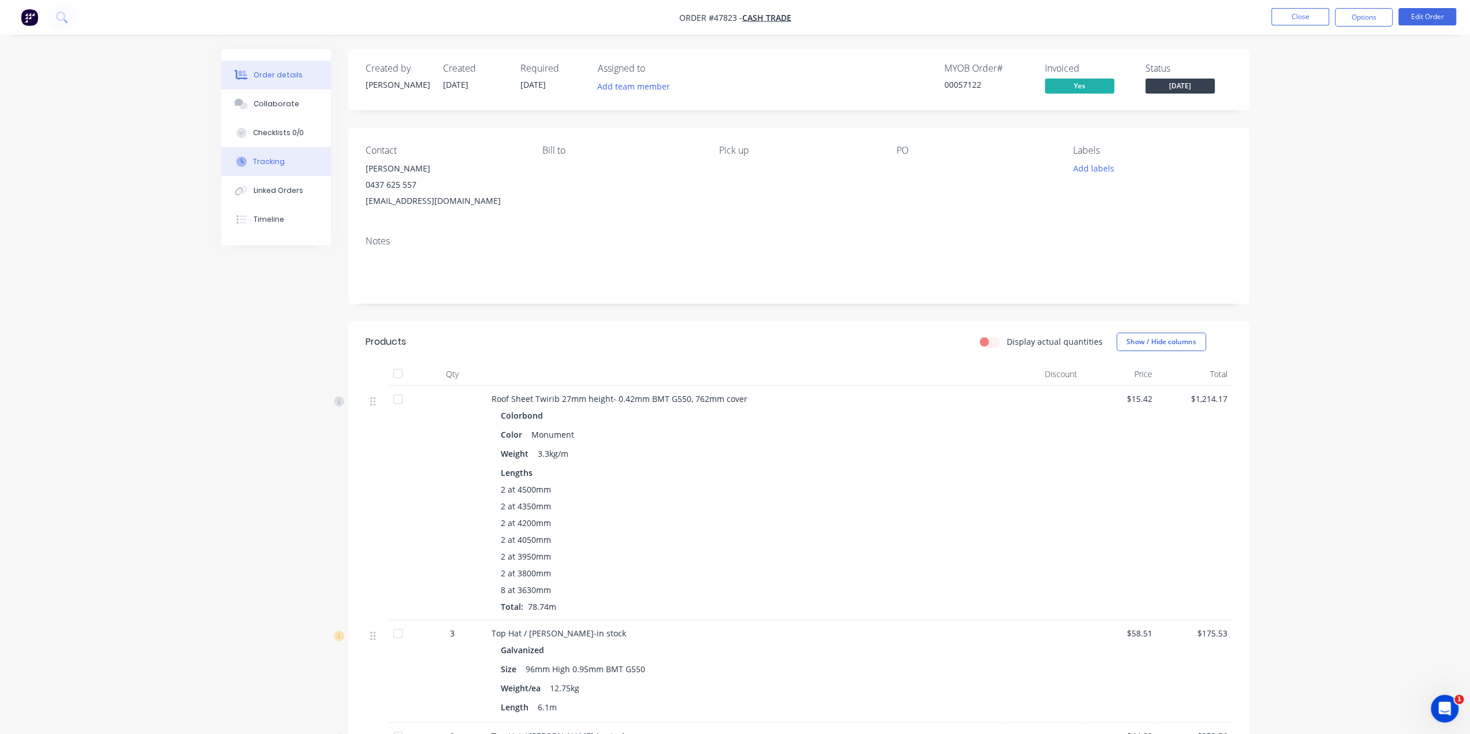
click at [264, 166] on div "Tracking" at bounding box center [269, 161] width 32 height 10
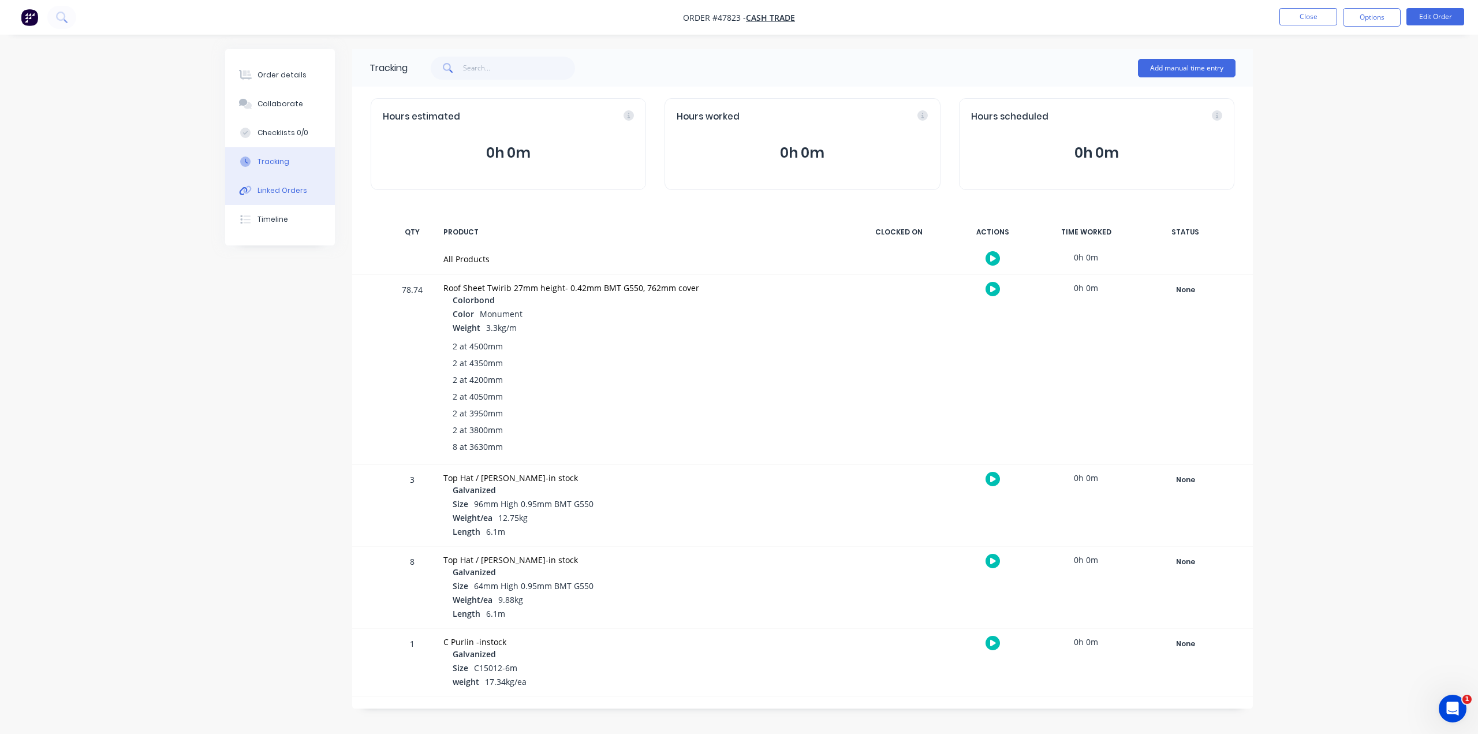
click at [269, 196] on button "Linked Orders" at bounding box center [280, 190] width 110 height 29
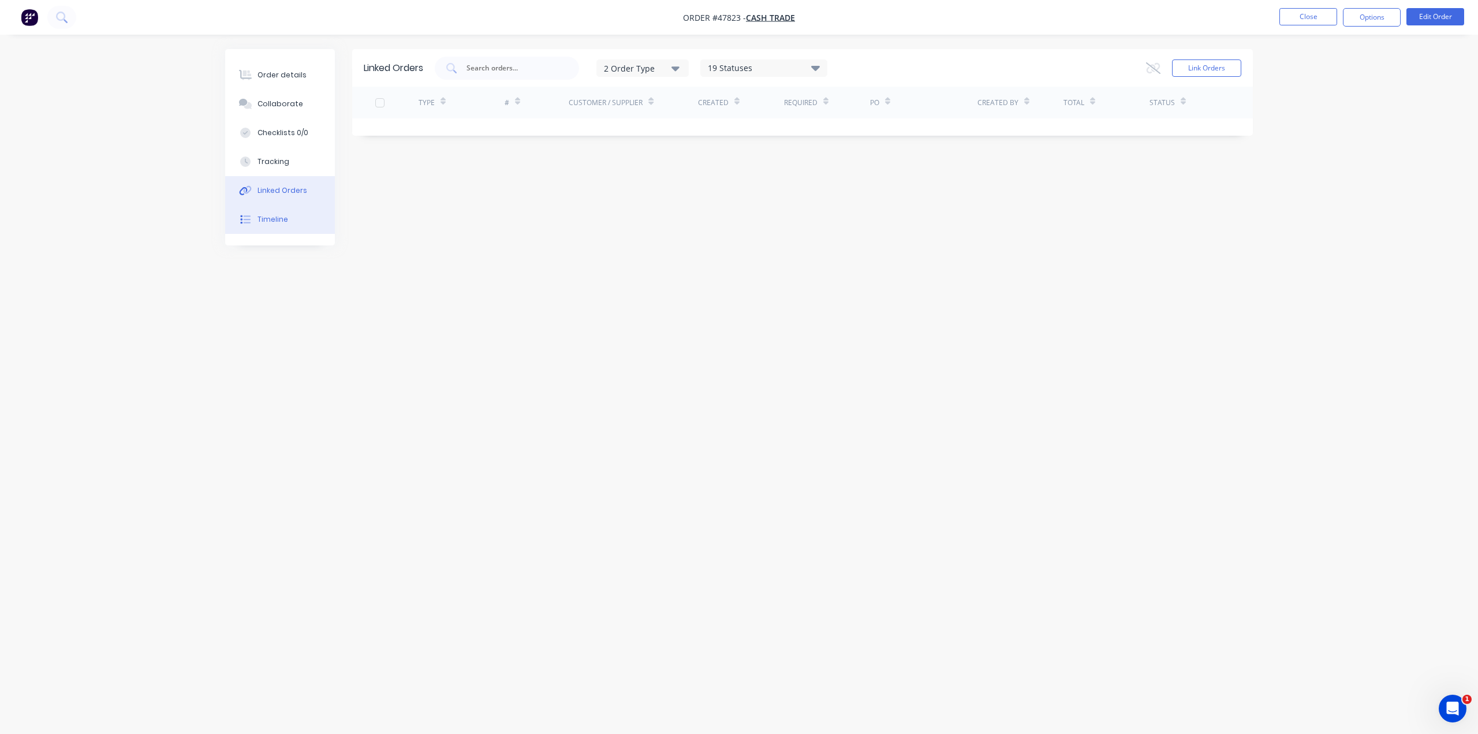
click at [267, 209] on button "Timeline" at bounding box center [280, 219] width 110 height 29
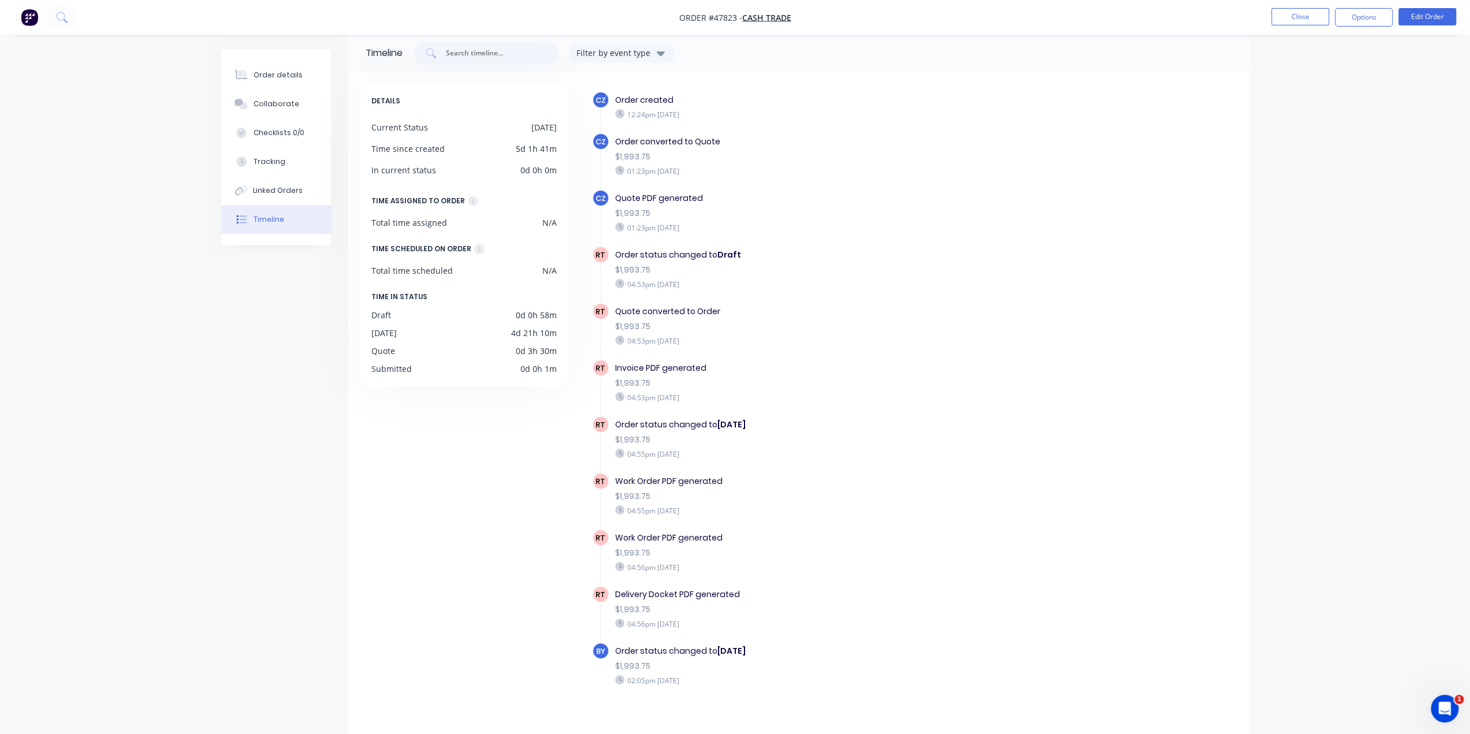
scroll to position [23, 0]
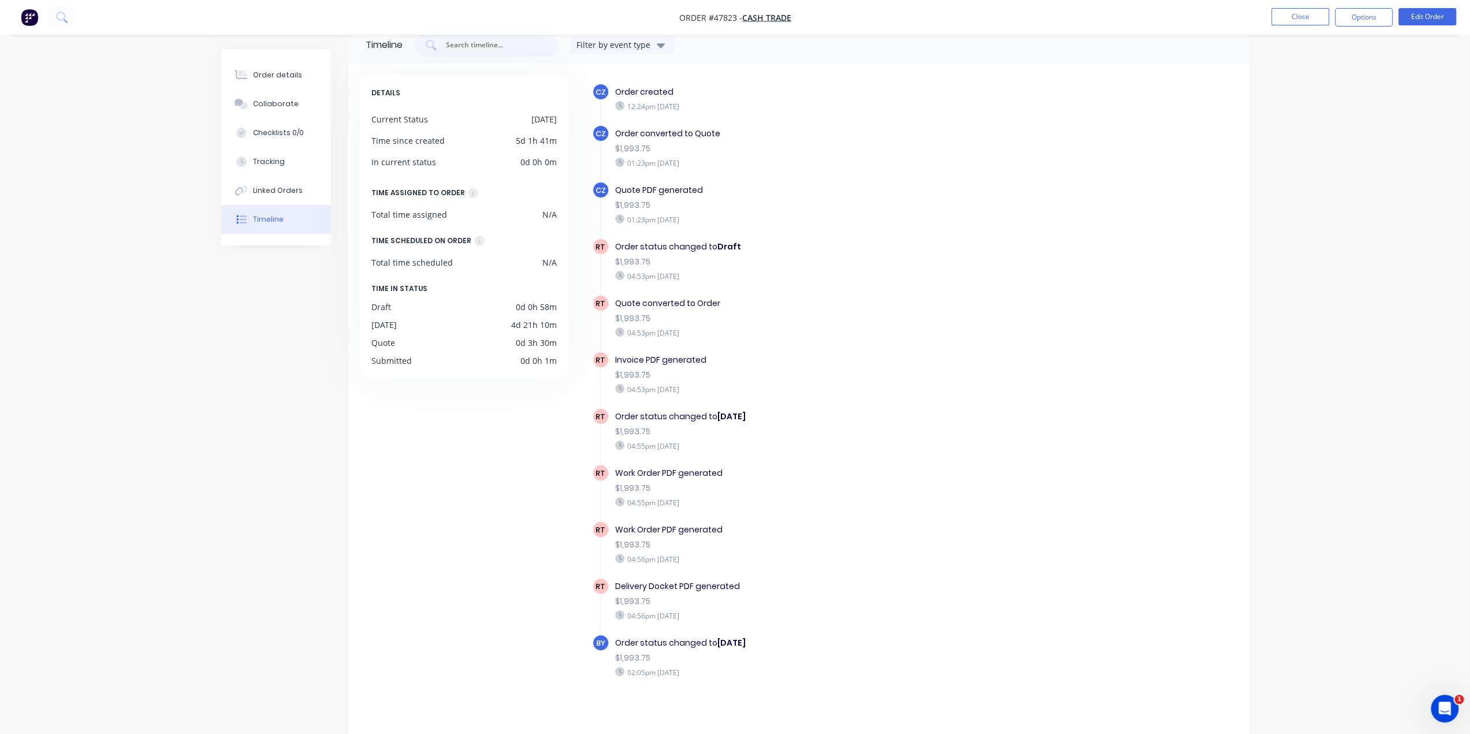
click at [786, 580] on div "Delivery Docket PDF generated" at bounding box center [815, 586] width 400 height 12
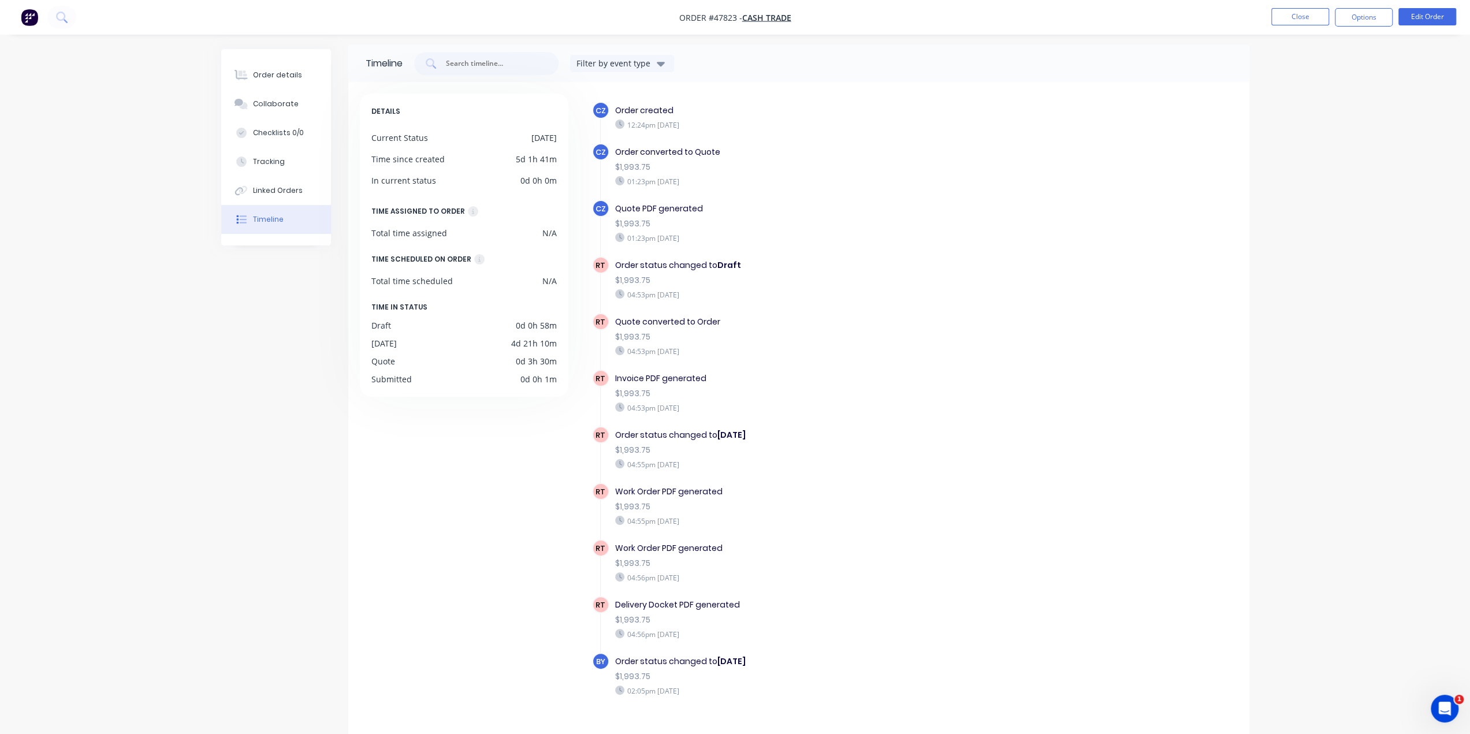
scroll to position [0, 0]
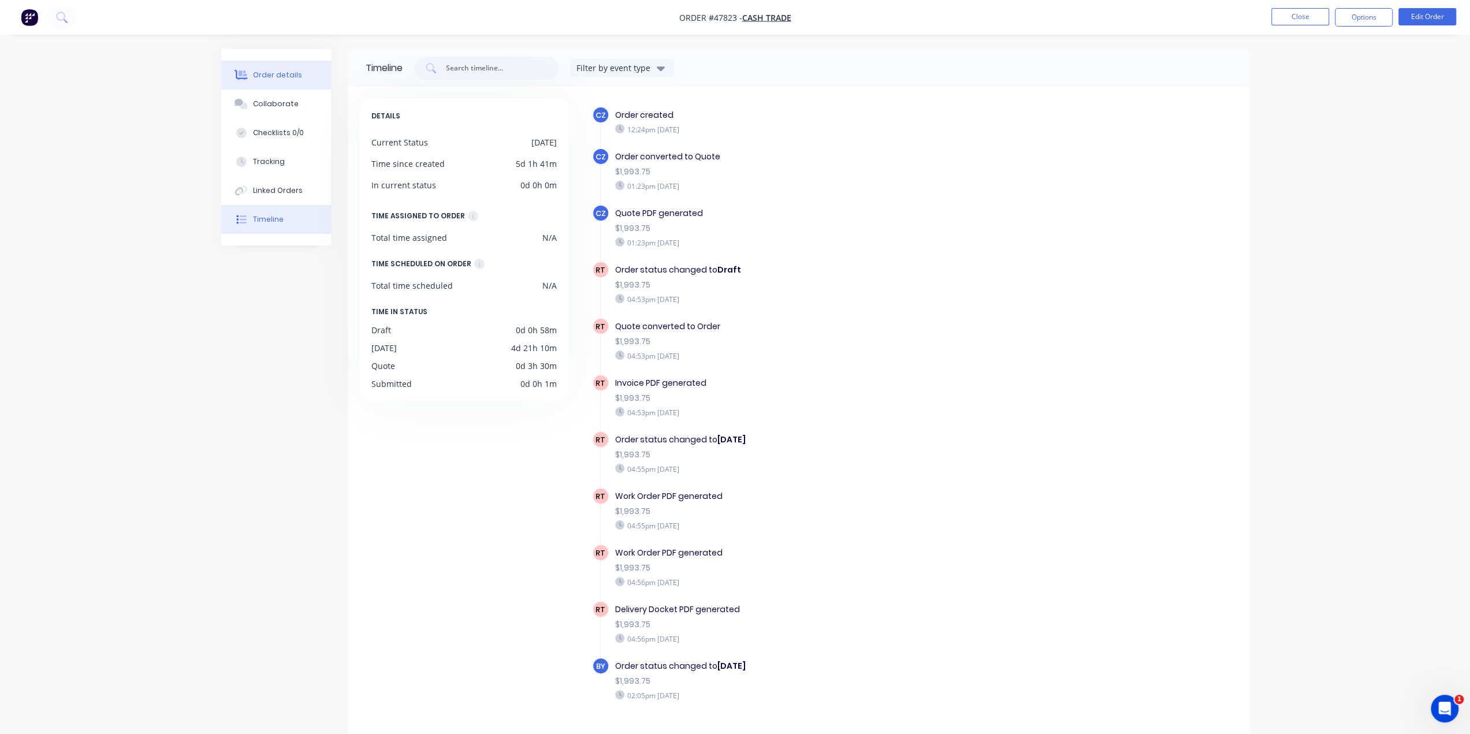
click at [257, 73] on div "Order details" at bounding box center [277, 75] width 49 height 10
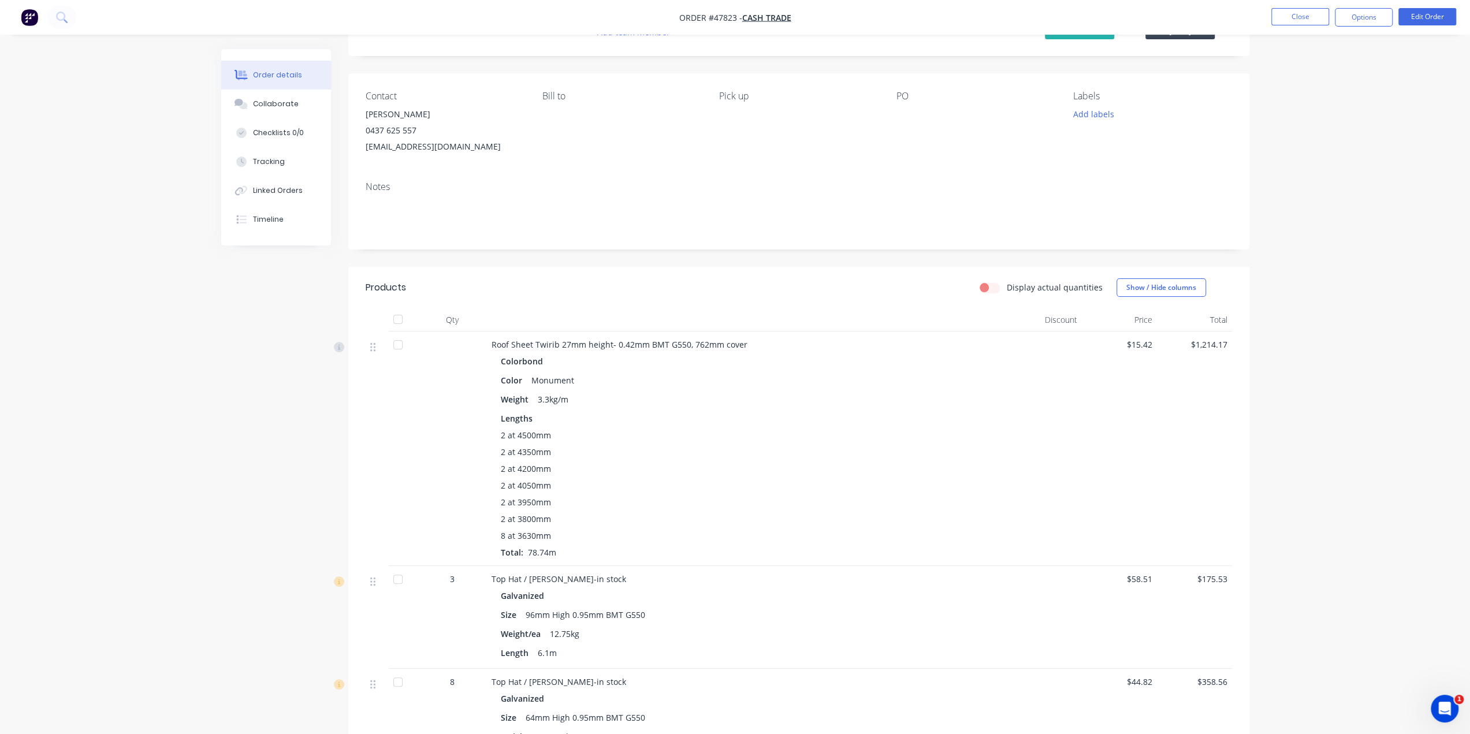
scroll to position [38, 0]
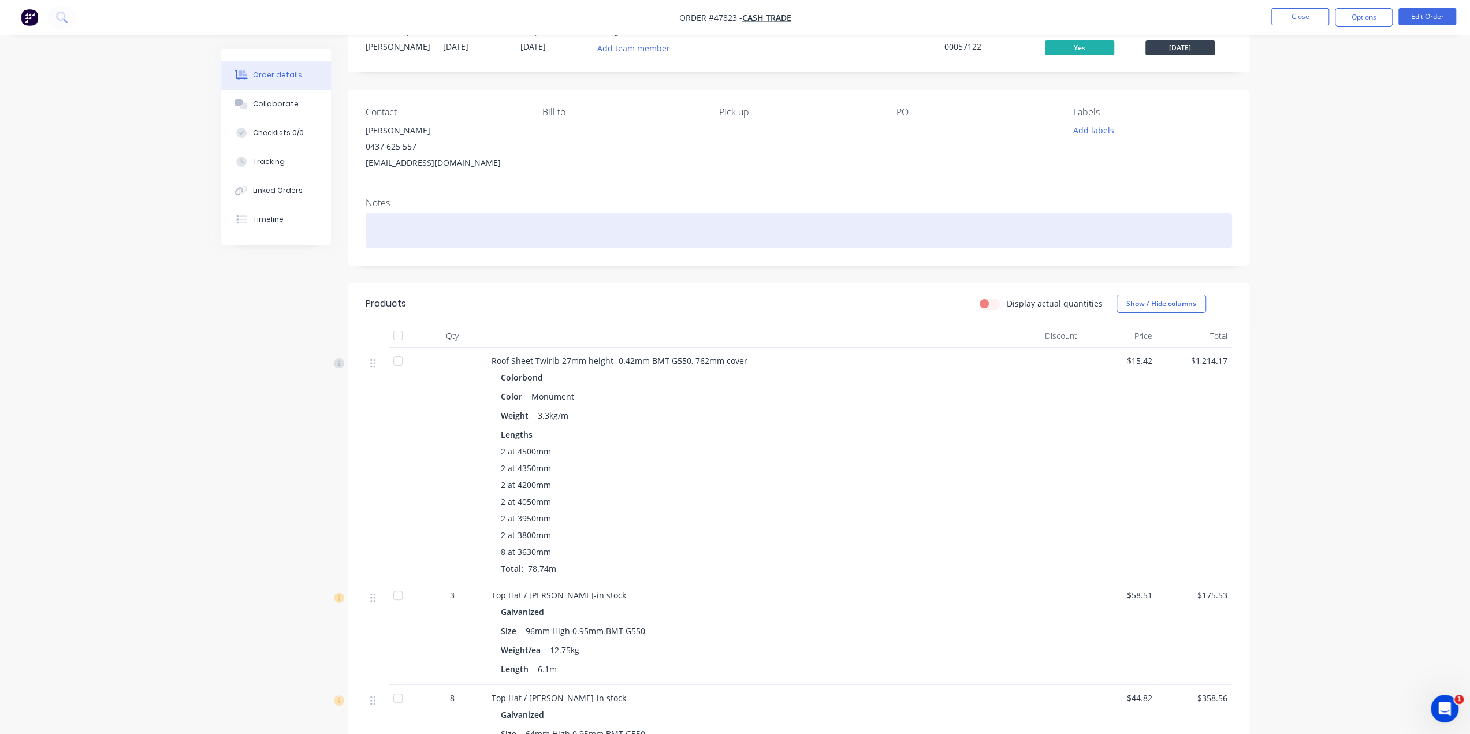
click at [597, 214] on div at bounding box center [799, 230] width 866 height 35
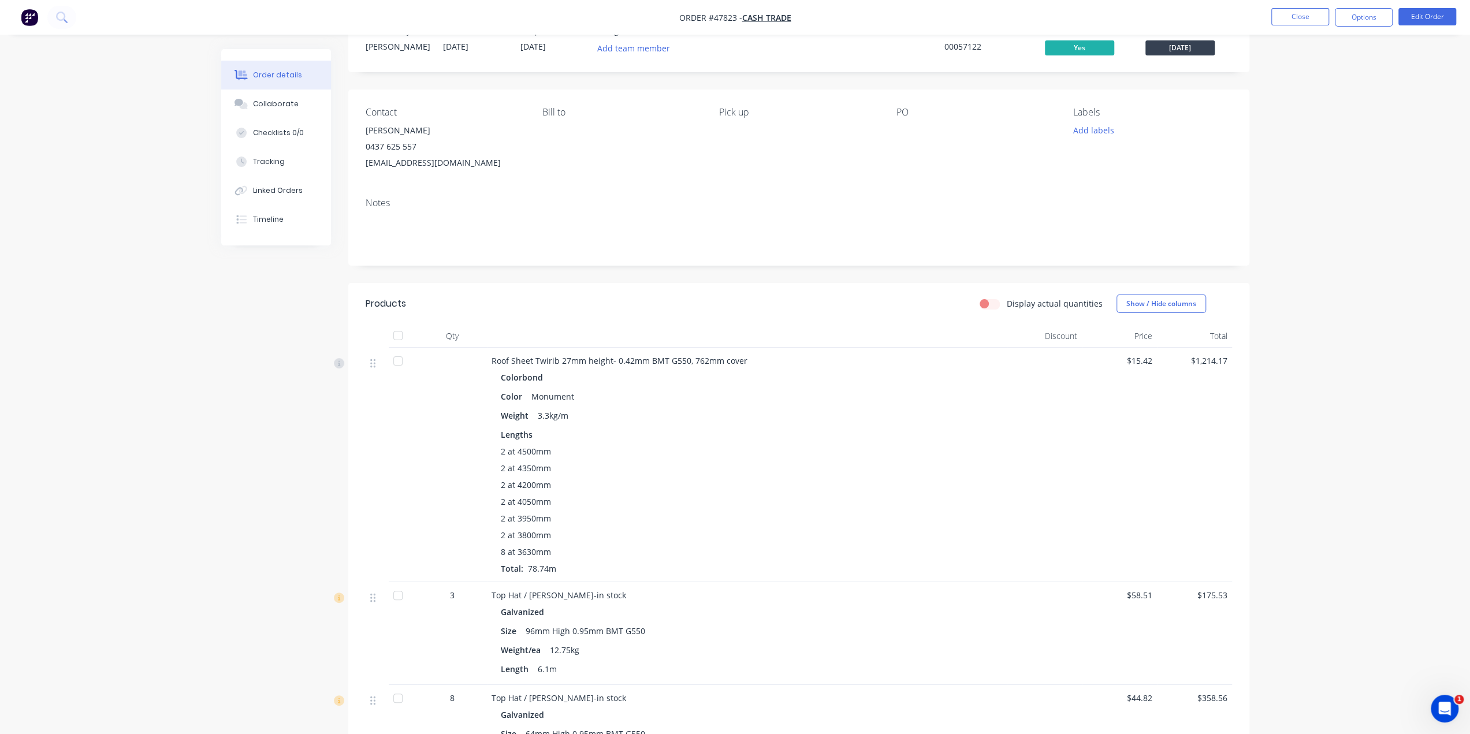
click at [601, 191] on div "Notes" at bounding box center [798, 226] width 901 height 77
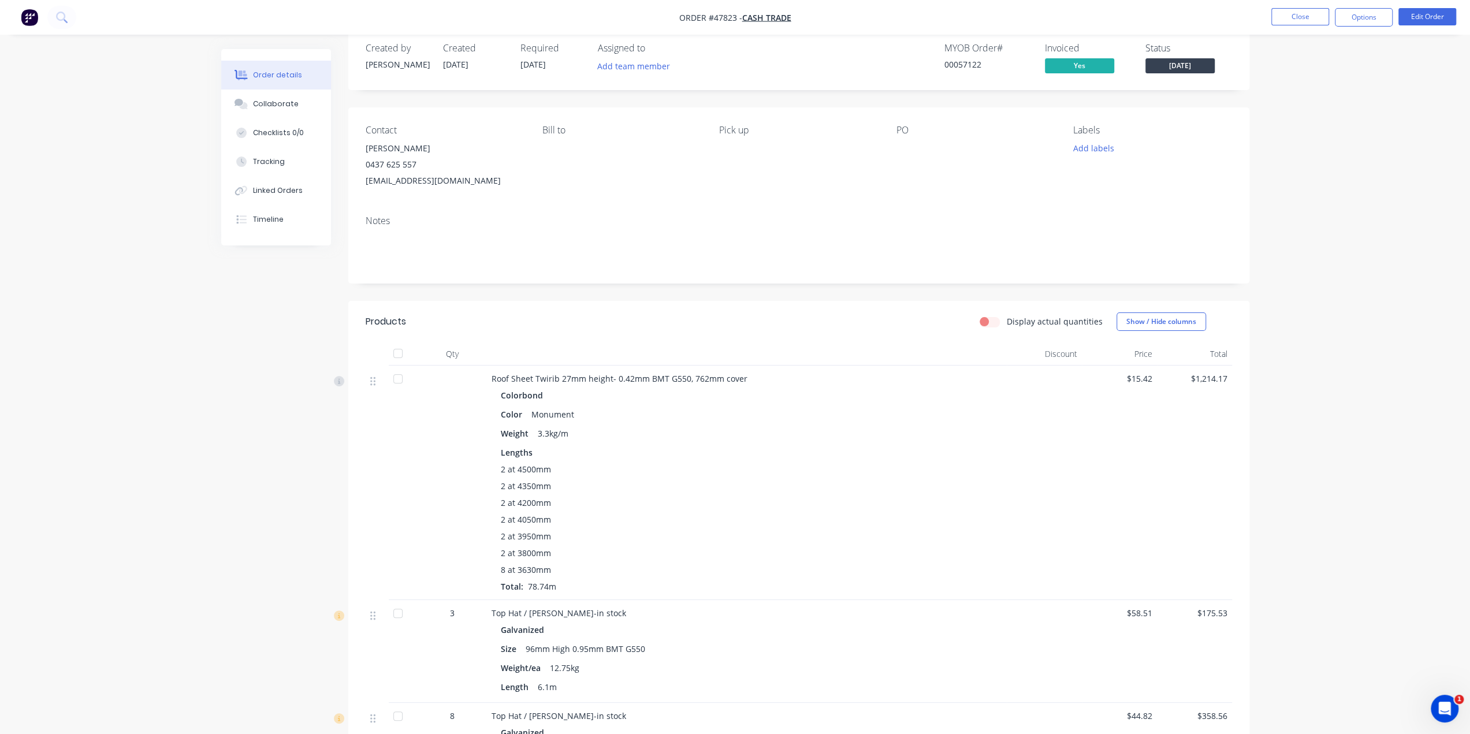
scroll to position [0, 0]
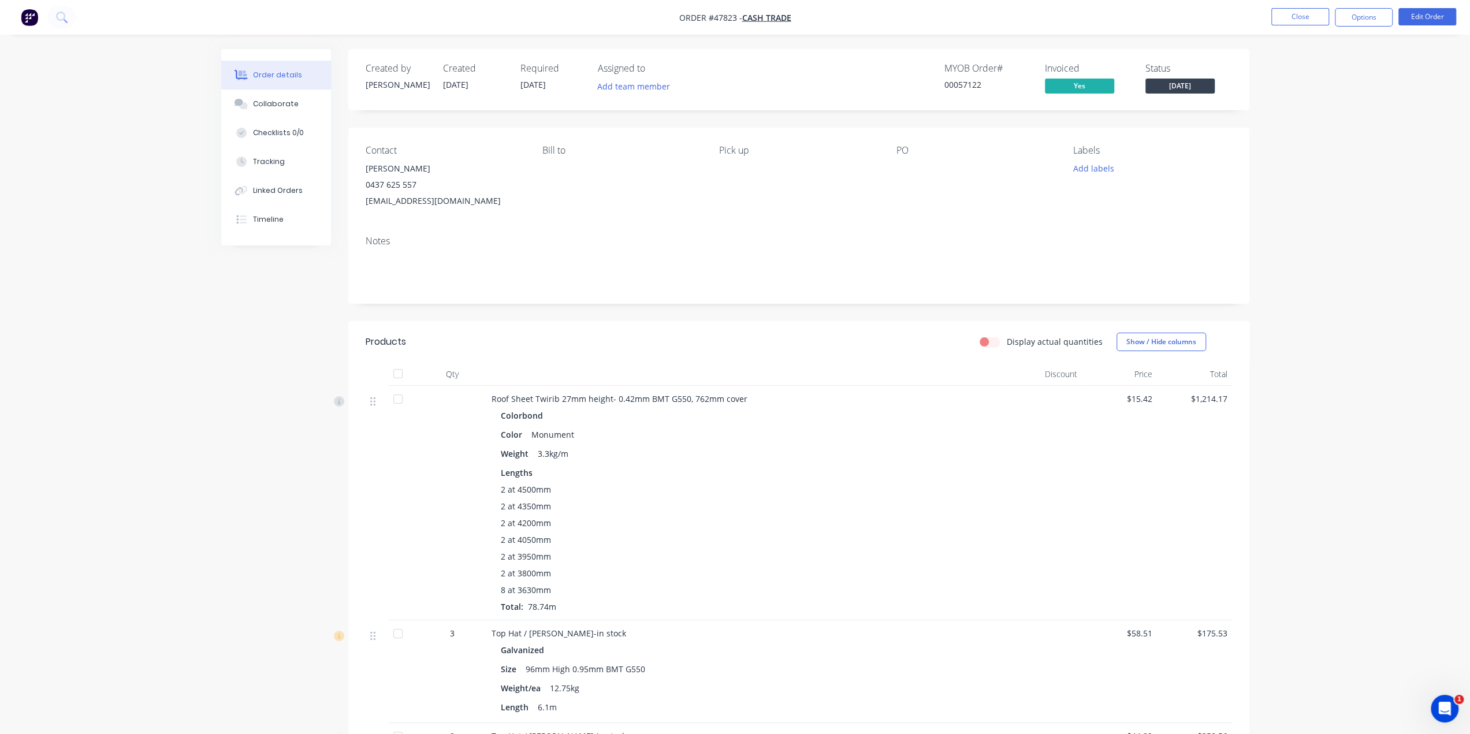
drag, startPoint x: 1437, startPoint y: 155, endPoint x: 1363, endPoint y: 155, distance: 73.9
click at [1437, 155] on div "Order details Collaborate Checklists 0/0 Tracking Linked Orders Timeline Order …" at bounding box center [735, 545] width 1470 height 1090
drag, startPoint x: 361, startPoint y: 206, endPoint x: 498, endPoint y: 204, distance: 136.9
click at [498, 204] on div "Contact Gavin Berkshire 0437 625 557 natgav38@hotmail.com Bill to Pick up PO La…" at bounding box center [798, 177] width 901 height 99
copy div "natgav38@hotmail.com"
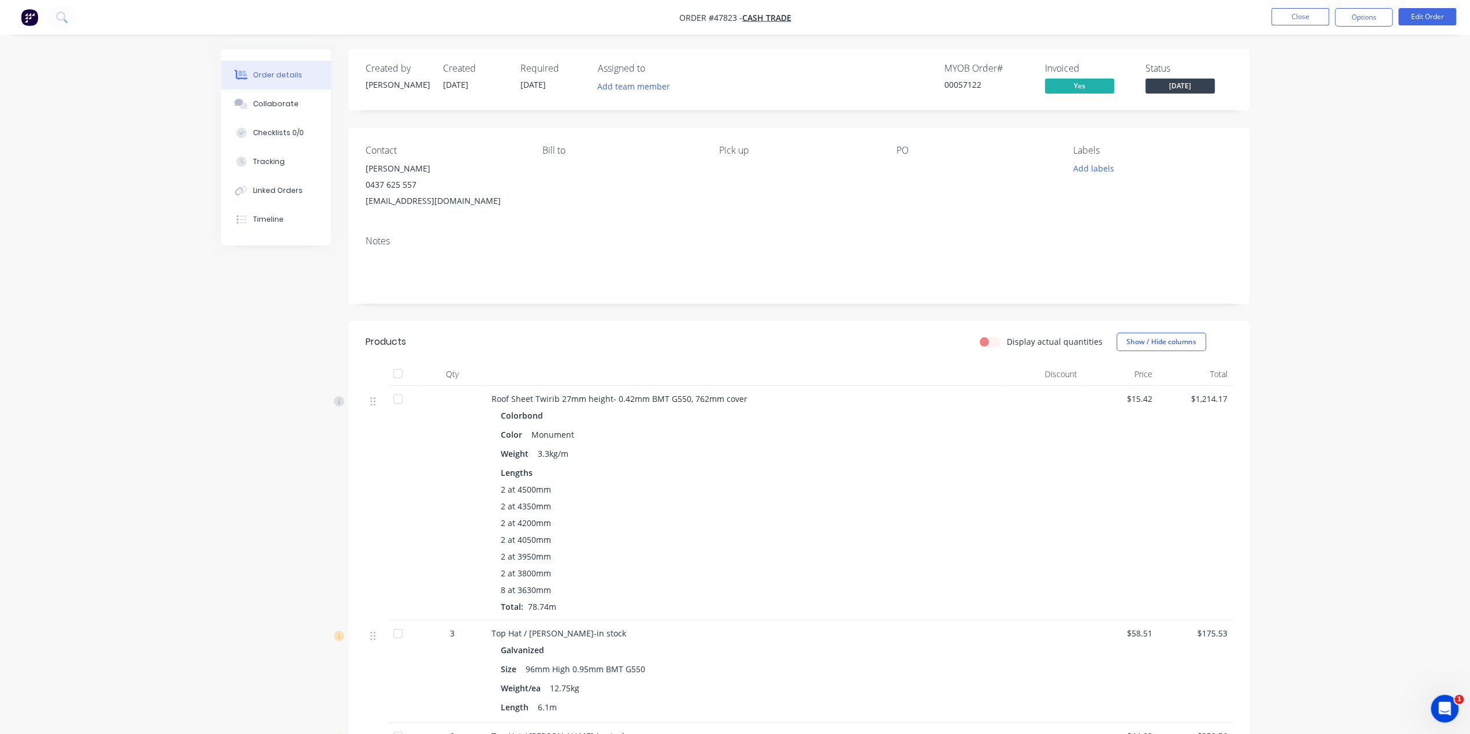
click at [1386, 405] on div "Order details Collaborate Checklists 0/0 Tracking Linked Orders Timeline Order …" at bounding box center [735, 545] width 1470 height 1090
click at [32, 16] on img "button" at bounding box center [29, 17] width 17 height 17
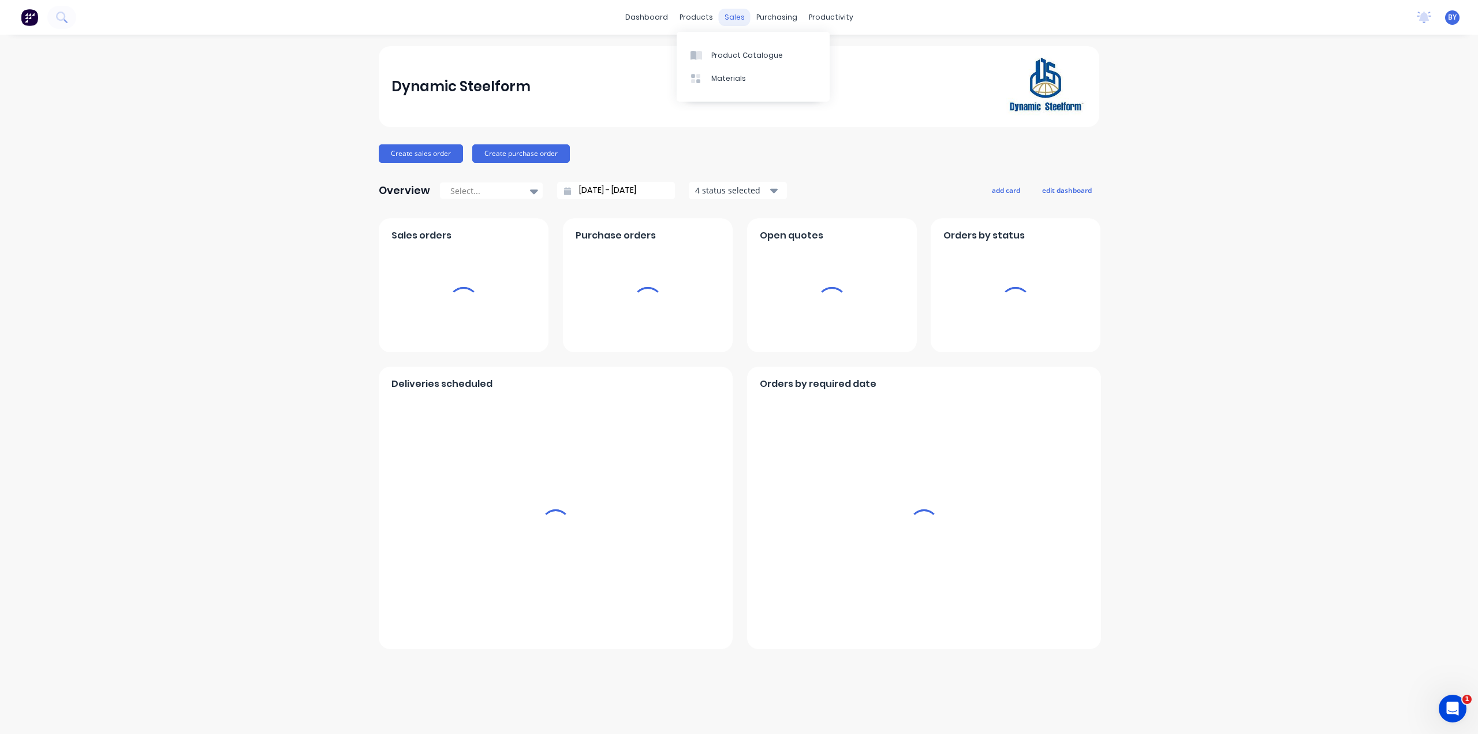
click at [733, 15] on div "sales" at bounding box center [735, 17] width 32 height 17
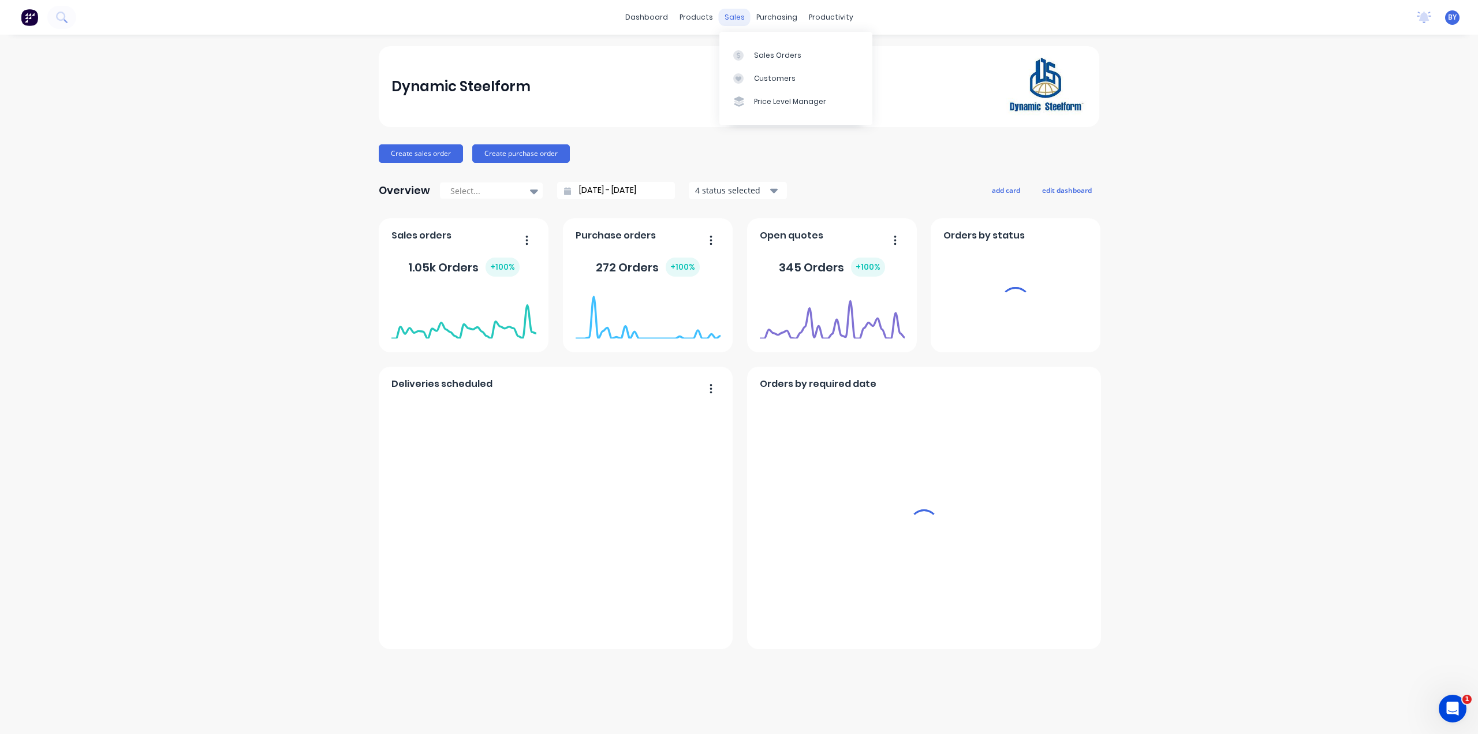
click at [748, 63] on link "Sales Orders" at bounding box center [796, 54] width 153 height 23
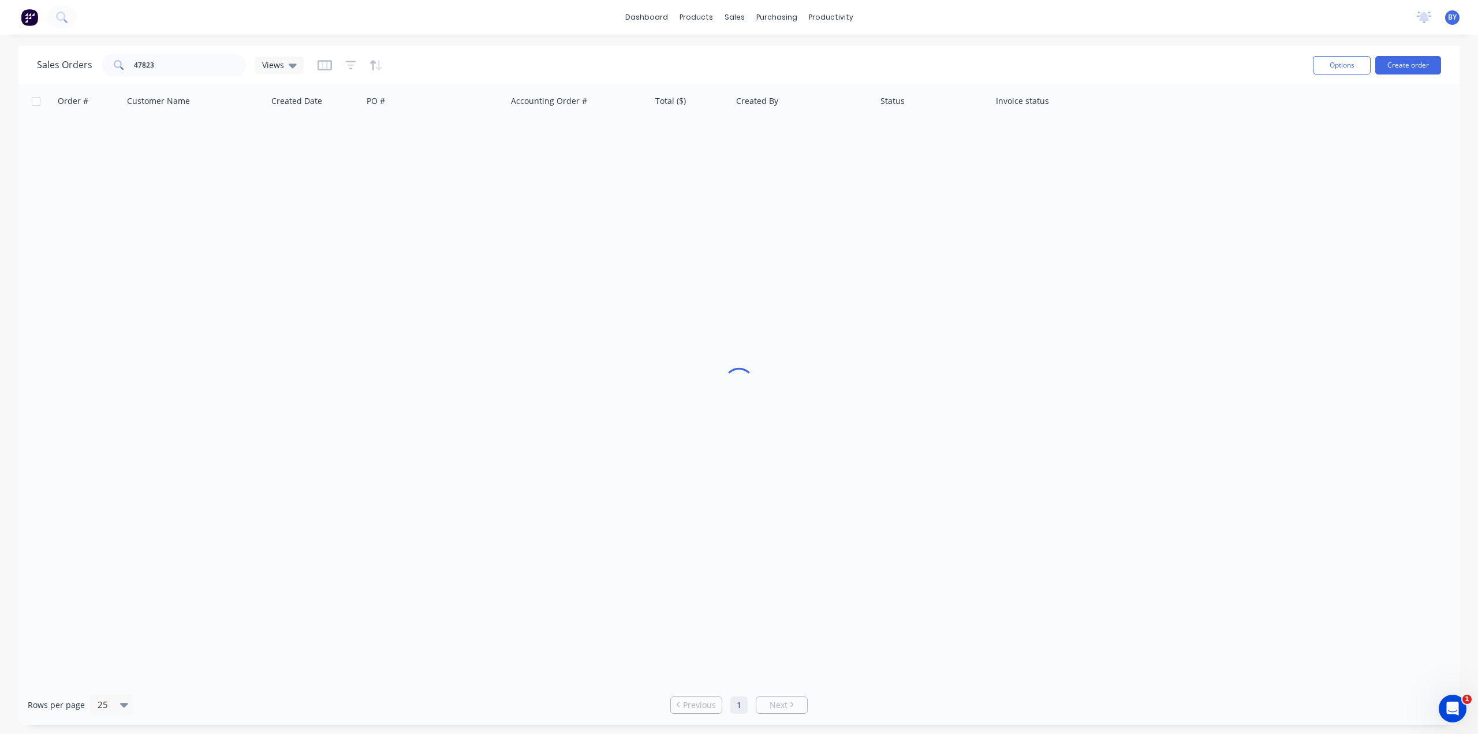
click at [753, 56] on div "Sales Orders 47823 Views" at bounding box center [670, 65] width 1267 height 28
drag, startPoint x: 202, startPoint y: 67, endPoint x: 44, endPoint y: 57, distance: 158.6
click at [44, 57] on div "Sales Orders 47823 Views" at bounding box center [170, 65] width 267 height 23
type input "44901"
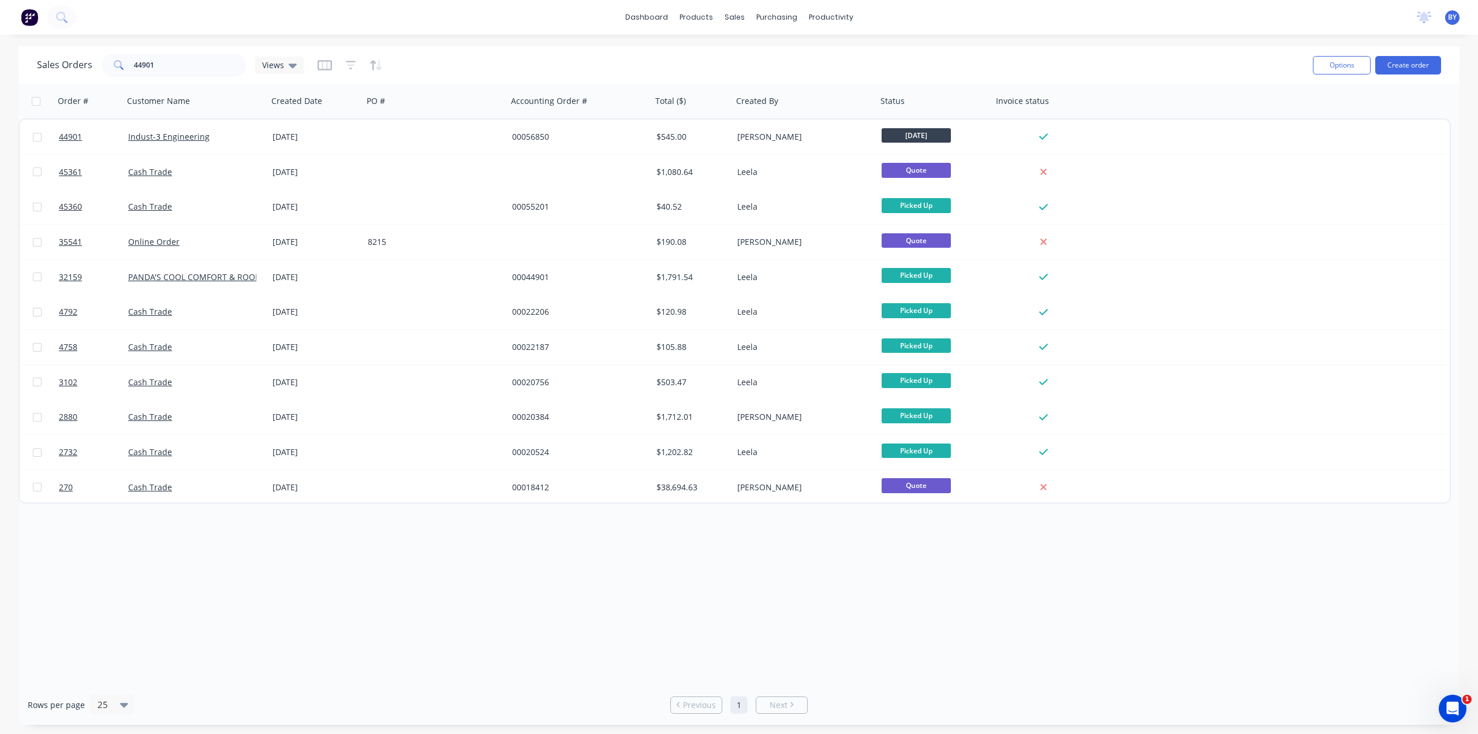
drag, startPoint x: 1274, startPoint y: 591, endPoint x: 1257, endPoint y: 584, distance: 18.7
click at [1274, 591] on div "Order # Customer Name Created Date PO # Accounting Order # Total ($) Created By…" at bounding box center [738, 384] width 1441 height 601
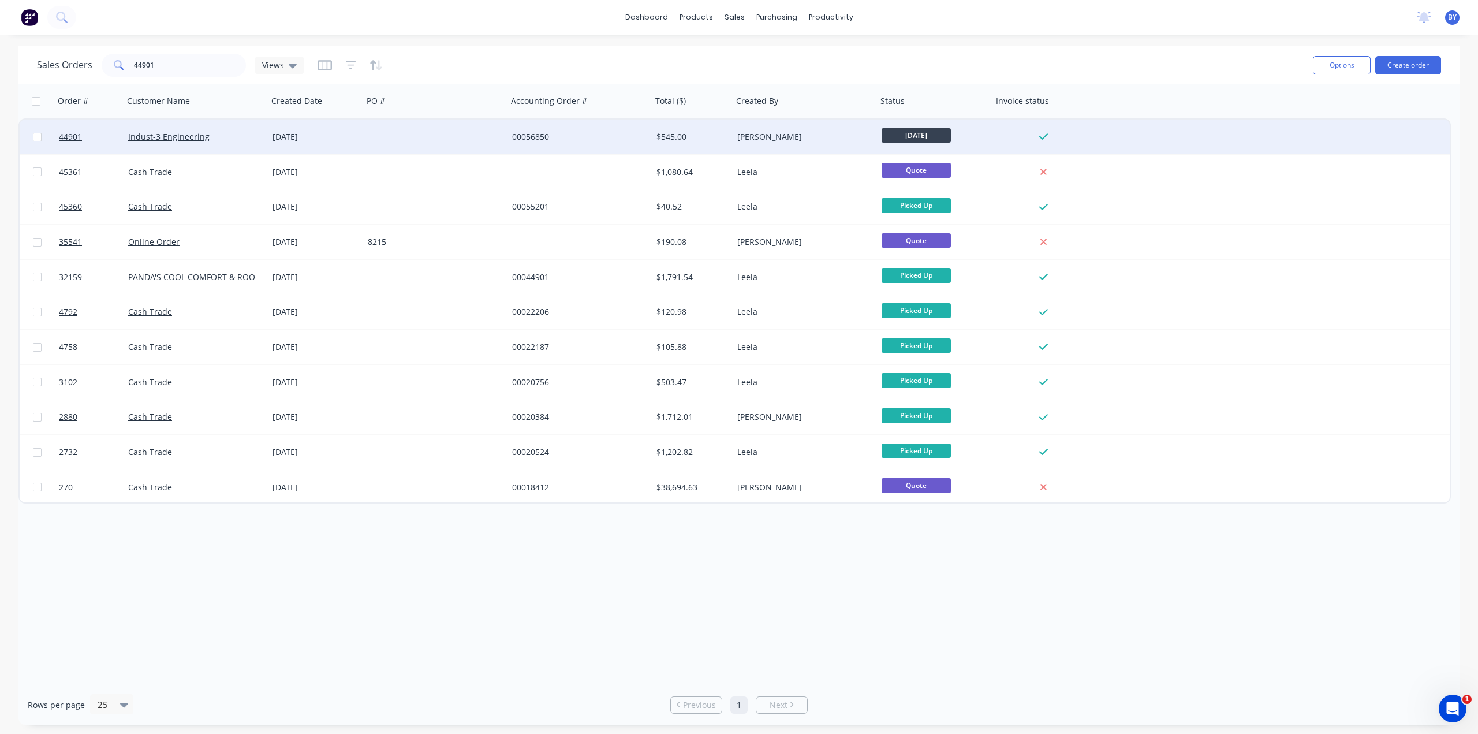
click at [395, 134] on div at bounding box center [435, 137] width 144 height 35
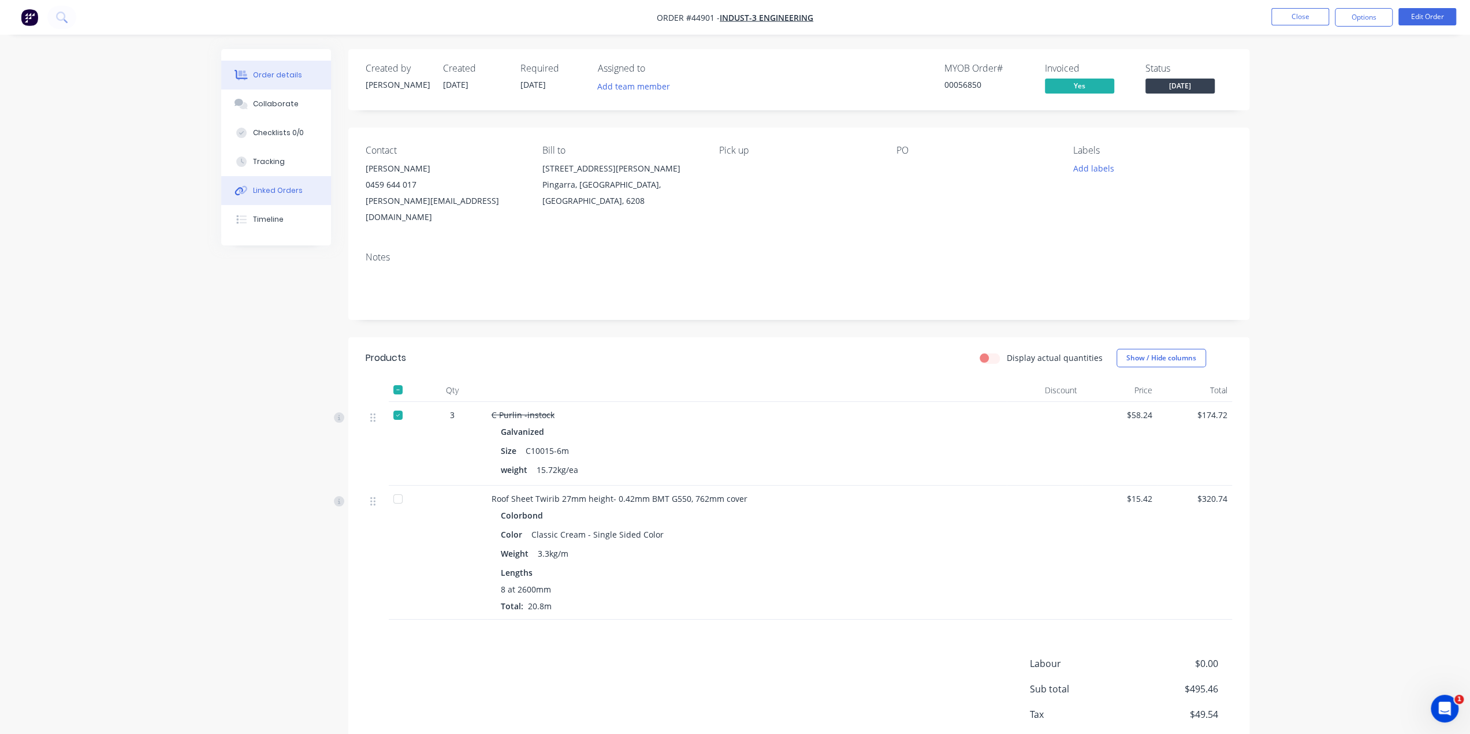
click at [263, 182] on button "Linked Orders" at bounding box center [276, 190] width 110 height 29
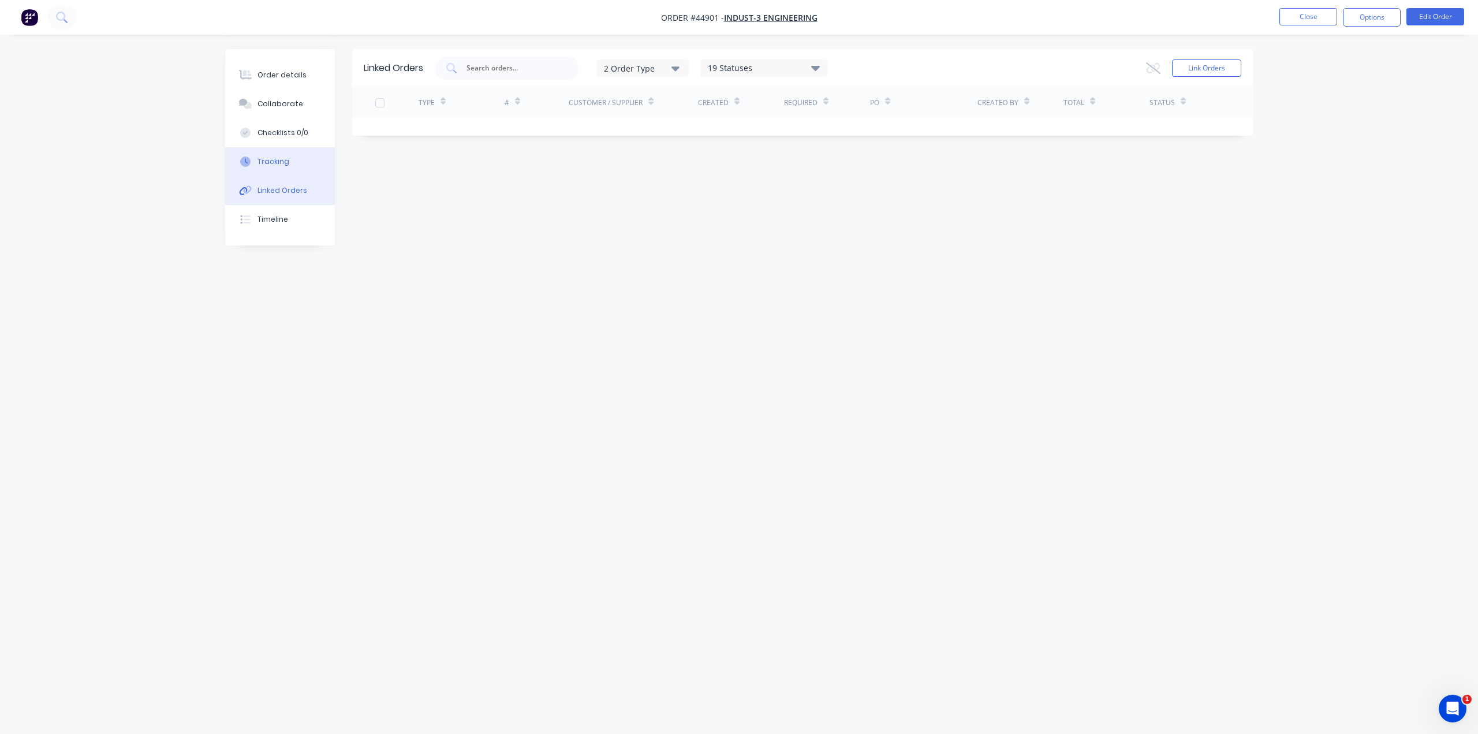
click at [273, 161] on div "Tracking" at bounding box center [274, 161] width 32 height 10
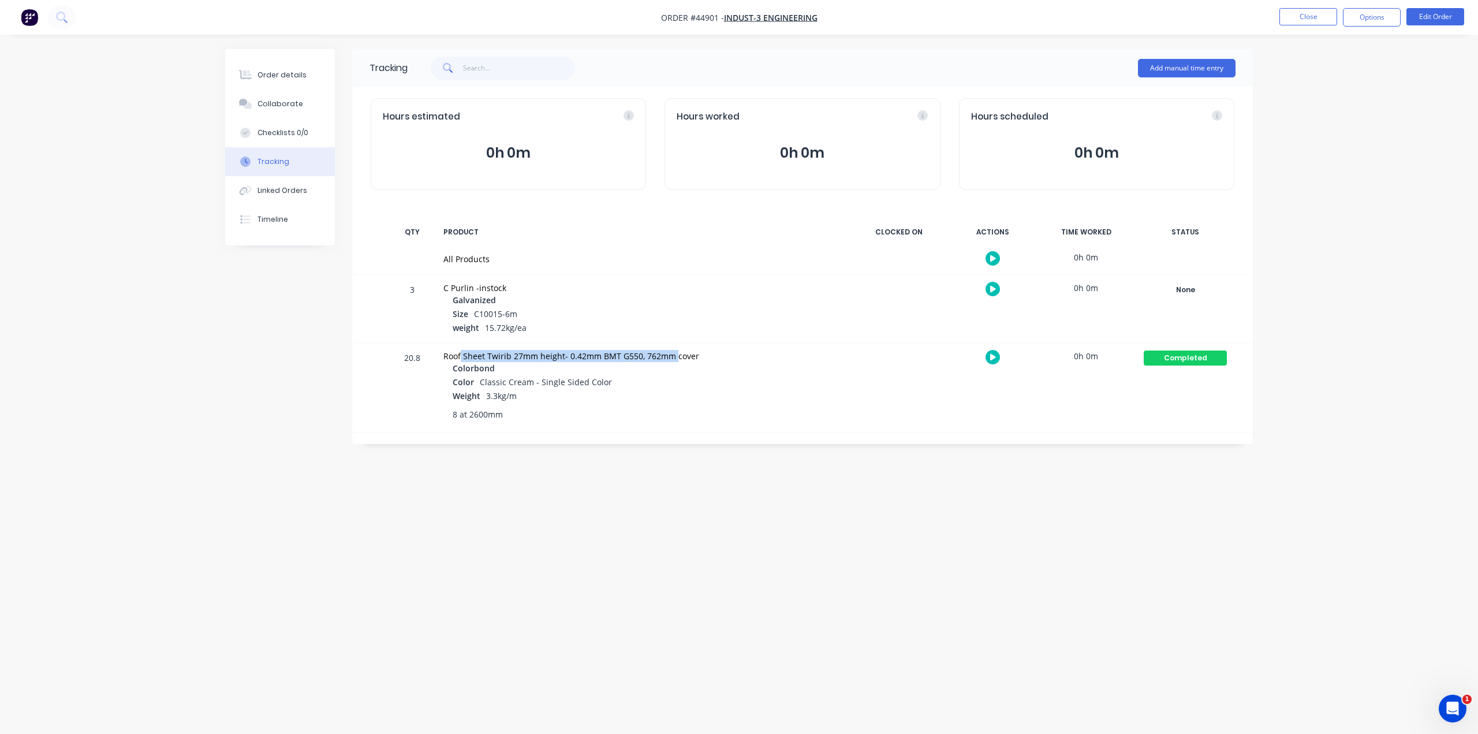
drag, startPoint x: 462, startPoint y: 356, endPoint x: 750, endPoint y: 368, distance: 288.4
click at [749, 356] on div "Roof Sheet Twirib 27mm height- 0.42mm BMT G550, 762mm cover" at bounding box center [642, 356] width 398 height 12
click at [774, 431] on div "20.8 Roof Sheet Twirib 27mm height- 0.42mm BMT G550, 762mm cover Colorbond Colo…" at bounding box center [802, 388] width 901 height 90
click at [755, 424] on div "8 at 2600mm" at bounding box center [642, 414] width 398 height 21
drag, startPoint x: 274, startPoint y: 190, endPoint x: 275, endPoint y: 223, distance: 32.9
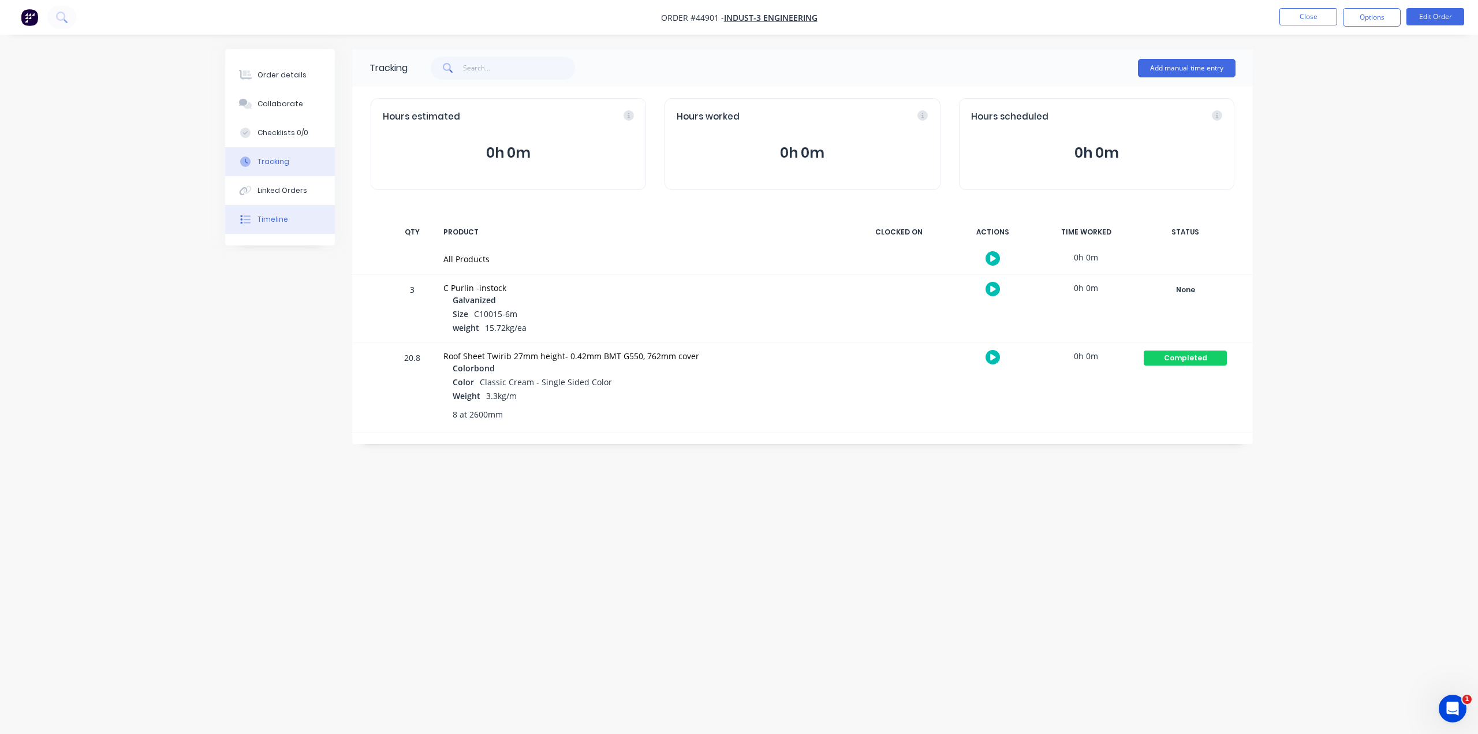
click at [275, 190] on div "Linked Orders" at bounding box center [283, 190] width 50 height 10
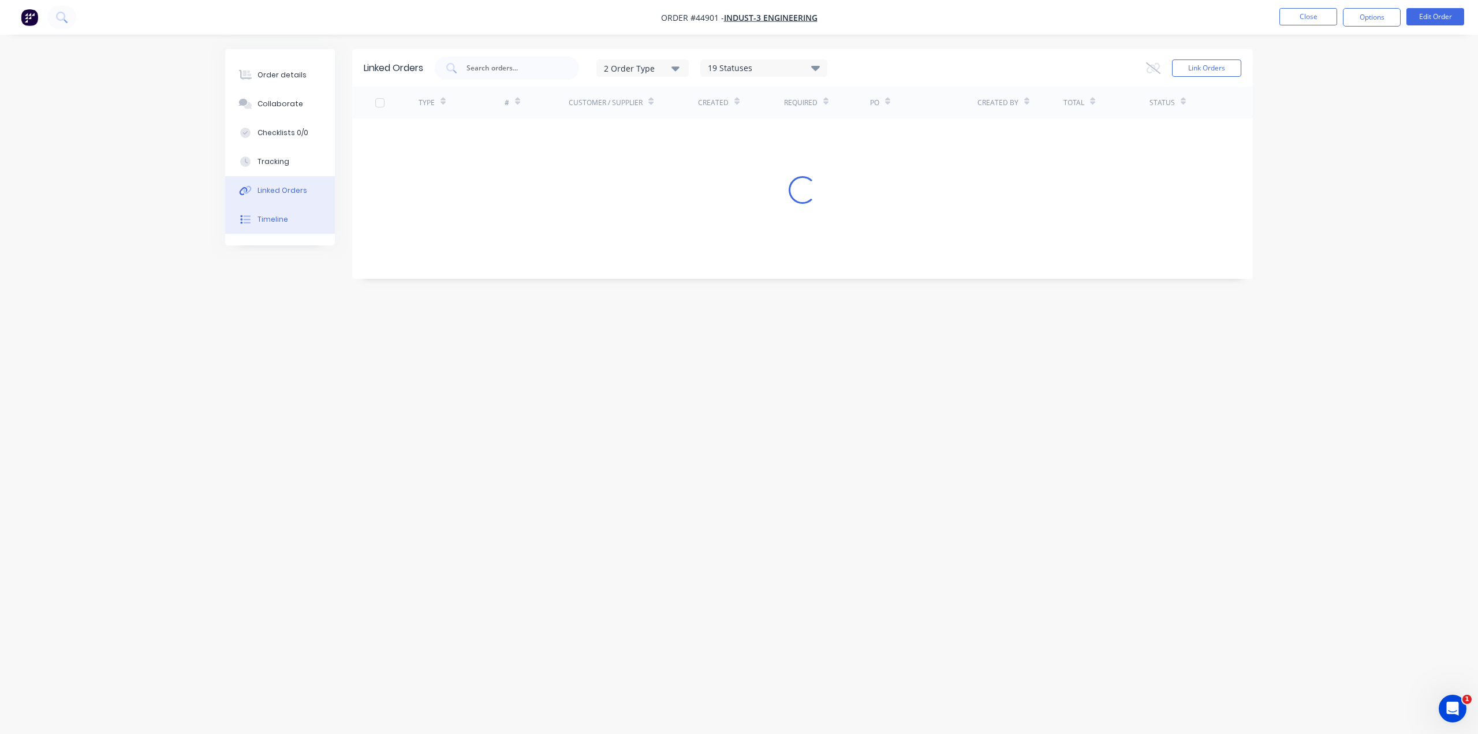
click at [275, 223] on div "Timeline" at bounding box center [273, 219] width 31 height 10
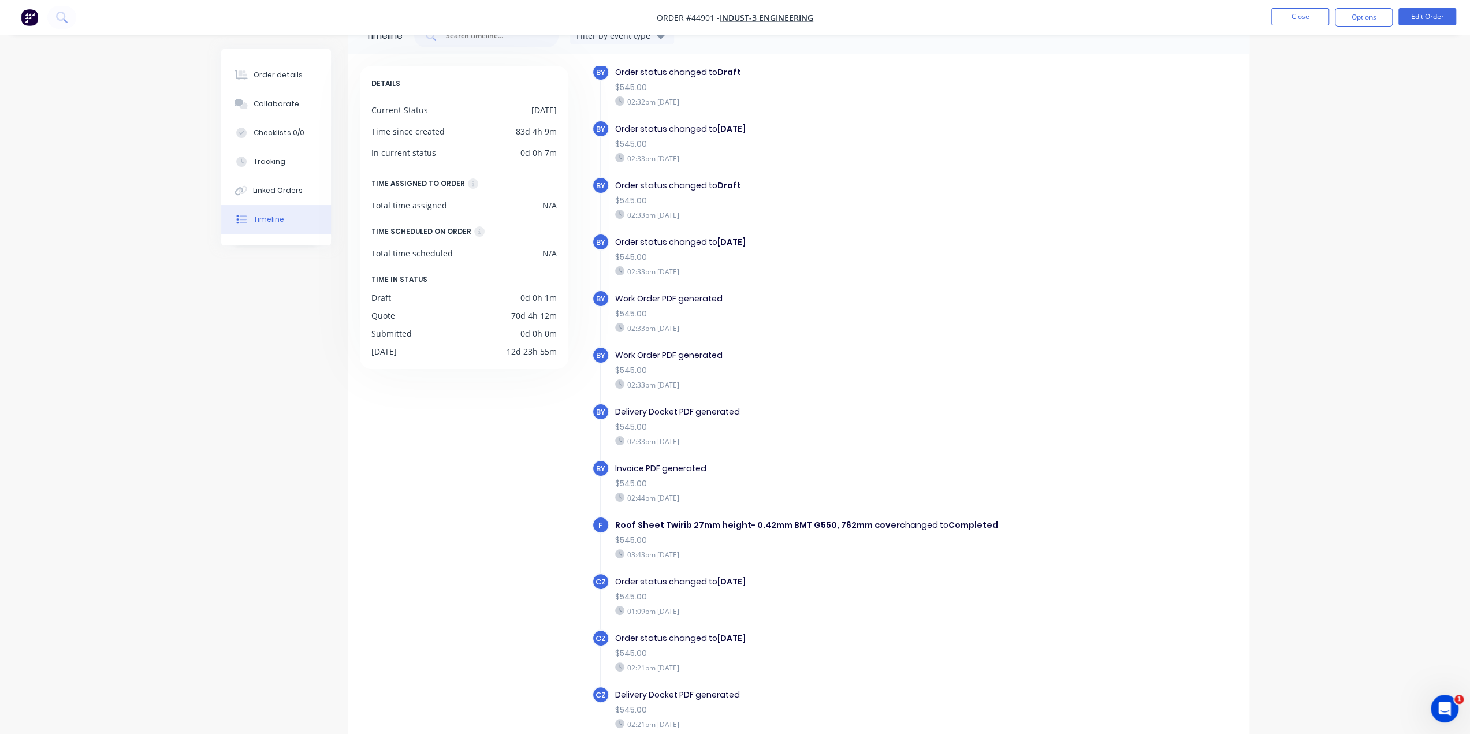
scroll to position [79, 0]
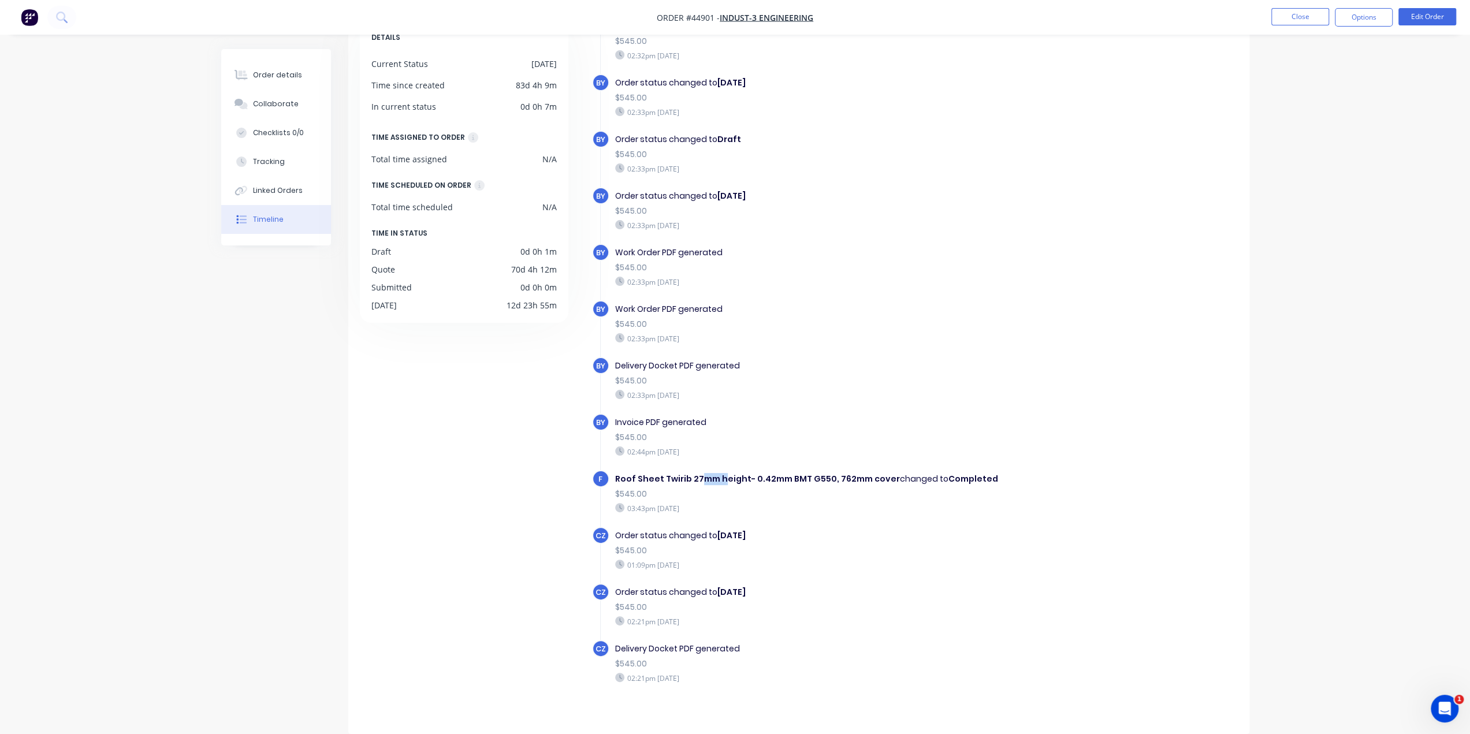
drag, startPoint x: 693, startPoint y: 467, endPoint x: 718, endPoint y: 467, distance: 24.8
click at [718, 473] on b "Roof Sheet Twirib 27mm height- 0.42mm BMT G550, 762mm cover" at bounding box center [757, 479] width 285 height 12
click at [823, 530] on div "Order status changed to Tuesday" at bounding box center [815, 536] width 400 height 12
click at [790, 503] on div "03:43pm Friday 01/08/25" at bounding box center [815, 508] width 400 height 10
drag, startPoint x: 720, startPoint y: 470, endPoint x: 848, endPoint y: 473, distance: 128.2
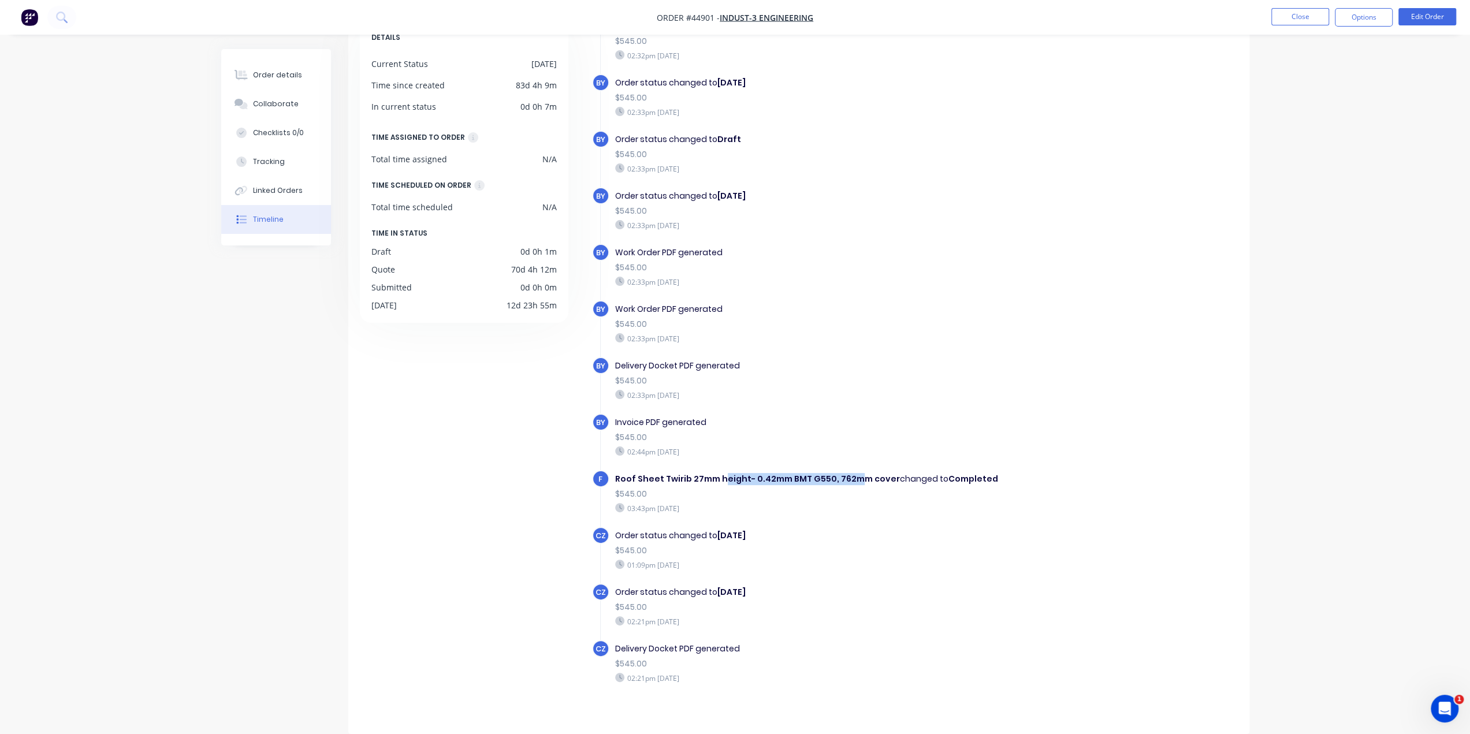
click at [848, 473] on b "Roof Sheet Twirib 27mm height- 0.42mm BMT G550, 762mm cover" at bounding box center [757, 479] width 285 height 12
click at [850, 488] on div "$545.00" at bounding box center [815, 494] width 400 height 12
drag, startPoint x: 760, startPoint y: 468, endPoint x: 855, endPoint y: 472, distance: 94.8
click at [855, 473] on b "Roof Sheet Twirib 27mm height- 0.42mm BMT G550, 762mm cover" at bounding box center [757, 479] width 285 height 12
click at [872, 503] on div "03:43pm Friday 01/08/25" at bounding box center [815, 508] width 400 height 10
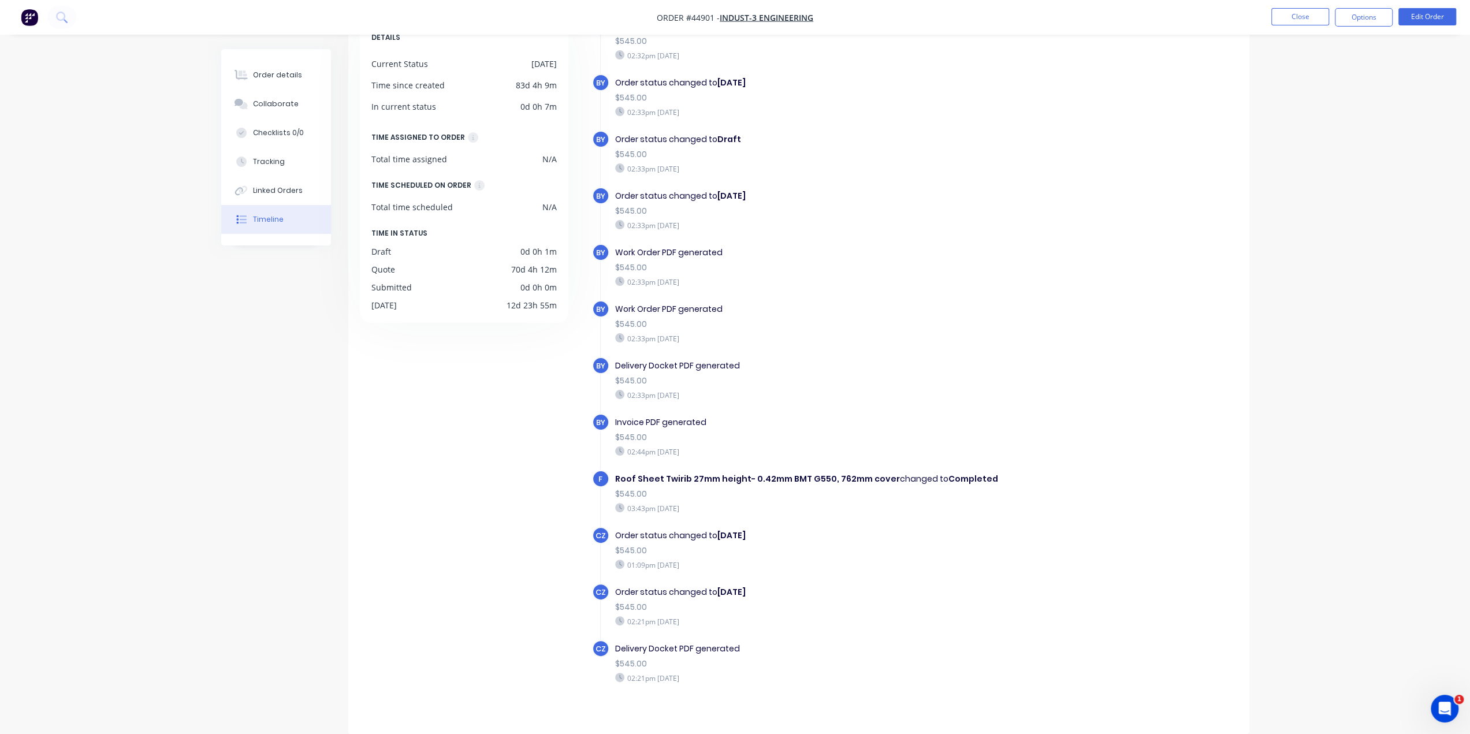
click at [764, 488] on div "$545.00" at bounding box center [815, 494] width 400 height 12
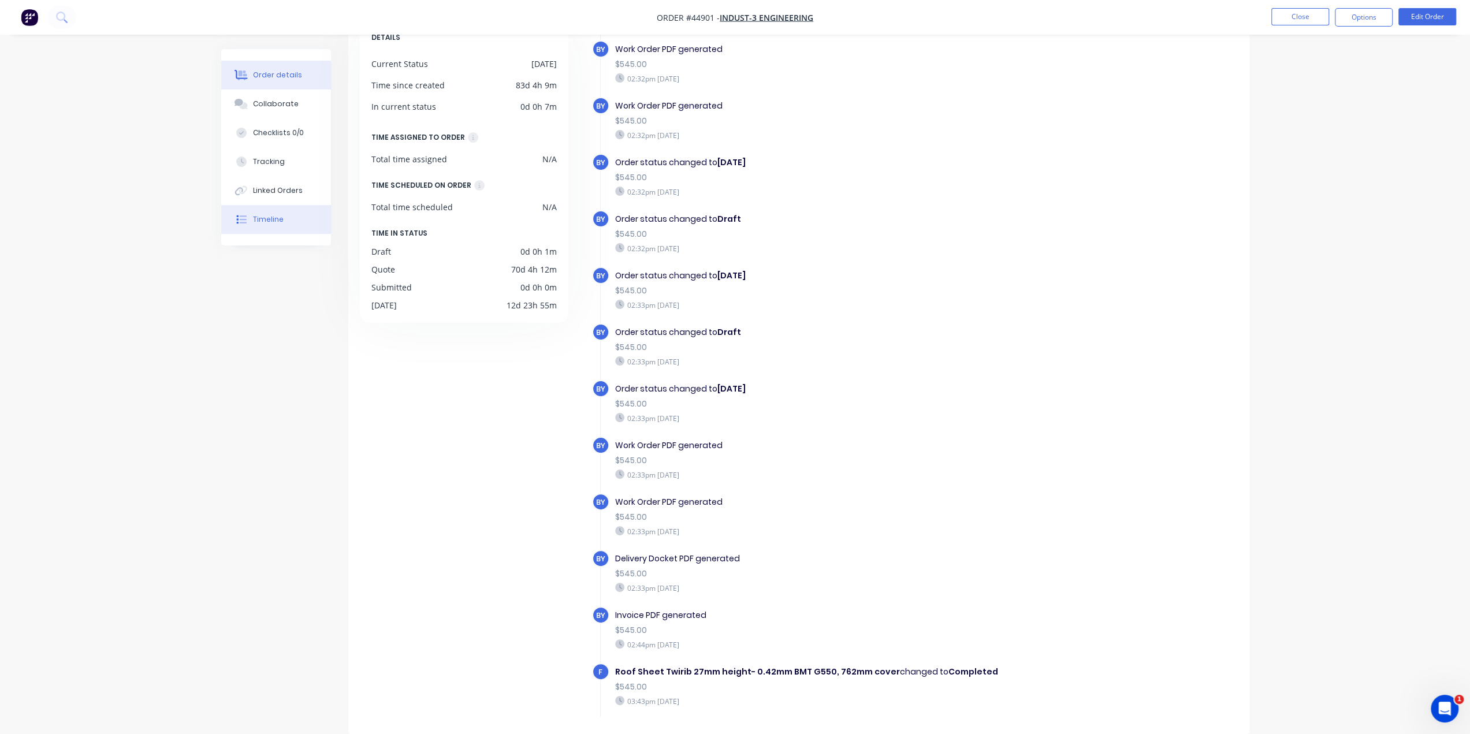
click at [262, 73] on div "Order details" at bounding box center [277, 75] width 49 height 10
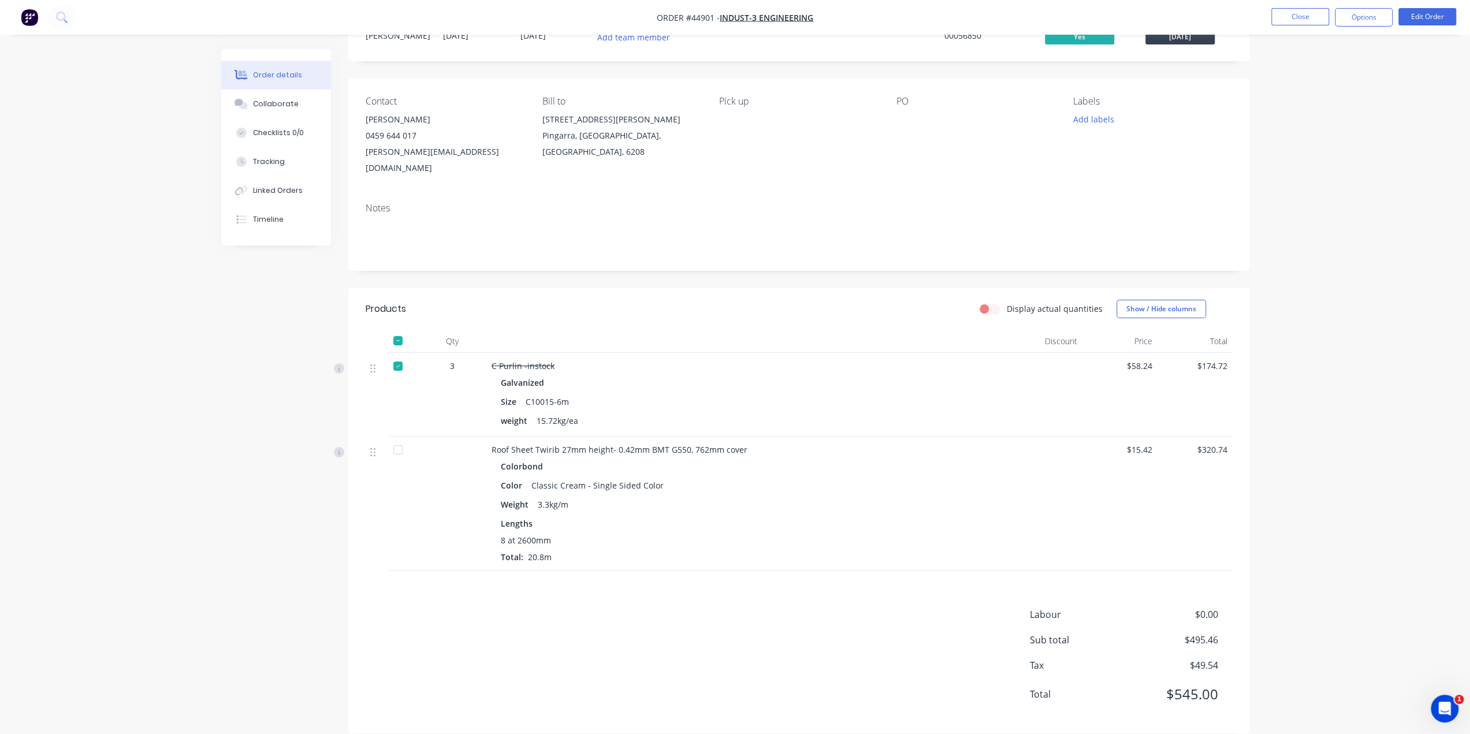
click at [663, 458] on div "Colorbond" at bounding box center [747, 466] width 492 height 17
click at [662, 458] on div "Colorbond" at bounding box center [747, 466] width 492 height 17
click at [527, 247] on div "Notes" at bounding box center [798, 231] width 901 height 77
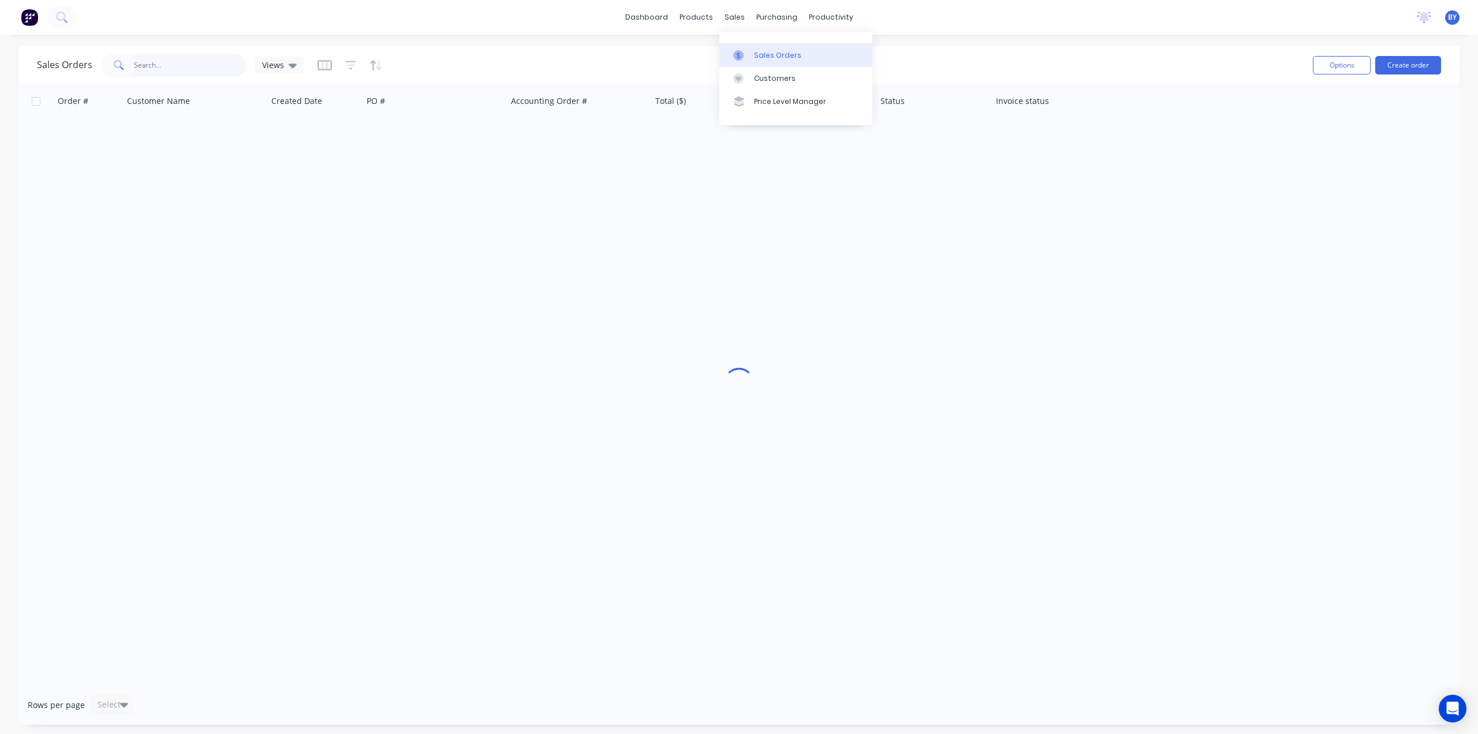
click at [167, 73] on input "text" at bounding box center [190, 65] width 113 height 23
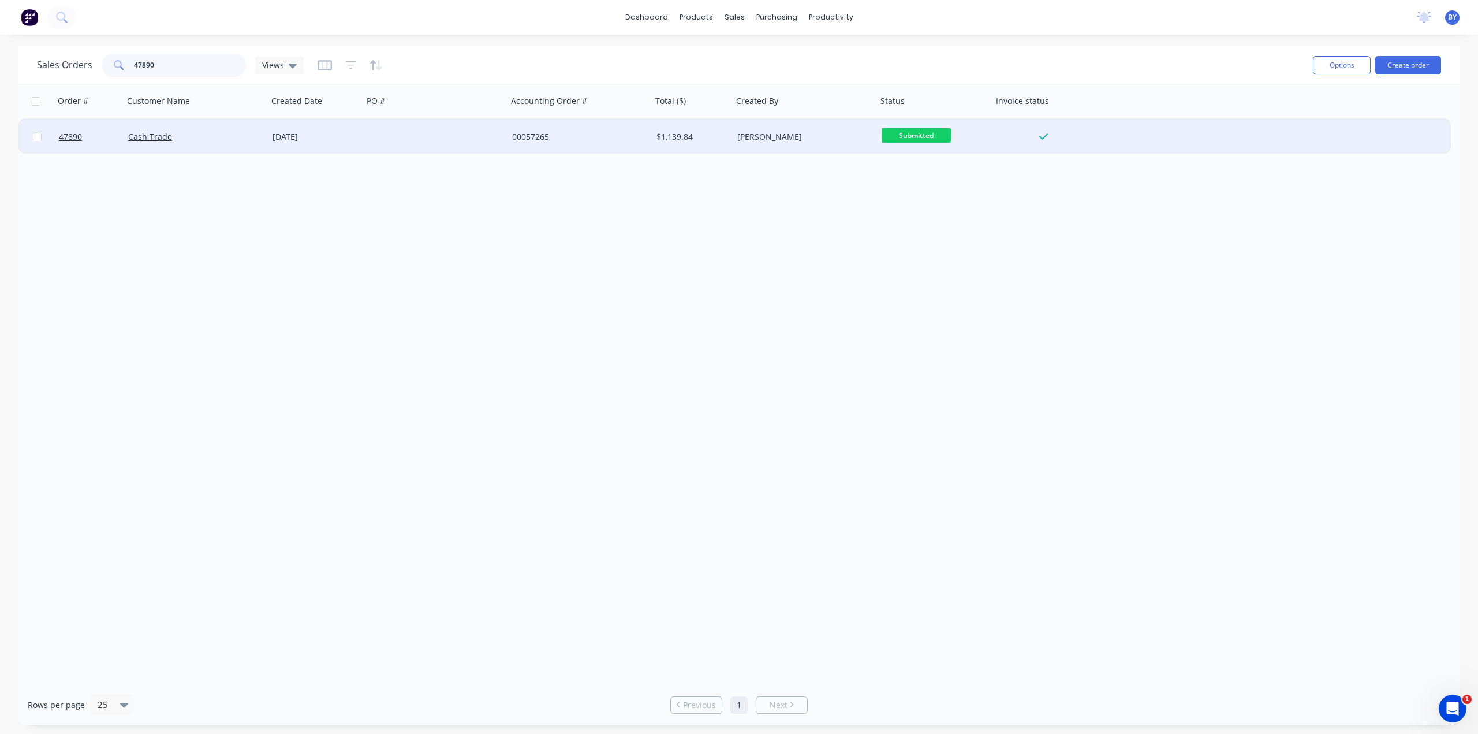
type input "47890"
click at [213, 139] on div "Cash Trade" at bounding box center [192, 137] width 128 height 12
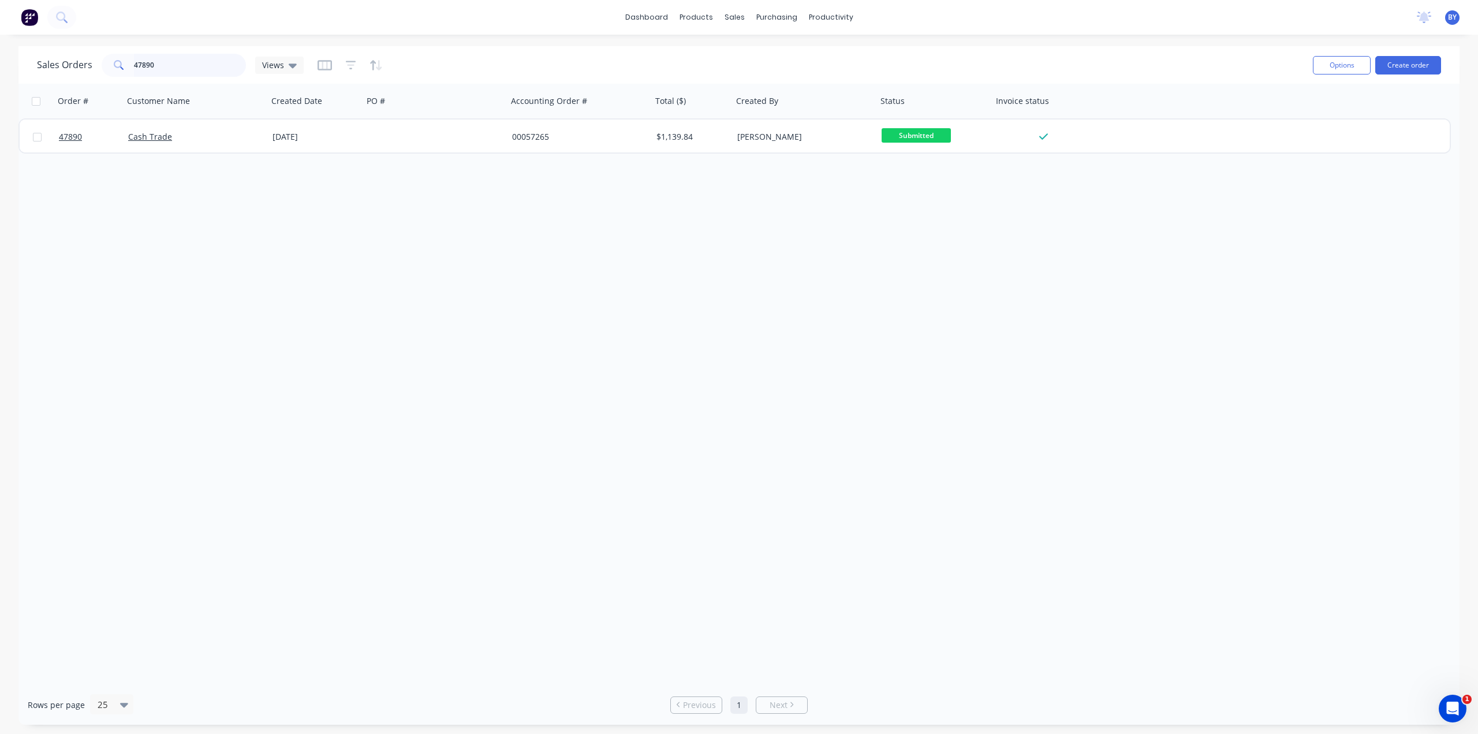
drag, startPoint x: 162, startPoint y: 73, endPoint x: 44, endPoint y: 70, distance: 117.8
click at [44, 70] on div "Sales Orders 47890 Views" at bounding box center [170, 65] width 267 height 23
type input "和"
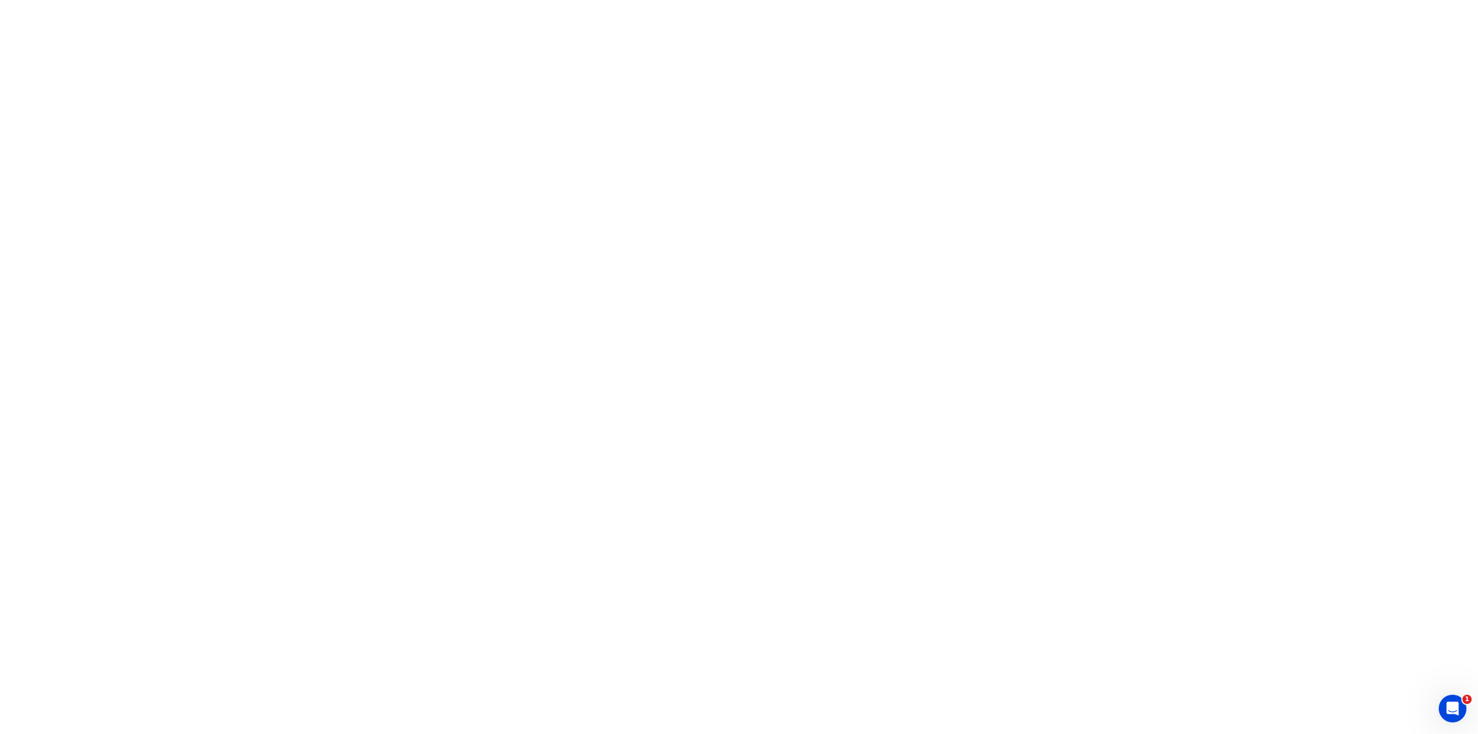
click at [325, 0] on html "1" at bounding box center [739, 0] width 1478 height 0
click at [324, 0] on html "1" at bounding box center [739, 0] width 1478 height 0
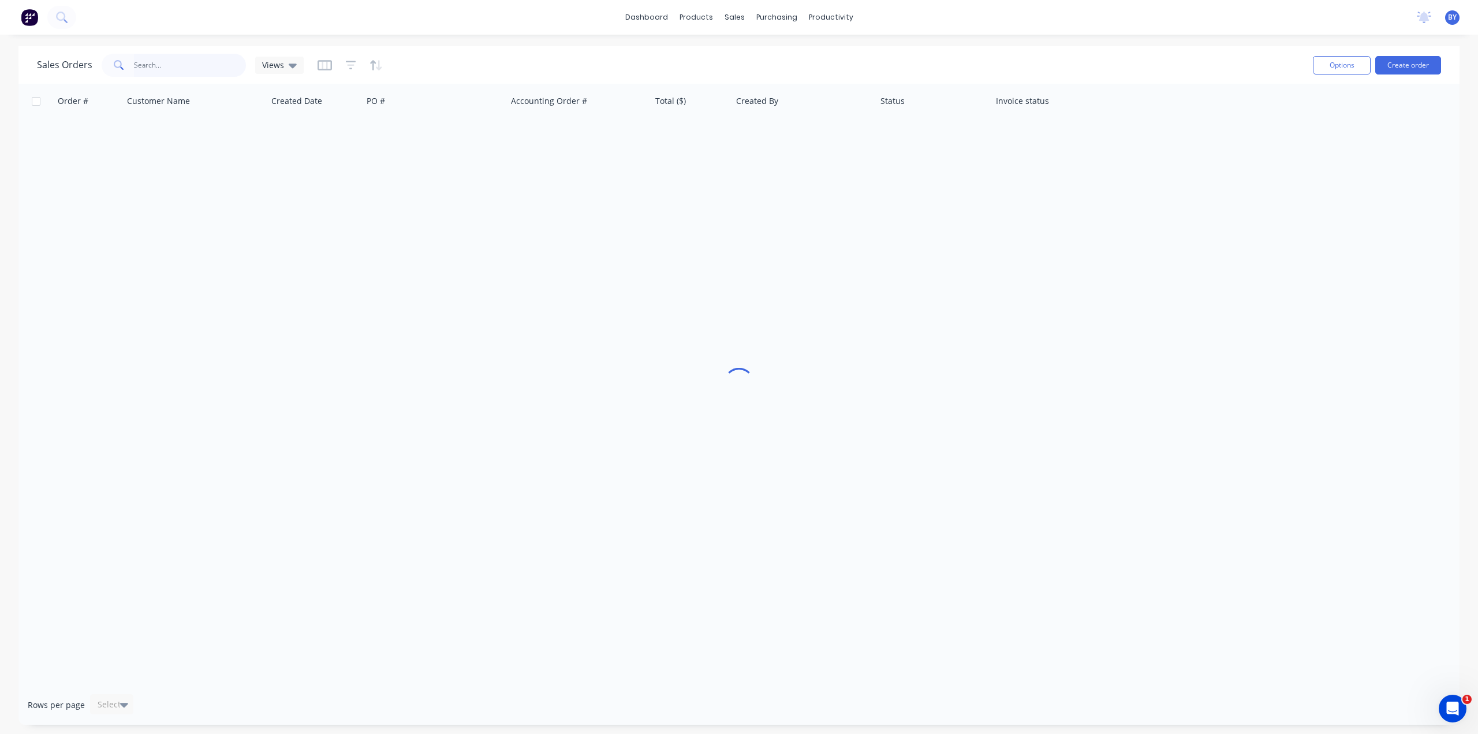
click at [180, 69] on input "text" at bounding box center [190, 65] width 113 height 23
type input "47920"
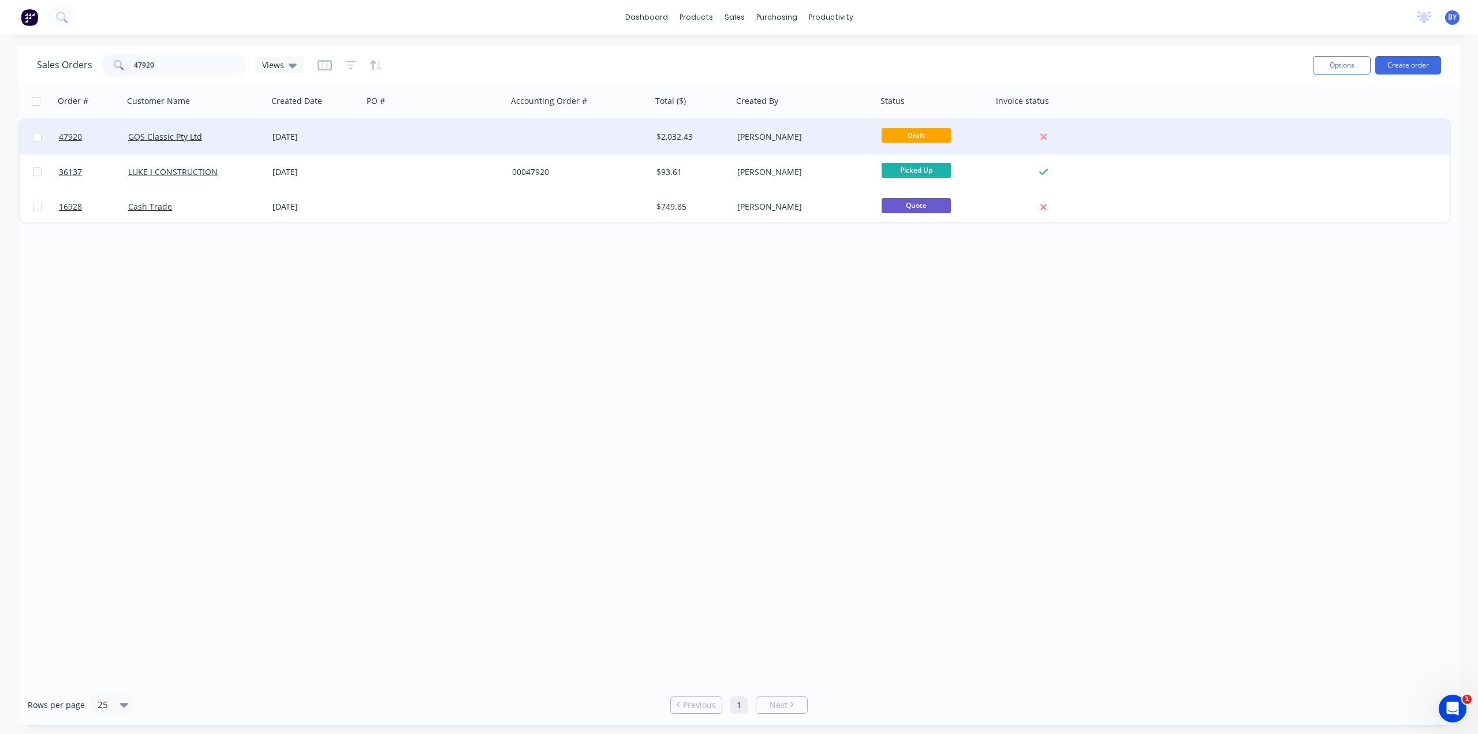
click at [393, 140] on div at bounding box center [435, 137] width 144 height 35
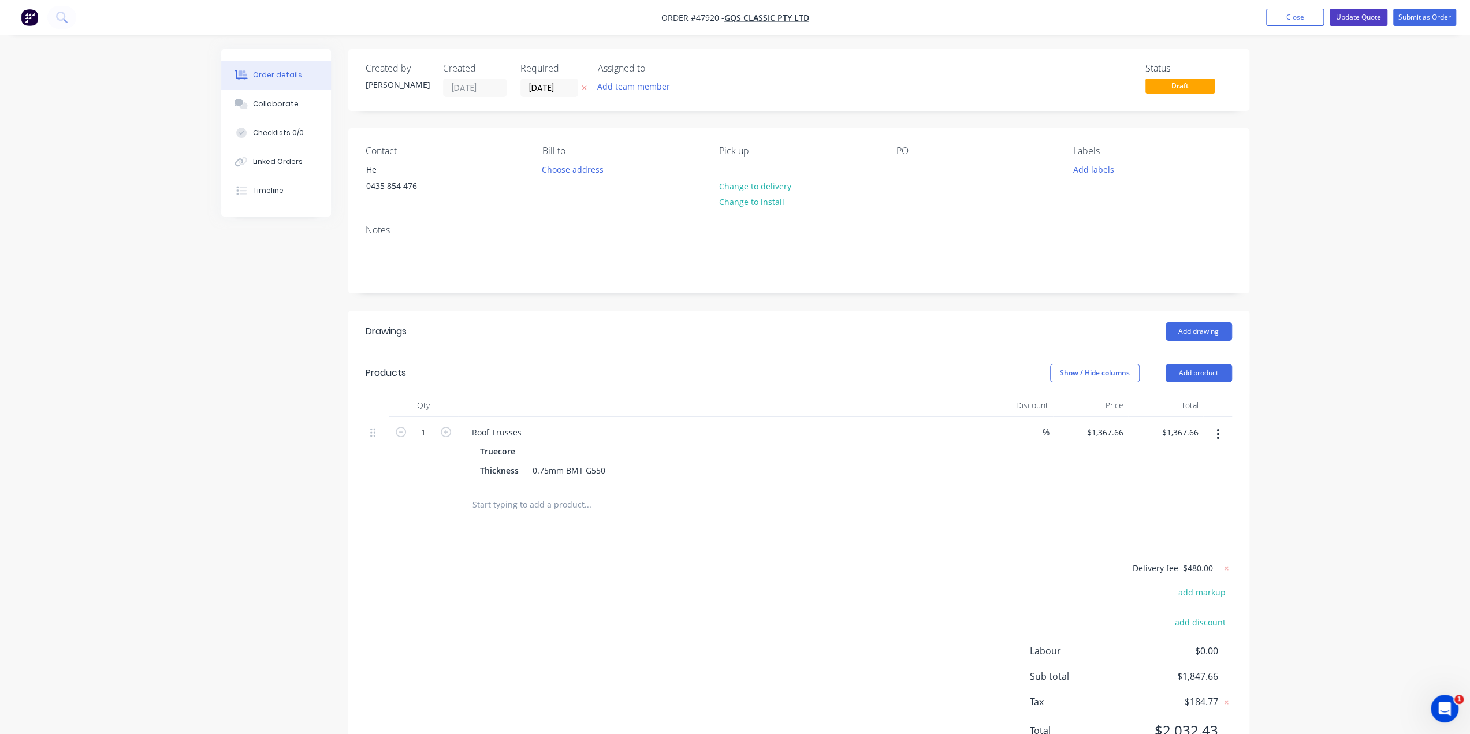
click at [1348, 17] on button "Update Quote" at bounding box center [1358, 17] width 58 height 17
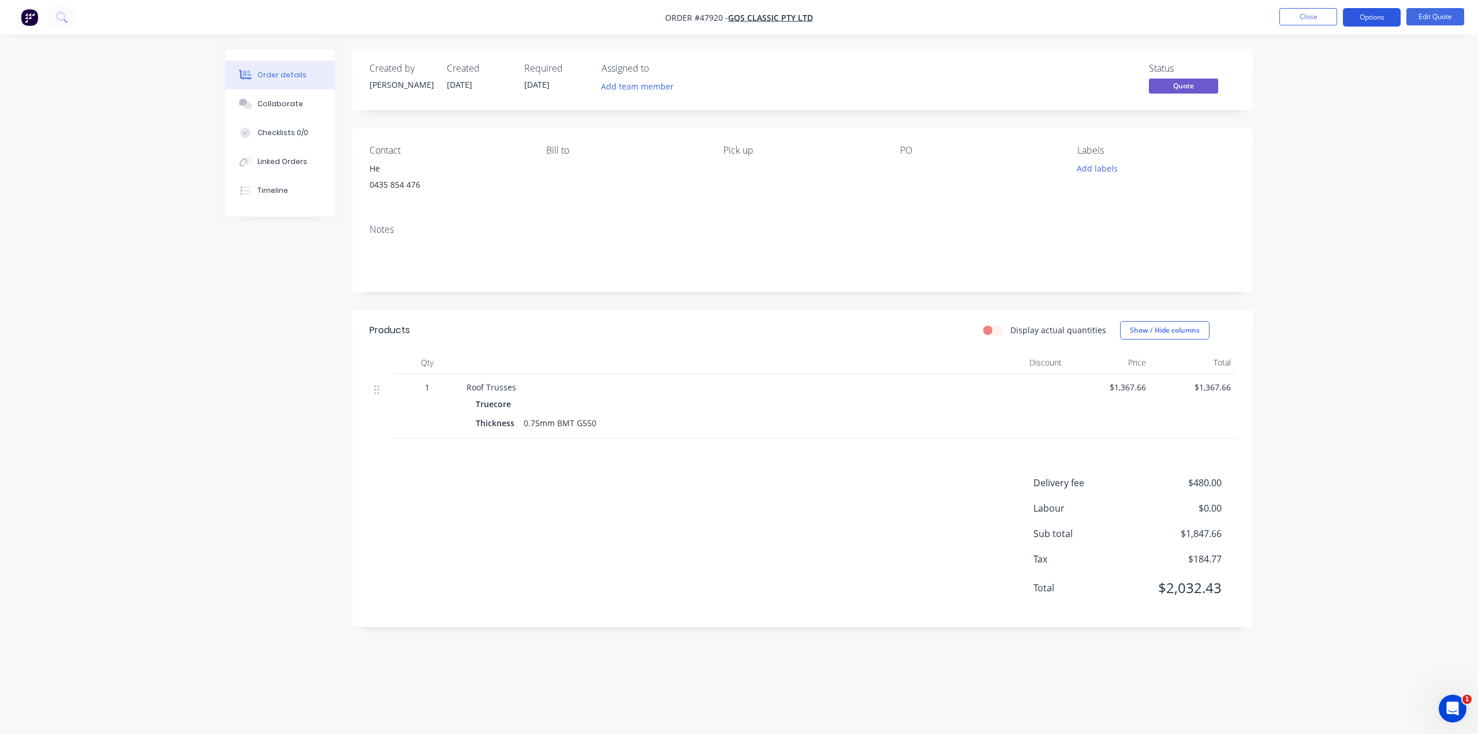
click at [1385, 23] on button "Options" at bounding box center [1372, 17] width 58 height 18
click at [1330, 140] on div "Convert to Order" at bounding box center [1337, 139] width 106 height 17
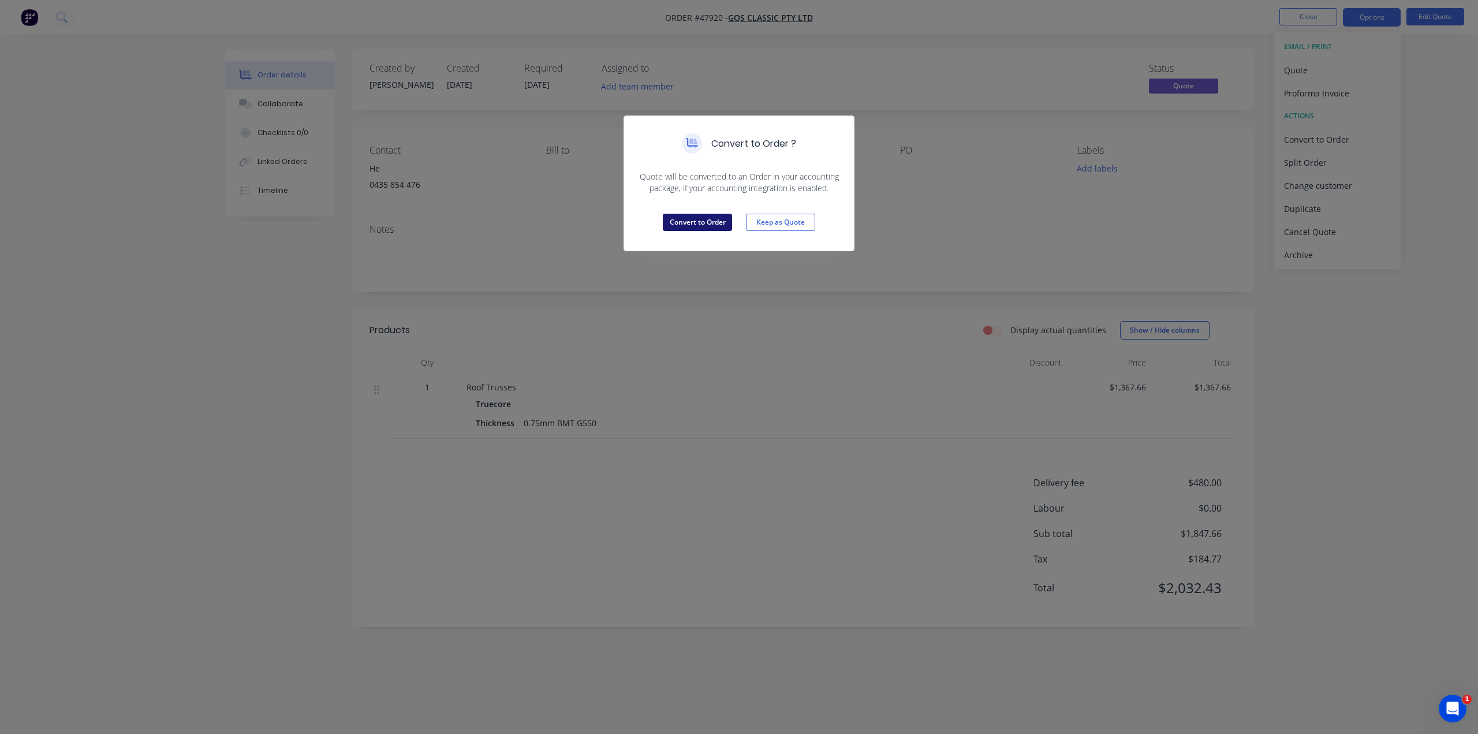
click at [706, 221] on button "Convert to Order" at bounding box center [697, 222] width 69 height 17
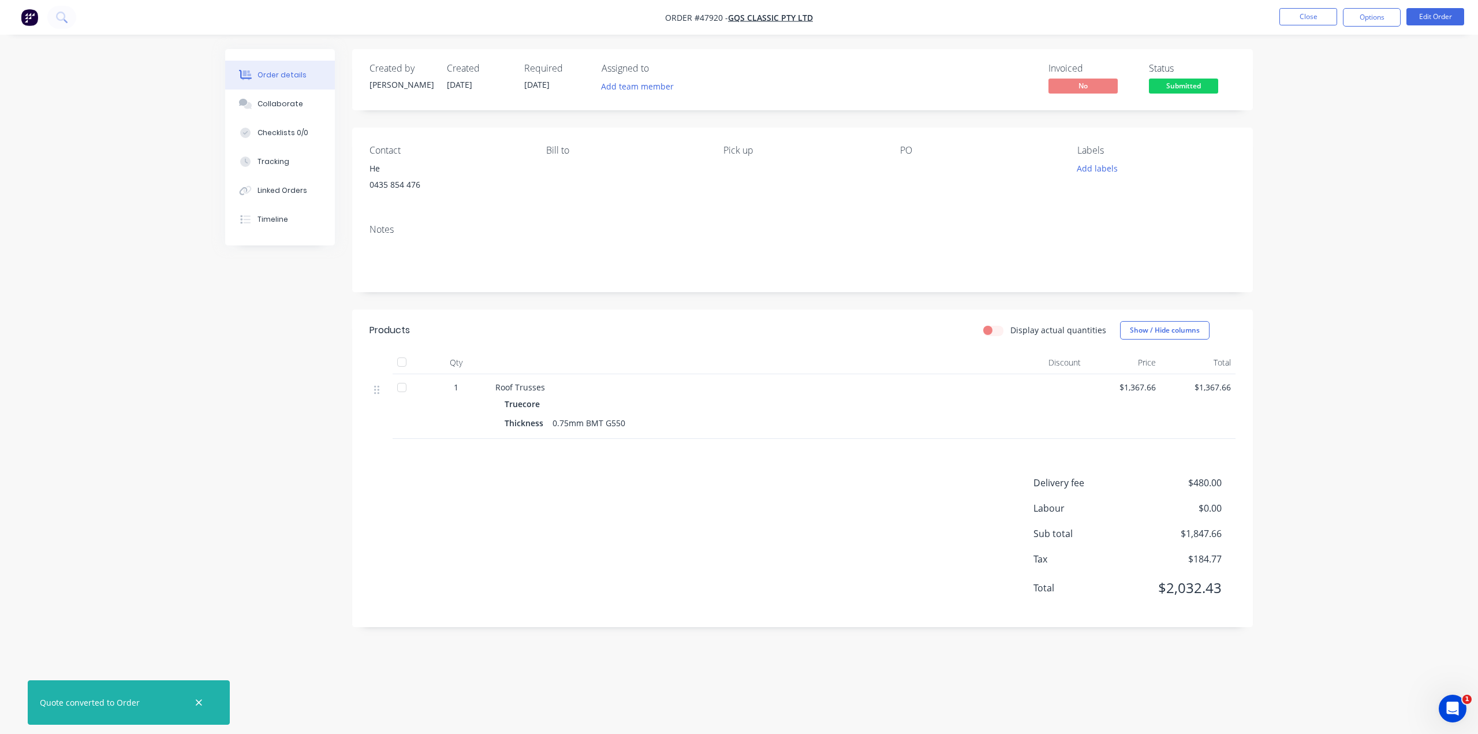
click at [1371, 229] on div "Order details Collaborate Checklists 0/0 Tracking Linked Orders Timeline Order …" at bounding box center [739, 367] width 1478 height 734
click at [1417, 294] on div "Order details Collaborate Checklists 0/0 Tracking Linked Orders Timeline Order …" at bounding box center [739, 367] width 1478 height 734
click at [379, 336] on div "Products" at bounding box center [390, 330] width 40 height 14
click at [1426, 176] on div "Order details Collaborate Checklists 0/0 Tracking Linked Orders Timeline Order …" at bounding box center [739, 367] width 1478 height 734
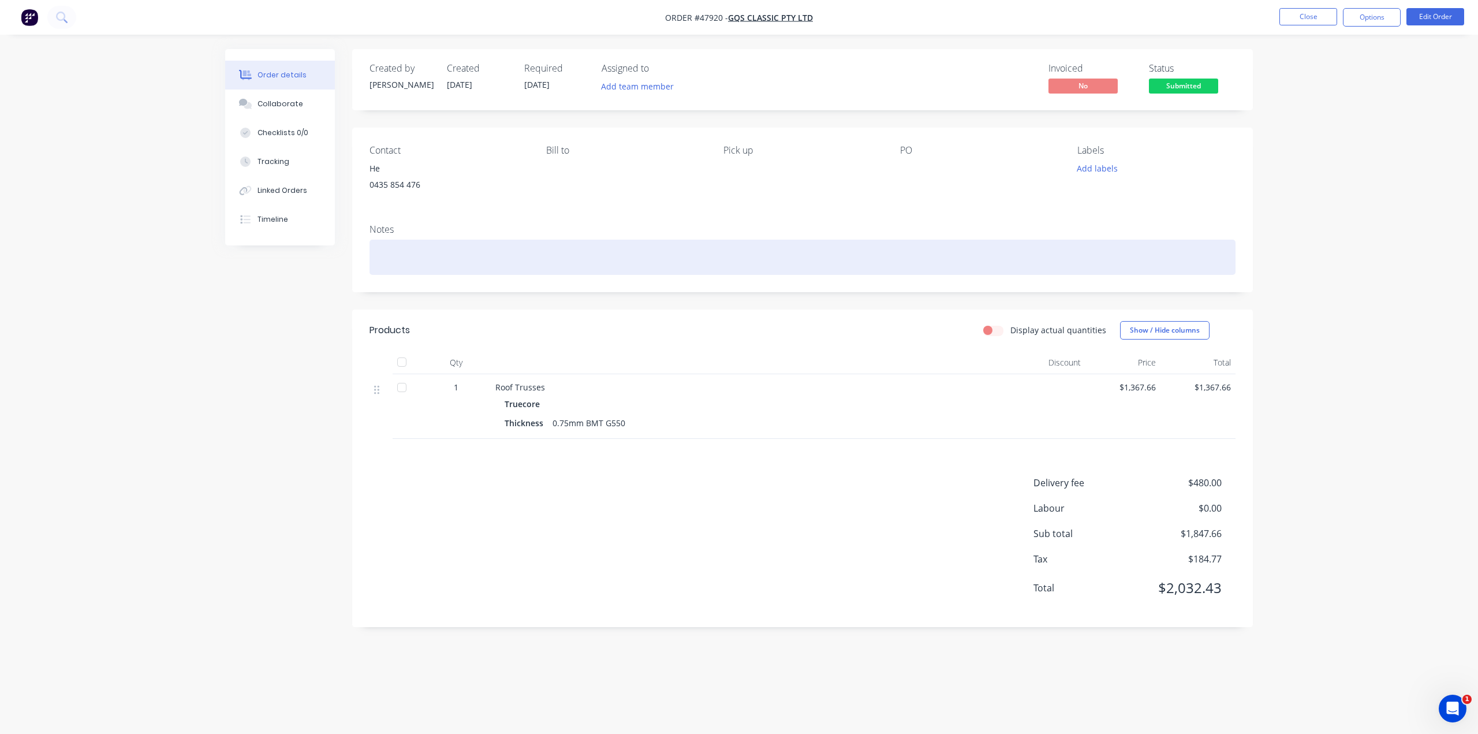
drag, startPoint x: 1355, startPoint y: 274, endPoint x: 1206, endPoint y: 250, distance: 150.9
click at [1355, 274] on div "Order details Collaborate Checklists 0/0 Tracking Linked Orders Timeline Order …" at bounding box center [739, 367] width 1478 height 734
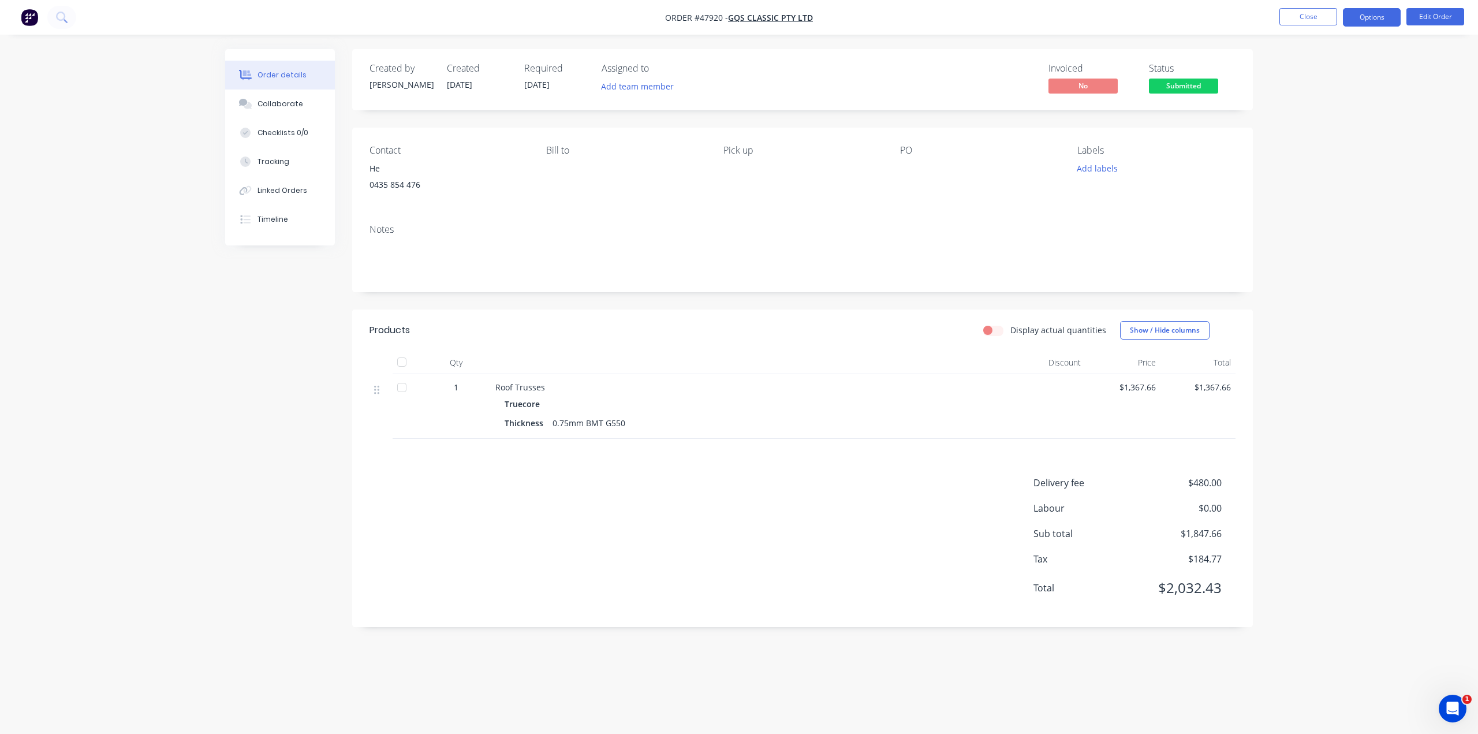
click at [1366, 19] on button "Options" at bounding box center [1372, 17] width 58 height 18
click at [1325, 70] on div "Invoice" at bounding box center [1337, 70] width 106 height 17
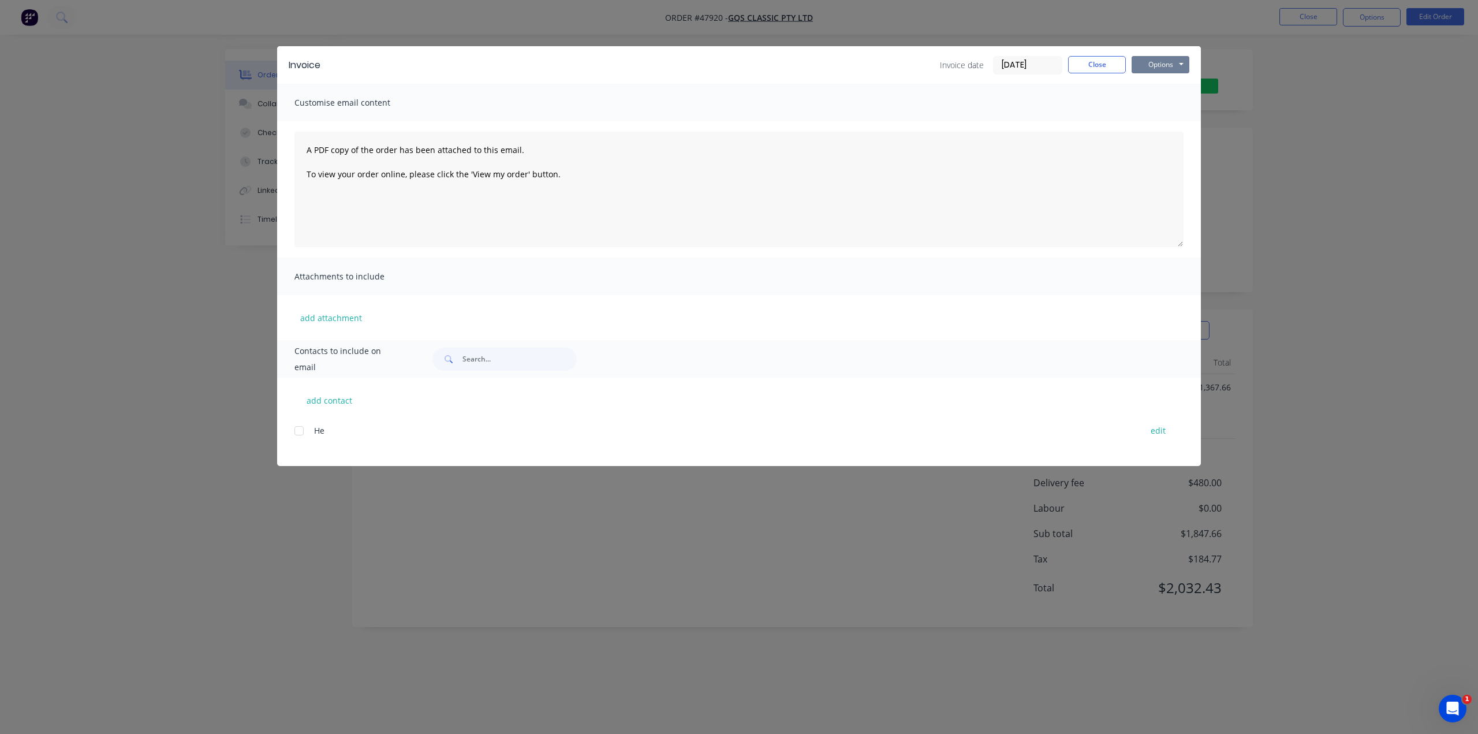
click at [1166, 64] on button "Options" at bounding box center [1161, 64] width 58 height 17
click at [1157, 101] on button "Print" at bounding box center [1169, 104] width 74 height 19
click at [1309, 117] on div "Invoice Invoice date [DATE] Close Options Preview Print Email Customise email c…" at bounding box center [739, 367] width 1478 height 734
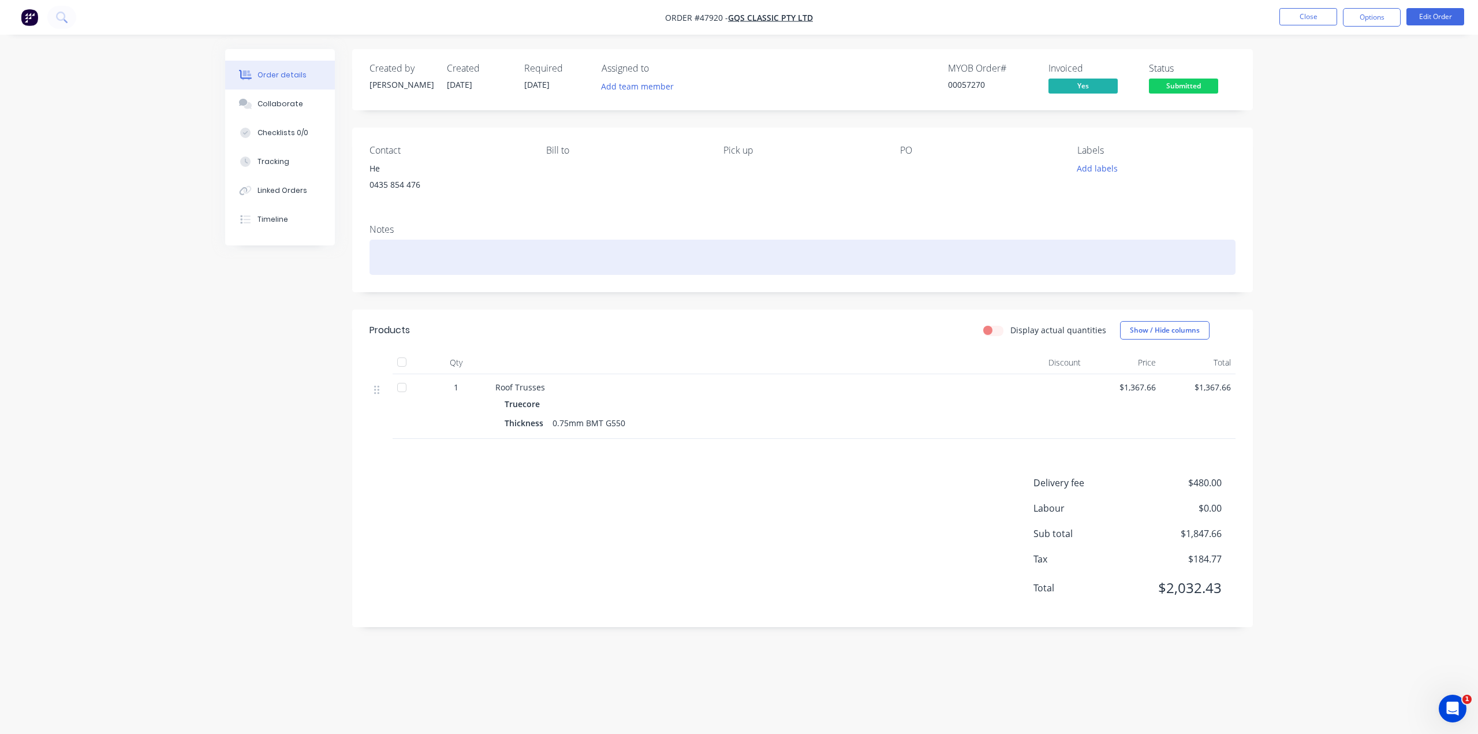
click at [504, 258] on div at bounding box center [803, 257] width 866 height 35
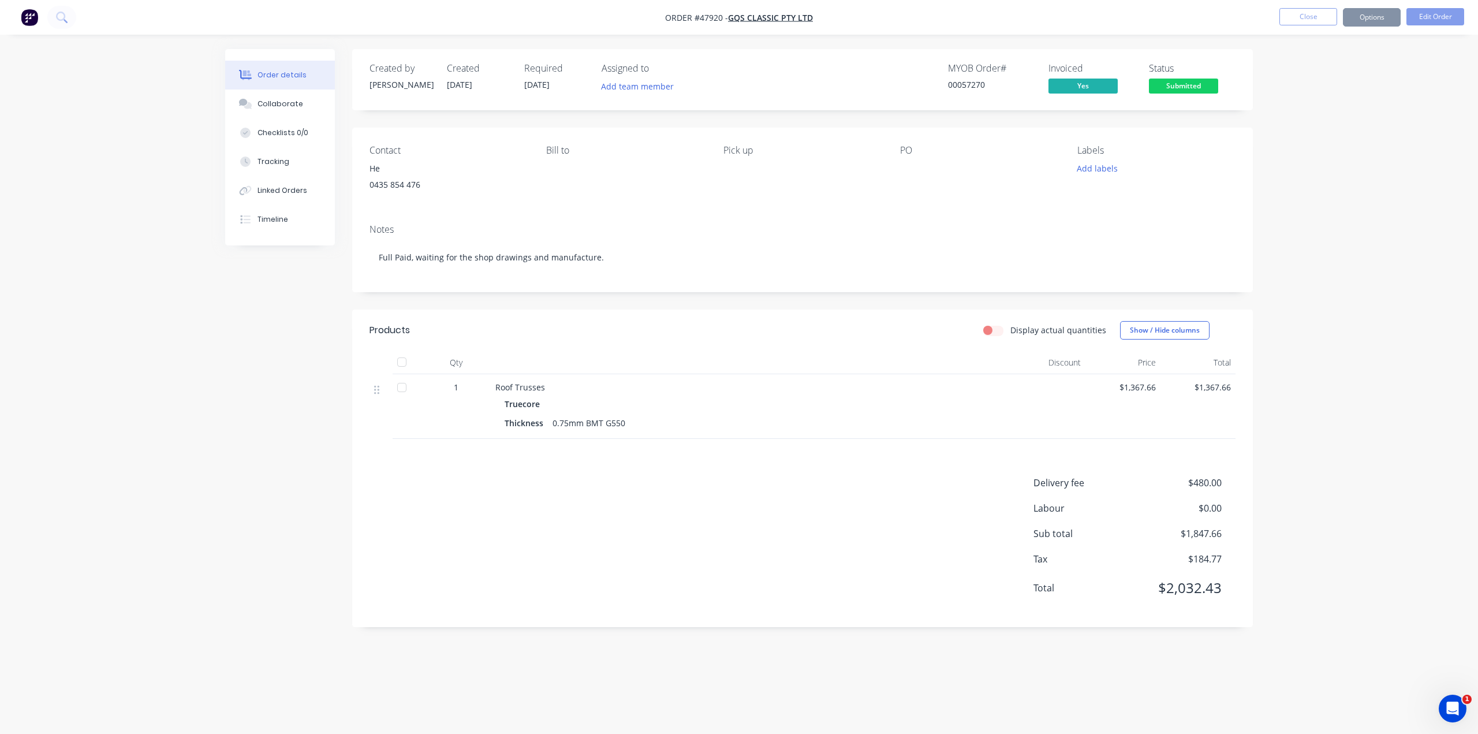
drag, startPoint x: 248, startPoint y: 504, endPoint x: 247, endPoint y: 512, distance: 7.6
click at [248, 504] on div "Created by [PERSON_NAME] Created [DATE] Required [DATE] Assigned to Add team me…" at bounding box center [739, 346] width 1028 height 595
click at [1350, 220] on div "Order details Collaborate Checklists 0/0 Tracking Linked Orders Timeline Order …" at bounding box center [739, 367] width 1478 height 734
click at [1426, 20] on button "Edit Order" at bounding box center [1436, 16] width 58 height 17
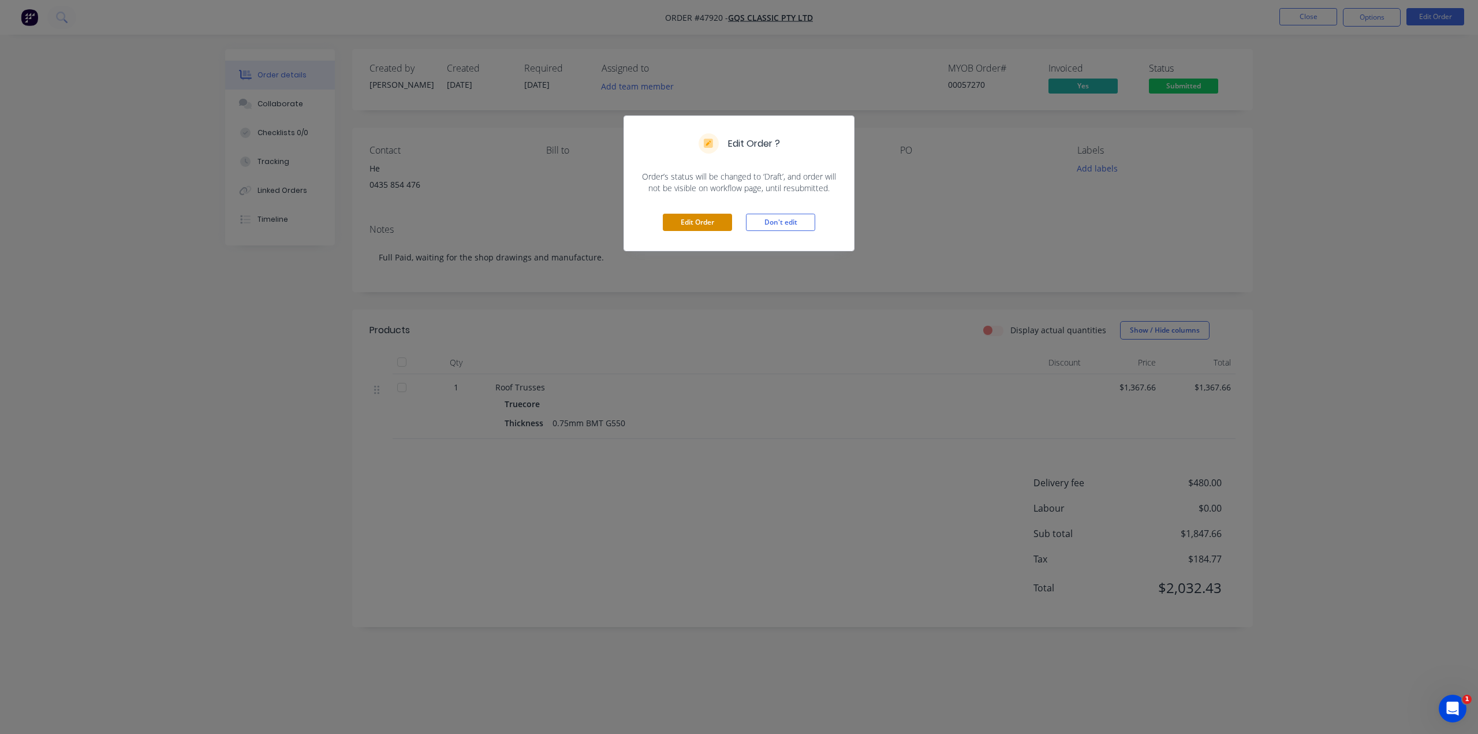
click at [687, 230] on button "Edit Order" at bounding box center [697, 222] width 69 height 17
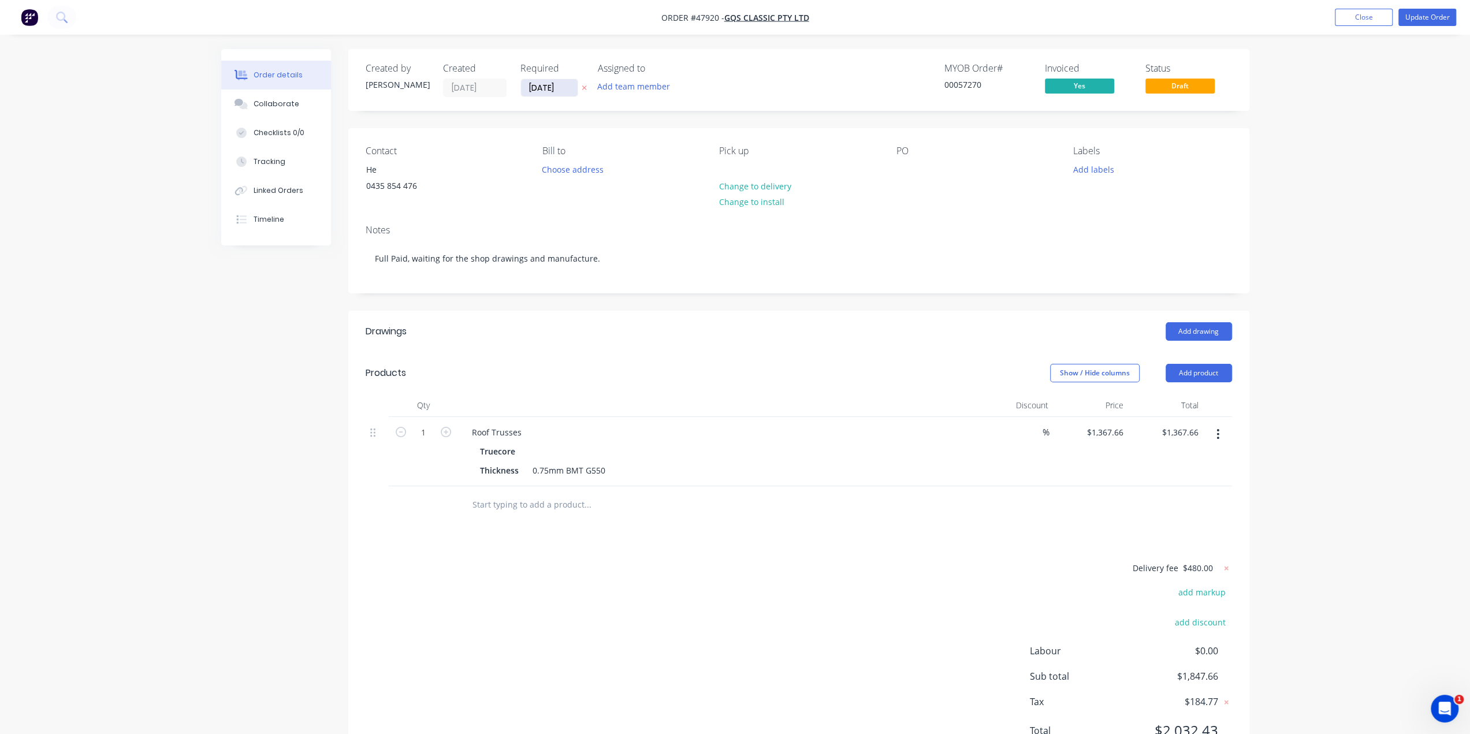
click at [542, 81] on input "[DATE]" at bounding box center [549, 87] width 57 height 17
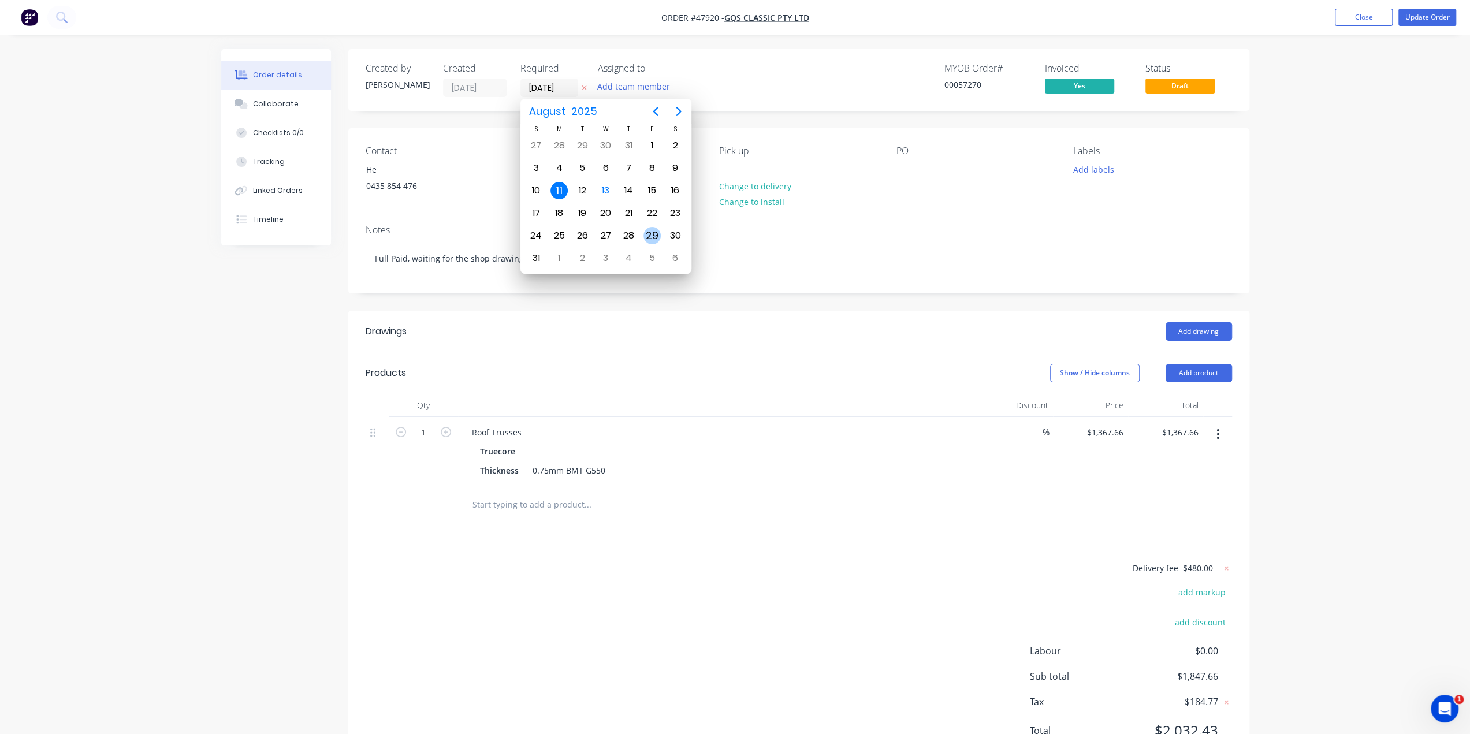
click at [655, 236] on div "29" at bounding box center [651, 235] width 17 height 17
type input "[DATE]"
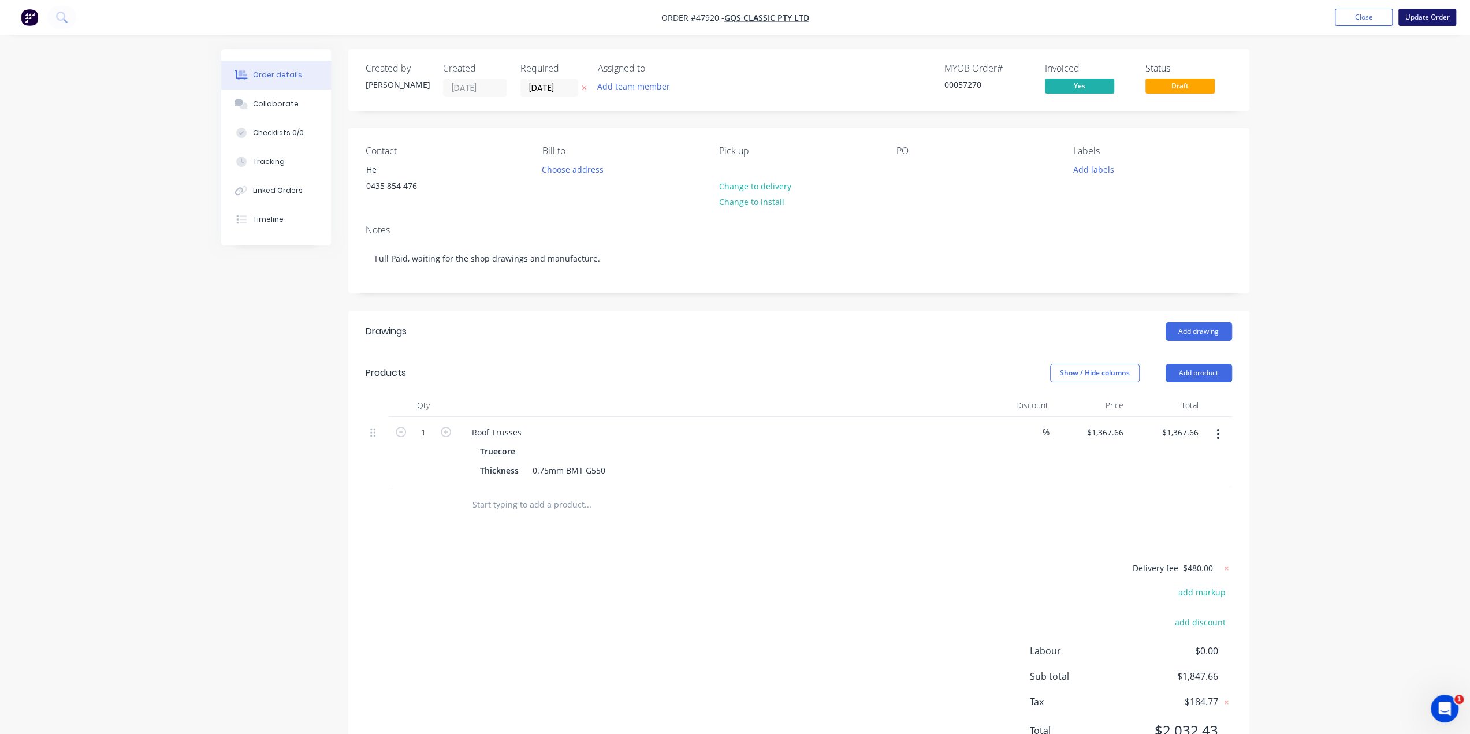
click at [1423, 14] on button "Update Order" at bounding box center [1427, 17] width 58 height 17
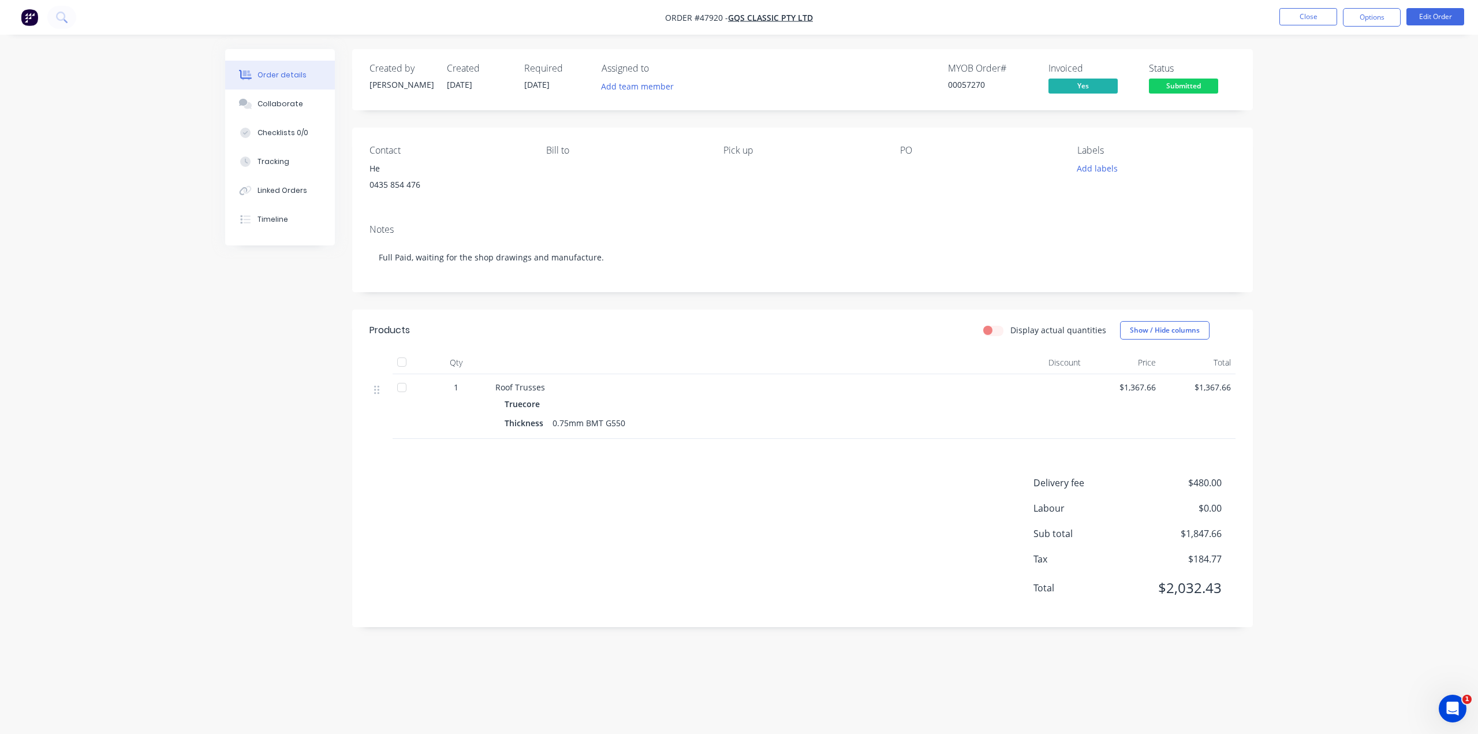
click at [1421, 323] on div "Order details Collaborate Checklists 0/0 Tracking Linked Orders Timeline Order …" at bounding box center [739, 367] width 1478 height 734
click at [905, 230] on div "Notes" at bounding box center [803, 229] width 866 height 11
click at [903, 434] on div "Roof Trusses Truecore Thickness 0.75mm BMT G550" at bounding box center [751, 406] width 520 height 65
click at [904, 439] on div "Products Display actual quantities Show / Hide columns Qty Discount Price Total…" at bounding box center [802, 469] width 901 height 318
click at [837, 483] on div "Delivery fee $480.00 Labour $0.00 Sub total $1,847.66 Tax $184.77 Total $2,032.…" at bounding box center [803, 543] width 866 height 134
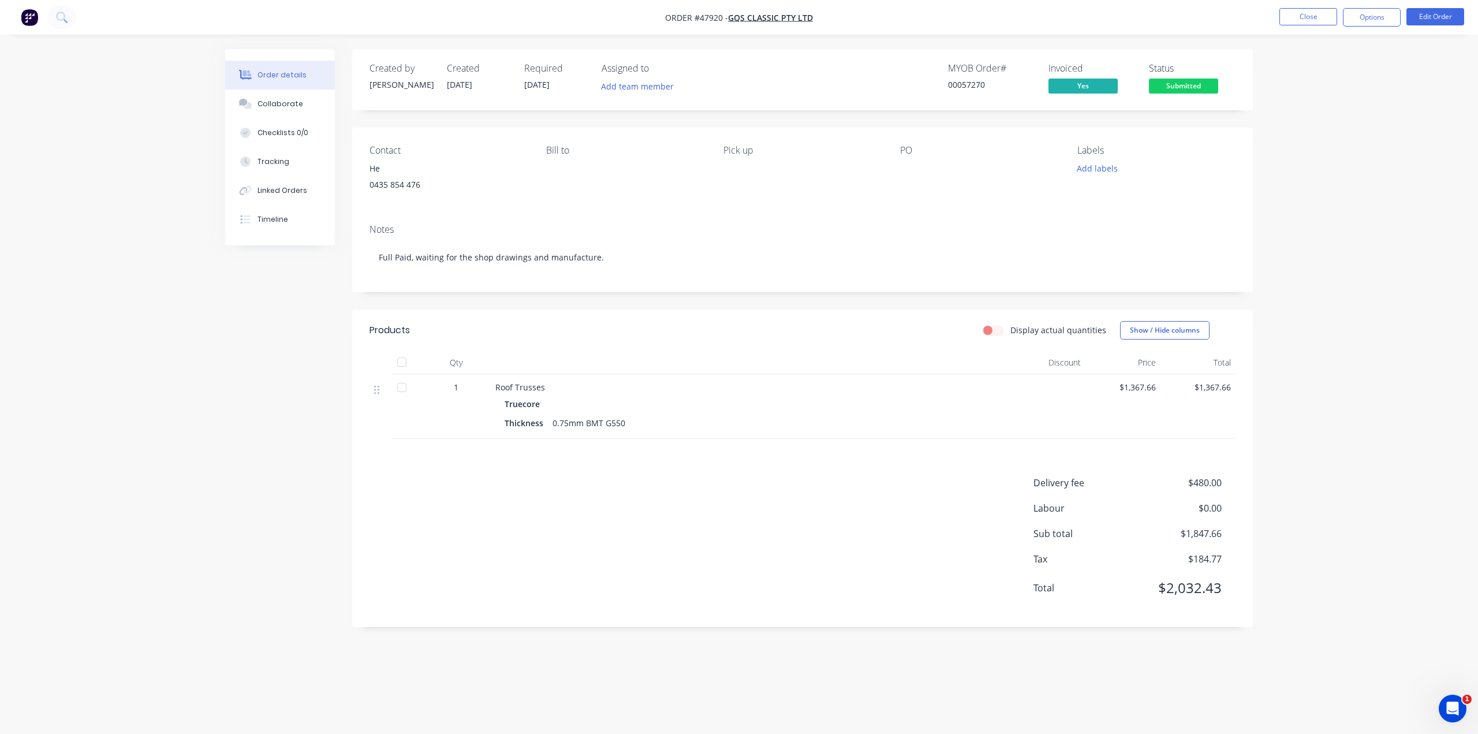
click at [837, 483] on div "Delivery fee $480.00 Labour $0.00 Sub total $1,847.66 Tax $184.77 Total $2,032.…" at bounding box center [803, 543] width 866 height 134
click at [833, 535] on div "Delivery fee $480.00 Labour $0.00 Sub total $1,847.66 Tax $184.77 Total $2,032.…" at bounding box center [803, 543] width 866 height 134
click at [790, 527] on div "Delivery fee $480.00 Labour $0.00 Sub total $1,847.66 Tax $184.77 Total $2,032.…" at bounding box center [803, 543] width 866 height 134
click at [823, 601] on div "Delivery fee $480.00 Labour $0.00 Sub total $1,847.66 Tax $184.77 Total $2,032.…" at bounding box center [803, 543] width 866 height 134
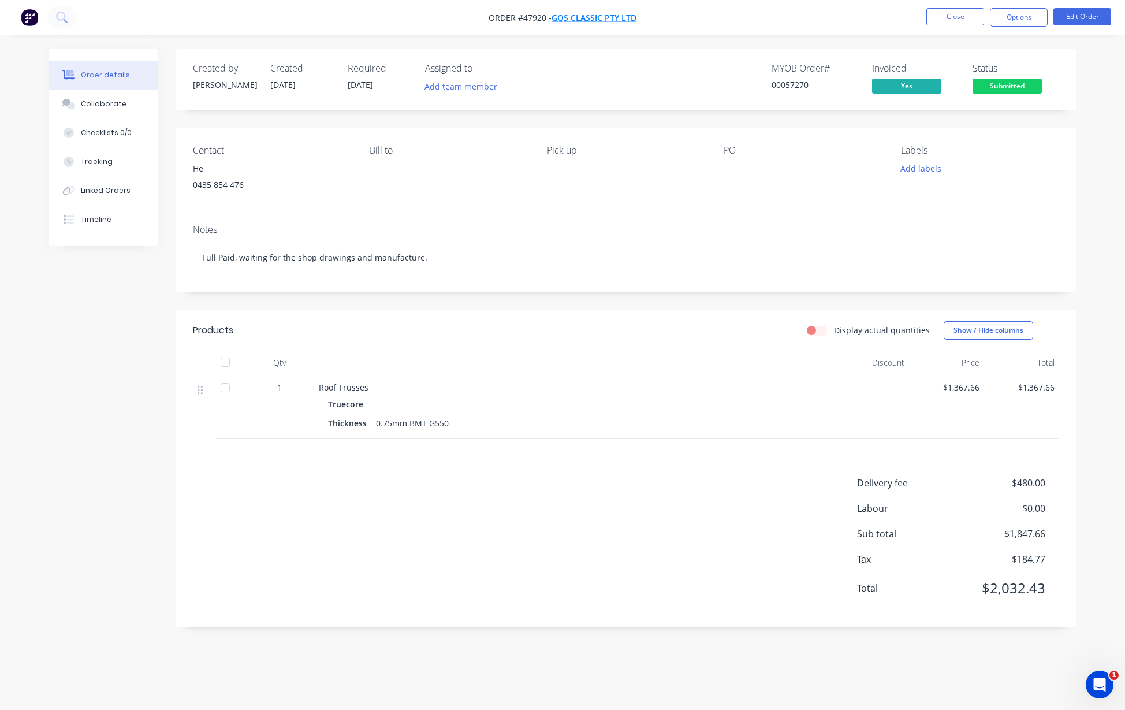
drag, startPoint x: 643, startPoint y: 17, endPoint x: 556, endPoint y: 20, distance: 87.8
click at [561, 20] on nav "Order #47920 - GQS Classic Pty Ltd Close Options Edit Order" at bounding box center [562, 17] width 1125 height 35
click at [557, 17] on span "GQS Classic Pty Ltd" at bounding box center [593, 17] width 85 height 11
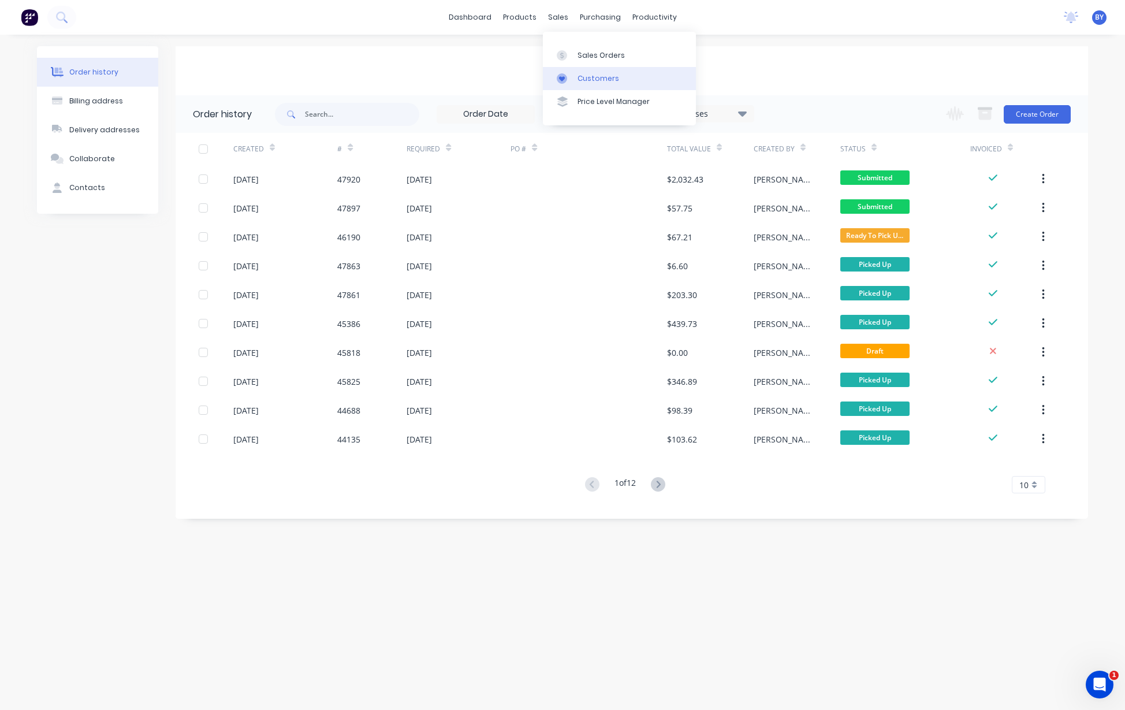
click at [586, 82] on div "Customers" at bounding box center [598, 78] width 42 height 10
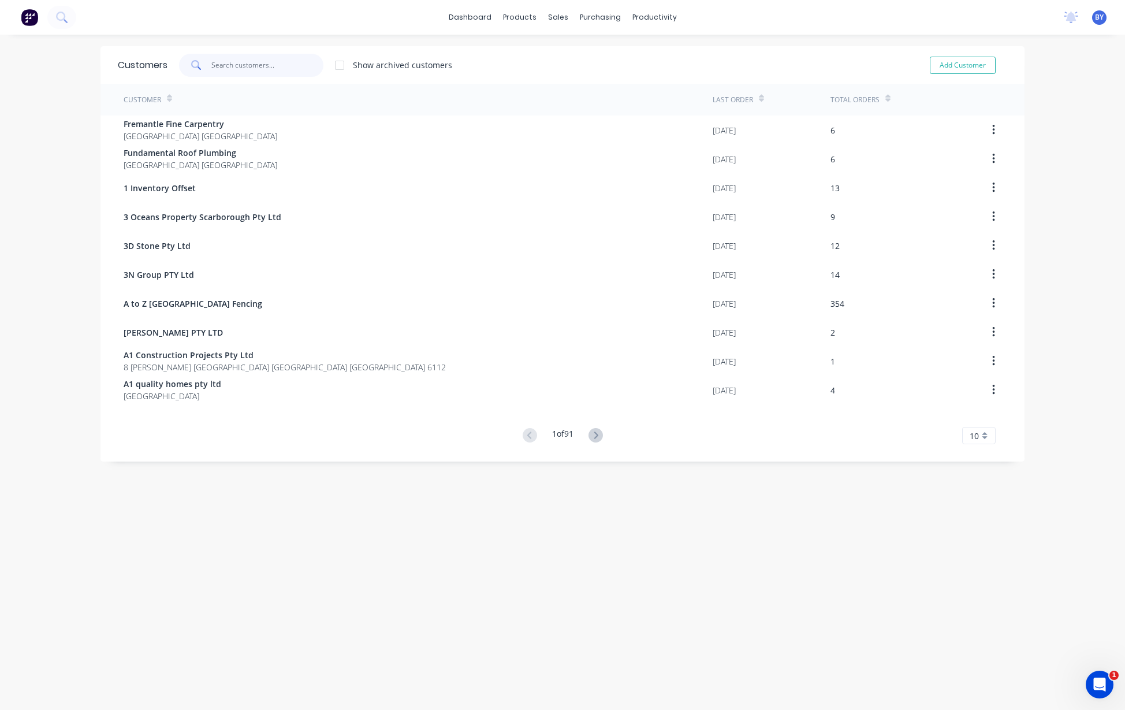
click at [261, 66] on input "text" at bounding box center [267, 65] width 113 height 23
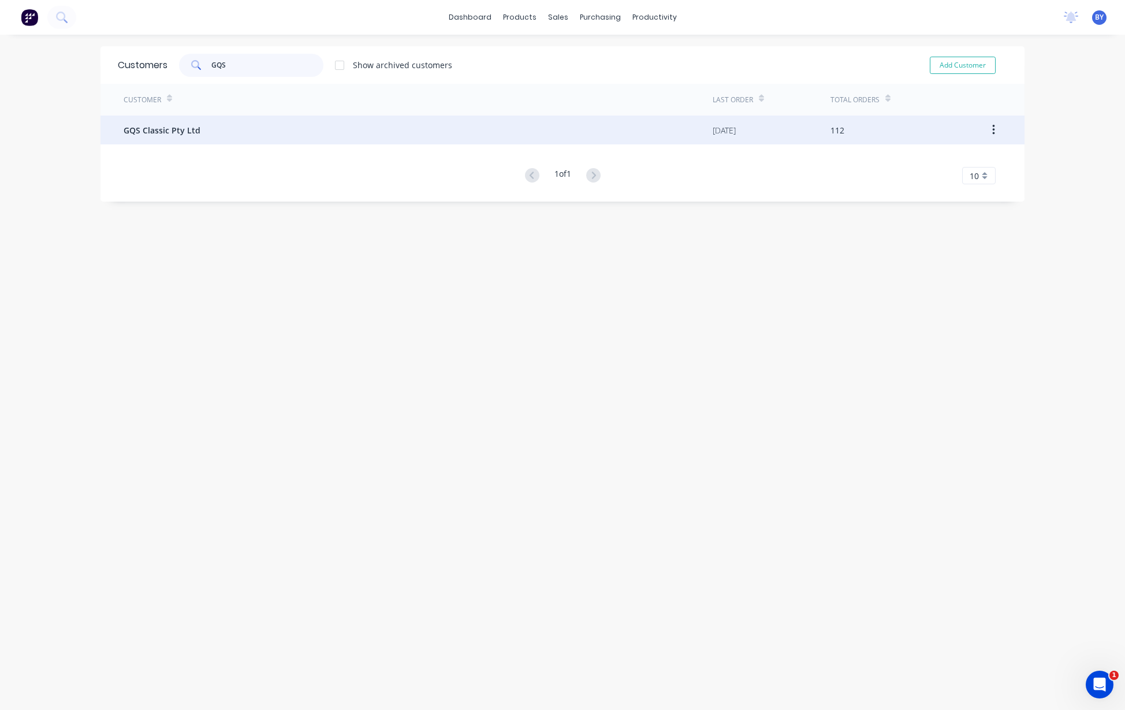
type input "GQS"
click at [259, 129] on div "GQS Classic Pty Ltd" at bounding box center [418, 129] width 589 height 29
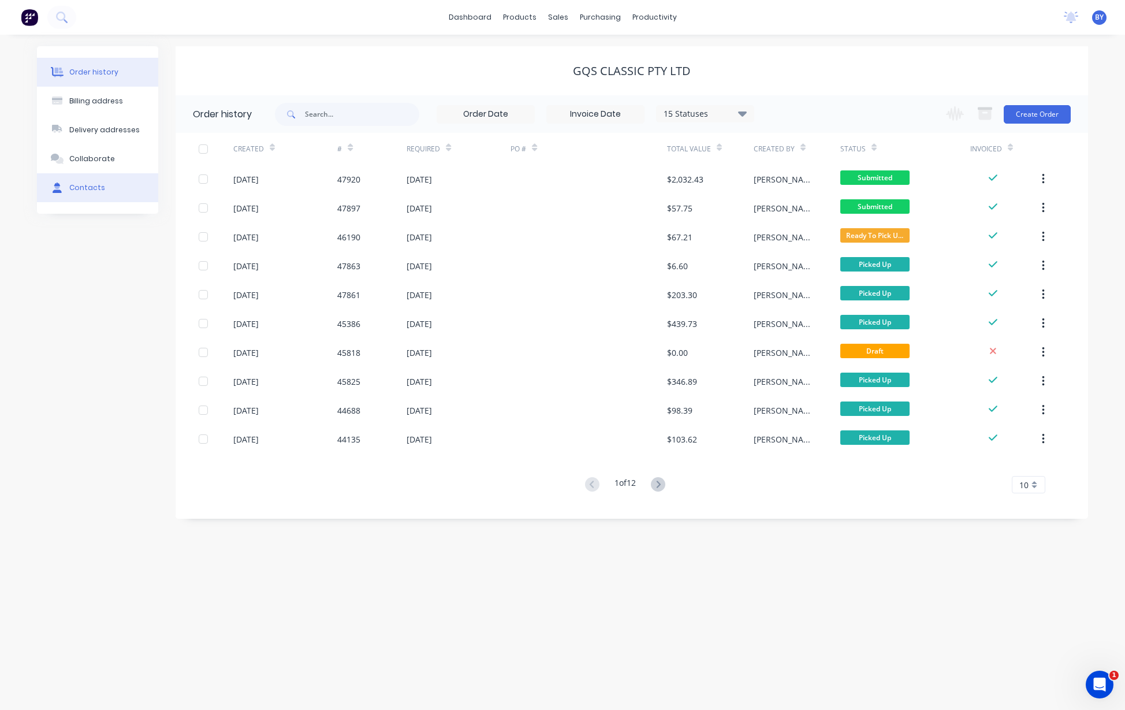
click at [89, 190] on div "Contacts" at bounding box center [87, 187] width 36 height 10
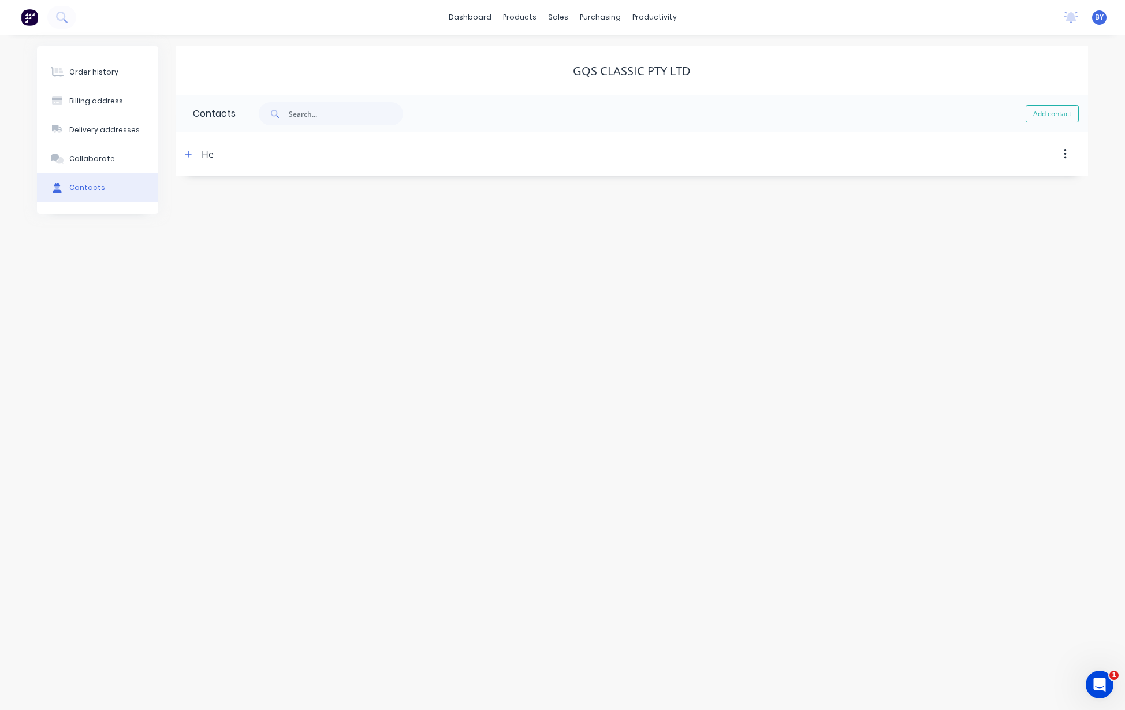
click at [233, 156] on div "He" at bounding box center [521, 154] width 680 height 21
click at [189, 159] on button "button" at bounding box center [188, 154] width 14 height 14
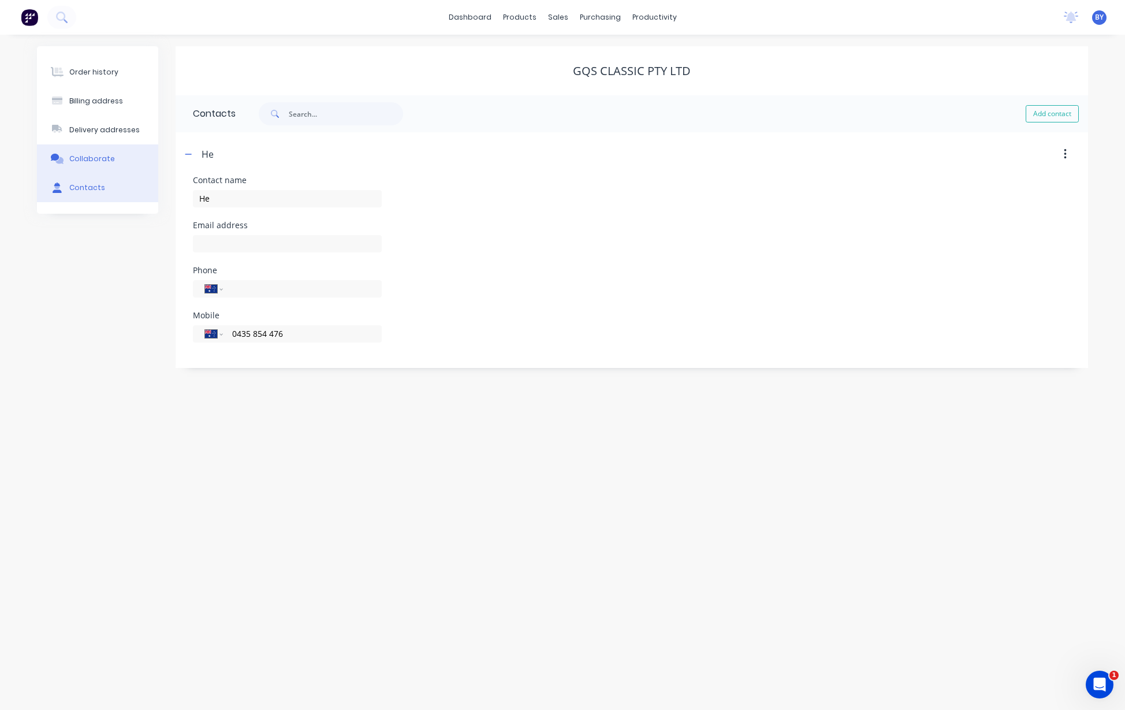
click at [103, 154] on div "Collaborate" at bounding box center [92, 159] width 46 height 10
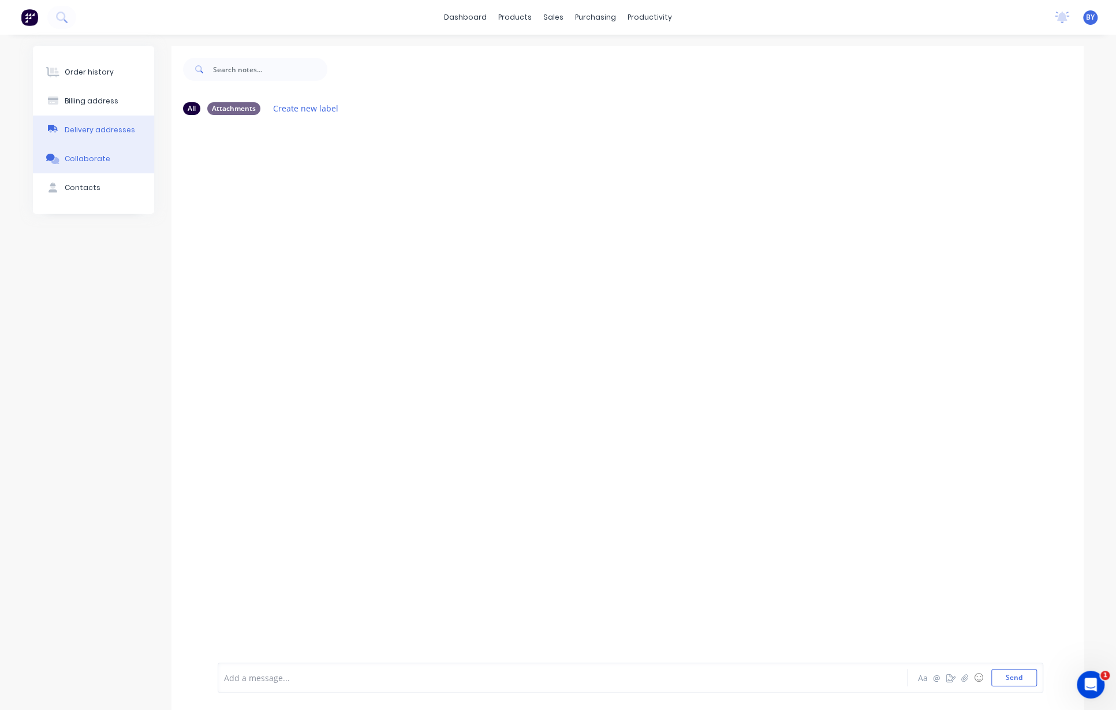
click at [121, 131] on div "Delivery addresses" at bounding box center [100, 130] width 70 height 10
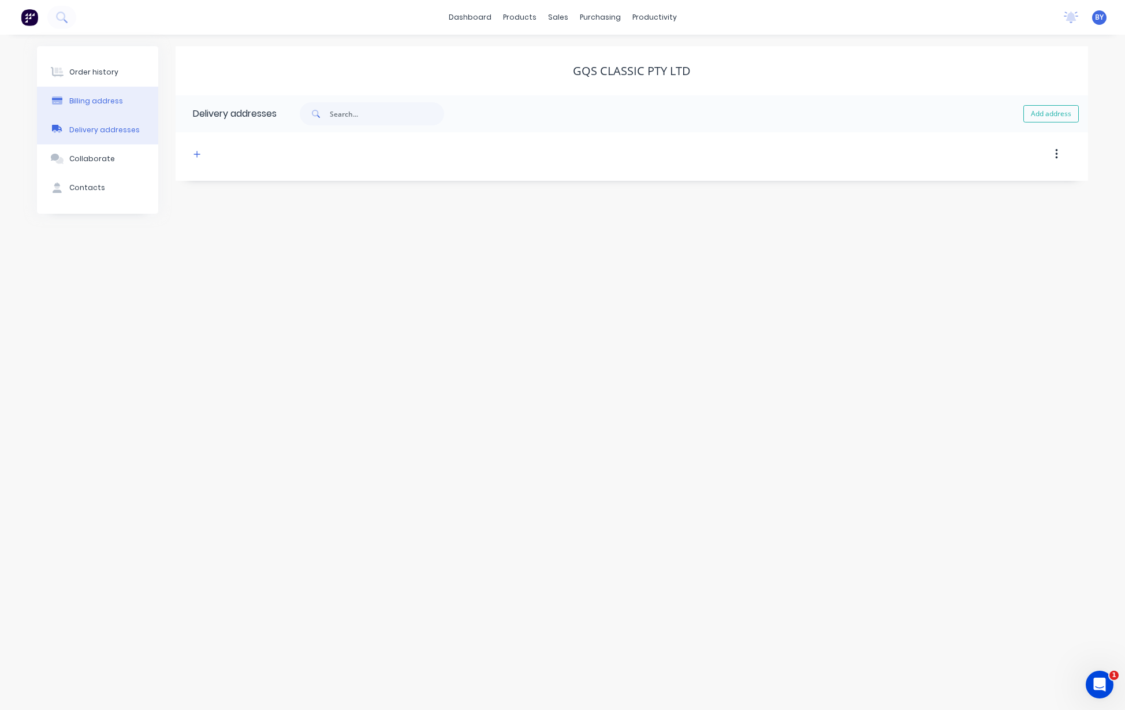
click at [120, 99] on button "Billing address" at bounding box center [97, 101] width 121 height 29
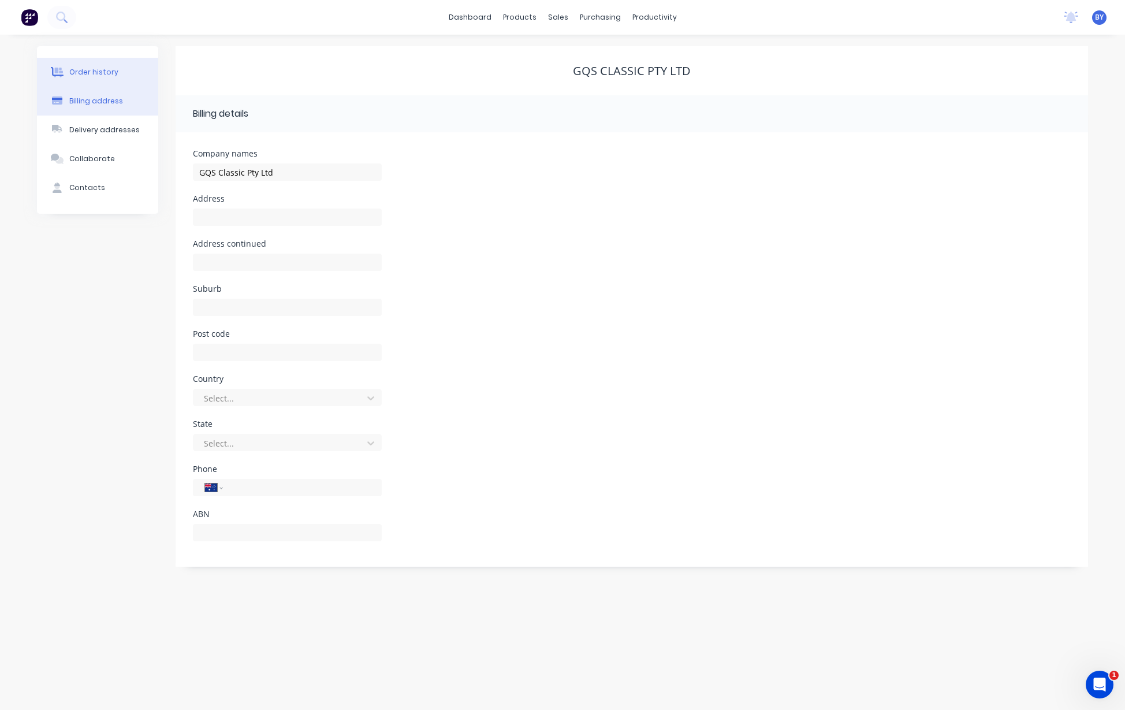
click at [93, 69] on div "Order history" at bounding box center [93, 72] width 49 height 10
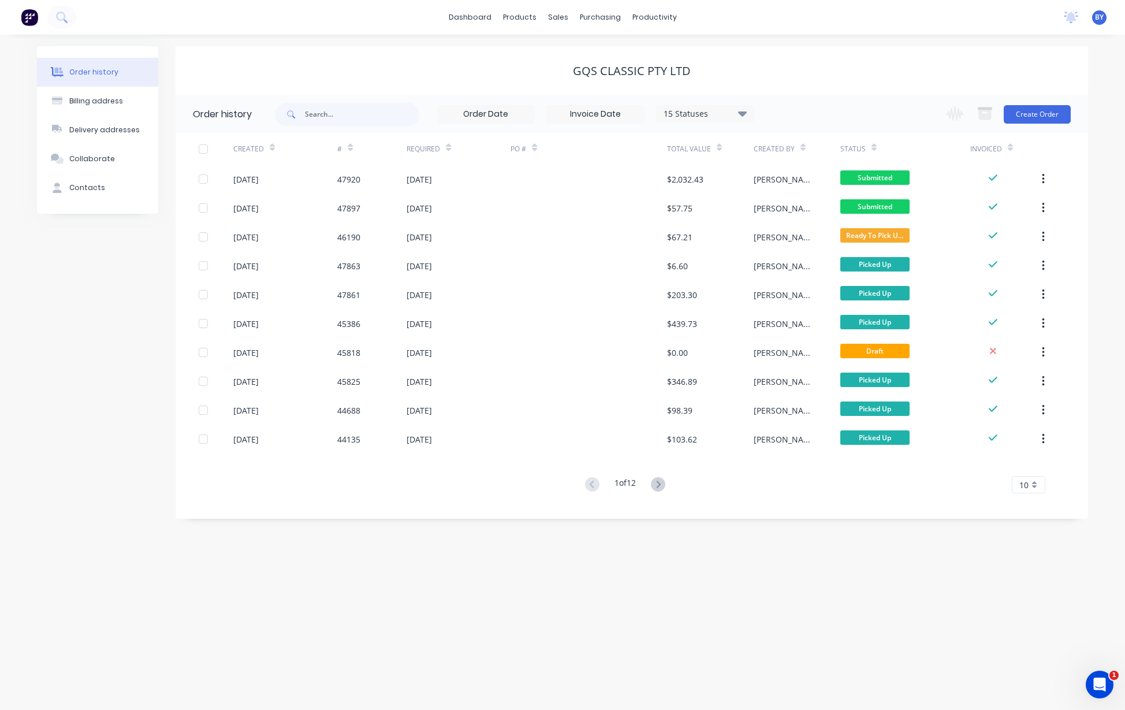
click at [30, 16] on img at bounding box center [29, 17] width 17 height 17
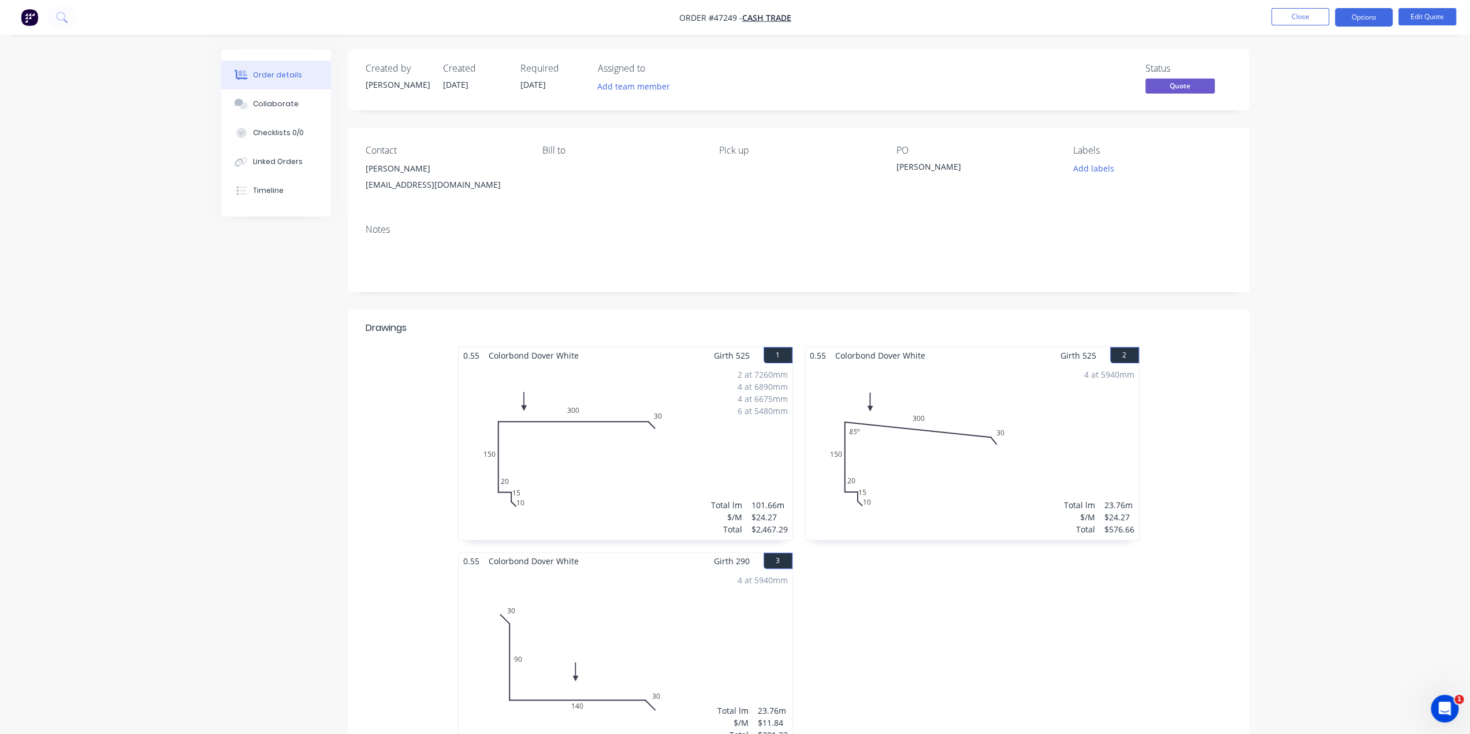
click at [26, 6] on nav "Order #47249 - Cash Trade Close Options Edit Quote" at bounding box center [735, 17] width 1470 height 35
click at [31, 14] on img "button" at bounding box center [29, 17] width 17 height 17
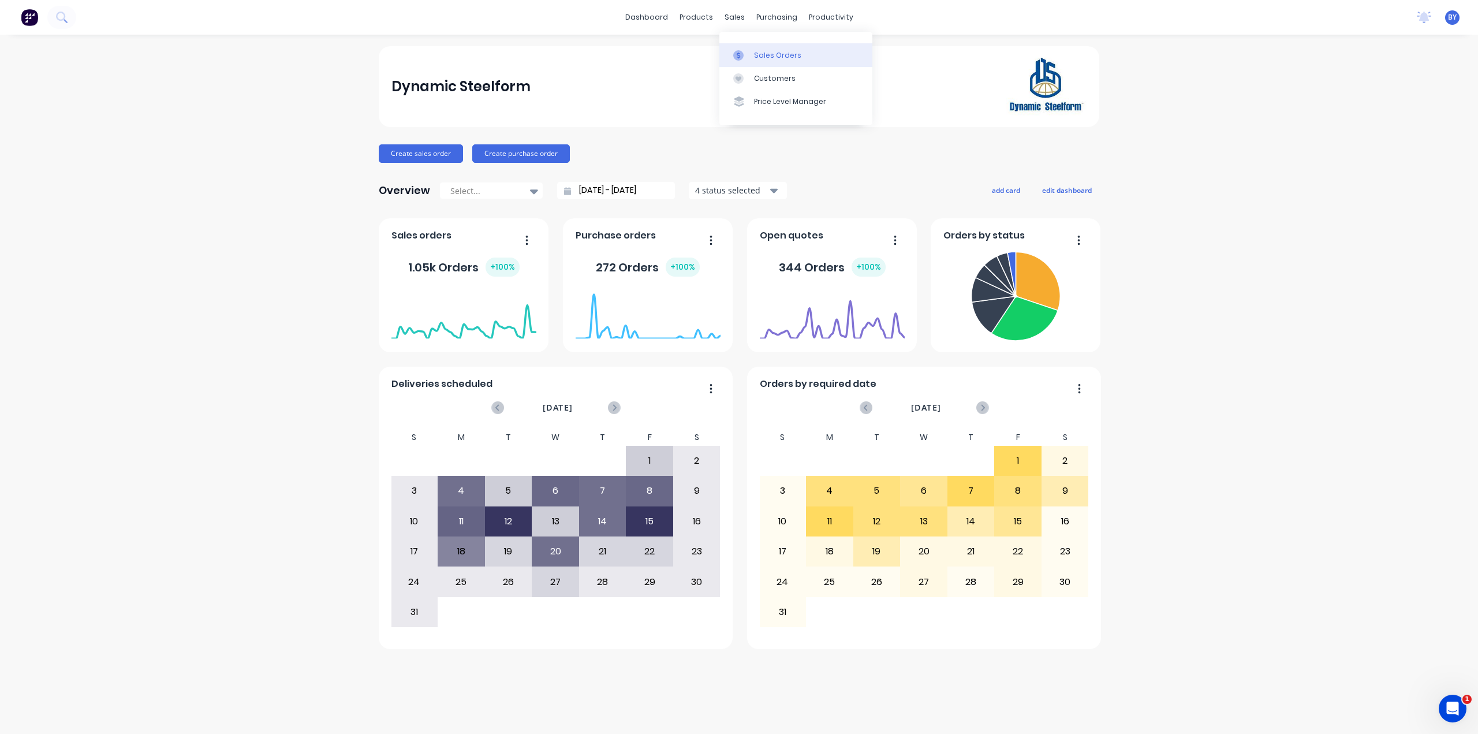
click at [752, 51] on link "Sales Orders" at bounding box center [796, 54] width 153 height 23
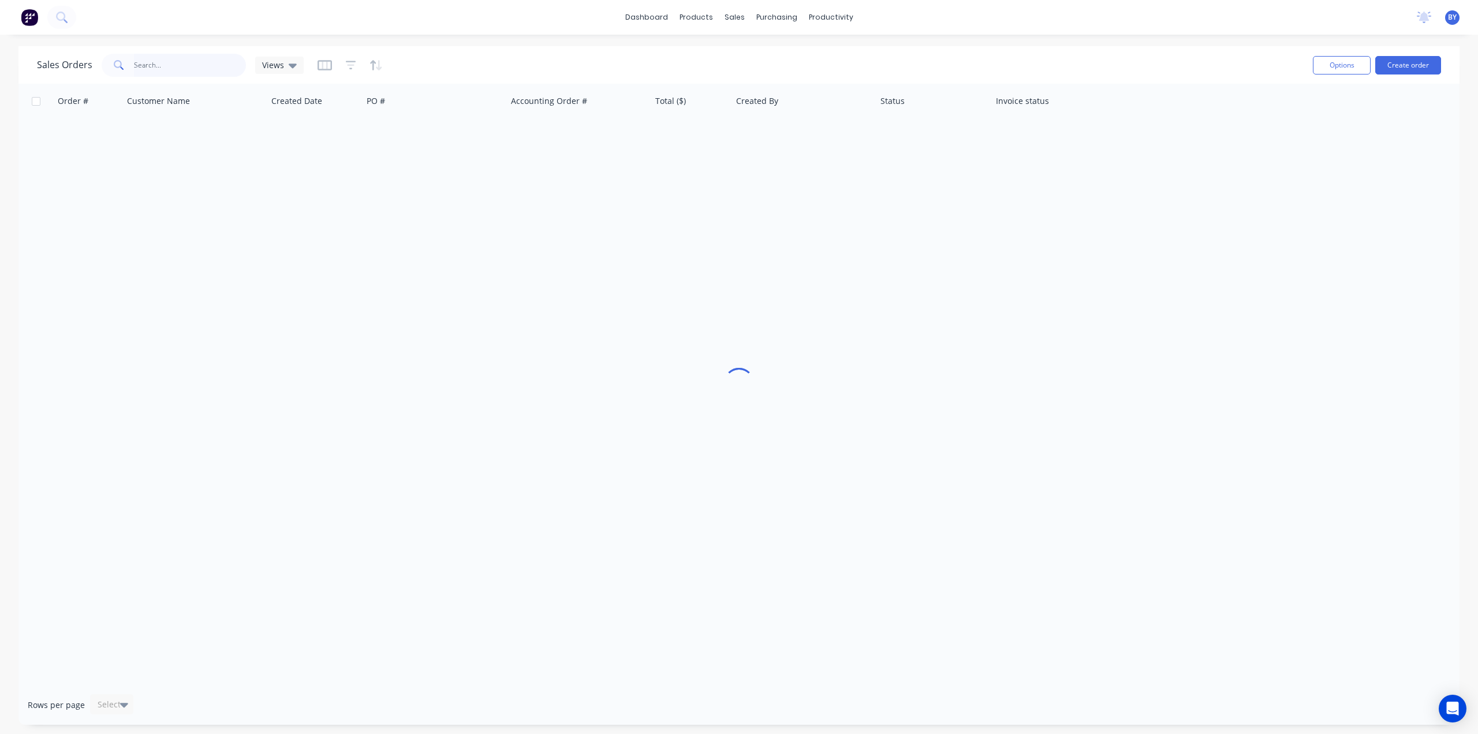
click at [147, 62] on input "text" at bounding box center [190, 65] width 113 height 23
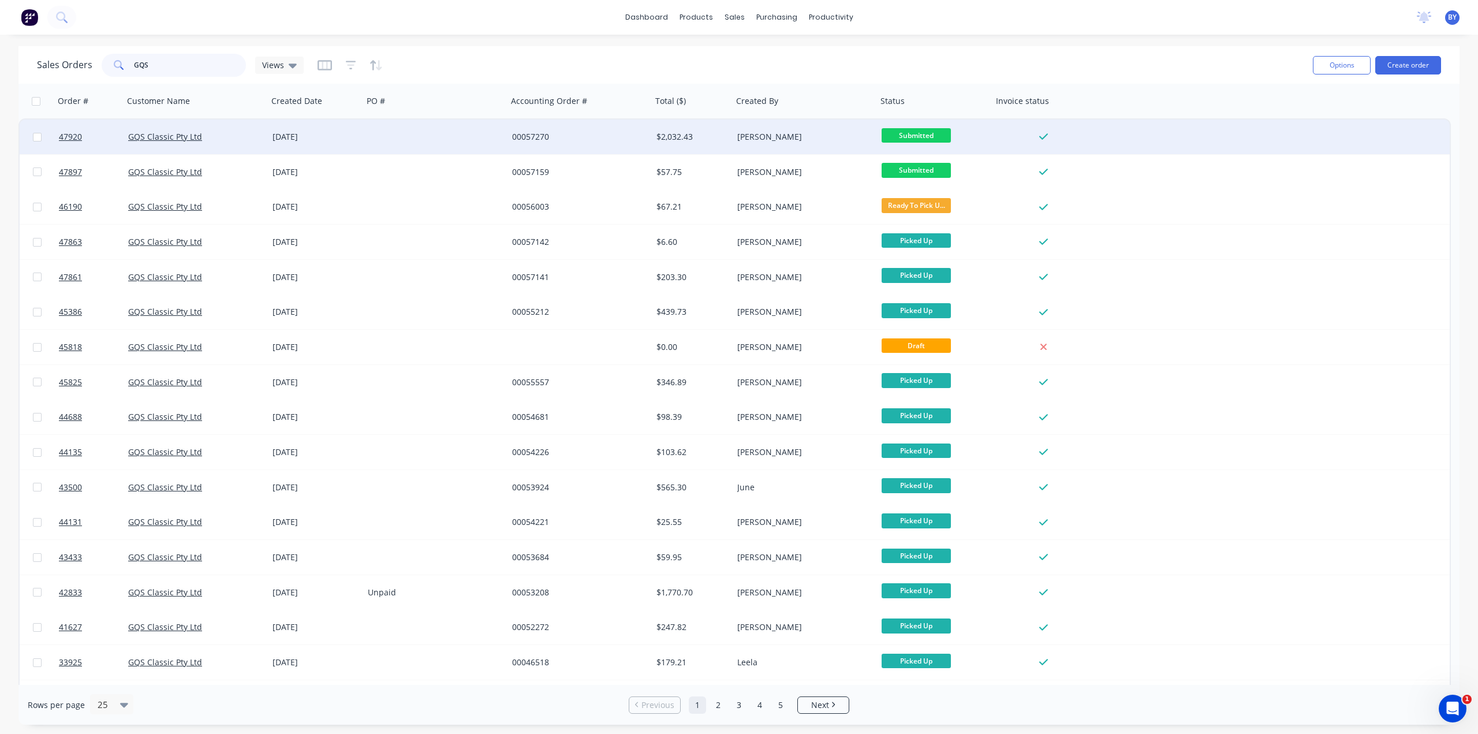
type input "GQS"
click at [223, 140] on div "GQS Classic Pty Ltd" at bounding box center [192, 137] width 128 height 12
click at [164, 140] on link "GQS Classic Pty Ltd" at bounding box center [165, 136] width 74 height 11
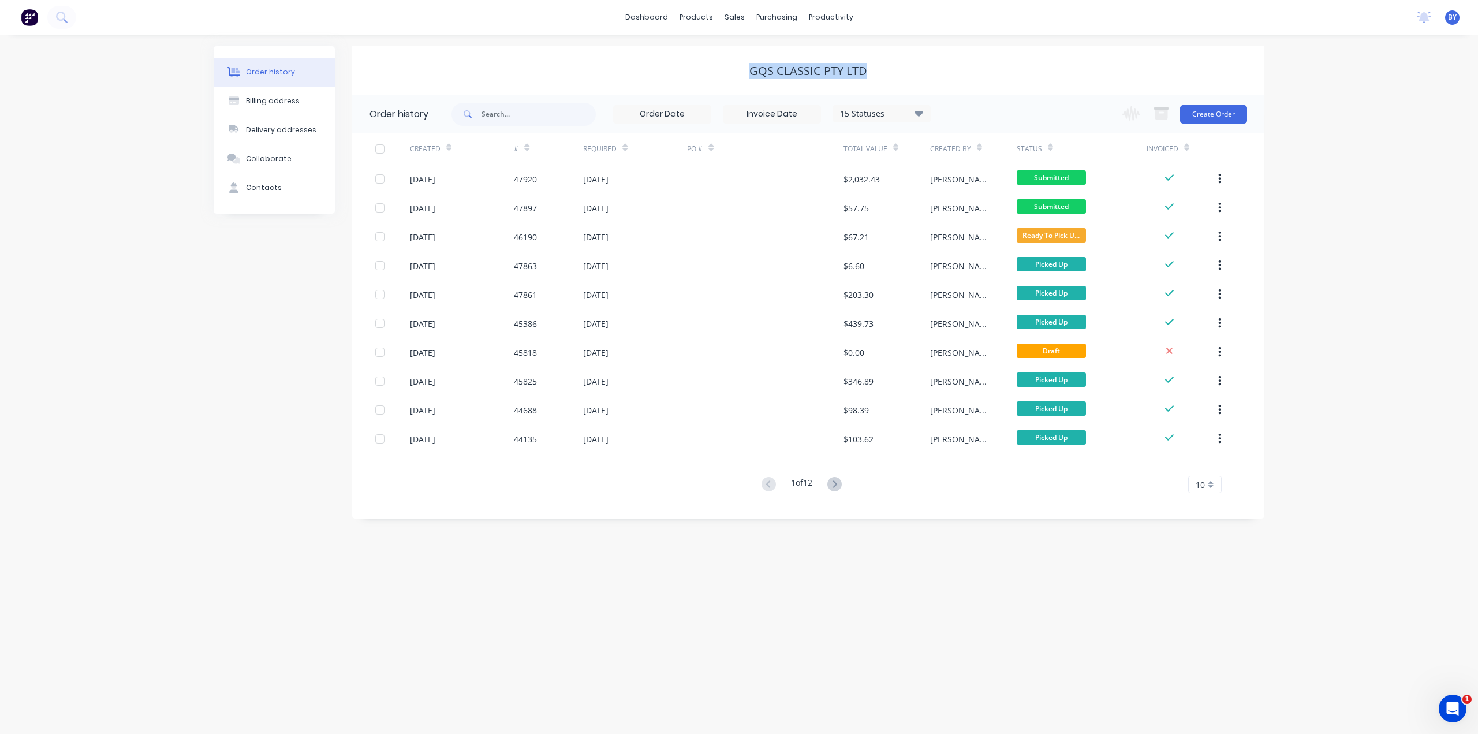
drag, startPoint x: 759, startPoint y: 70, endPoint x: 966, endPoint y: 66, distance: 206.2
click at [966, 66] on div "GQS Classic Pty Ltd" at bounding box center [808, 71] width 912 height 14
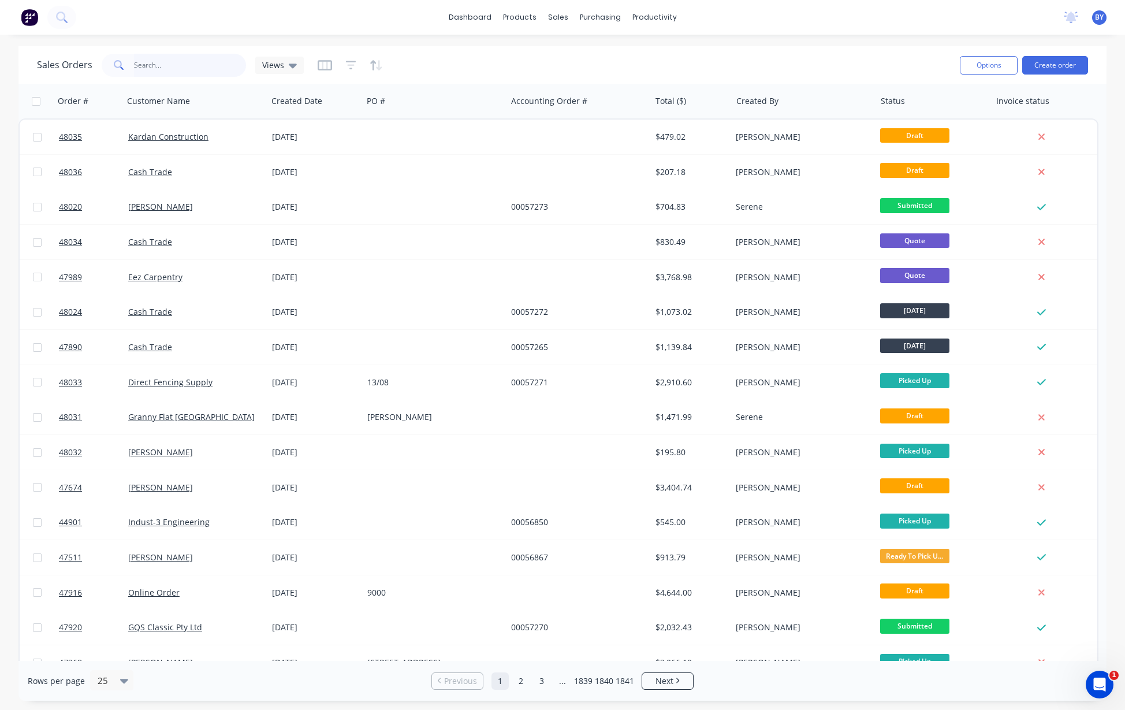
click at [195, 68] on input "text" at bounding box center [190, 65] width 113 height 23
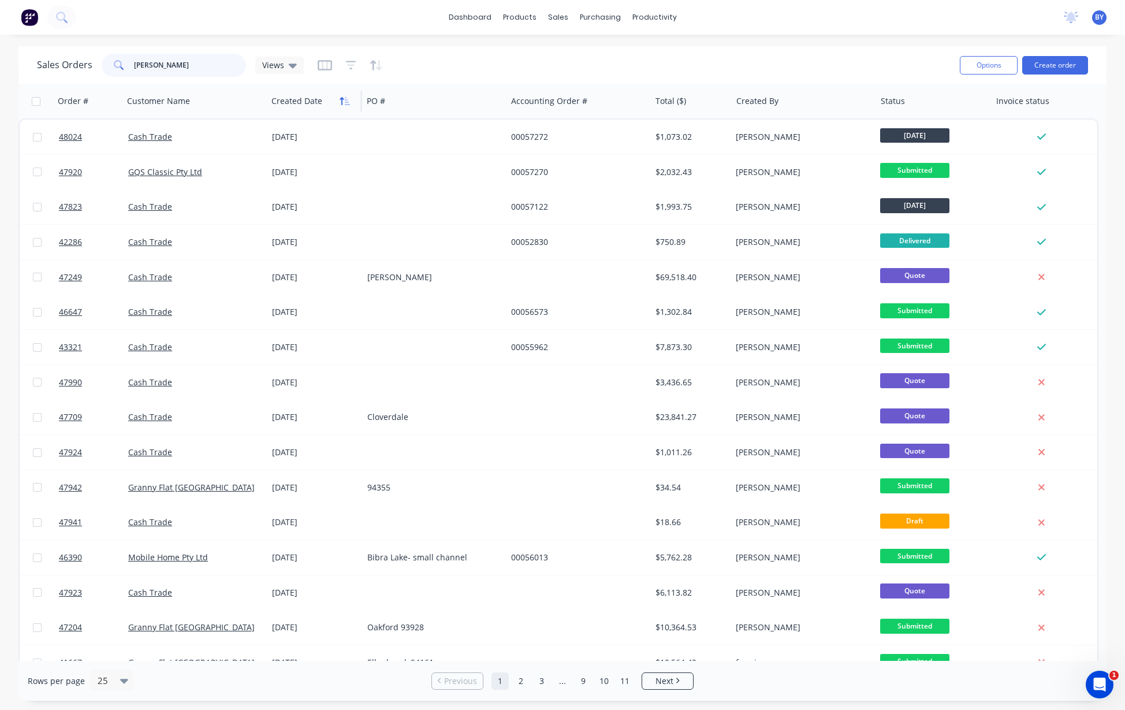
type input "Bob"
click at [344, 103] on icon "button" at bounding box center [345, 100] width 10 height 9
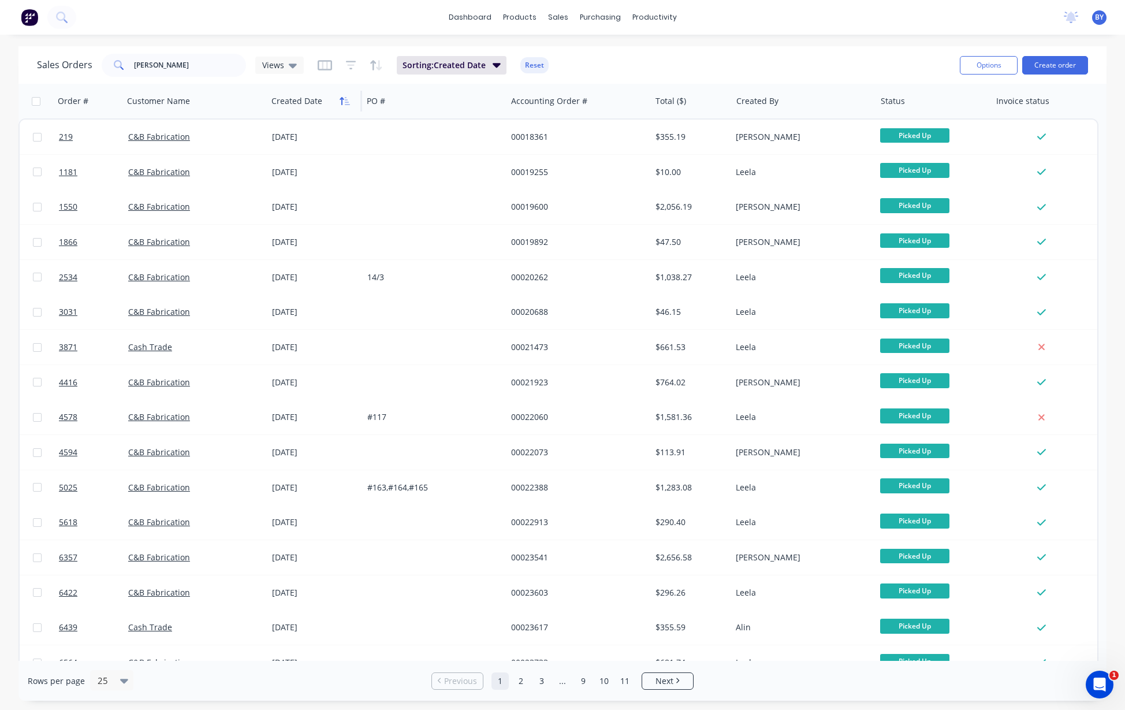
click at [348, 100] on icon "button" at bounding box center [345, 100] width 10 height 9
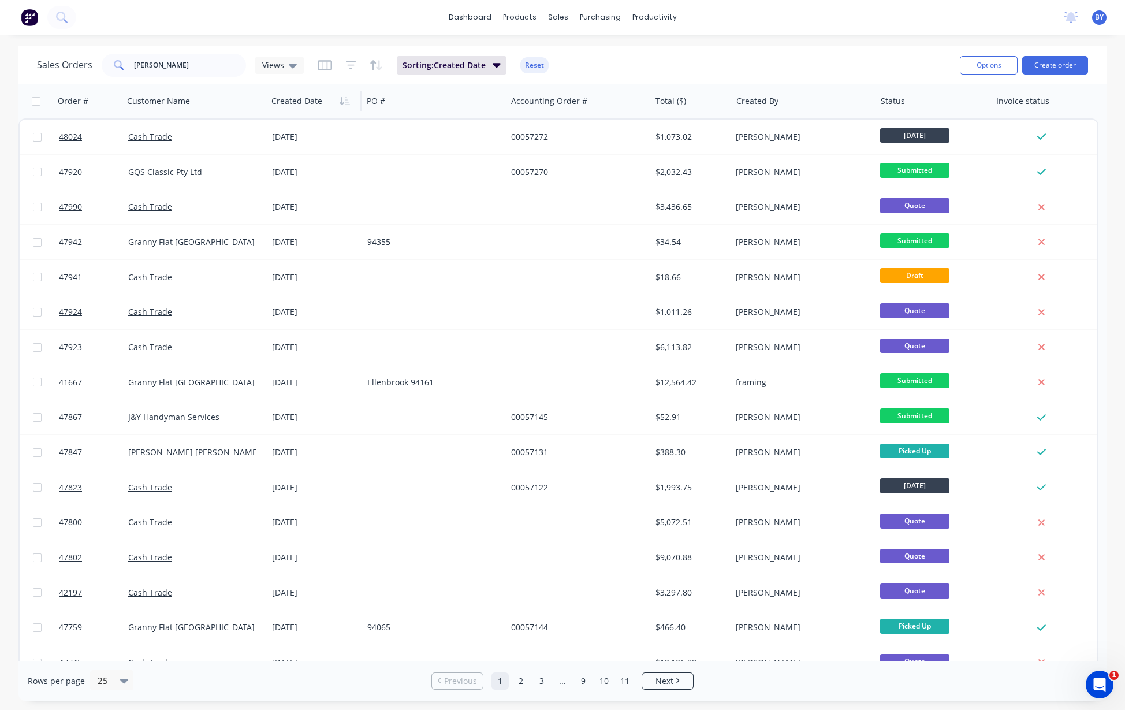
click at [628, 65] on div "Sales Orders Bob Views Sorting: Created Date Reset" at bounding box center [494, 65] width 914 height 28
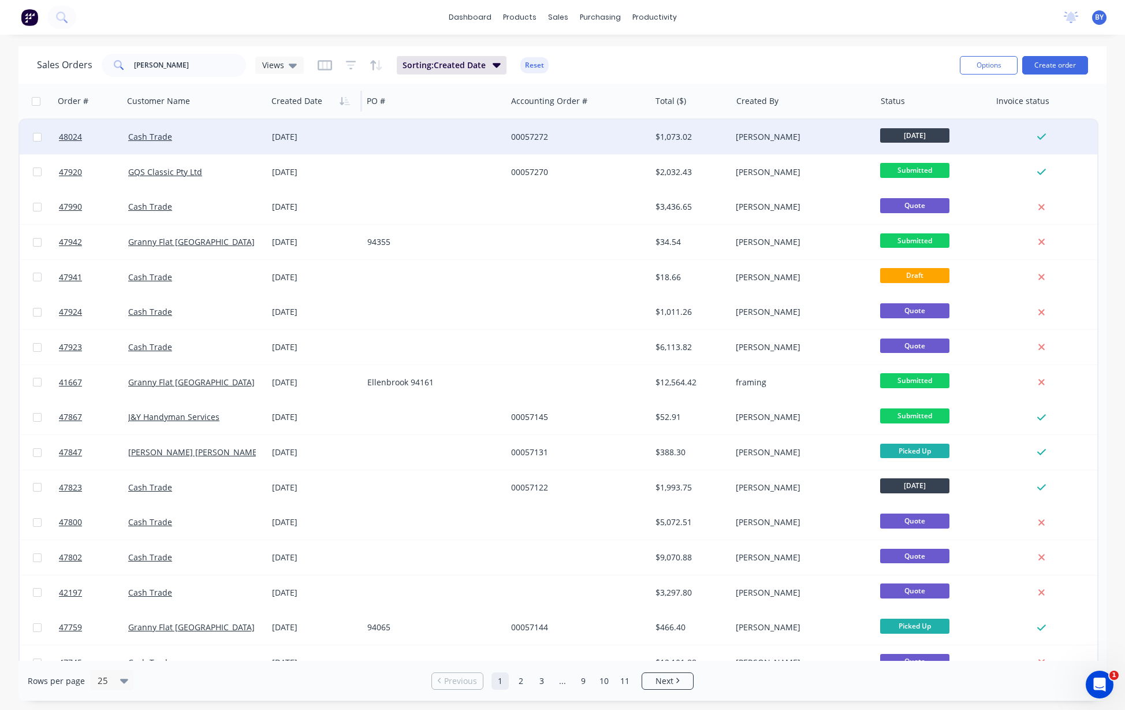
click at [471, 137] on div at bounding box center [435, 137] width 144 height 35
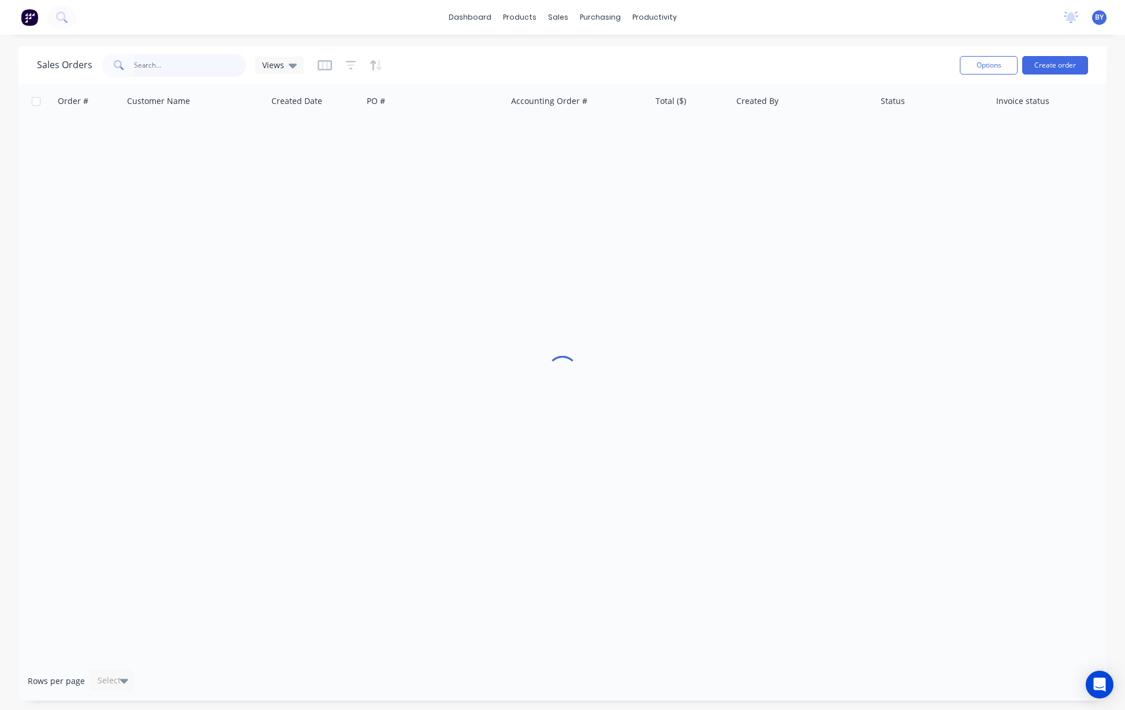
click at [176, 62] on input "text" at bounding box center [190, 65] width 113 height 23
type input "46567"
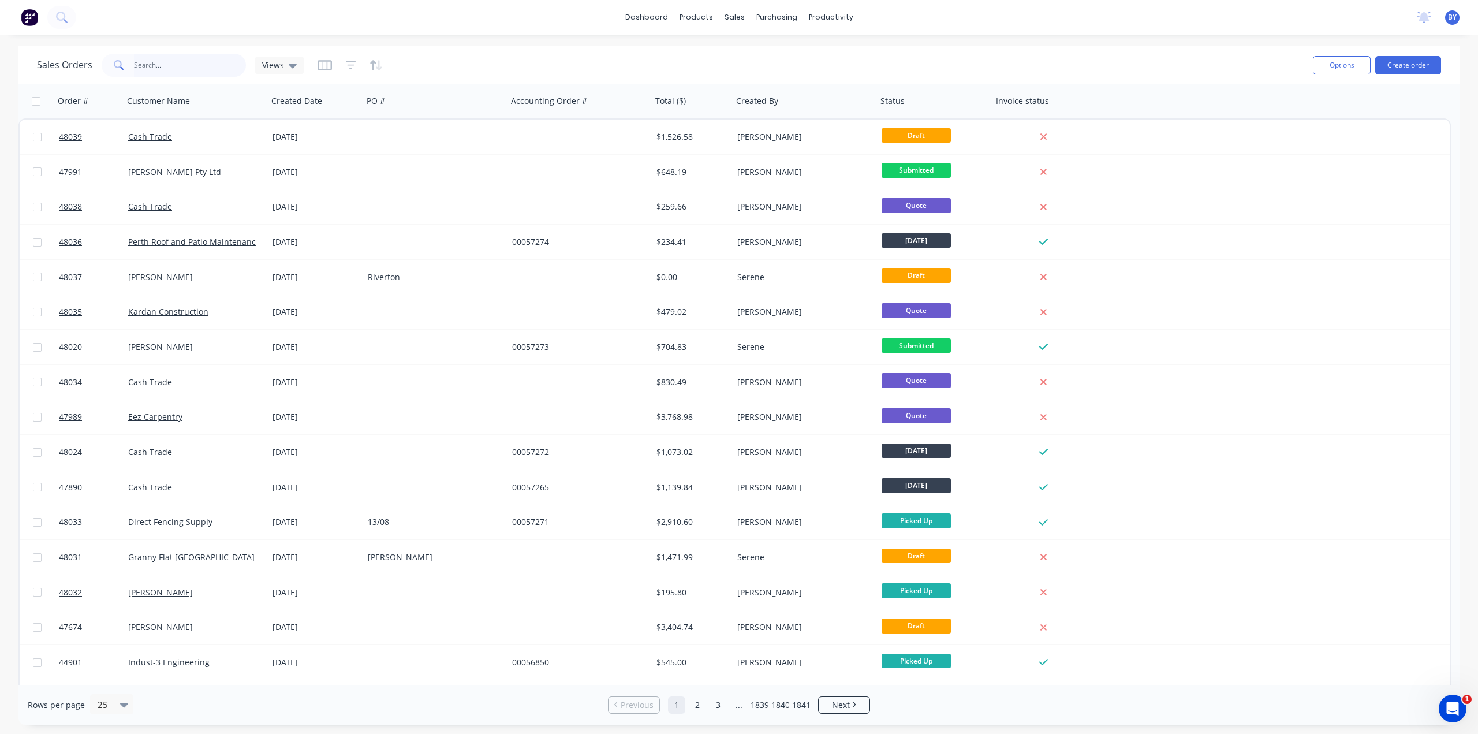
click at [144, 70] on input "text" at bounding box center [190, 65] width 113 height 23
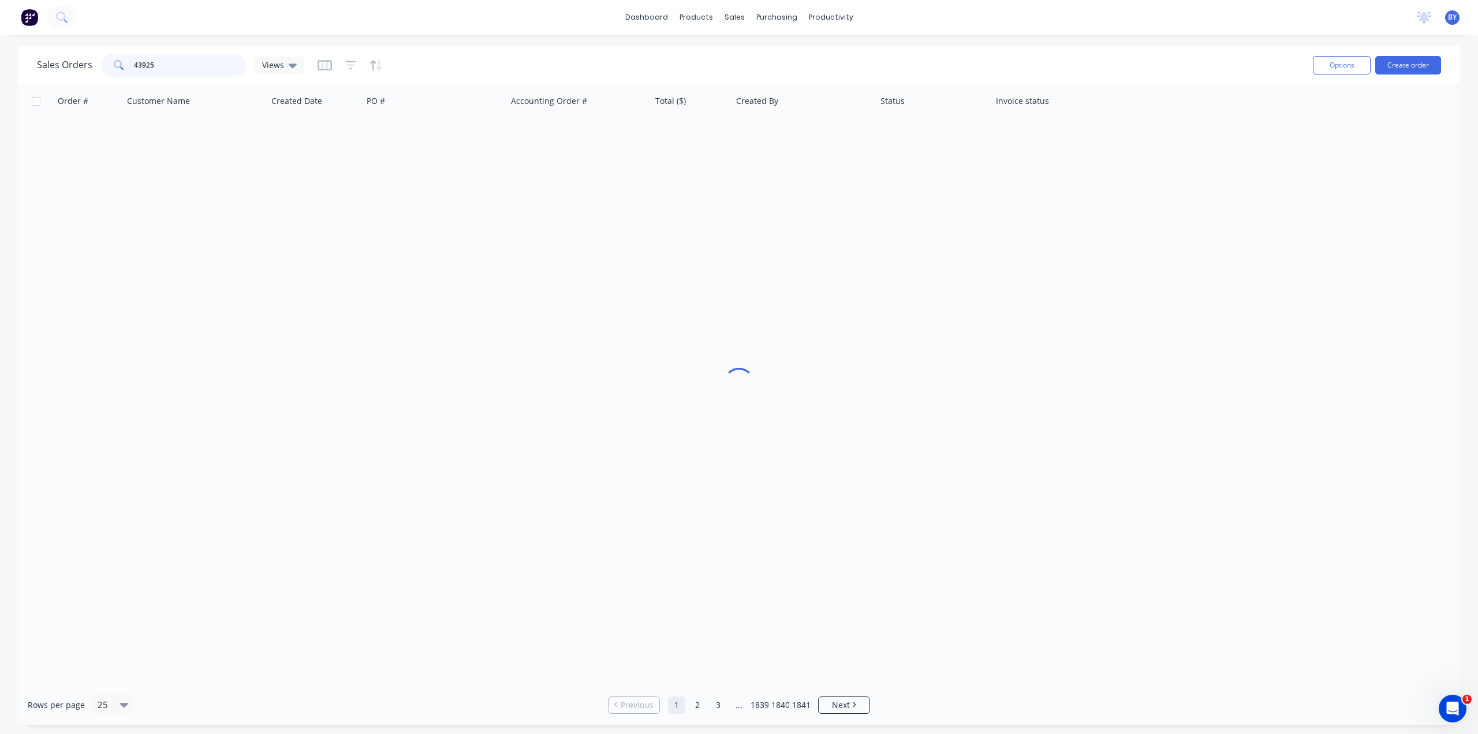
type input "43925"
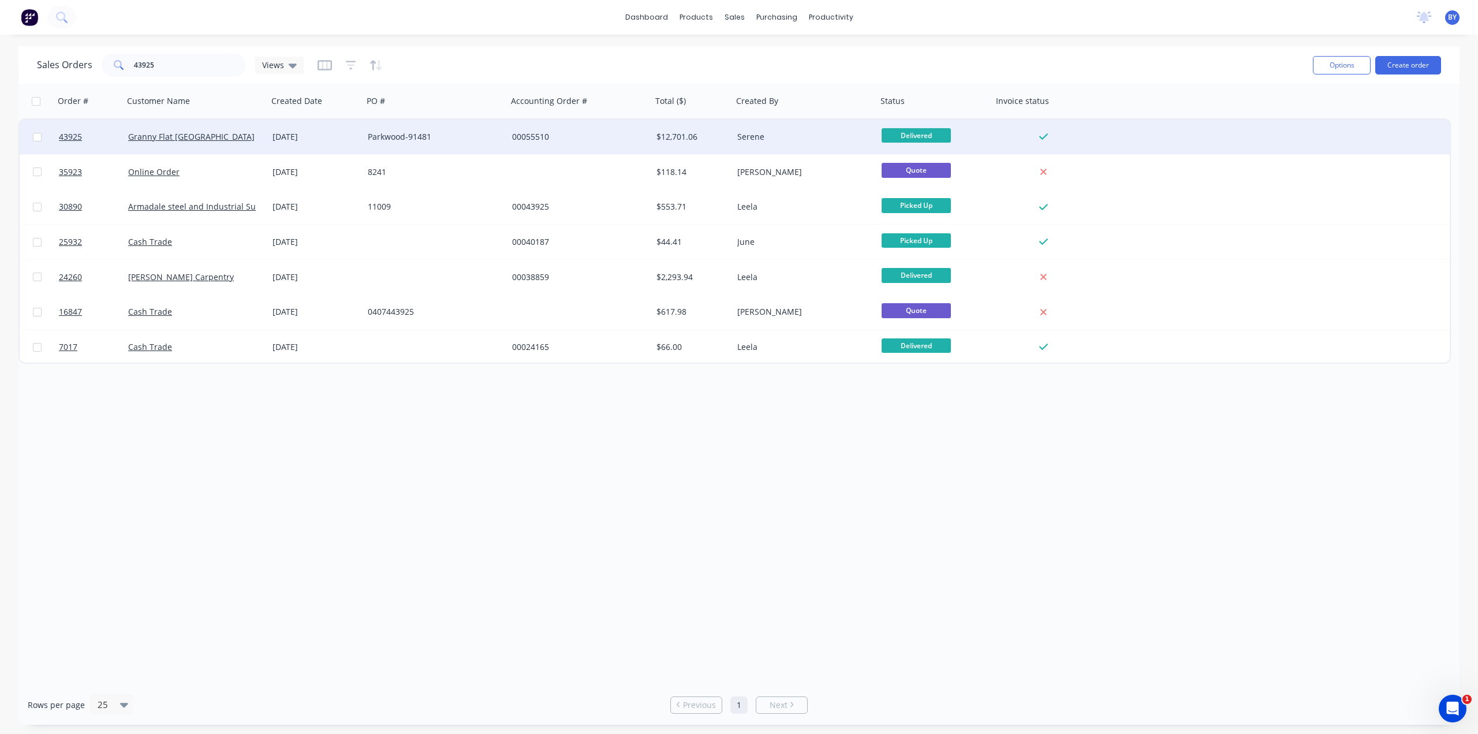
click at [232, 141] on div "Granny Flat [GEOGRAPHIC_DATA]" at bounding box center [192, 137] width 128 height 12
